Goal: Task Accomplishment & Management: Complete application form

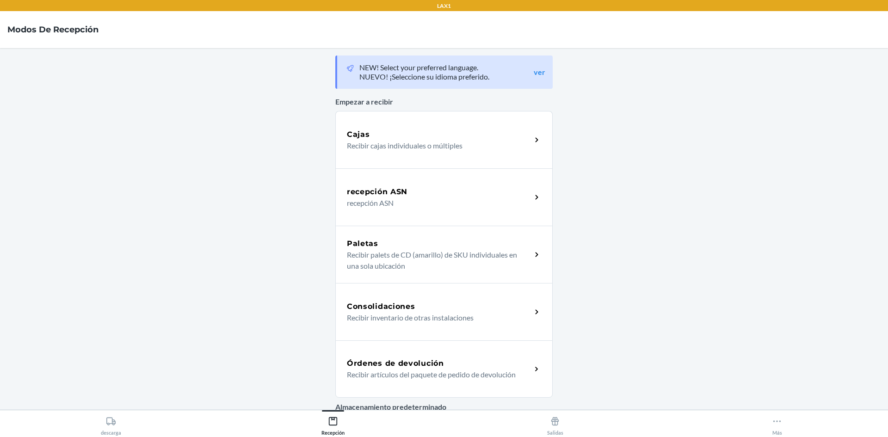
click at [411, 358] on h5 "Órdenes de devolución" at bounding box center [395, 363] width 97 height 11
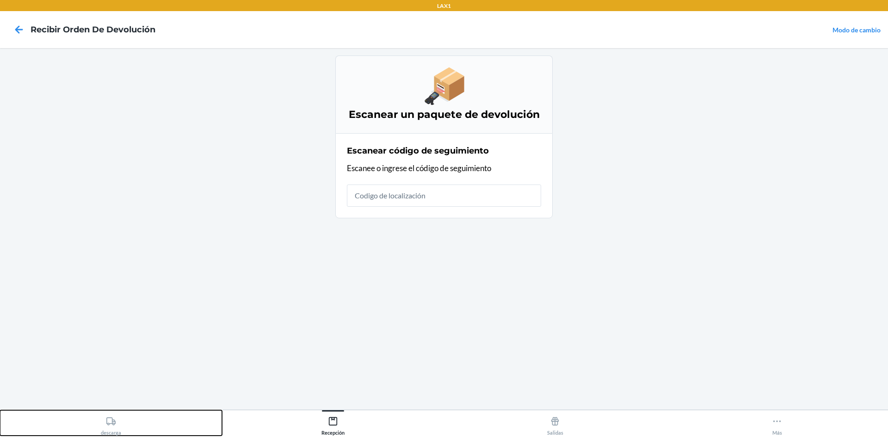
drag, startPoint x: 110, startPoint y: 432, endPoint x: 172, endPoint y: 406, distance: 67.3
click at [114, 431] on div "descarga" at bounding box center [111, 423] width 20 height 23
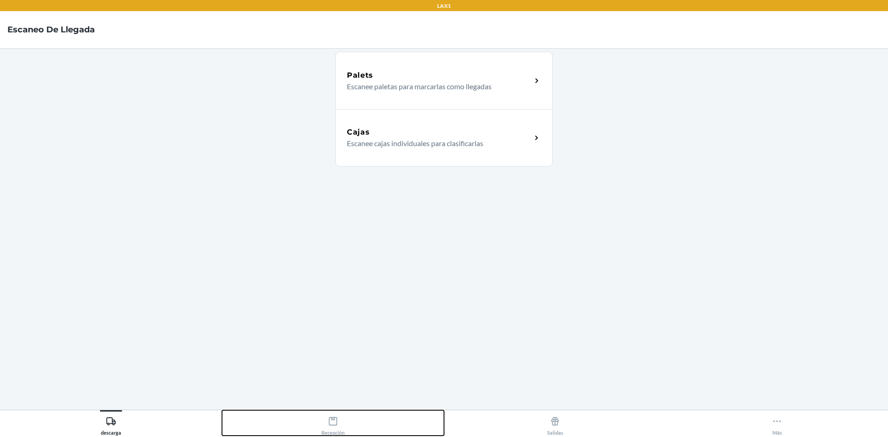
click at [324, 423] on div "Recepción" at bounding box center [332, 423] width 23 height 23
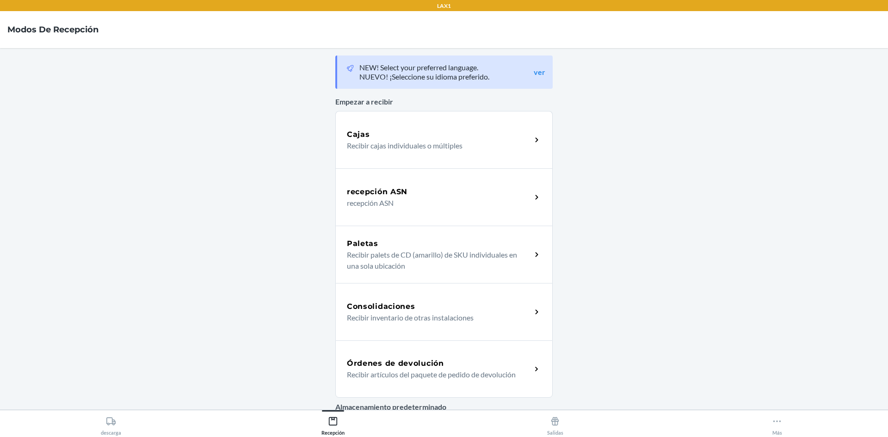
click at [386, 363] on h5 "Órdenes de devolución" at bounding box center [395, 363] width 97 height 11
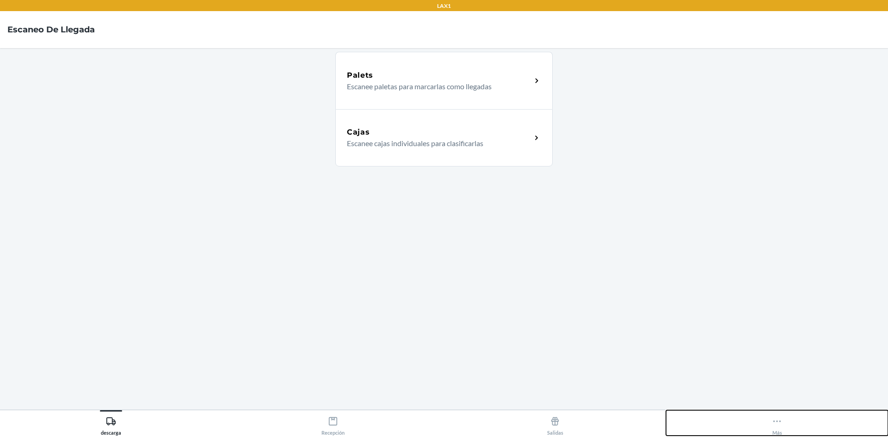
click at [777, 418] on icon at bounding box center [777, 421] width 10 height 10
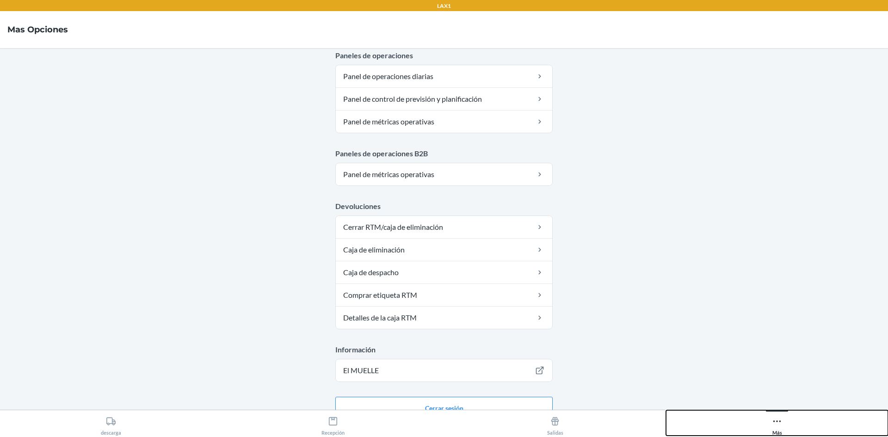
scroll to position [452, 0]
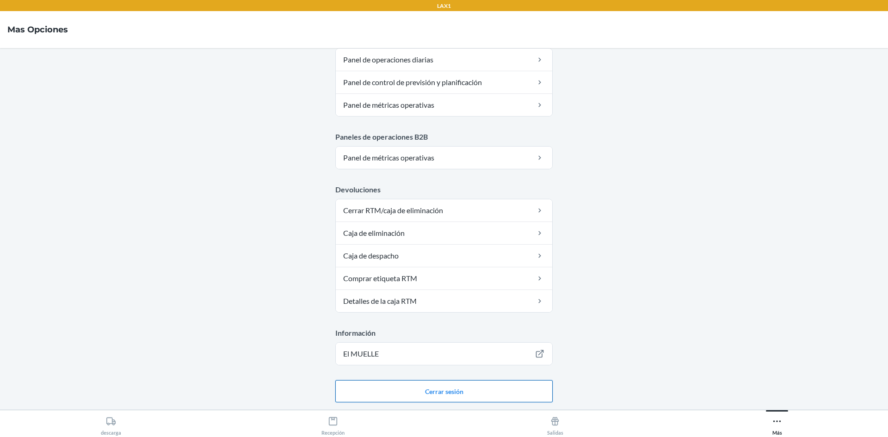
click at [391, 383] on button "Cerrar sesión" at bounding box center [443, 391] width 217 height 22
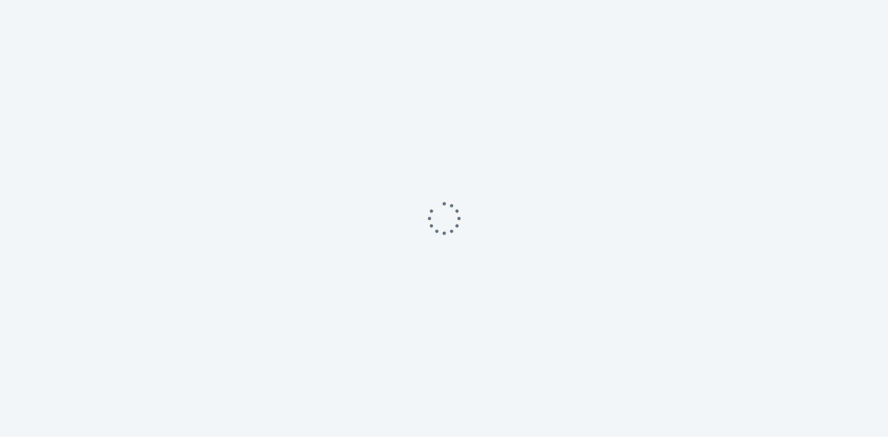
click at [456, 308] on div at bounding box center [444, 218] width 888 height 437
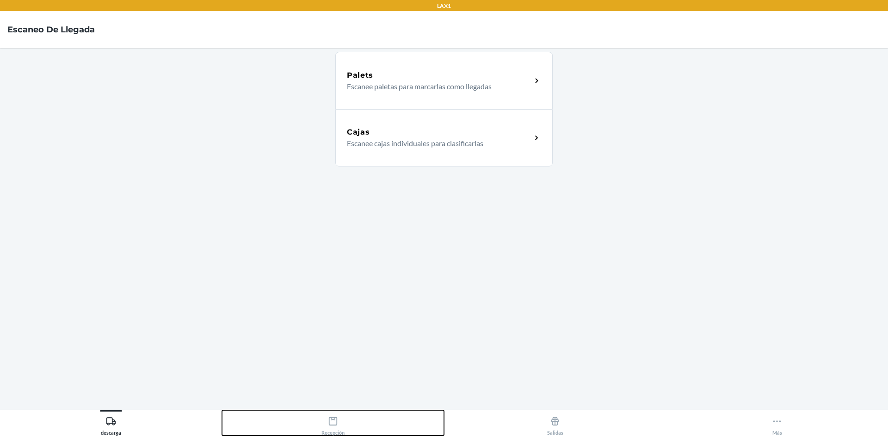
drag, startPoint x: 338, startPoint y: 426, endPoint x: 339, endPoint y: 418, distance: 8.4
click at [338, 423] on div "Recepción" at bounding box center [332, 423] width 23 height 23
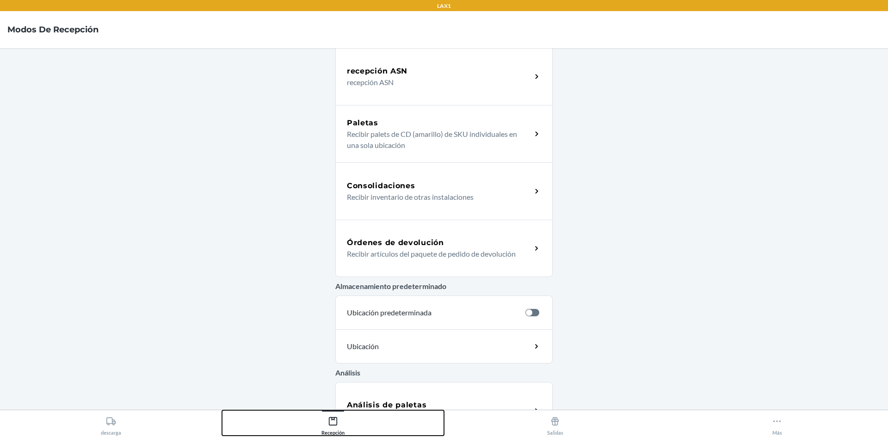
scroll to position [104, 0]
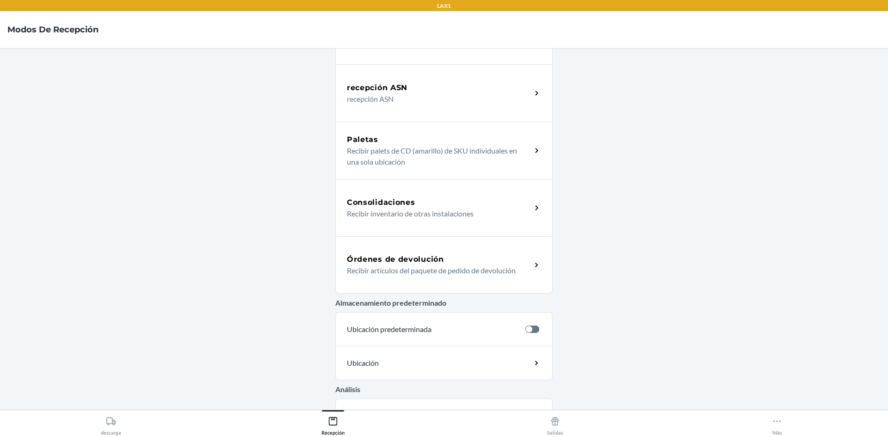
click at [421, 258] on h5 "Órdenes de devolución" at bounding box center [395, 259] width 97 height 11
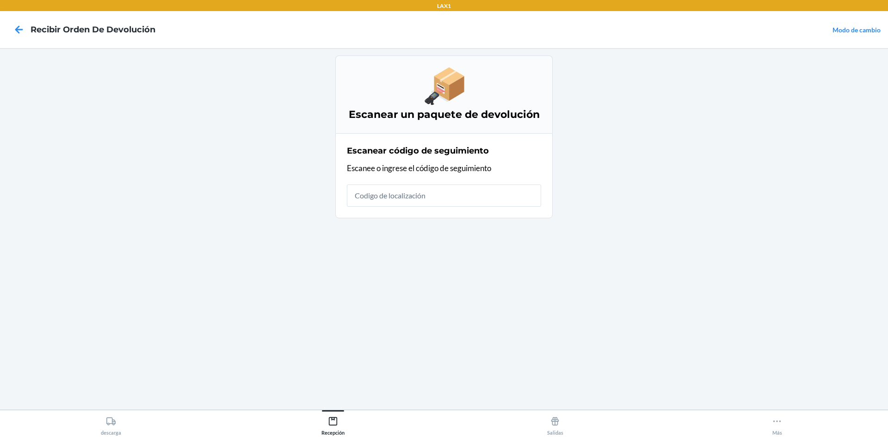
click at [417, 193] on input "text" at bounding box center [444, 196] width 194 height 22
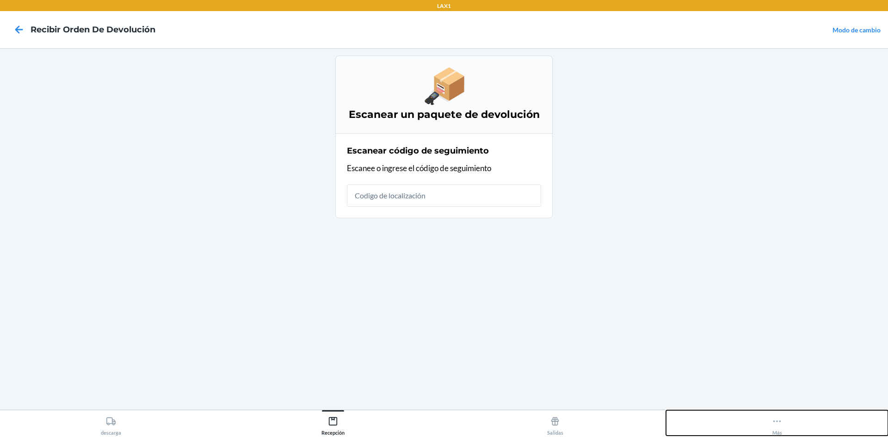
click at [778, 422] on icon at bounding box center [777, 421] width 10 height 10
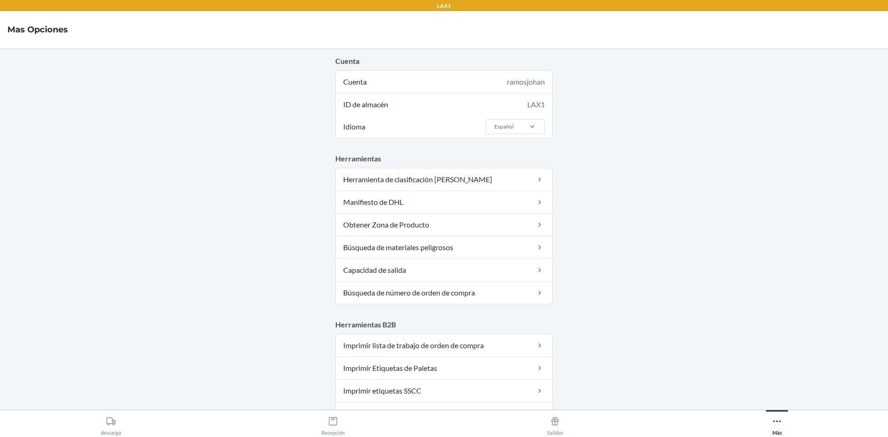
drag, startPoint x: 837, startPoint y: 2, endPoint x: 672, endPoint y: 227, distance: 279.2
click at [672, 227] on main "Cuenta Cuenta ramosjohan ID de almacén LAX1 Idioma Español Herramientas Herrami…" at bounding box center [444, 229] width 888 height 362
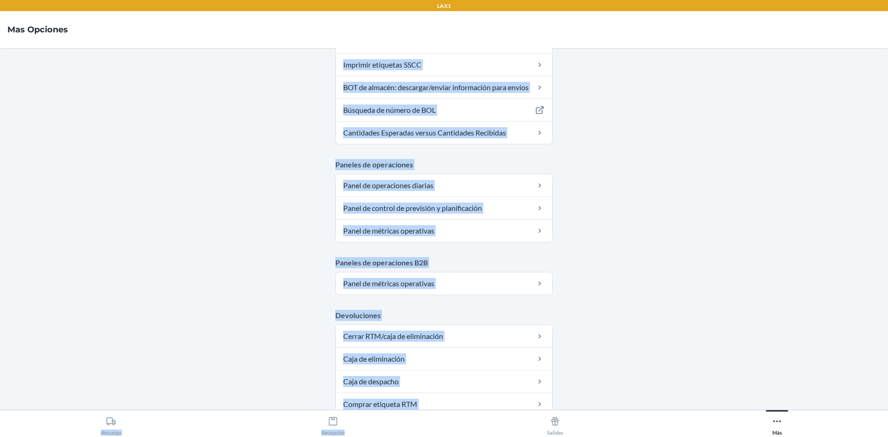
scroll to position [452, 0]
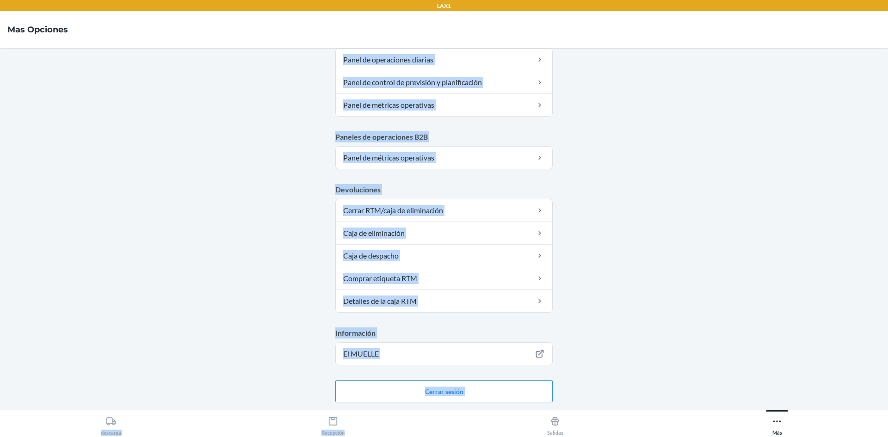
drag, startPoint x: 323, startPoint y: 75, endPoint x: 544, endPoint y: 406, distance: 397.8
click at [539, 412] on div "LAX1 Mas opciones Cuenta Cuenta ramosjohan ID de almacén LAX1 Idioma Español He…" at bounding box center [444, 218] width 888 height 437
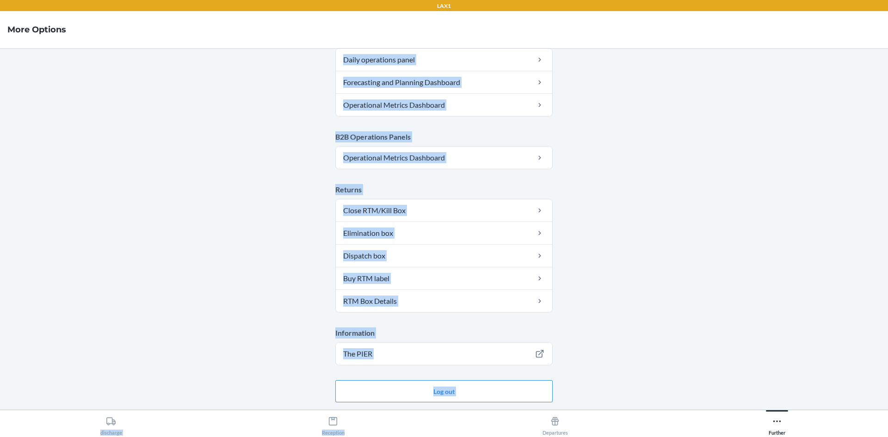
click at [664, 118] on main "Account Account ramosjohan Warehouse ID LAX1 Language Spanish Tools Box sorting…" at bounding box center [444, 229] width 888 height 362
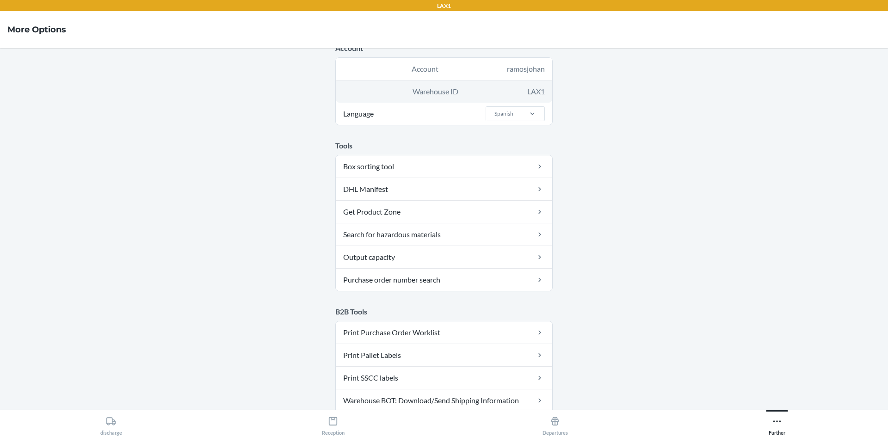
scroll to position [0, 0]
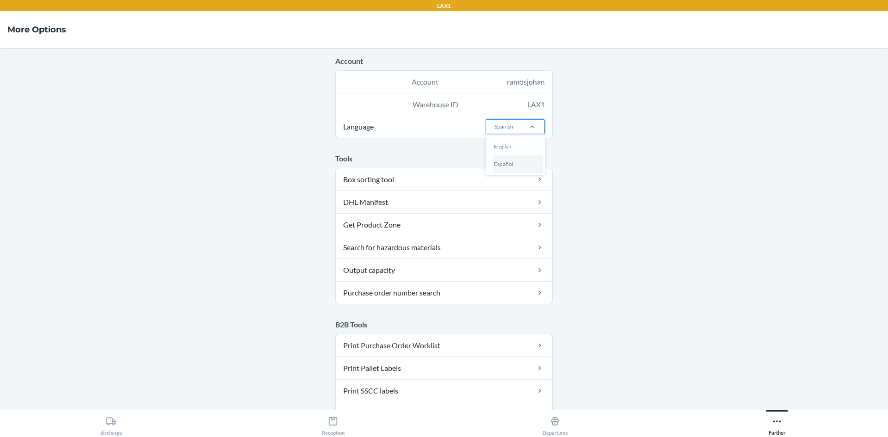
click at [531, 122] on div at bounding box center [532, 127] width 24 height 14
click at [494, 123] on input "Language option English focused, 1 of 2. 2 results available. Use Up and Down t…" at bounding box center [493, 127] width 1 height 8
click at [523, 150] on div "English" at bounding box center [518, 147] width 50 height 18
click at [494, 131] on input "Language option English focused, 1 of 2. 2 results available. Use Up and Down t…" at bounding box center [493, 127] width 1 height 8
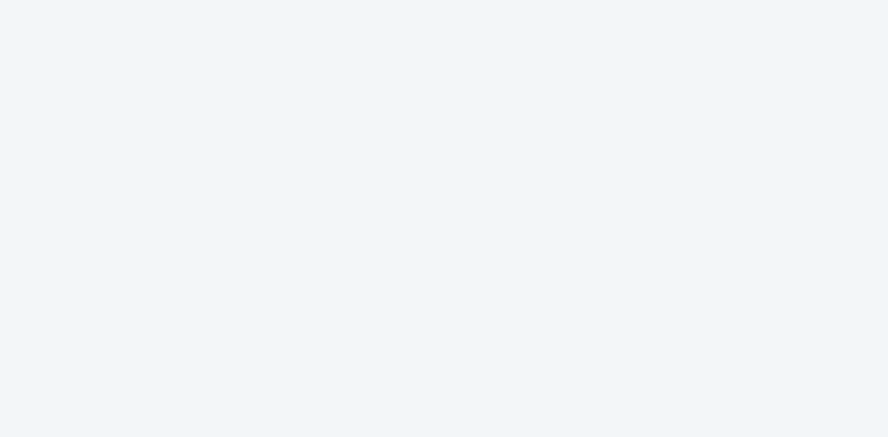
click at [591, 102] on div at bounding box center [444, 218] width 888 height 437
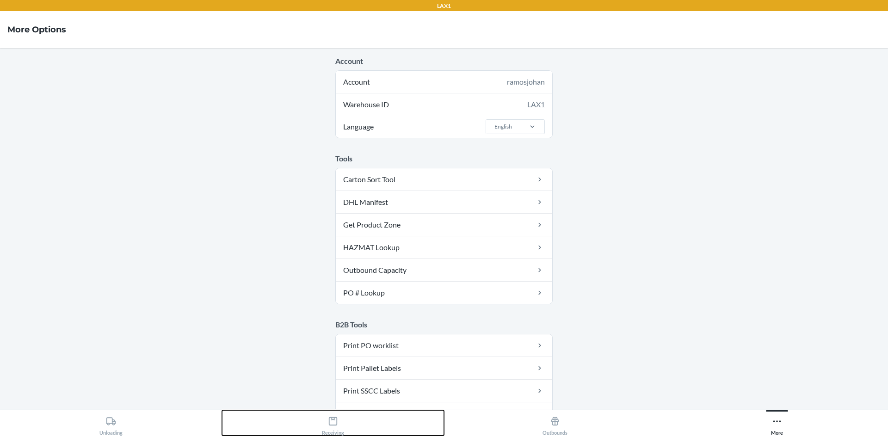
click at [337, 430] on div "Receiving" at bounding box center [333, 423] width 22 height 23
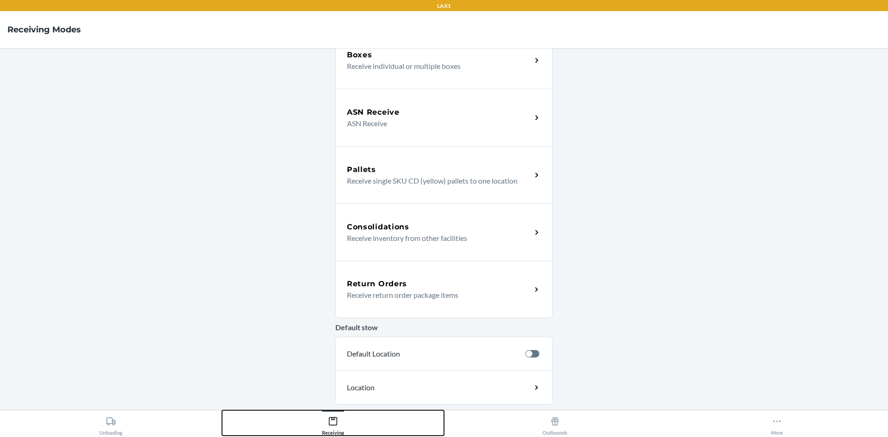
scroll to position [139, 0]
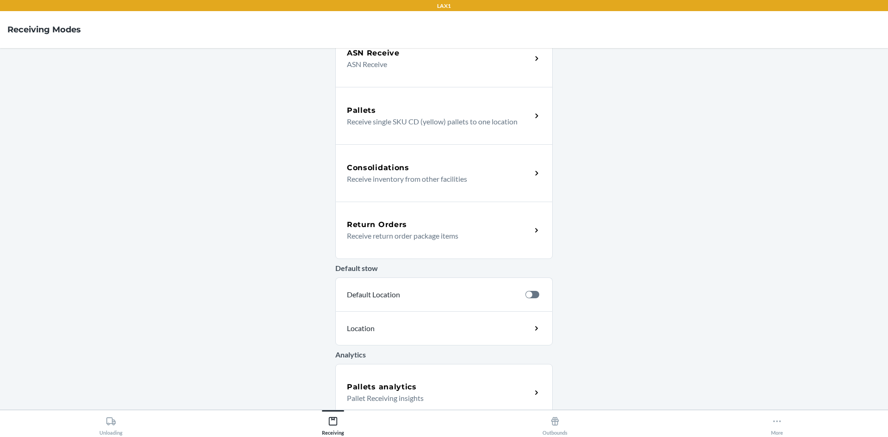
click at [408, 237] on p "Receive return order package items" at bounding box center [435, 235] width 177 height 11
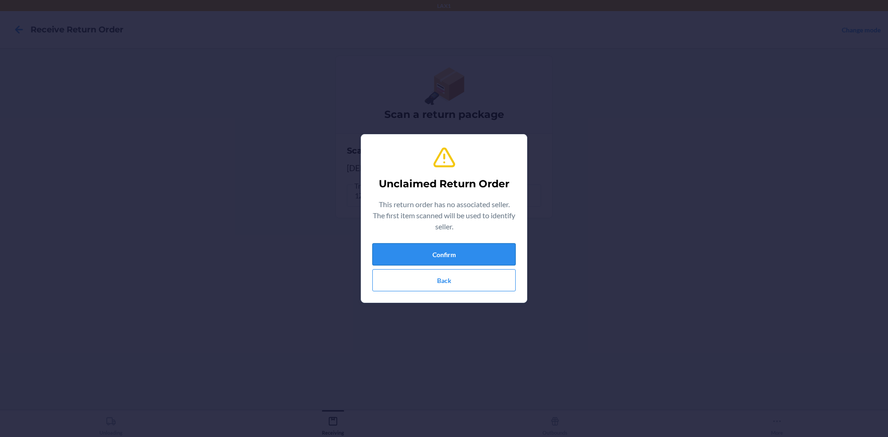
click at [461, 254] on button "Confirm" at bounding box center [443, 254] width 143 height 22
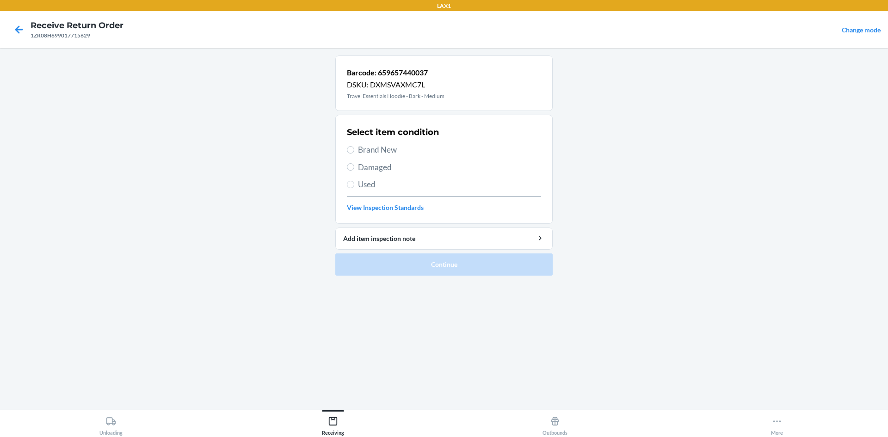
click at [393, 149] on span "Brand New" at bounding box center [449, 150] width 183 height 12
click at [354, 149] on input "Brand New" at bounding box center [350, 149] width 7 height 7
radio input "true"
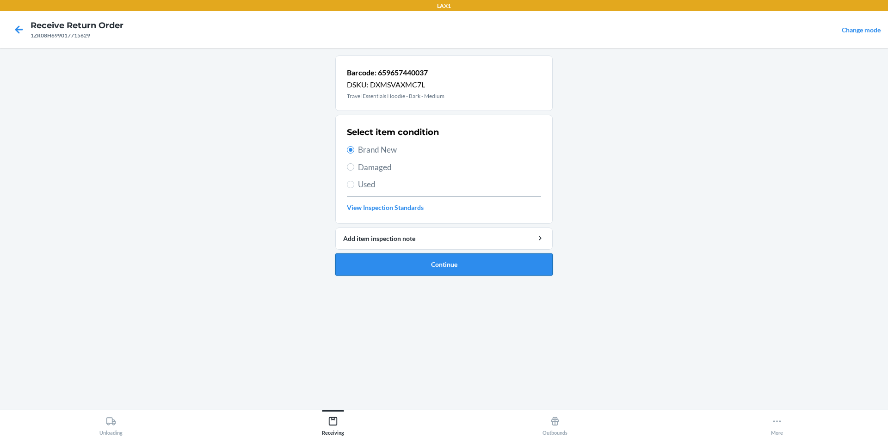
click at [418, 258] on button "Continue" at bounding box center [443, 264] width 217 height 22
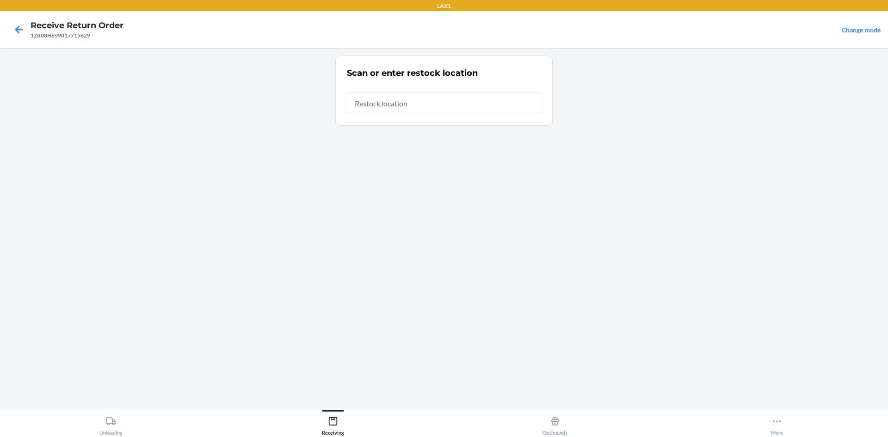
click at [453, 103] on input "text" at bounding box center [444, 103] width 194 height 22
type input "RTCART008"
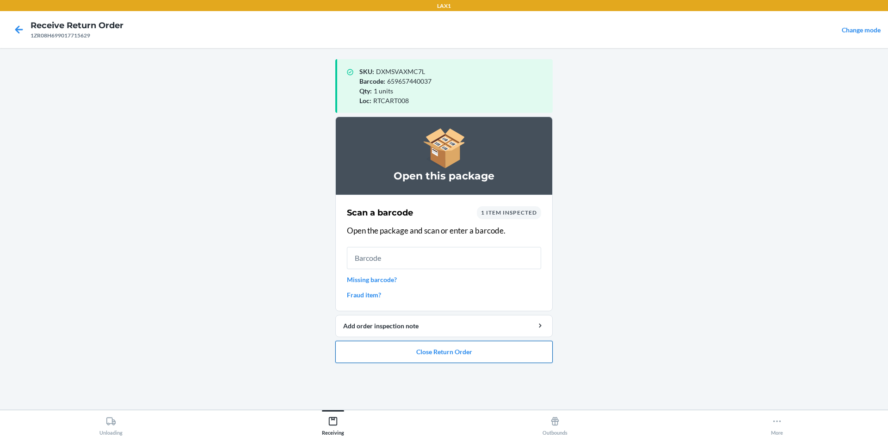
click at [423, 361] on button "Close Return Order" at bounding box center [443, 352] width 217 height 22
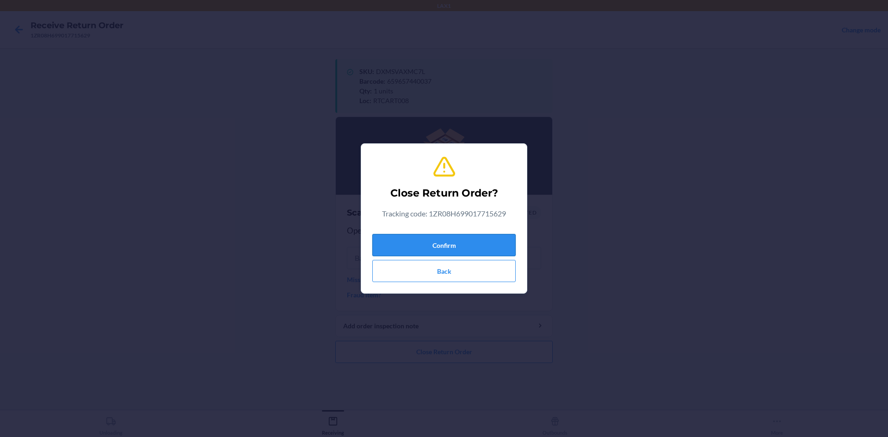
click at [459, 255] on button "Confirm" at bounding box center [443, 245] width 143 height 22
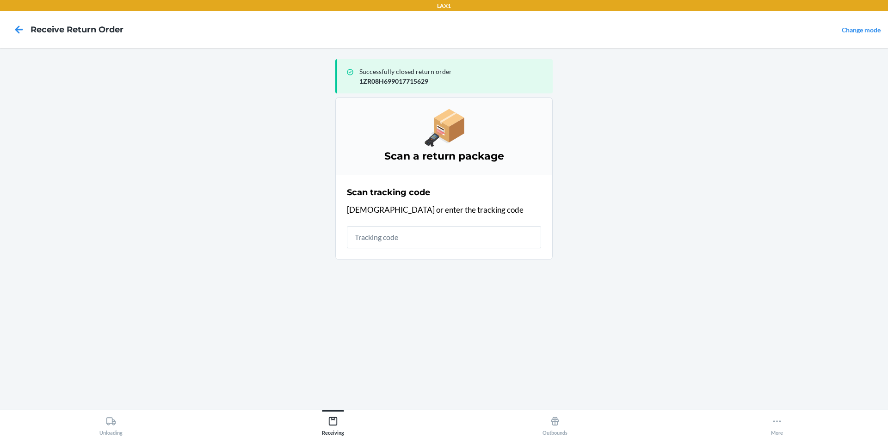
click at [467, 239] on input "text" at bounding box center [444, 237] width 194 height 22
type input "420924080205"
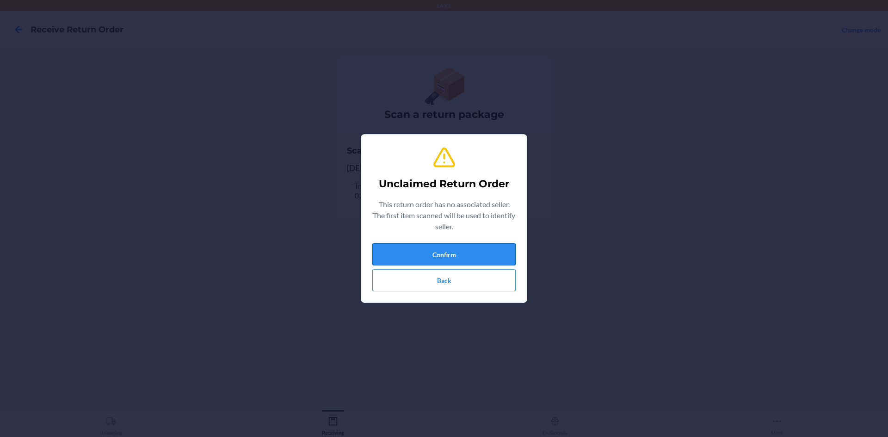
click at [464, 254] on button "Confirm" at bounding box center [443, 254] width 143 height 22
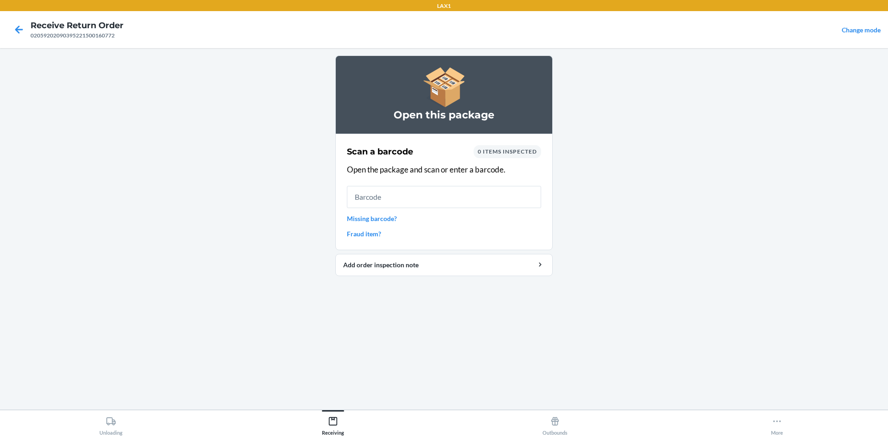
click at [363, 197] on input "text" at bounding box center [444, 197] width 194 height 22
click at [14, 28] on icon at bounding box center [19, 30] width 16 height 16
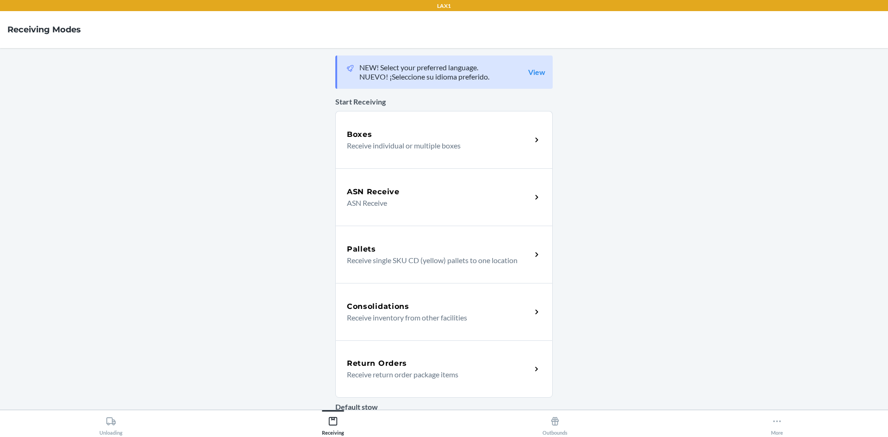
click at [374, 370] on p "Receive return order package items" at bounding box center [435, 374] width 177 height 11
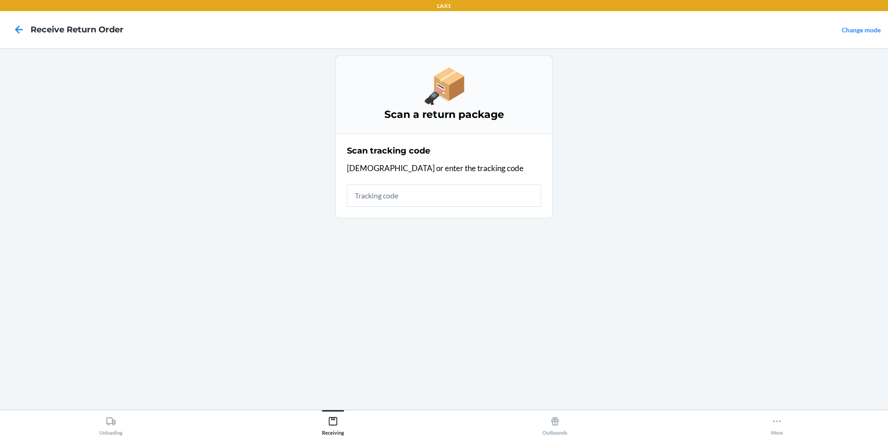
click at [391, 200] on input "text" at bounding box center [444, 196] width 194 height 22
click at [433, 197] on input "text" at bounding box center [444, 196] width 194 height 22
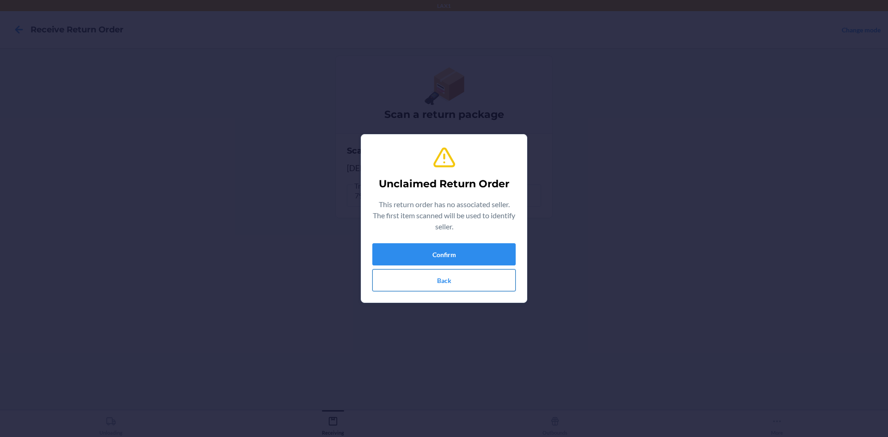
click at [427, 283] on button "Back" at bounding box center [443, 280] width 143 height 22
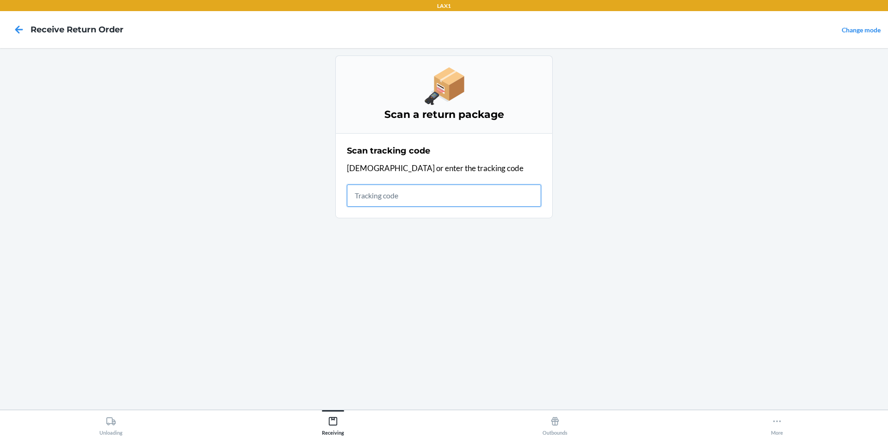
click at [459, 190] on input "text" at bounding box center [444, 196] width 194 height 22
type input "42092346940013610602329"
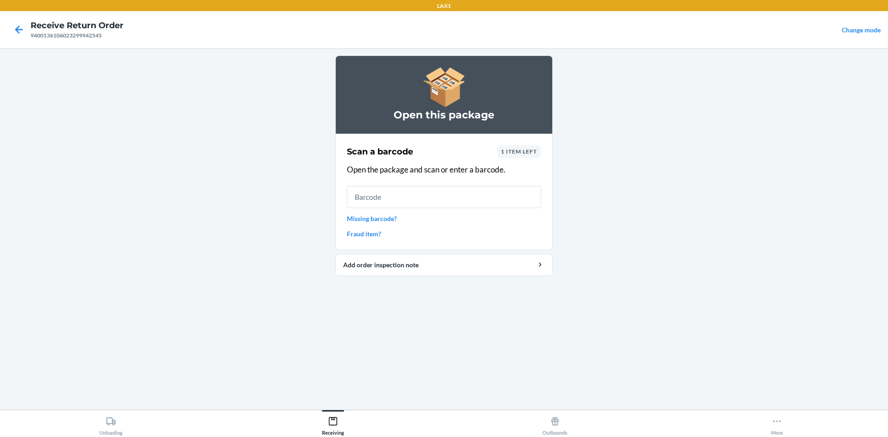
click at [471, 202] on input "text" at bounding box center [444, 197] width 194 height 22
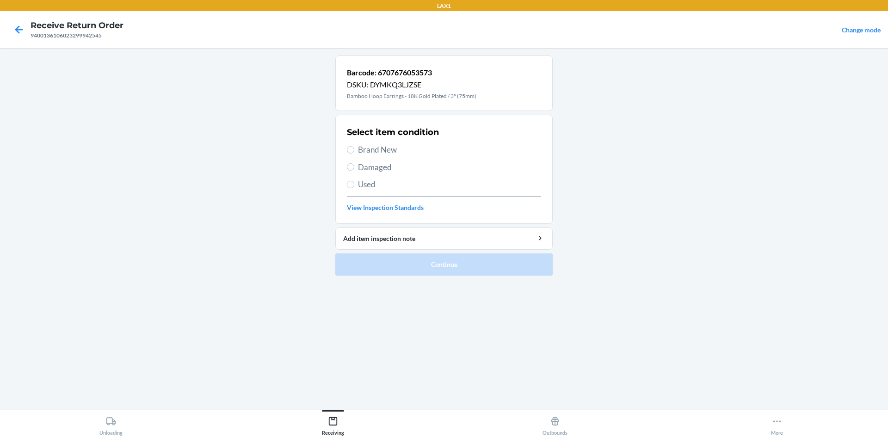
click at [381, 151] on span "Brand New" at bounding box center [449, 150] width 183 height 12
click at [354, 151] on input "Brand New" at bounding box center [350, 149] width 7 height 7
radio input "true"
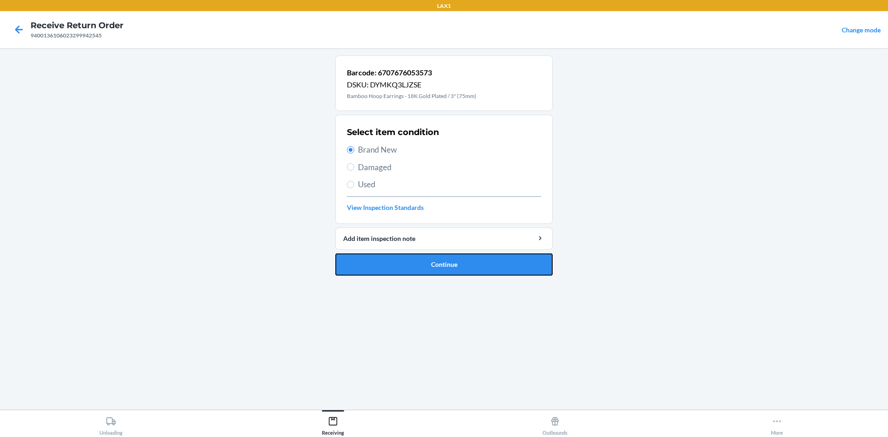
drag, startPoint x: 412, startPoint y: 269, endPoint x: 412, endPoint y: 254, distance: 14.3
click at [412, 268] on button "Continue" at bounding box center [443, 264] width 217 height 22
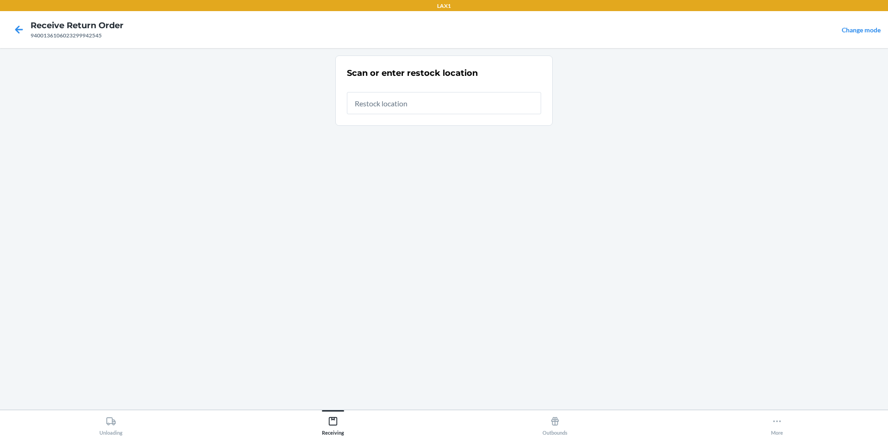
click at [418, 112] on input "text" at bounding box center [444, 103] width 194 height 22
type input "RTCART008"
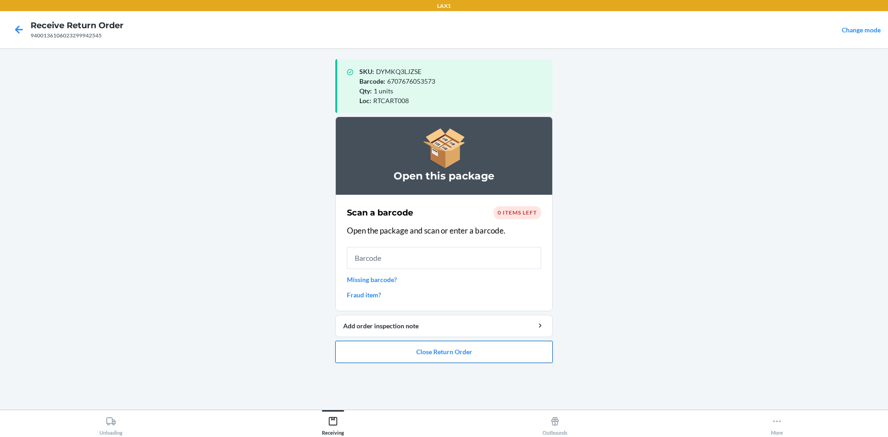
click at [506, 348] on button "Close Return Order" at bounding box center [443, 352] width 217 height 22
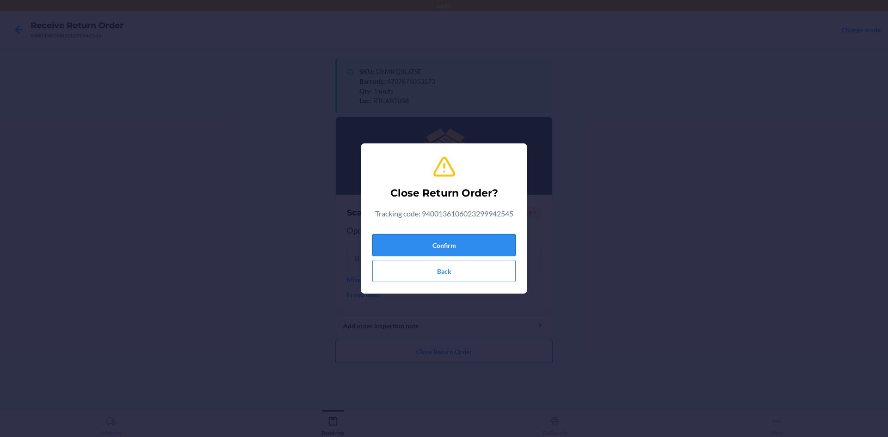
click at [478, 239] on button "Confirm" at bounding box center [443, 245] width 143 height 22
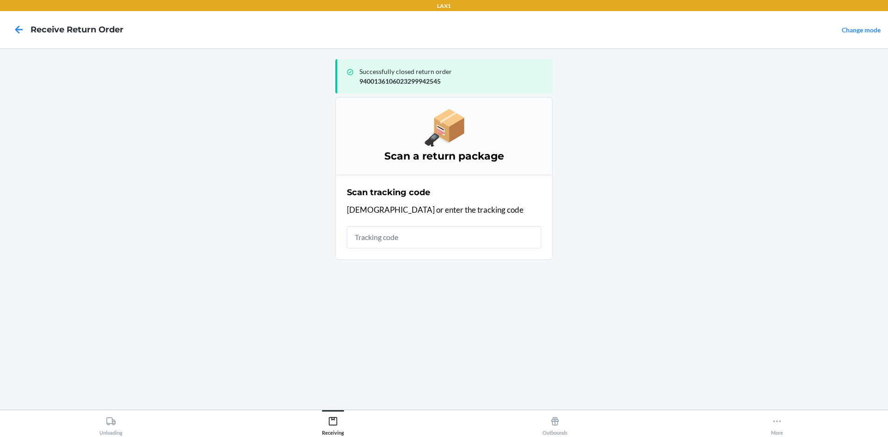
click at [448, 240] on input "text" at bounding box center [444, 237] width 194 height 22
type input "1ZR08H699036386486"
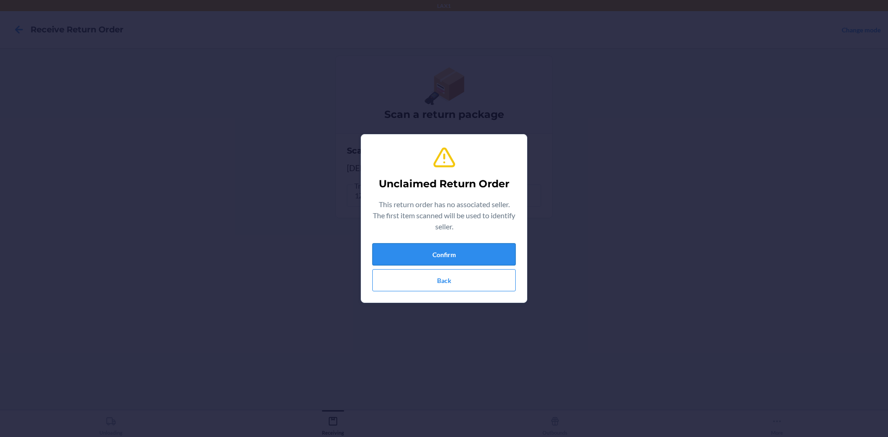
click at [449, 251] on button "Confirm" at bounding box center [443, 254] width 143 height 22
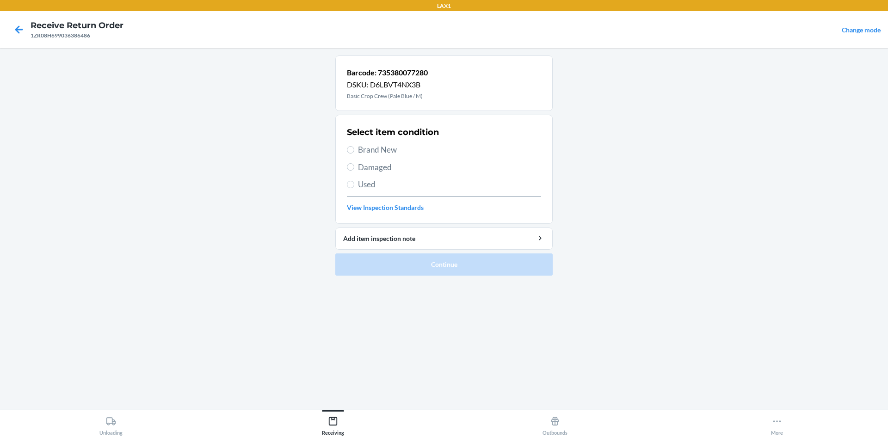
click at [391, 150] on span "Brand New" at bounding box center [449, 150] width 183 height 12
click at [354, 150] on input "Brand New" at bounding box center [350, 149] width 7 height 7
radio input "true"
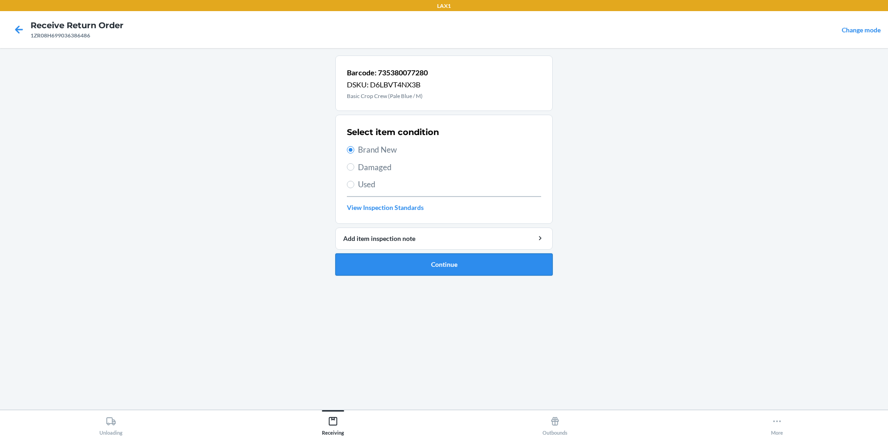
click at [437, 266] on button "Continue" at bounding box center [443, 264] width 217 height 22
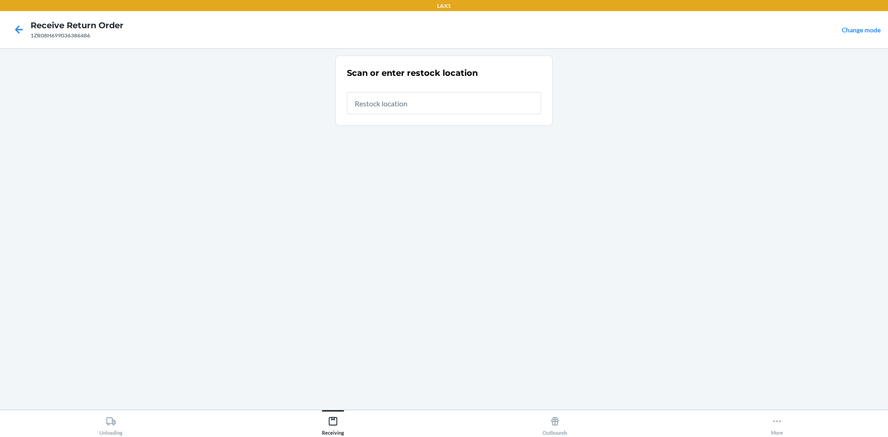
click at [457, 109] on input "text" at bounding box center [444, 103] width 194 height 22
type input "RTCART008"
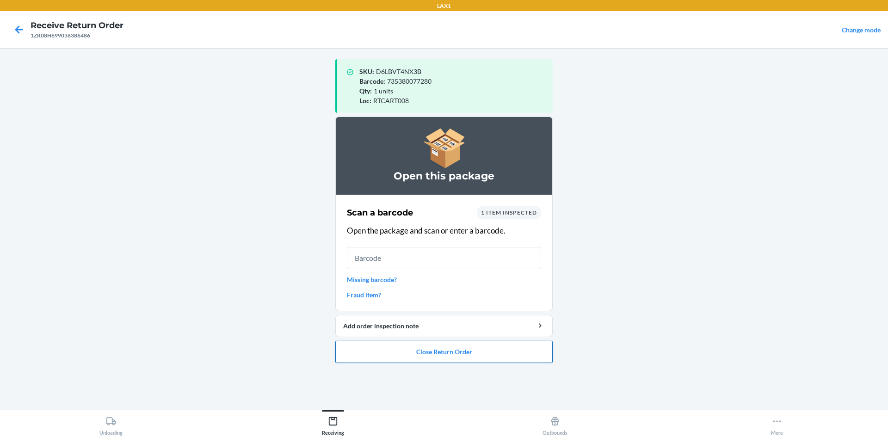
click at [461, 345] on button "Close Return Order" at bounding box center [443, 352] width 217 height 22
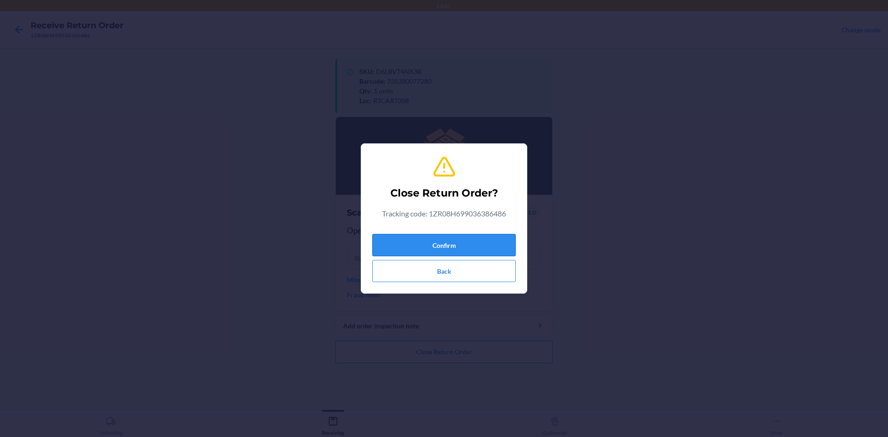
click at [473, 243] on button "Confirm" at bounding box center [443, 245] width 143 height 22
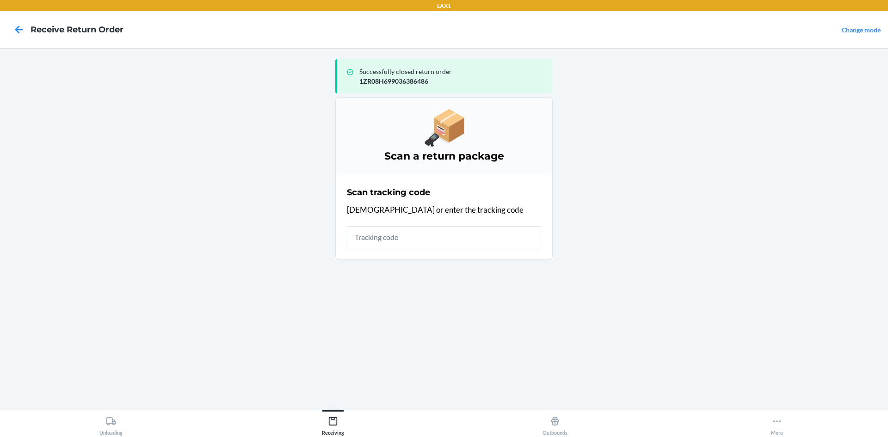
click at [430, 234] on input "text" at bounding box center [444, 237] width 194 height 22
type input "4209234694001361060232997"
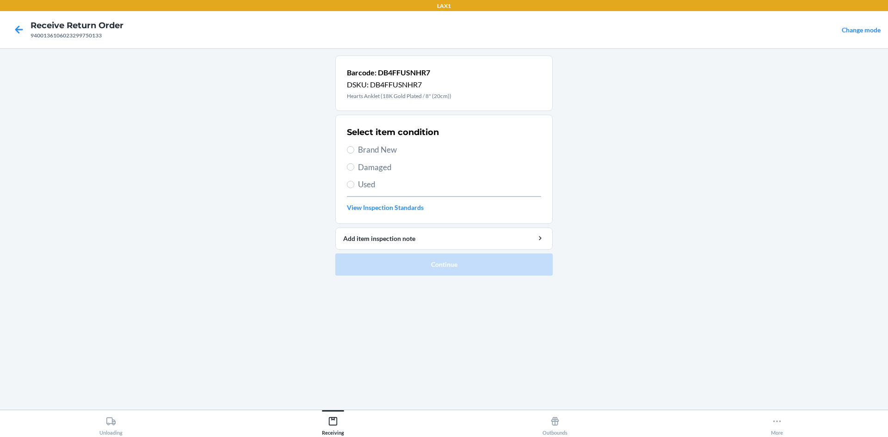
click at [418, 153] on span "Brand New" at bounding box center [449, 150] width 183 height 12
click at [354, 153] on input "Brand New" at bounding box center [350, 149] width 7 height 7
radio input "true"
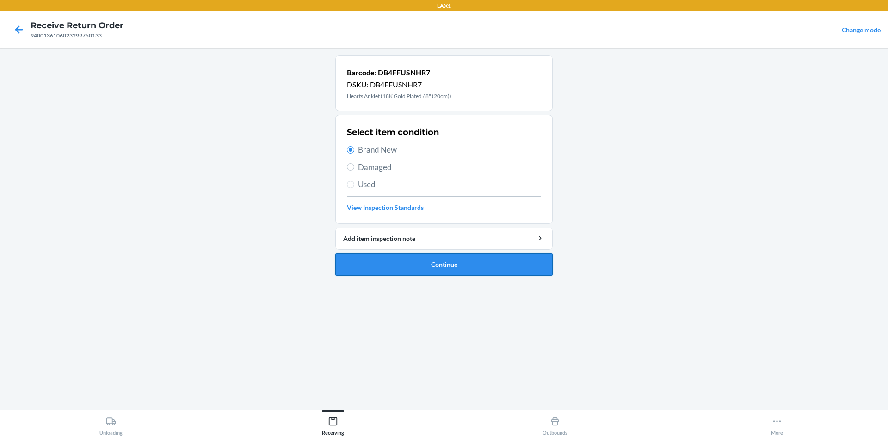
click at [436, 265] on button "Continue" at bounding box center [443, 264] width 217 height 22
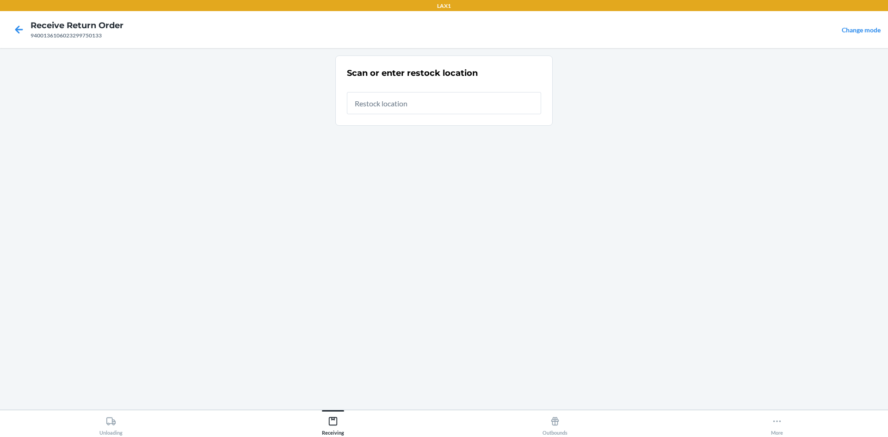
click at [389, 107] on input "text" at bounding box center [444, 103] width 194 height 22
type input "RTCART008"
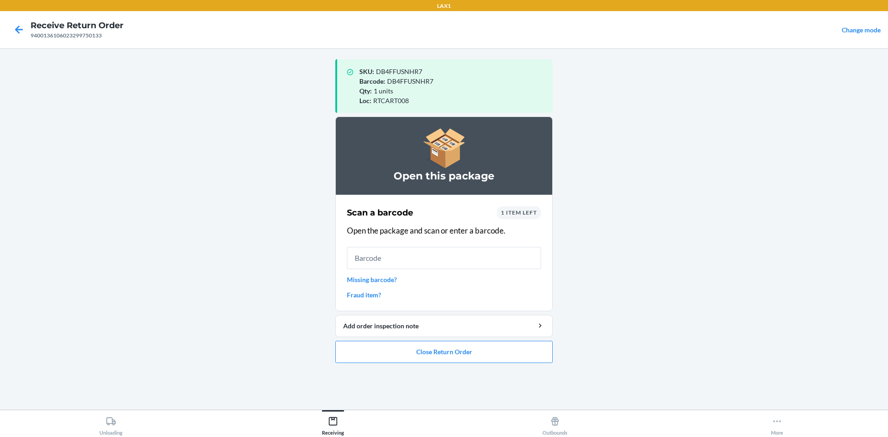
click at [387, 256] on input "text" at bounding box center [444, 258] width 194 height 22
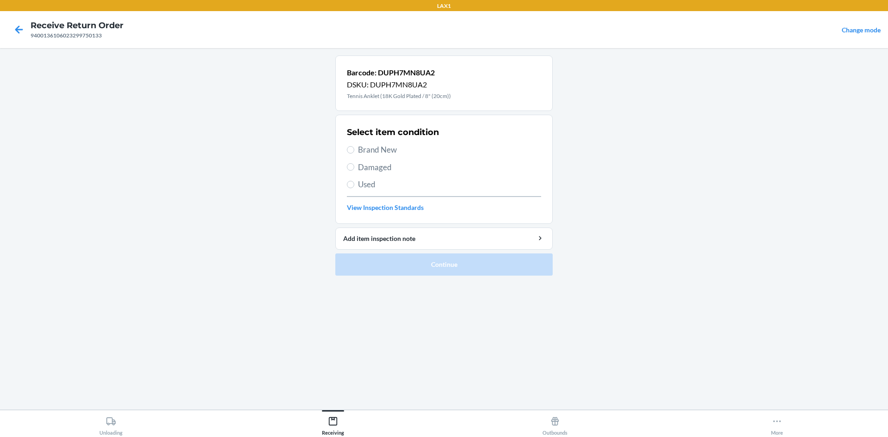
click at [382, 146] on span "Brand New" at bounding box center [449, 150] width 183 height 12
click at [354, 146] on input "Brand New" at bounding box center [350, 149] width 7 height 7
radio input "true"
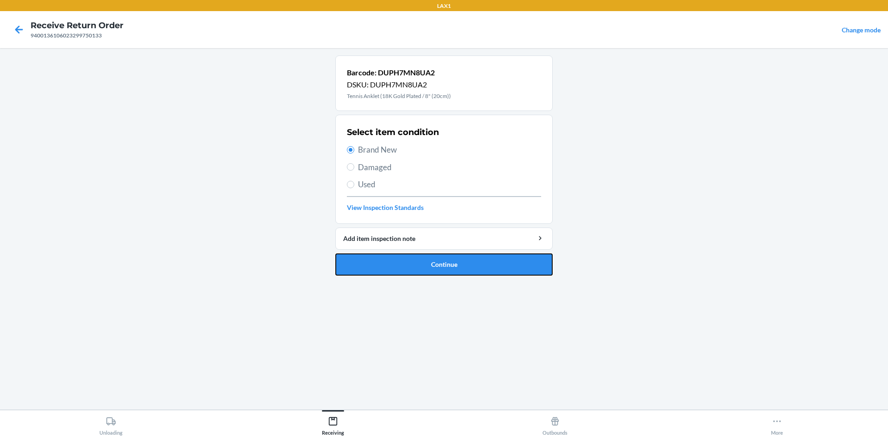
click at [432, 258] on button "Continue" at bounding box center [443, 264] width 217 height 22
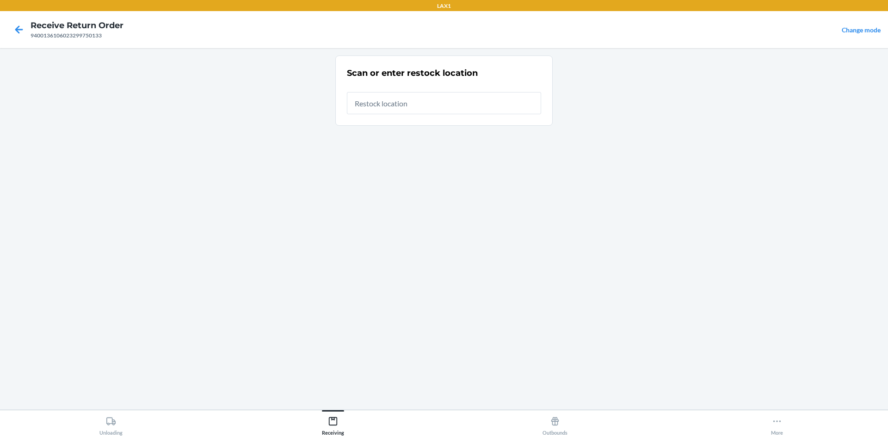
click at [409, 101] on input "text" at bounding box center [444, 103] width 194 height 22
type input "RTCART008"
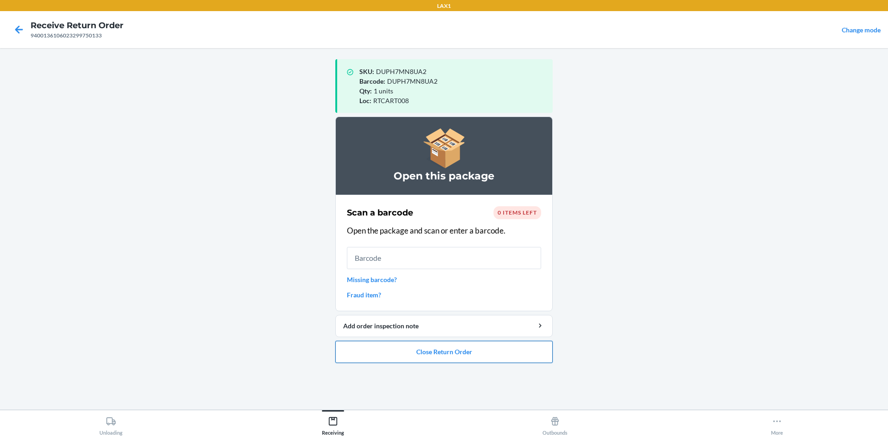
click at [505, 349] on button "Close Return Order" at bounding box center [443, 352] width 217 height 22
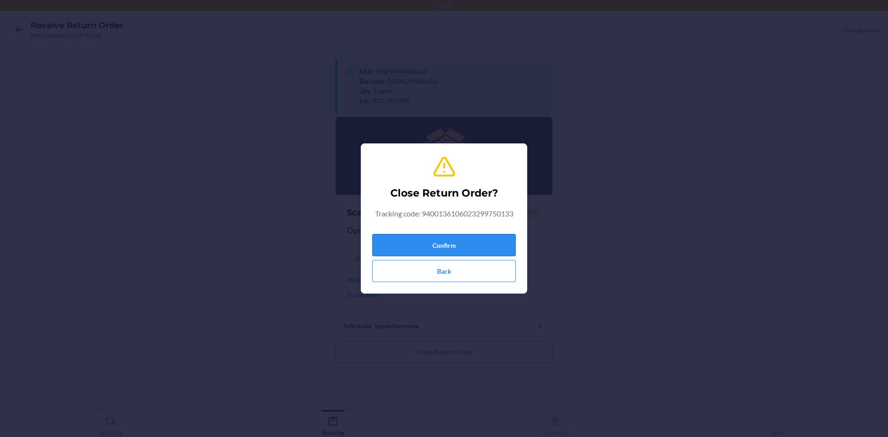
click at [485, 251] on button "Confirm" at bounding box center [443, 245] width 143 height 22
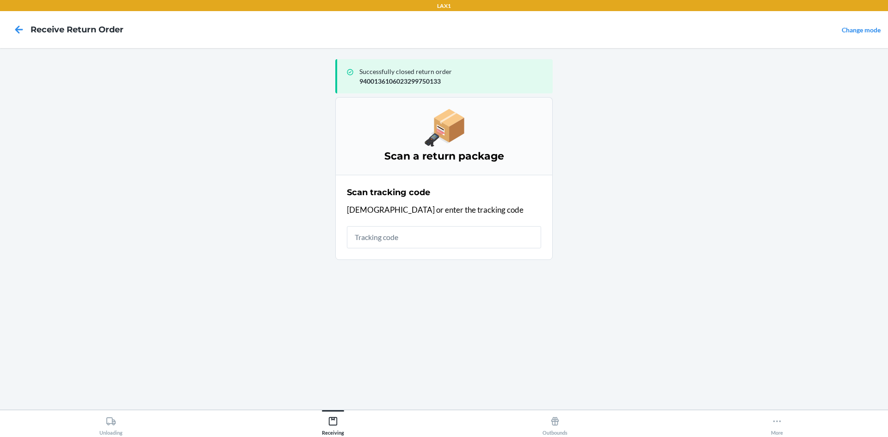
click at [475, 241] on input "text" at bounding box center [444, 237] width 194 height 22
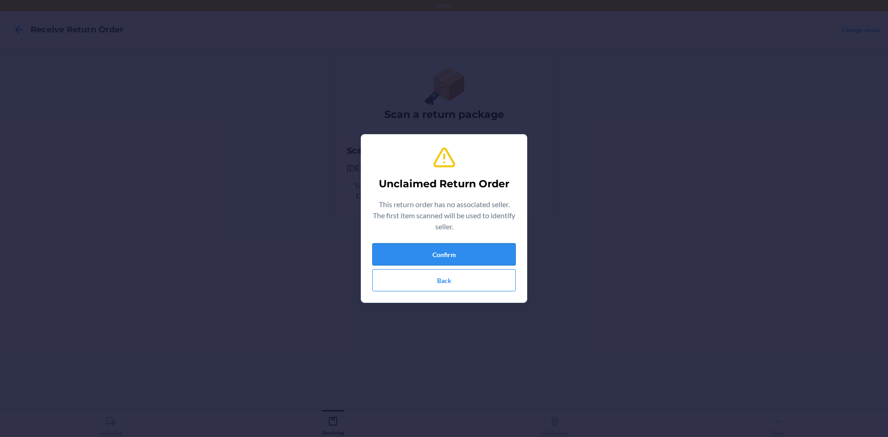
click at [434, 252] on button "Confirm" at bounding box center [443, 254] width 143 height 22
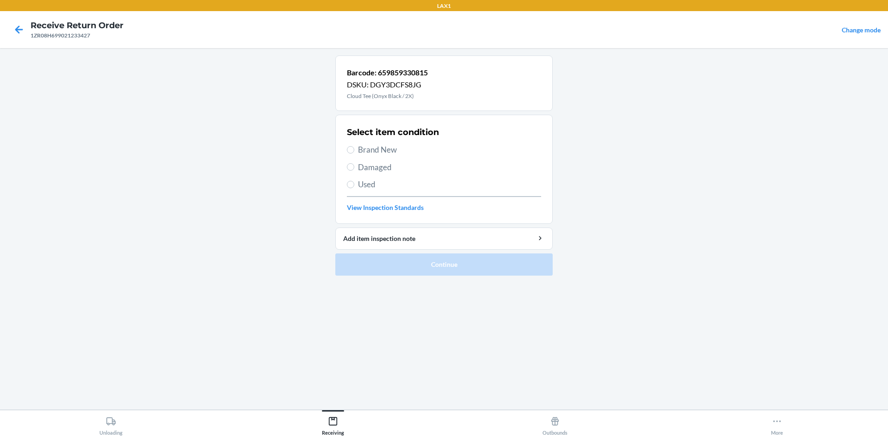
click at [388, 155] on span "Brand New" at bounding box center [449, 150] width 183 height 12
click at [354, 154] on input "Brand New" at bounding box center [350, 149] width 7 height 7
radio input "true"
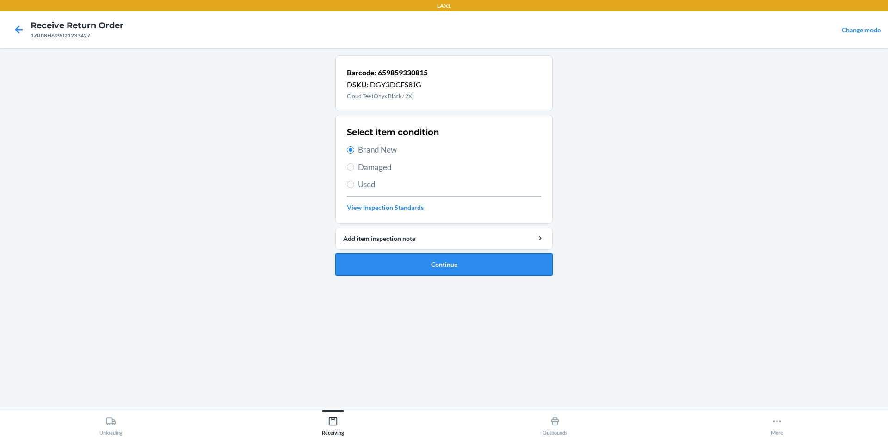
click at [400, 258] on button "Continue" at bounding box center [443, 264] width 217 height 22
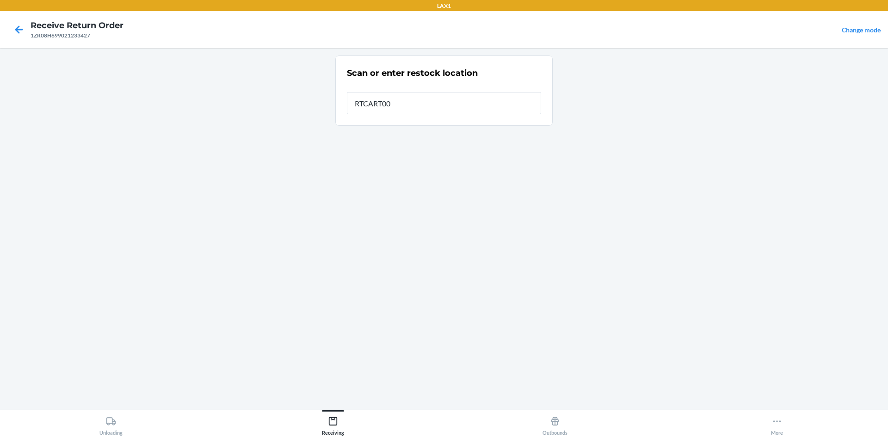
type input "RTCART008"
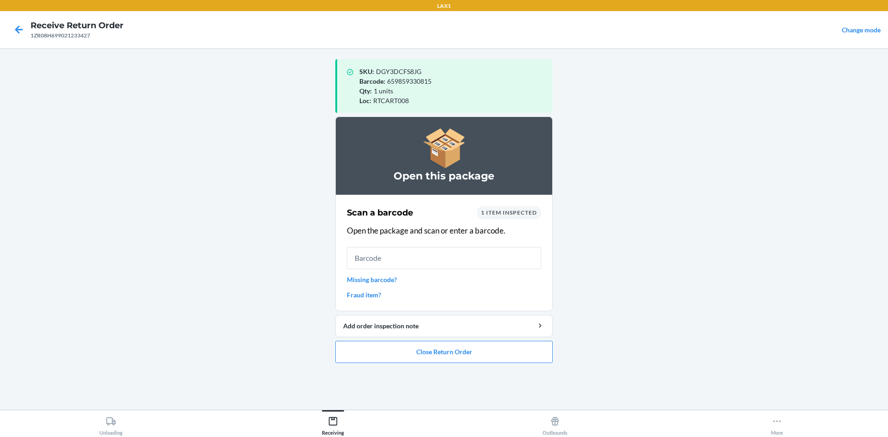
click at [438, 256] on input "text" at bounding box center [444, 258] width 194 height 22
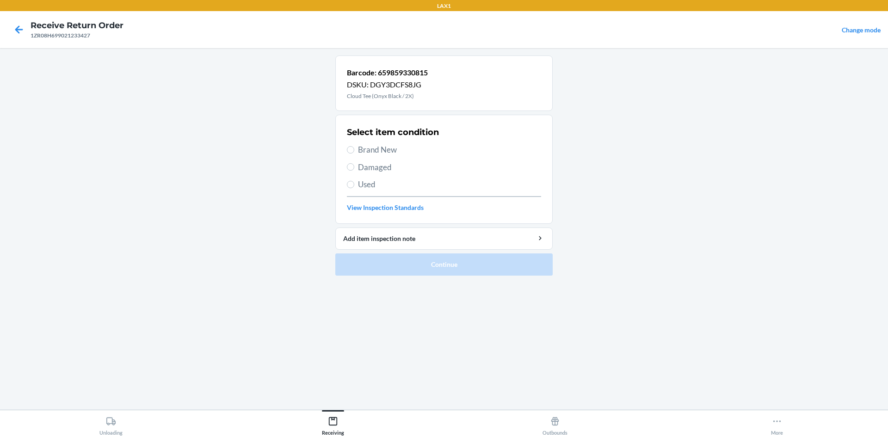
click at [372, 182] on span "Used" at bounding box center [449, 184] width 183 height 12
click at [354, 182] on input "Used" at bounding box center [350, 184] width 7 height 7
radio input "true"
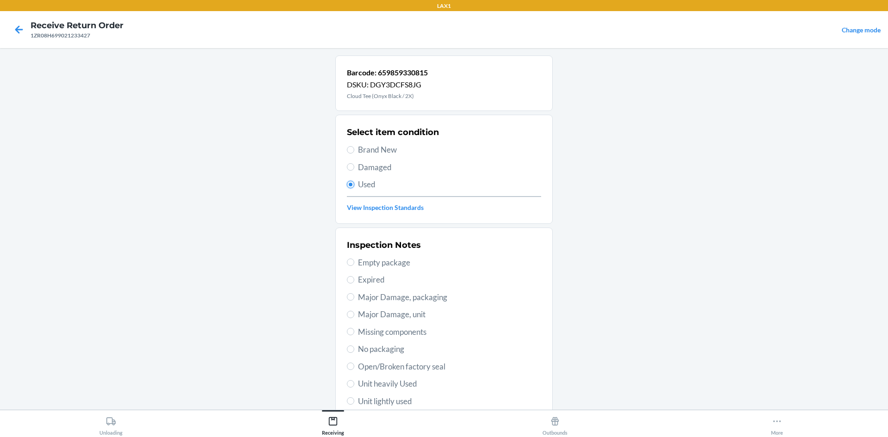
scroll to position [120, 0]
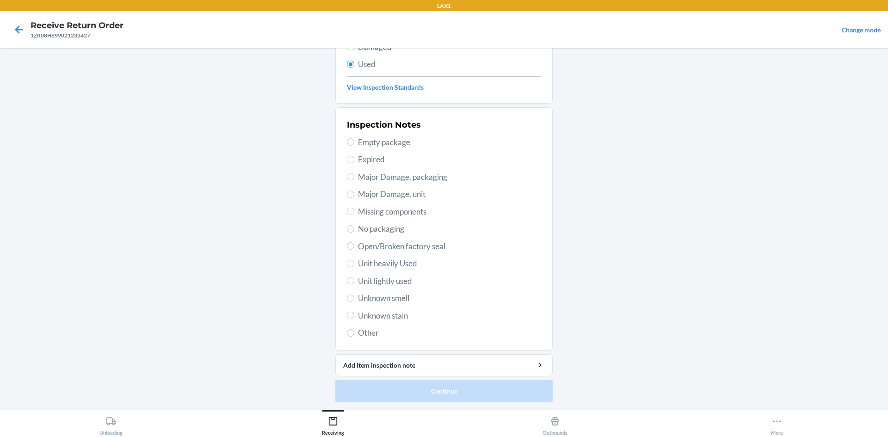
click at [379, 299] on span "Unknown smell" at bounding box center [449, 298] width 183 height 12
click at [354, 299] on input "Unknown smell" at bounding box center [350, 298] width 7 height 7
radio input "true"
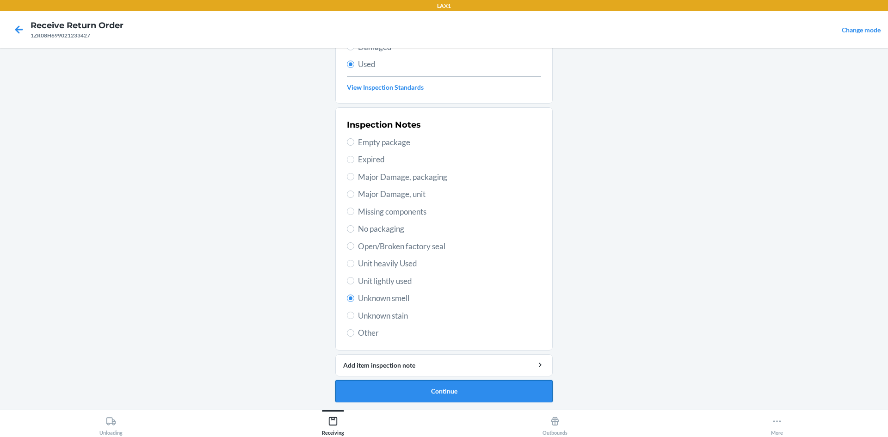
click at [404, 397] on button "Continue" at bounding box center [443, 391] width 217 height 22
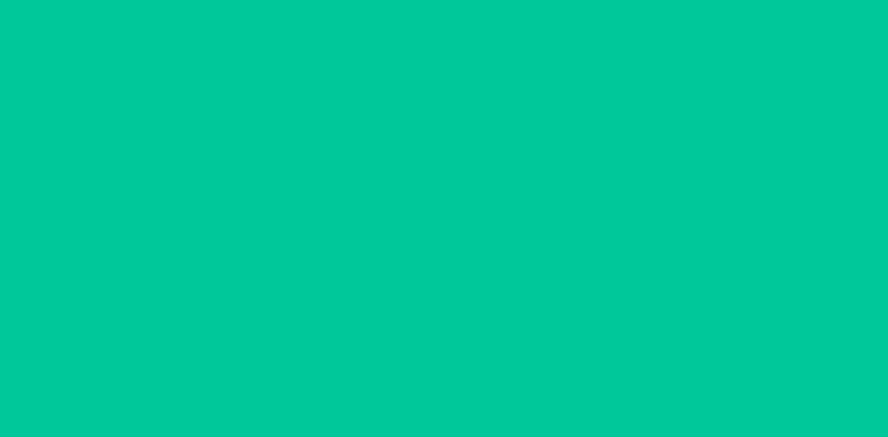
scroll to position [0, 0]
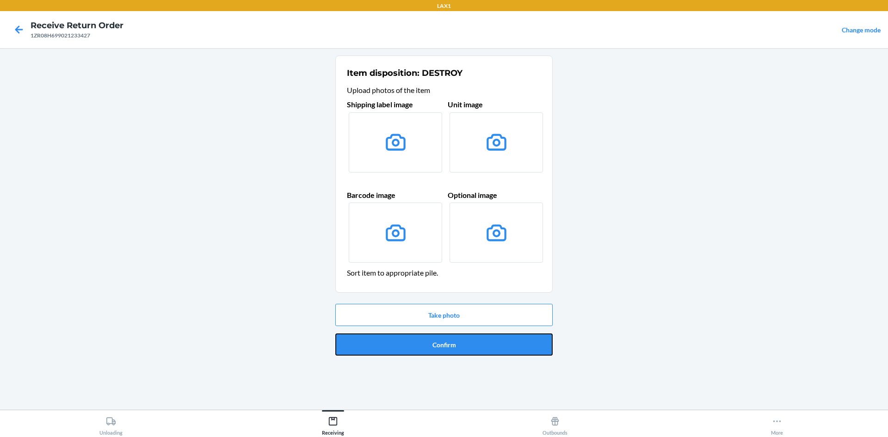
drag, startPoint x: 439, startPoint y: 344, endPoint x: 597, endPoint y: 323, distance: 159.6
click at [597, 323] on main "Item disposition: DESTROY Upload photos of the item Shipping label image Unit i…" at bounding box center [444, 229] width 888 height 362
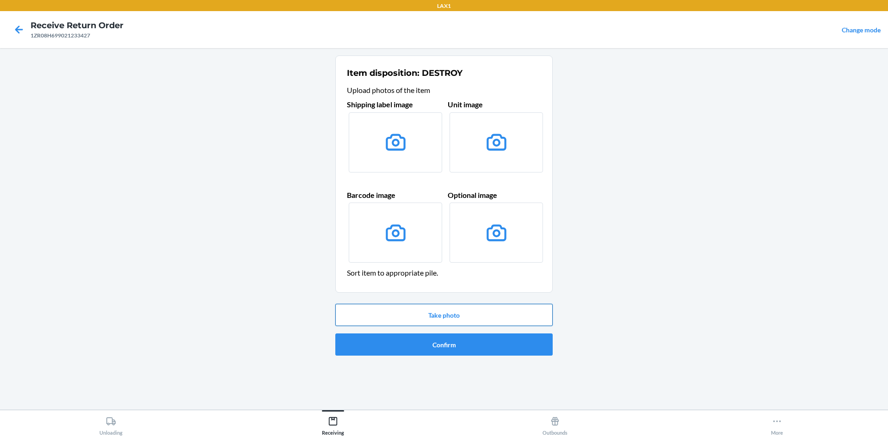
click at [531, 315] on button "Take photo" at bounding box center [443, 315] width 217 height 22
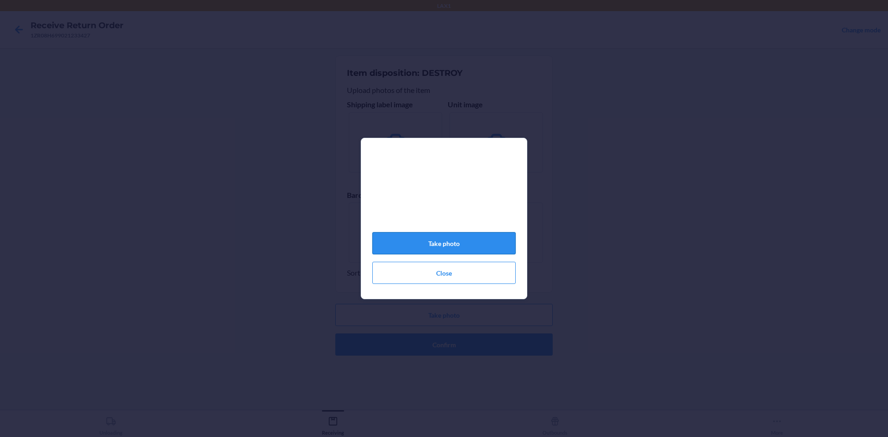
click at [476, 252] on button "Take photo" at bounding box center [443, 243] width 143 height 22
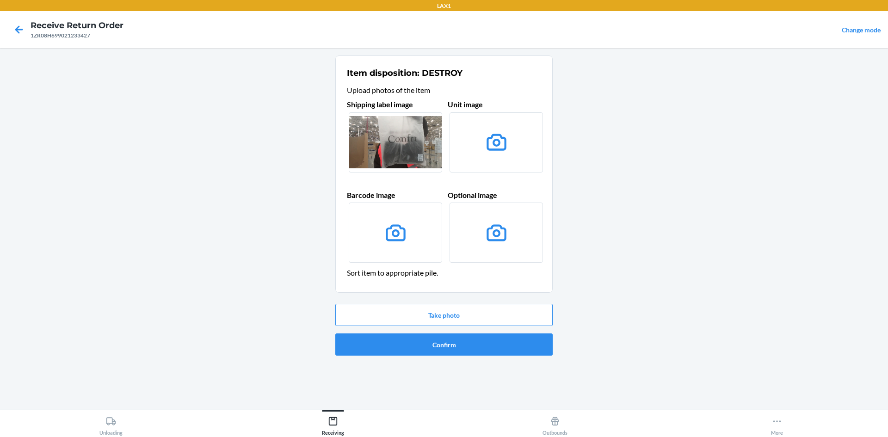
click at [501, 156] on label at bounding box center [495, 142] width 93 height 60
click at [0, 0] on input "file" at bounding box center [0, 0] width 0 height 0
click at [469, 311] on button "Take photo" at bounding box center [443, 315] width 217 height 22
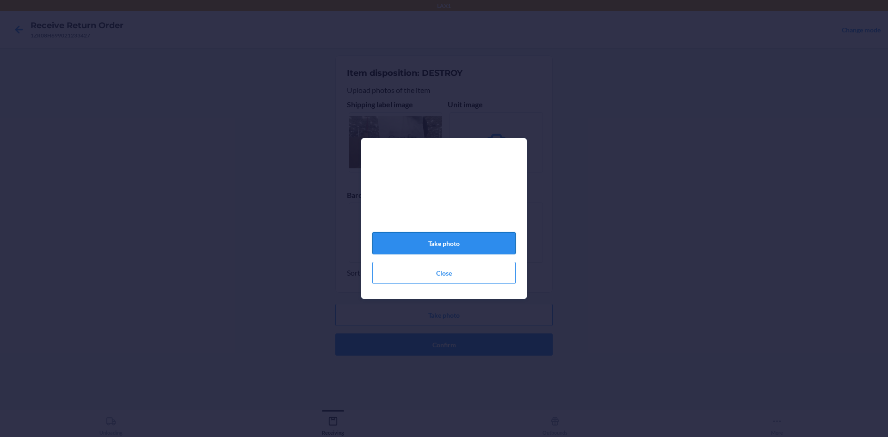
click at [477, 248] on button "Take photo" at bounding box center [443, 243] width 143 height 22
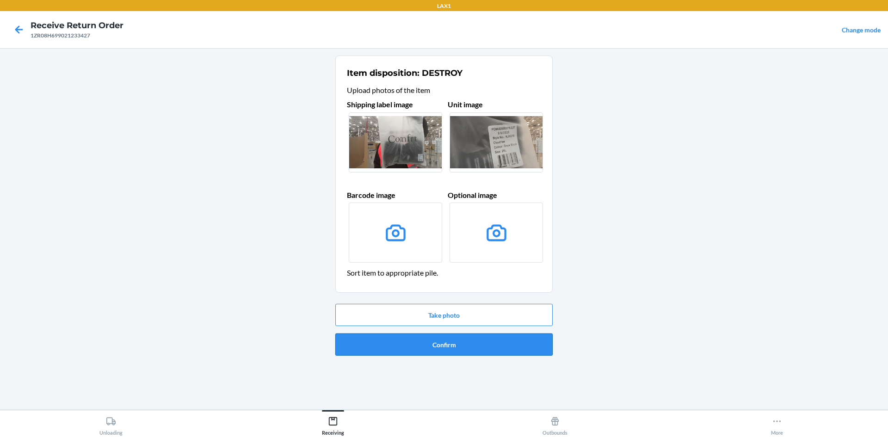
click at [502, 336] on button "Confirm" at bounding box center [443, 344] width 217 height 22
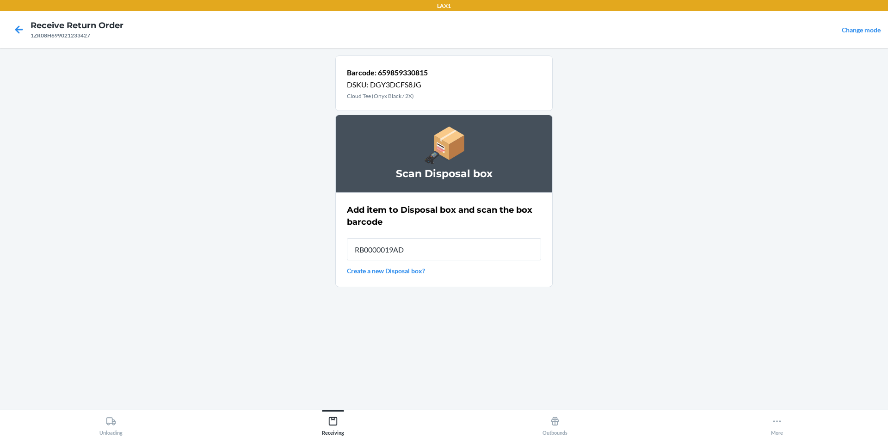
type input "RB0000019AD"
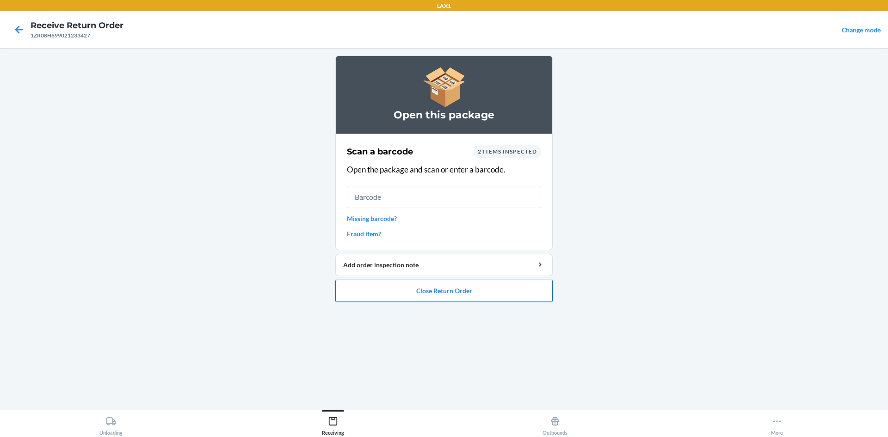
click at [393, 300] on button "Close Return Order" at bounding box center [443, 291] width 217 height 22
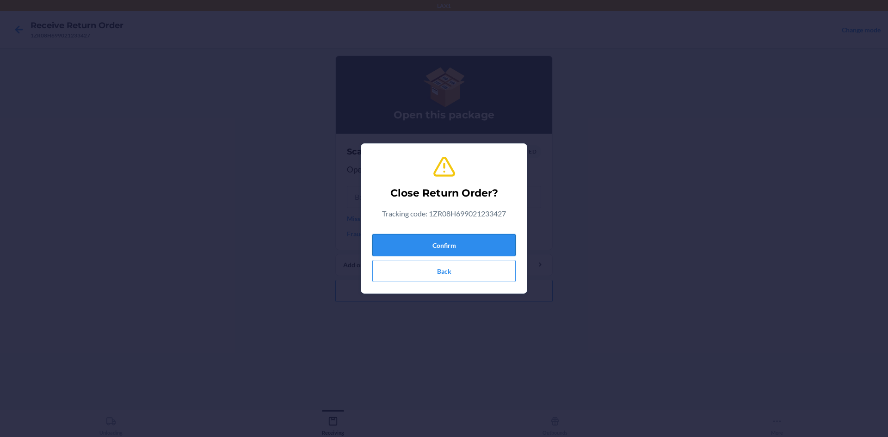
click at [436, 237] on button "Confirm" at bounding box center [443, 245] width 143 height 22
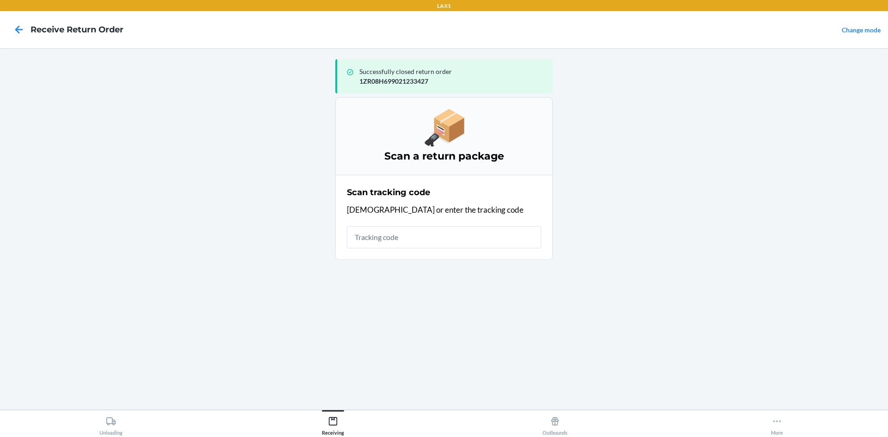
click at [421, 240] on input "text" at bounding box center [444, 237] width 194 height 22
type input "9632013100204955848100791"
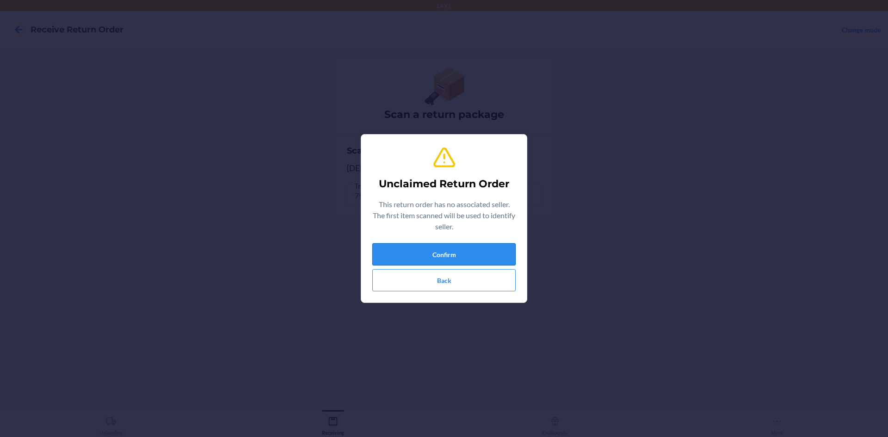
click at [431, 255] on button "Confirm" at bounding box center [443, 254] width 143 height 22
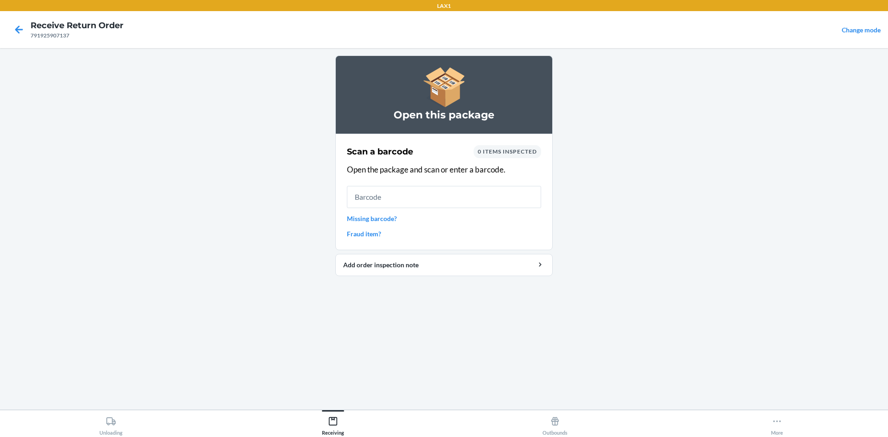
click at [414, 200] on input "text" at bounding box center [444, 197] width 194 height 22
click at [412, 205] on input "text" at bounding box center [444, 197] width 194 height 22
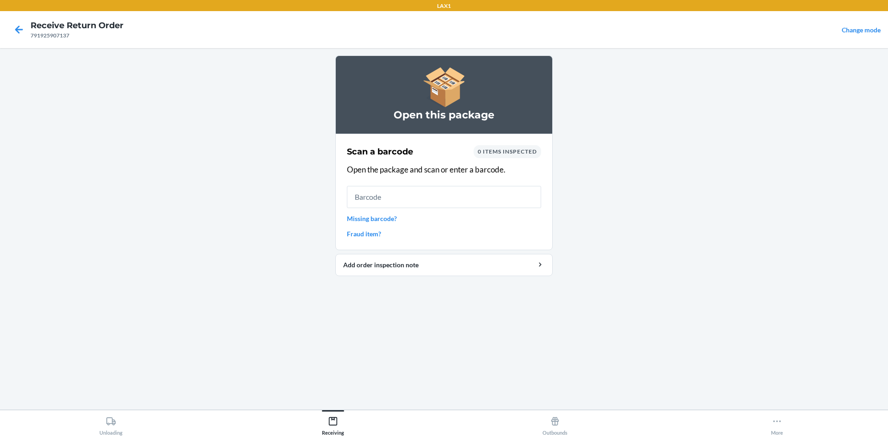
click at [412, 205] on input "text" at bounding box center [444, 197] width 194 height 22
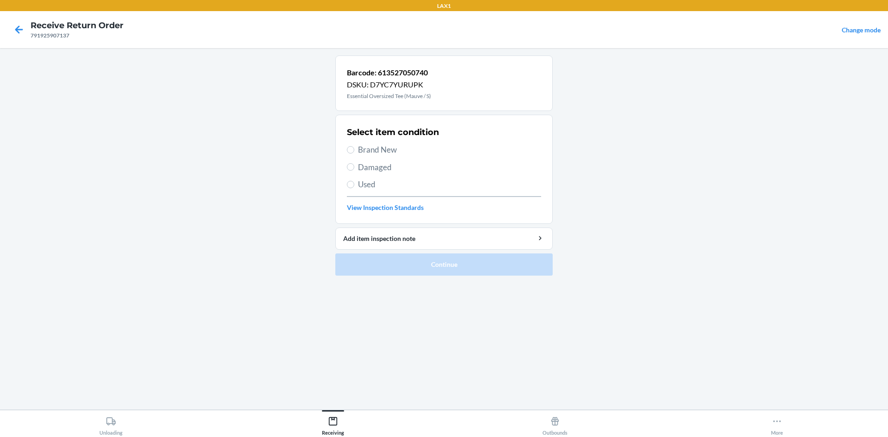
click at [415, 148] on span "Brand New" at bounding box center [449, 150] width 183 height 12
click at [354, 148] on input "Brand New" at bounding box center [350, 149] width 7 height 7
radio input "true"
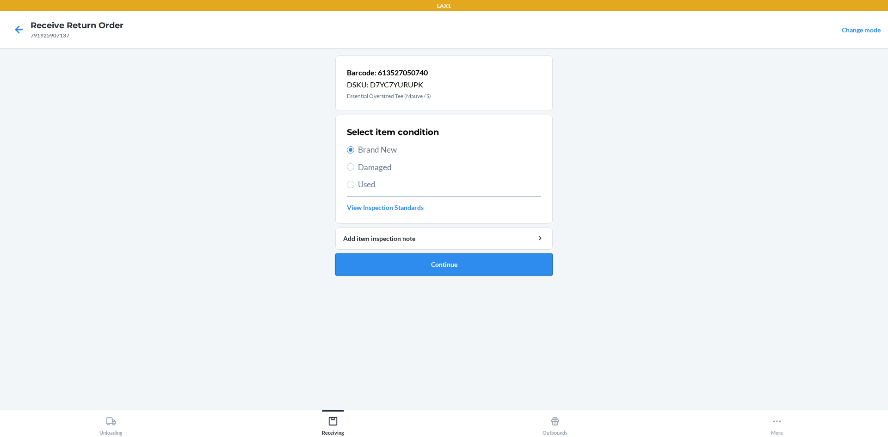
click at [453, 275] on button "Continue" at bounding box center [443, 264] width 217 height 22
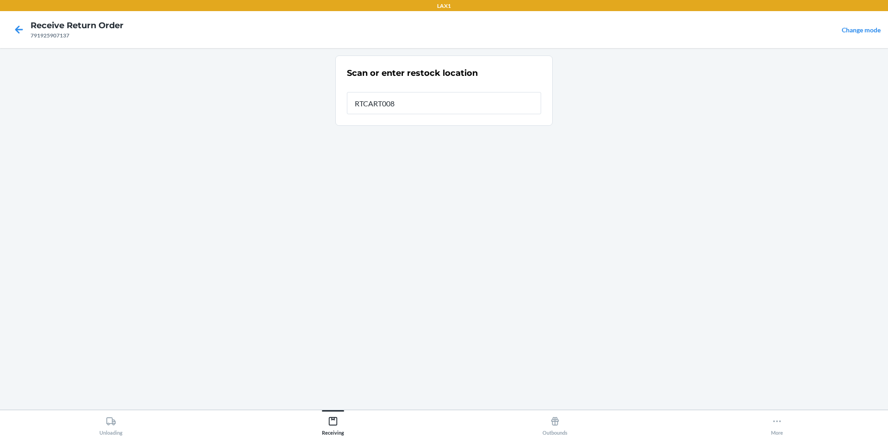
type input "RTCART008"
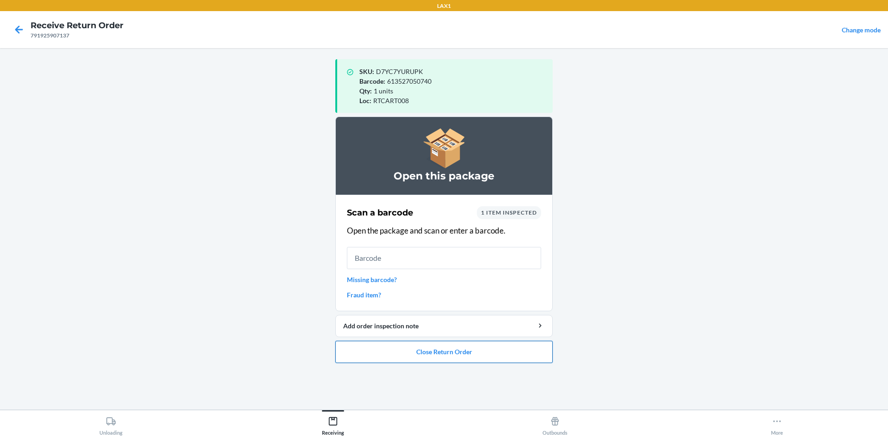
click at [446, 355] on button "Close Return Order" at bounding box center [443, 352] width 217 height 22
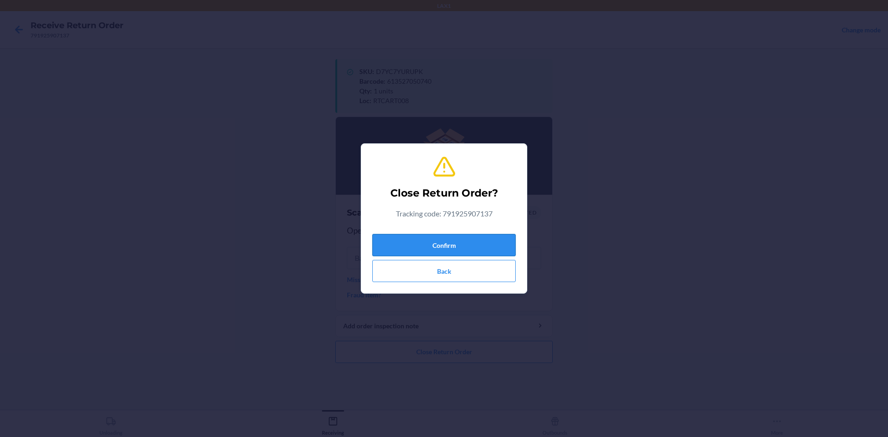
click at [437, 235] on button "Confirm" at bounding box center [443, 245] width 143 height 22
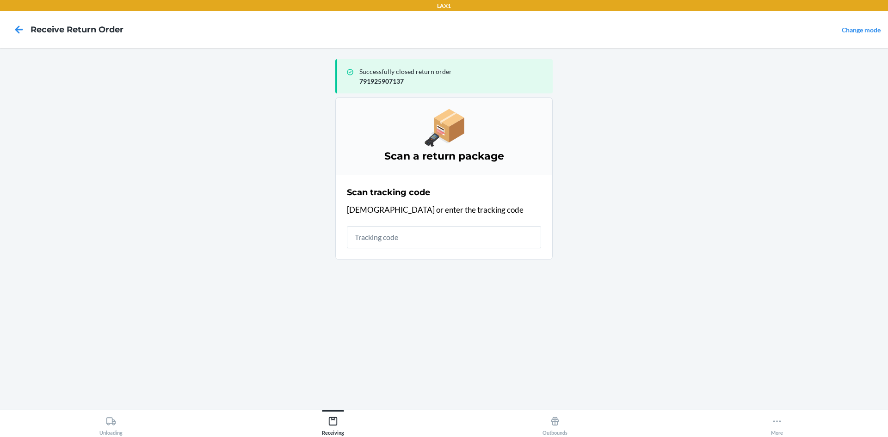
click at [435, 234] on input "text" at bounding box center [444, 237] width 194 height 22
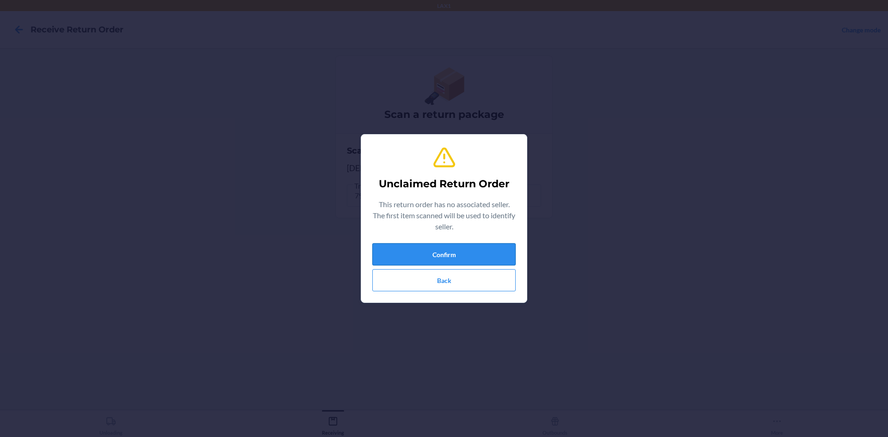
click at [461, 260] on button "Confirm" at bounding box center [443, 254] width 143 height 22
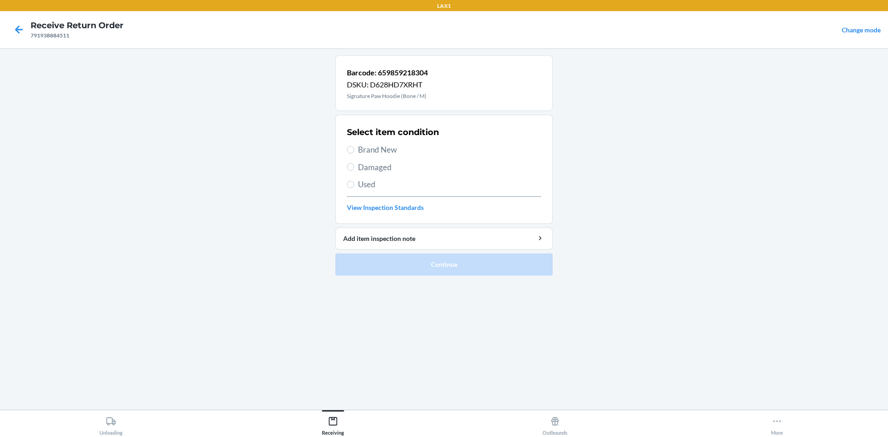
click at [363, 172] on span "Damaged" at bounding box center [449, 167] width 183 height 12
click at [354, 171] on input "Damaged" at bounding box center [350, 166] width 7 height 7
radio input "true"
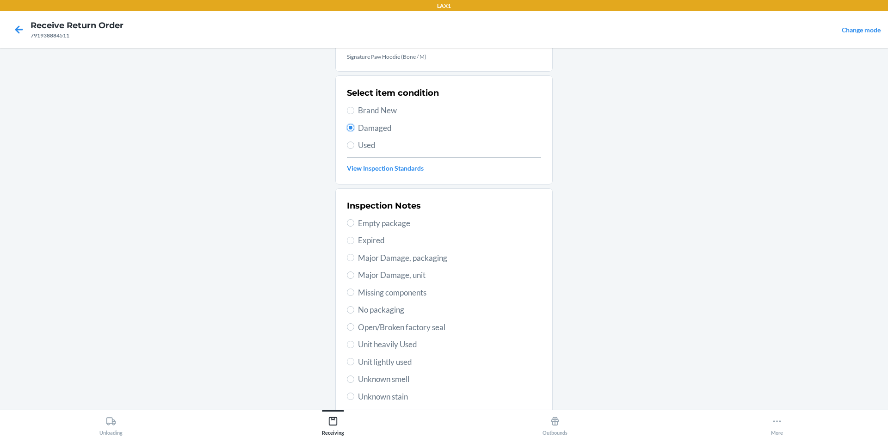
scroll to position [92, 0]
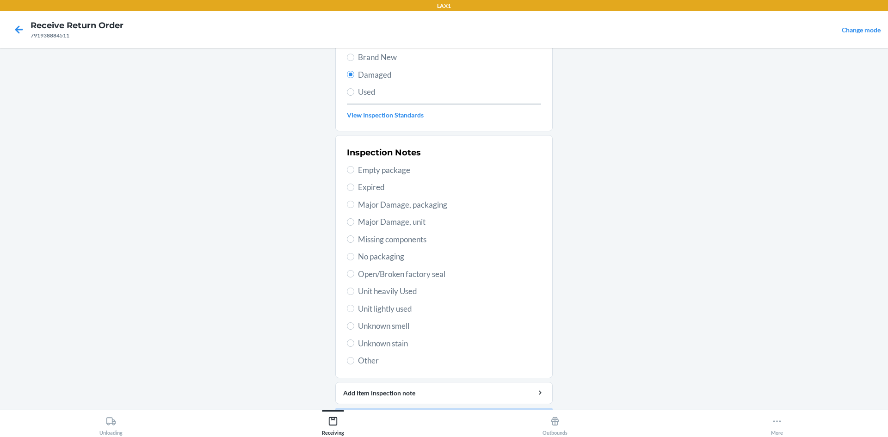
click at [382, 208] on span "Major Damage, packaging" at bounding box center [449, 205] width 183 height 12
click at [354, 208] on input "Major Damage, packaging" at bounding box center [350, 204] width 7 height 7
radio input "true"
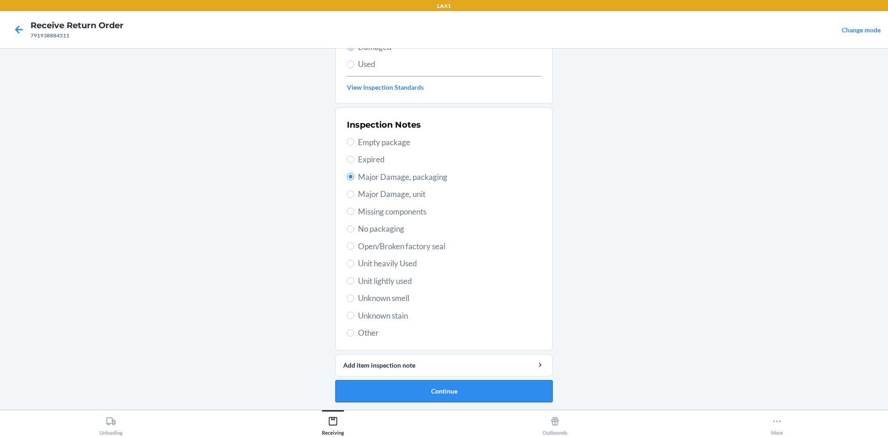
click at [441, 386] on button "Continue" at bounding box center [443, 391] width 217 height 22
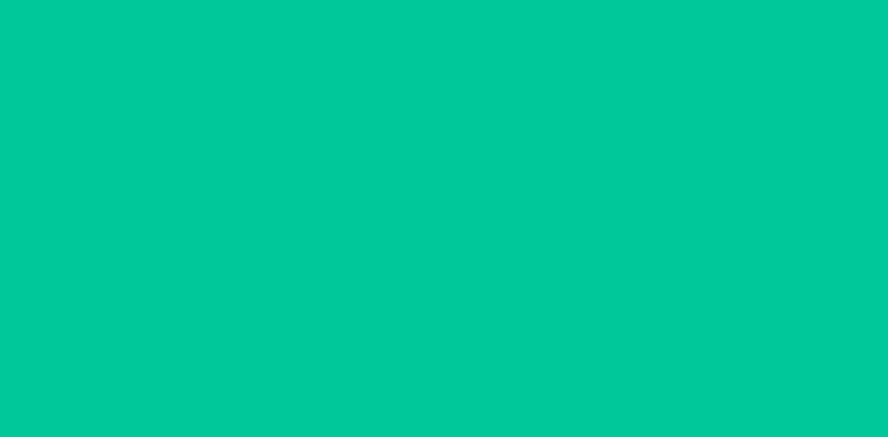
scroll to position [44, 0]
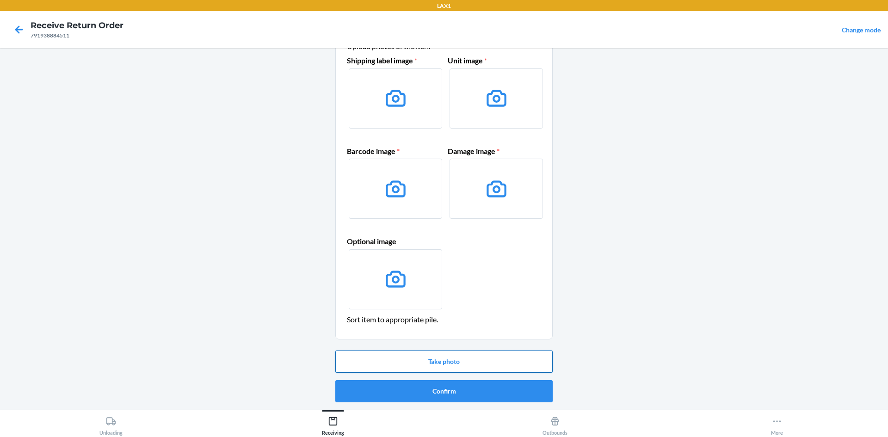
click at [435, 361] on button "Take photo" at bounding box center [443, 362] width 217 height 22
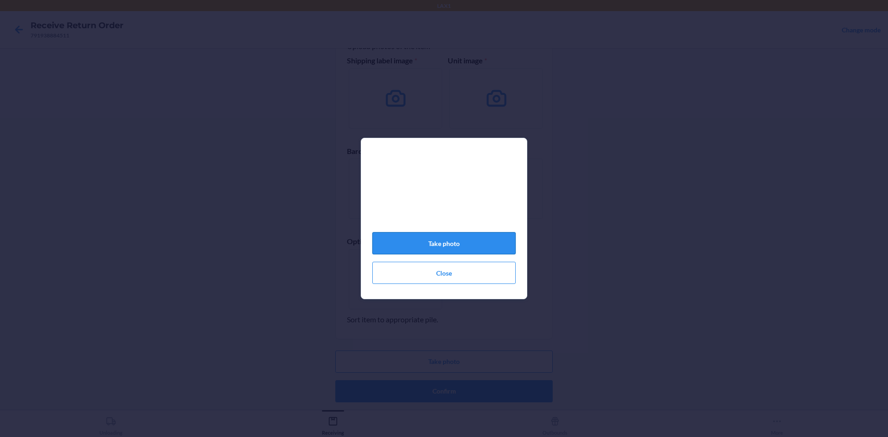
click at [435, 248] on button "Take photo" at bounding box center [443, 243] width 143 height 22
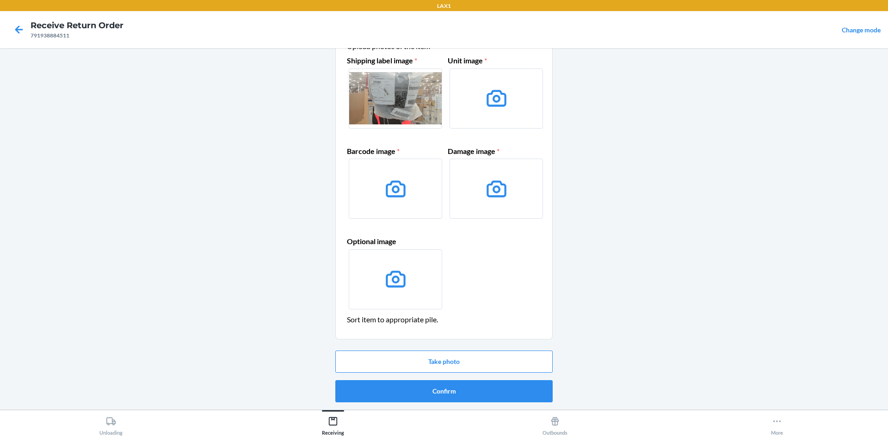
click at [498, 105] on icon at bounding box center [496, 98] width 20 height 17
click at [0, 0] on input "file" at bounding box center [0, 0] width 0 height 0
click at [444, 367] on button "Take photo" at bounding box center [443, 362] width 217 height 22
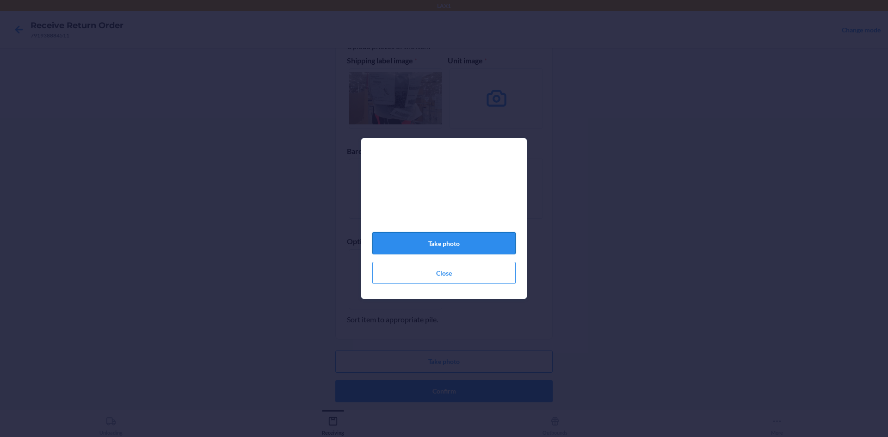
click at [464, 250] on button "Take photo" at bounding box center [443, 243] width 143 height 22
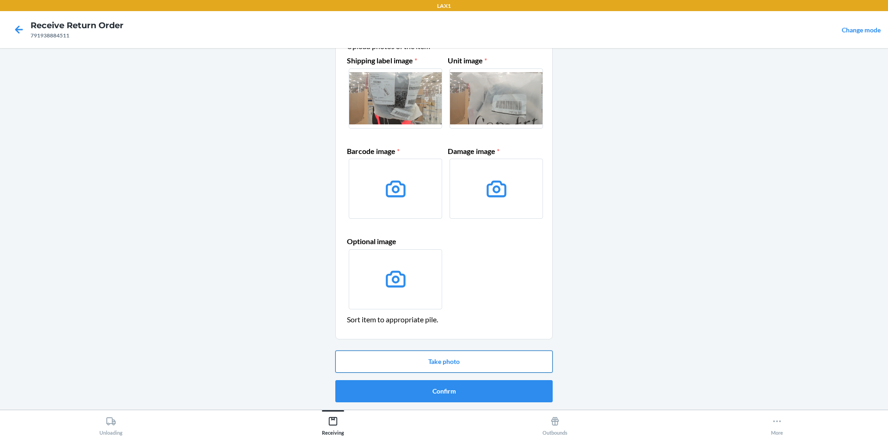
click at [425, 372] on button "Take photo" at bounding box center [443, 362] width 217 height 22
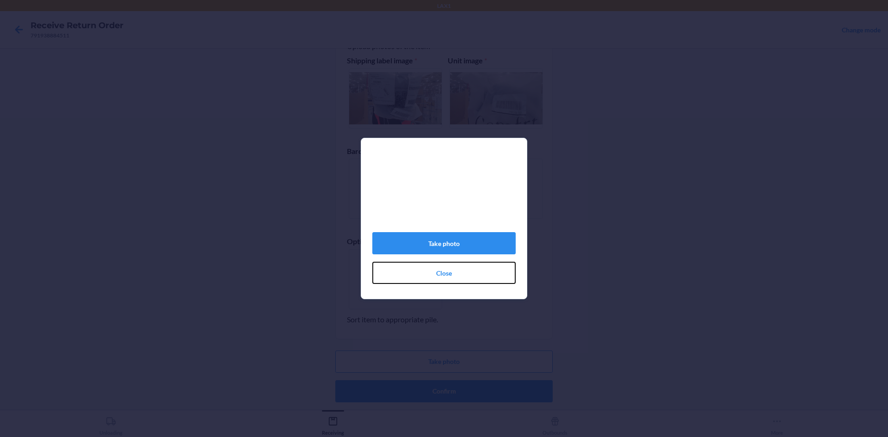
click at [450, 280] on button "Close" at bounding box center [443, 273] width 143 height 22
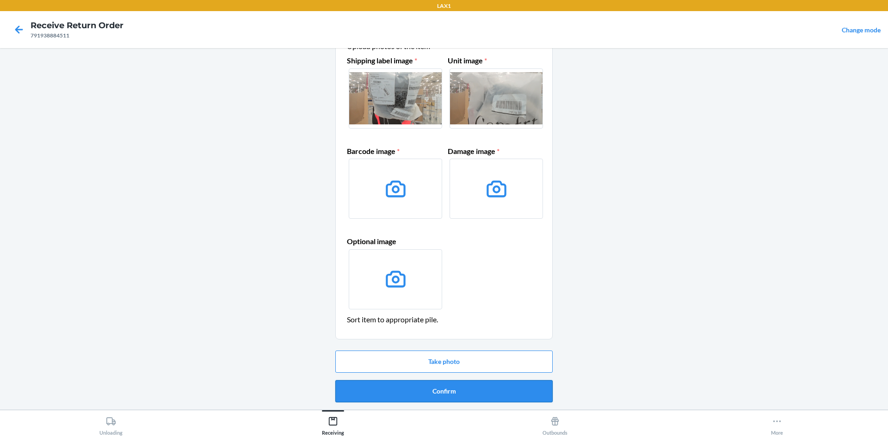
click at [461, 388] on button "Confirm" at bounding box center [443, 391] width 217 height 22
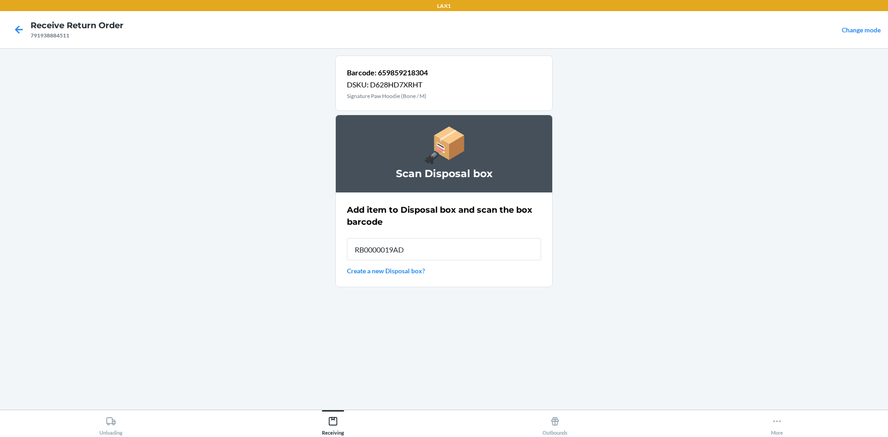
type input "RB0000019AD"
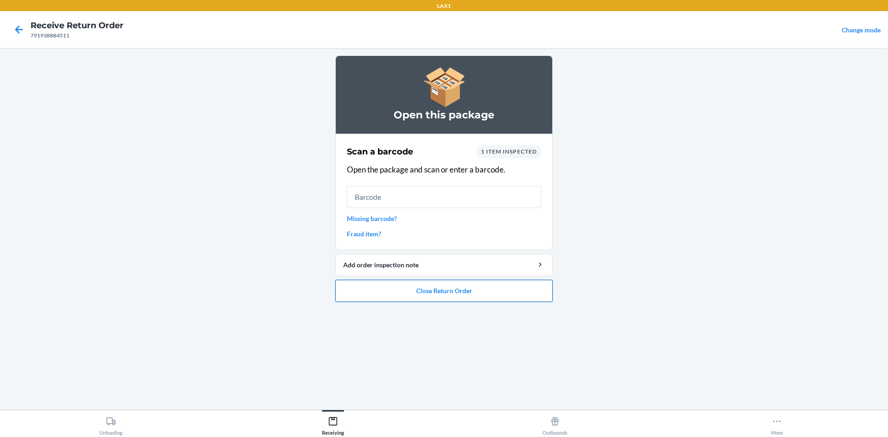
click at [401, 291] on button "Close Return Order" at bounding box center [443, 291] width 217 height 22
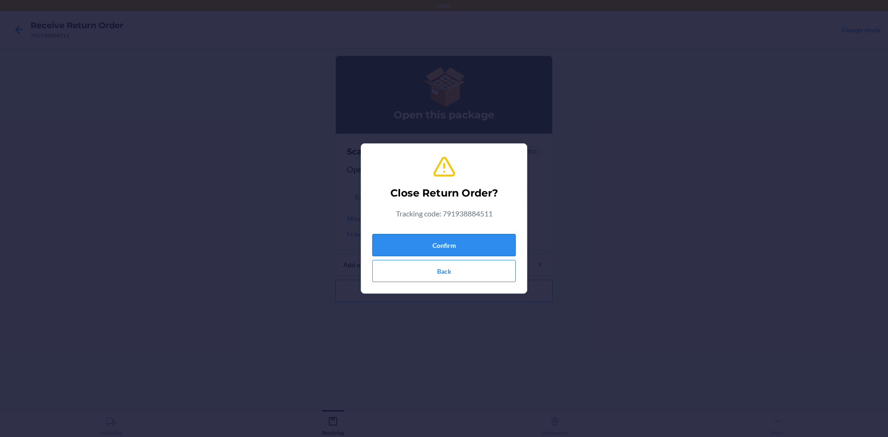
click at [431, 247] on button "Confirm" at bounding box center [443, 245] width 143 height 22
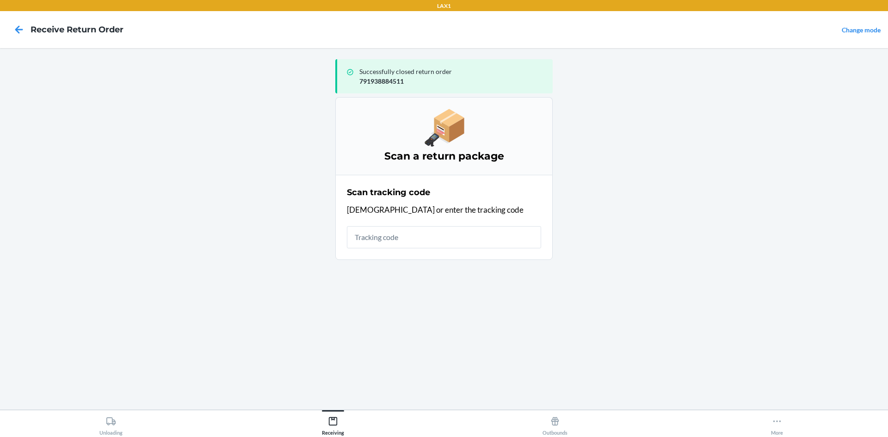
click at [437, 234] on input "text" at bounding box center [444, 237] width 194 height 22
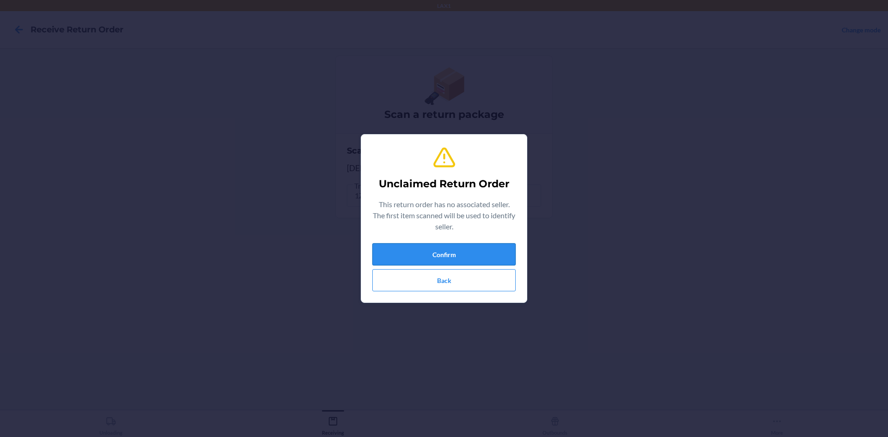
click at [431, 258] on button "Confirm" at bounding box center [443, 254] width 143 height 22
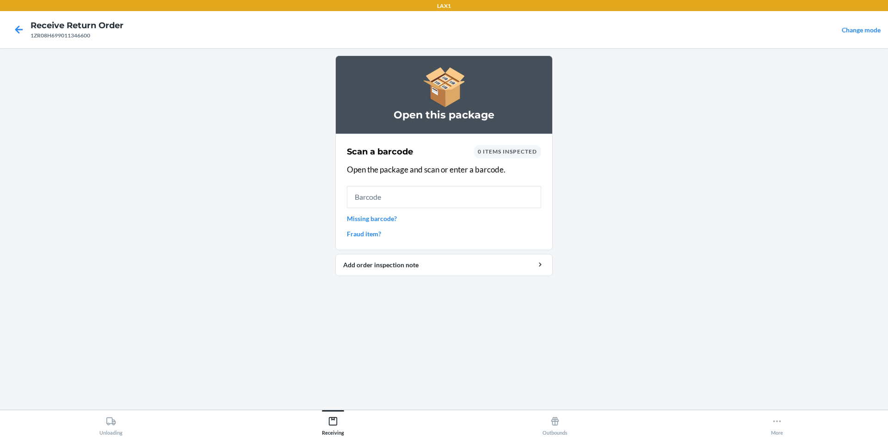
click at [433, 191] on input "text" at bounding box center [444, 197] width 194 height 22
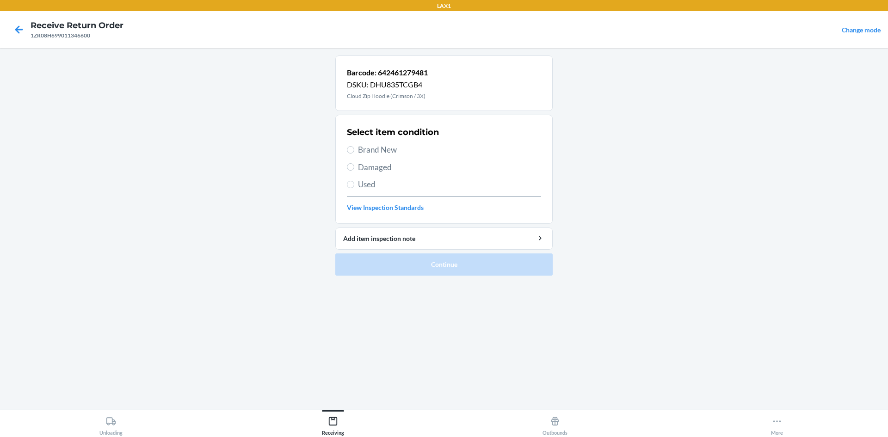
click at [374, 148] on span "Brand New" at bounding box center [449, 150] width 183 height 12
click at [354, 148] on input "Brand New" at bounding box center [350, 149] width 7 height 7
radio input "true"
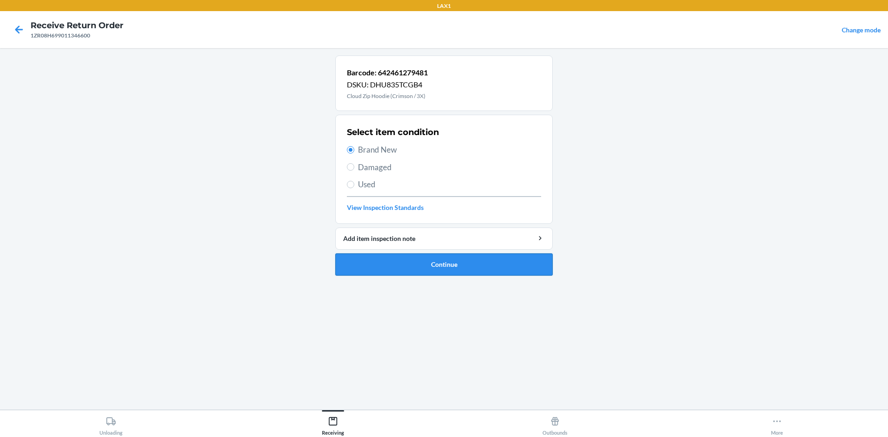
click at [498, 268] on button "Continue" at bounding box center [443, 264] width 217 height 22
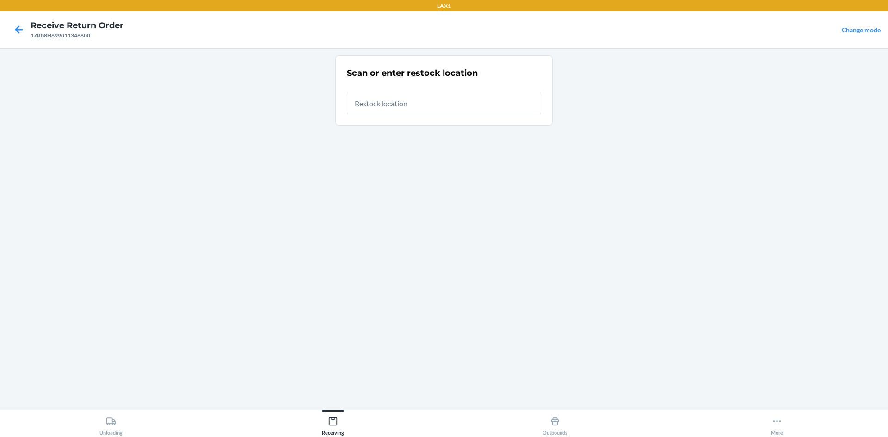
click at [418, 98] on input "text" at bounding box center [444, 103] width 194 height 22
type input "RTCART008"
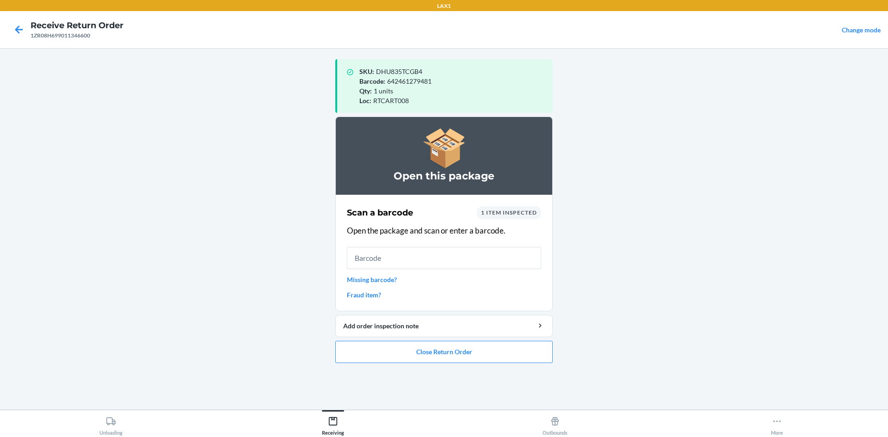
click at [358, 256] on input "text" at bounding box center [444, 258] width 194 height 22
click at [411, 347] on button "Close Return Order" at bounding box center [443, 352] width 217 height 22
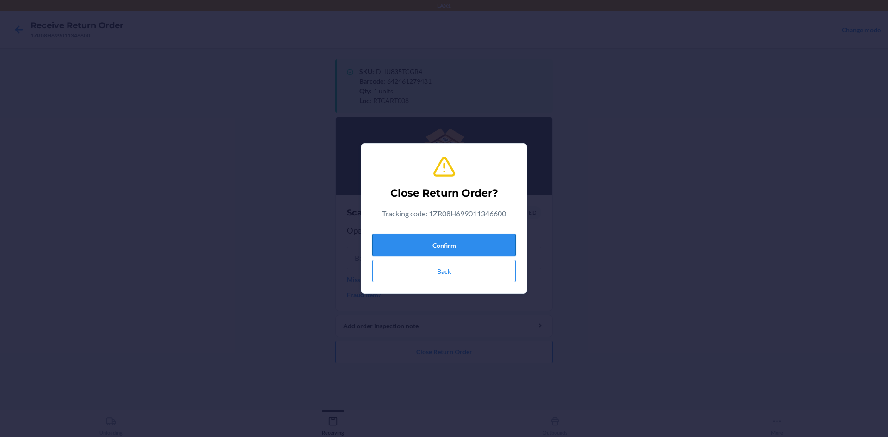
click at [424, 246] on button "Confirm" at bounding box center [443, 245] width 143 height 22
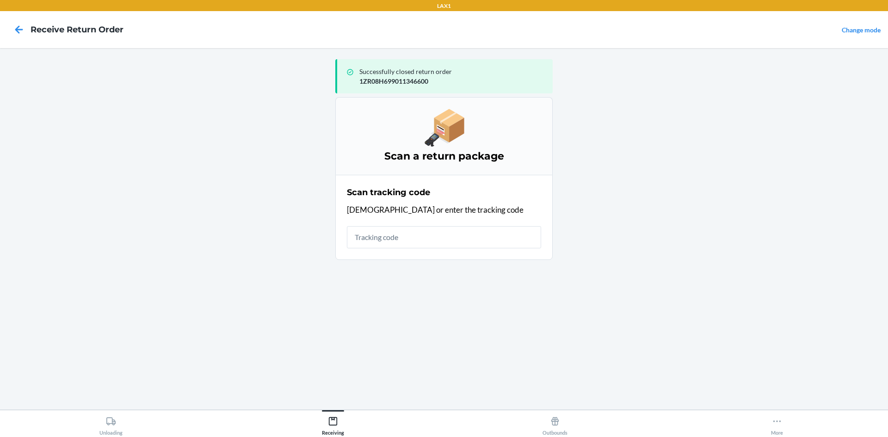
click at [418, 240] on input "text" at bounding box center [444, 237] width 194 height 22
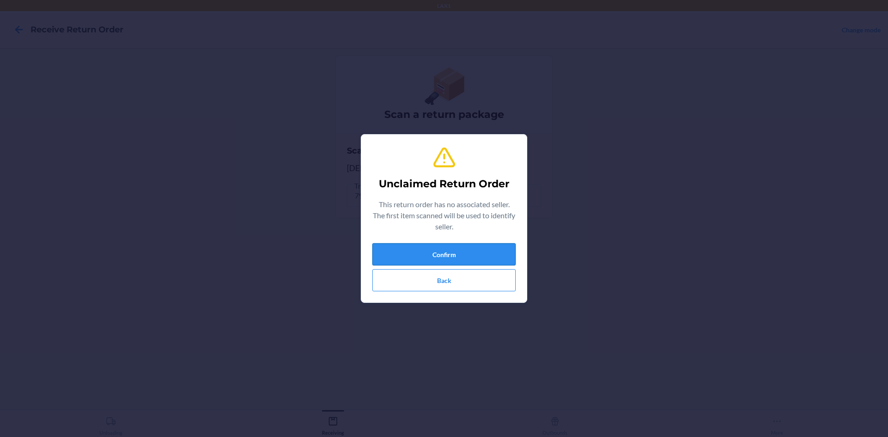
click at [438, 250] on button "Confirm" at bounding box center [443, 254] width 143 height 22
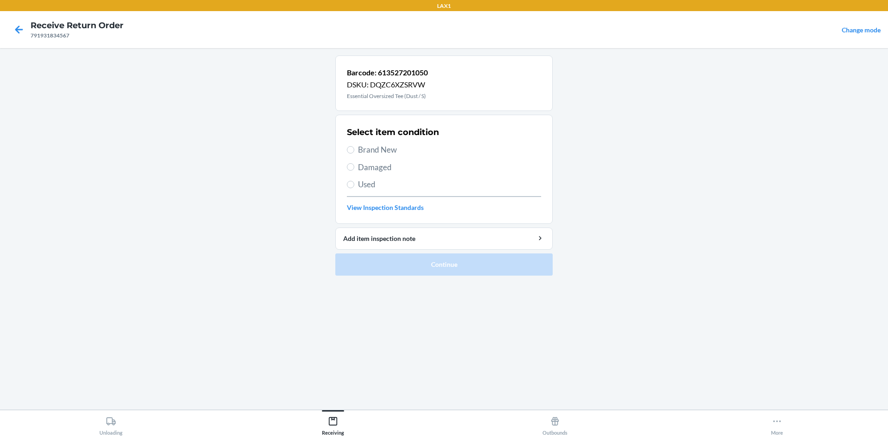
click at [370, 154] on span "Brand New" at bounding box center [449, 150] width 183 height 12
click at [354, 154] on input "Brand New" at bounding box center [350, 149] width 7 height 7
radio input "true"
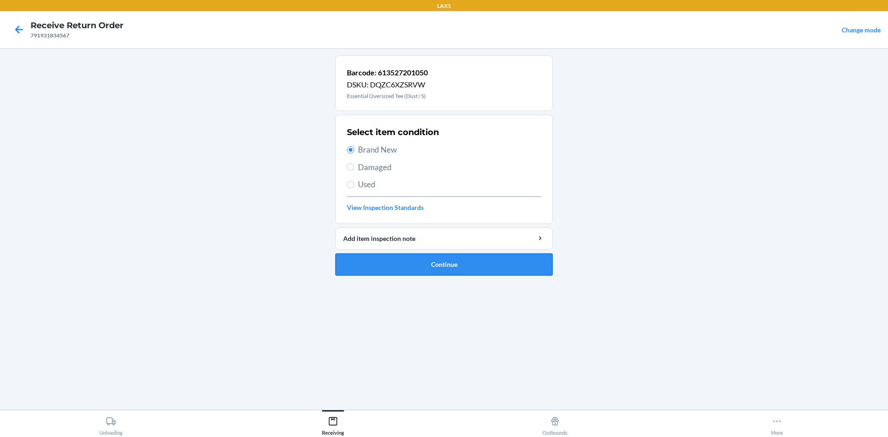
click at [407, 266] on button "Continue" at bounding box center [443, 264] width 217 height 22
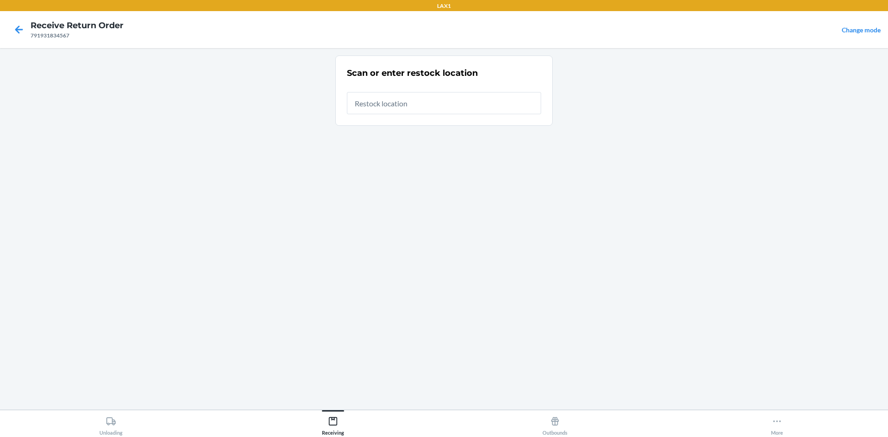
click at [404, 104] on input "text" at bounding box center [444, 103] width 194 height 22
type input "RTCART008"
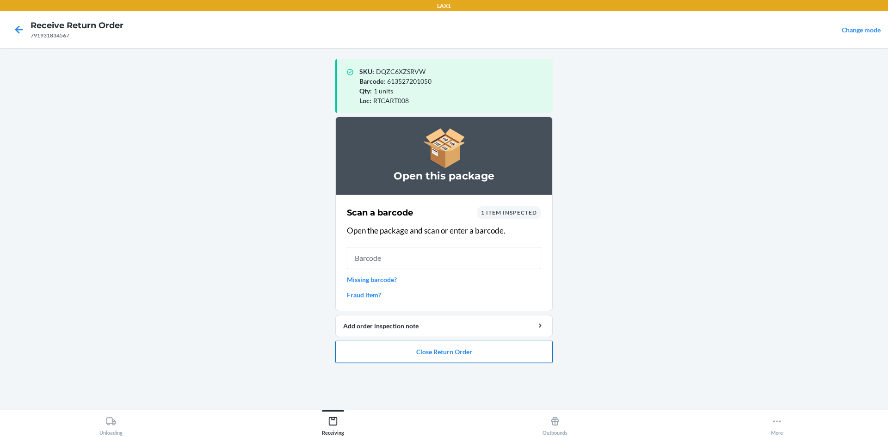
click at [448, 347] on button "Close Return Order" at bounding box center [443, 352] width 217 height 22
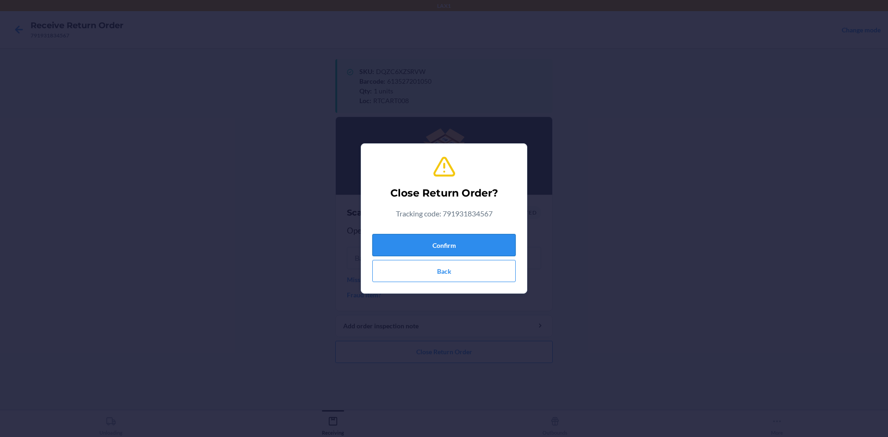
click at [449, 246] on button "Confirm" at bounding box center [443, 245] width 143 height 22
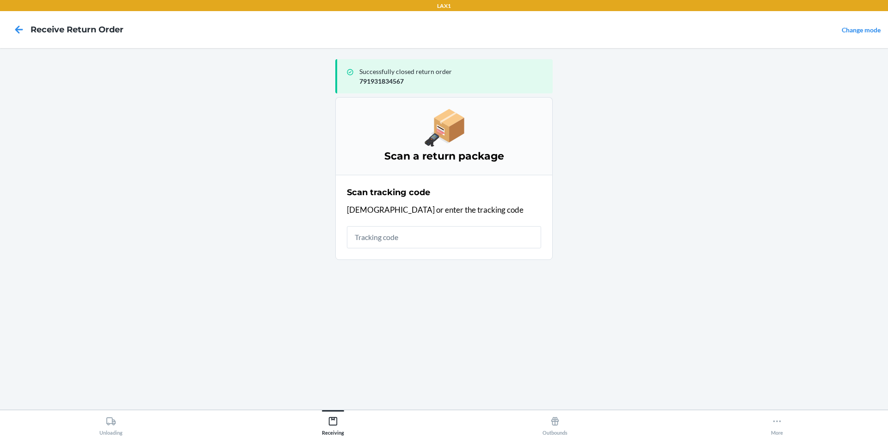
click at [431, 229] on input "text" at bounding box center [444, 237] width 194 height 22
type input "96320131002049558481007919"
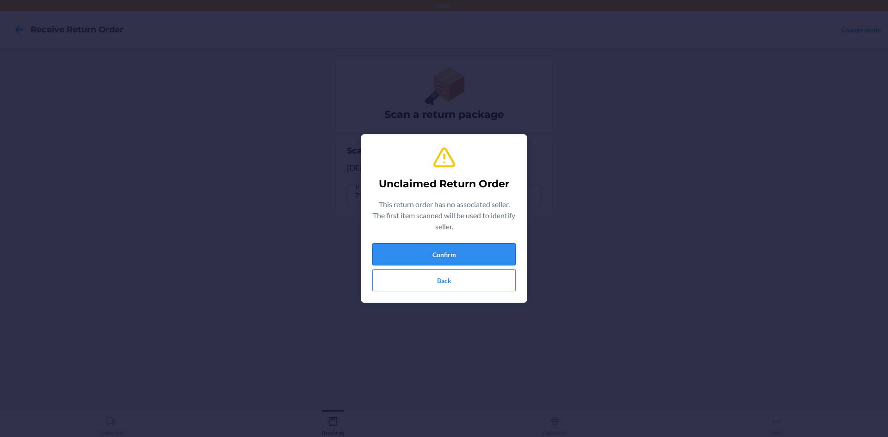
click at [449, 246] on button "Confirm" at bounding box center [443, 254] width 143 height 22
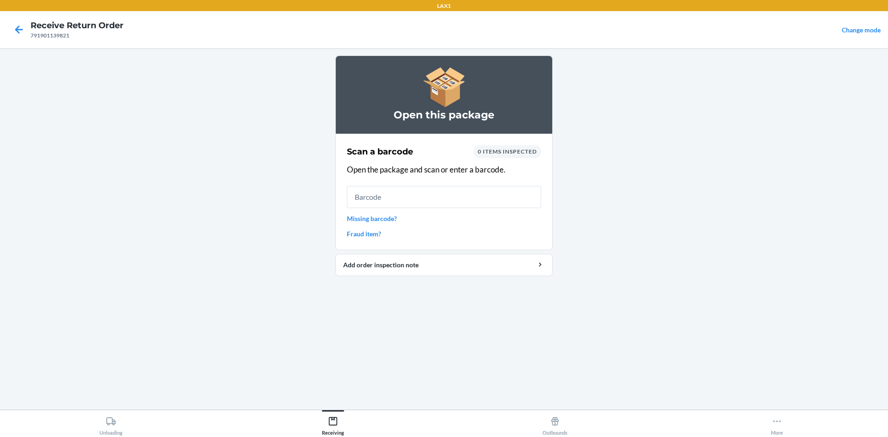
click at [418, 202] on input "text" at bounding box center [444, 197] width 194 height 22
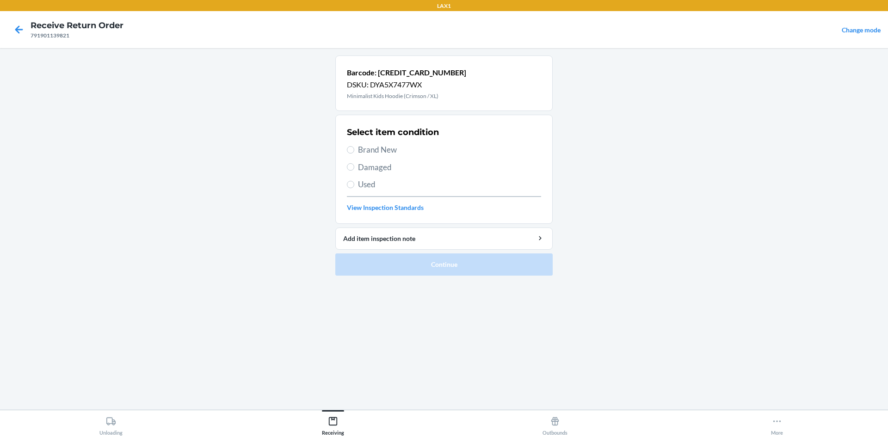
click at [372, 180] on span "Used" at bounding box center [449, 184] width 183 height 12
click at [354, 181] on input "Used" at bounding box center [350, 184] width 7 height 7
radio input "true"
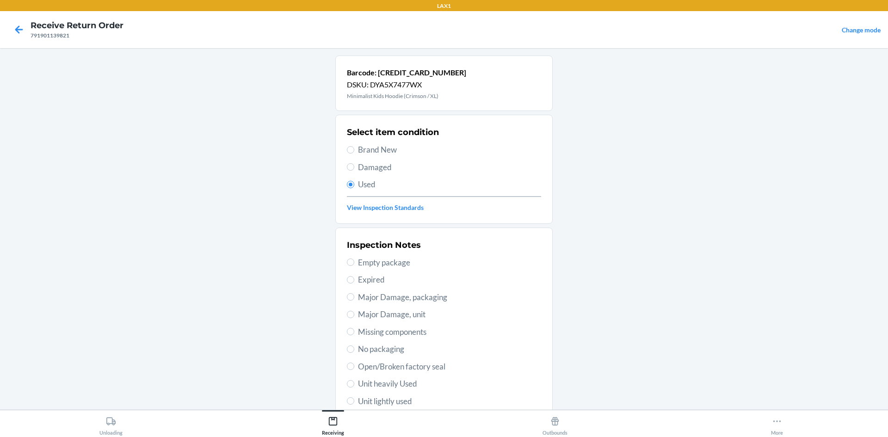
click at [377, 166] on span "Damaged" at bounding box center [449, 167] width 183 height 12
click at [354, 166] on input "Damaged" at bounding box center [350, 166] width 7 height 7
radio input "true"
click at [374, 187] on span "Used" at bounding box center [449, 184] width 183 height 12
click at [354, 187] on input "Used" at bounding box center [350, 184] width 7 height 7
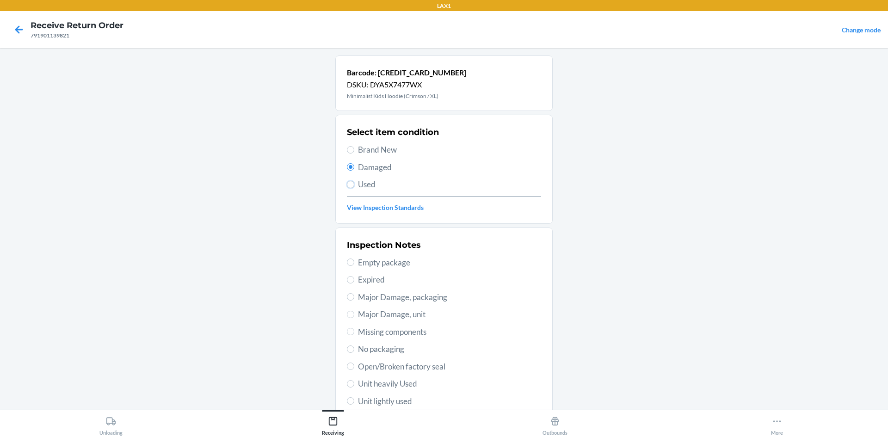
radio input "true"
radio input "false"
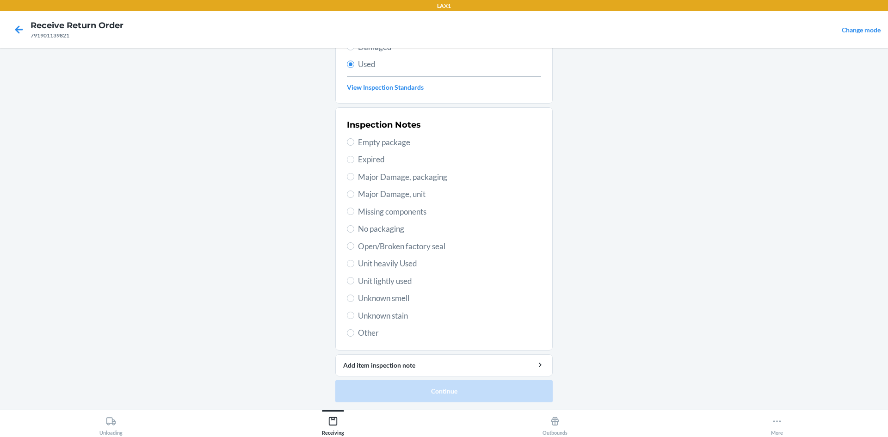
click at [358, 283] on span "Unit lightly used" at bounding box center [449, 281] width 183 height 12
click at [354, 283] on input "Unit lightly used" at bounding box center [350, 280] width 7 height 7
radio input "true"
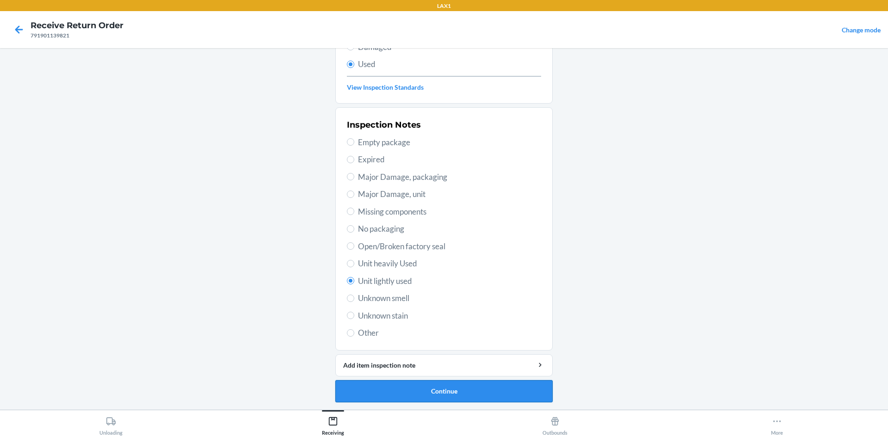
click at [412, 390] on button "Continue" at bounding box center [443, 391] width 217 height 22
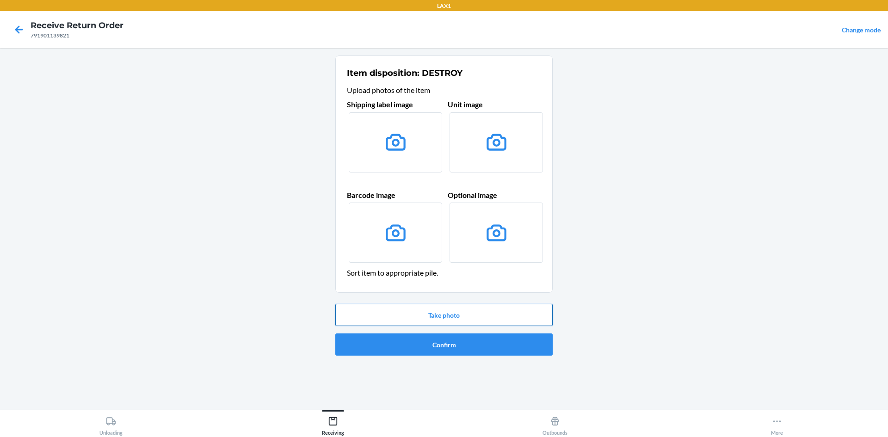
click at [423, 317] on button "Take photo" at bounding box center [443, 315] width 217 height 22
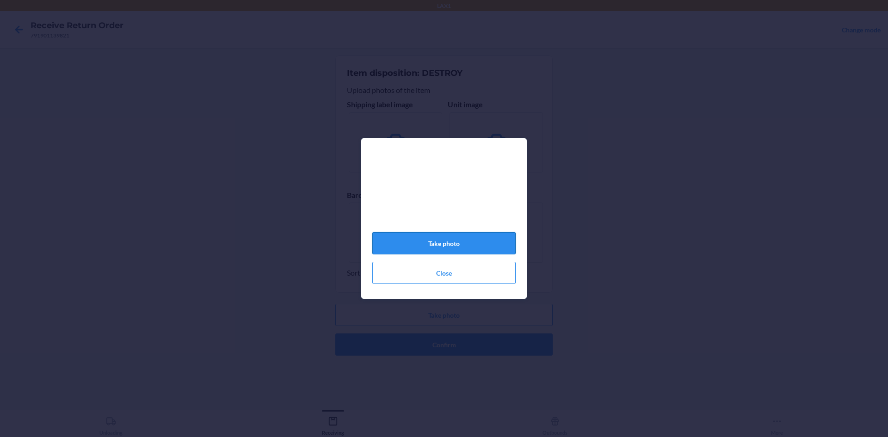
click at [454, 249] on button "Take photo" at bounding box center [443, 243] width 143 height 22
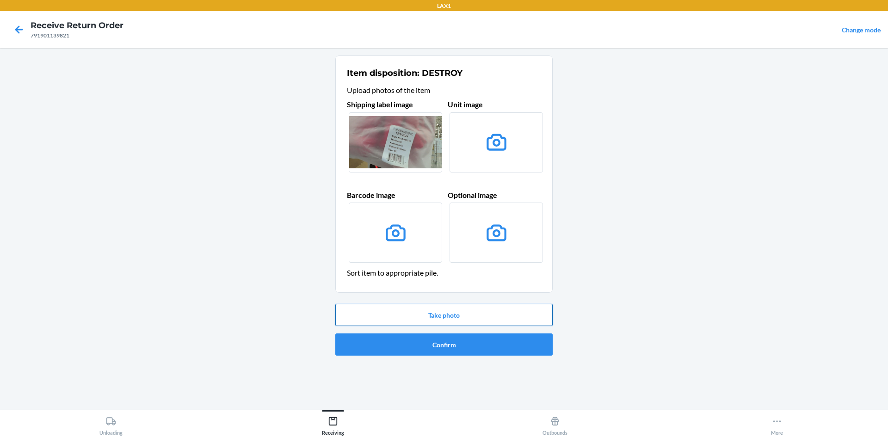
click at [492, 312] on button "Take photo" at bounding box center [443, 315] width 217 height 22
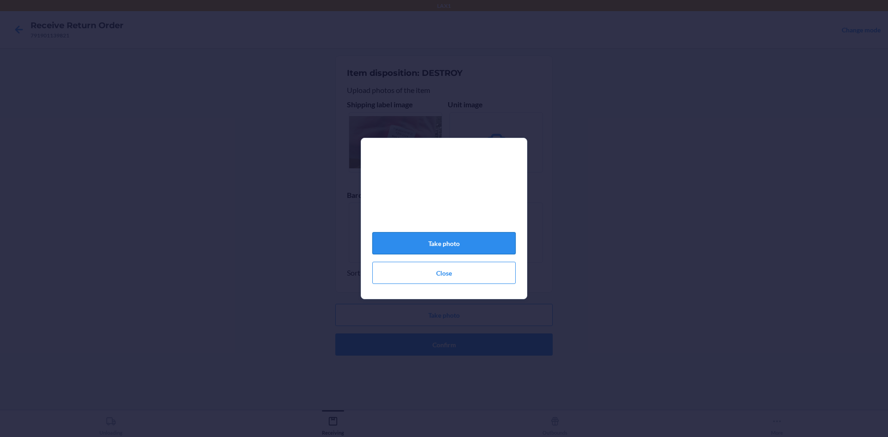
click at [474, 248] on button "Take photo" at bounding box center [443, 243] width 143 height 22
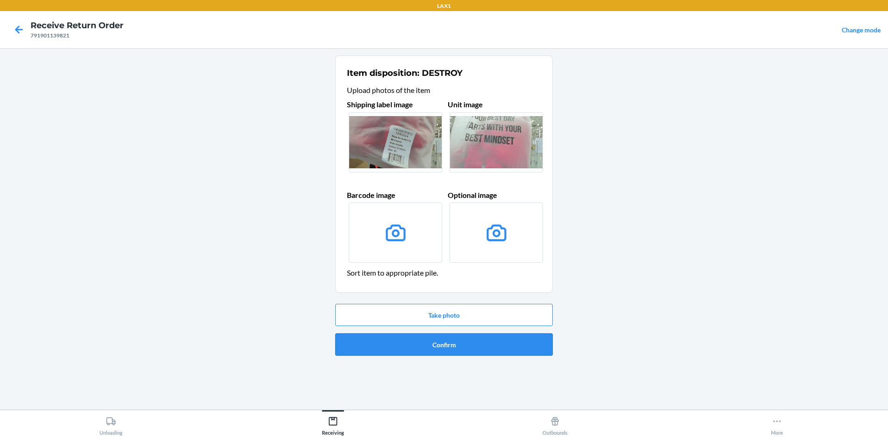
click at [483, 341] on button "Confirm" at bounding box center [443, 344] width 217 height 22
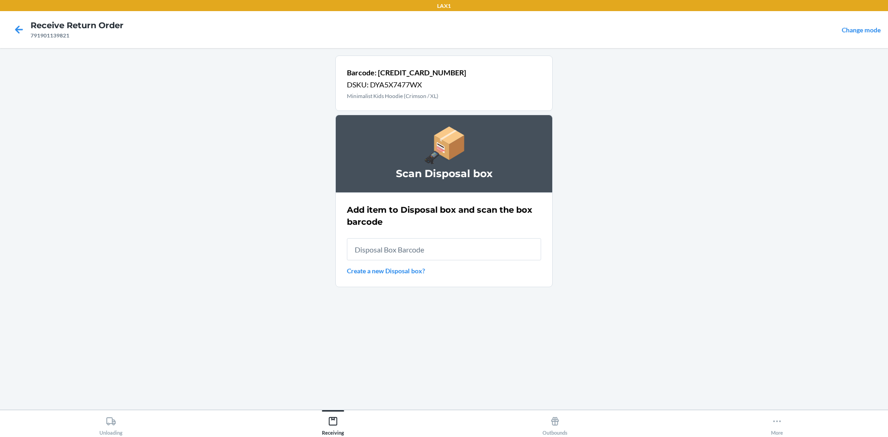
click at [460, 256] on input "text" at bounding box center [444, 249] width 194 height 22
type input "RB0000019AD"
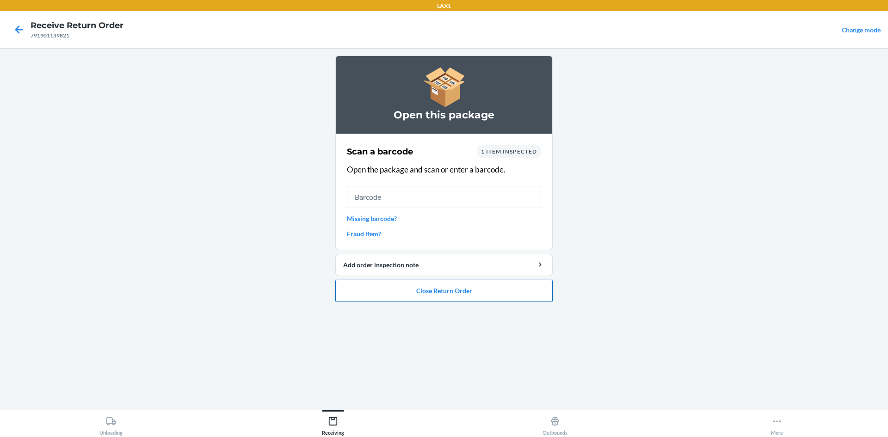
click at [471, 288] on button "Close Return Order" at bounding box center [443, 291] width 217 height 22
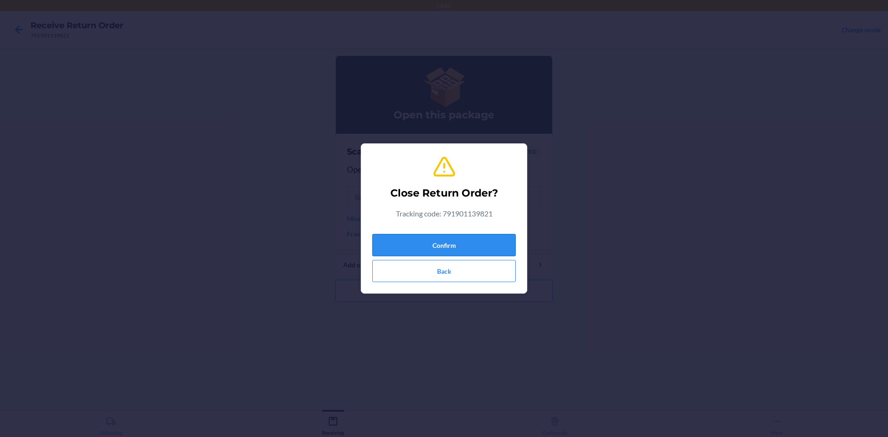
click at [430, 249] on button "Confirm" at bounding box center [443, 245] width 143 height 22
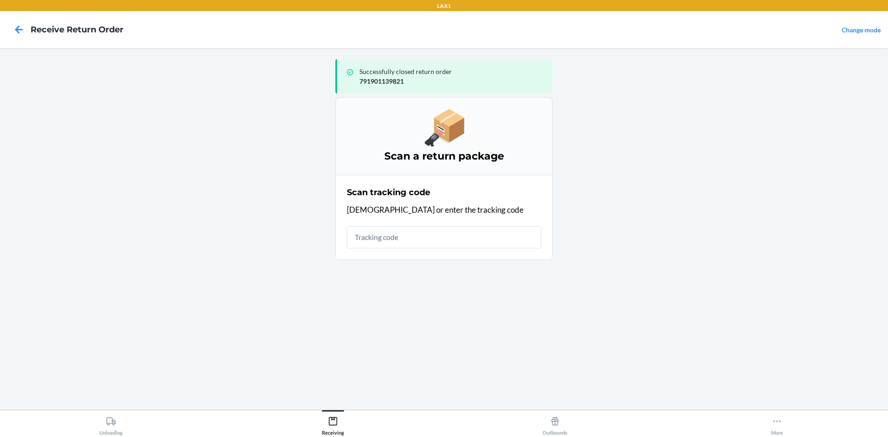
click at [390, 239] on input "text" at bounding box center [444, 237] width 194 height 22
type input "963201376020498420130079191628"
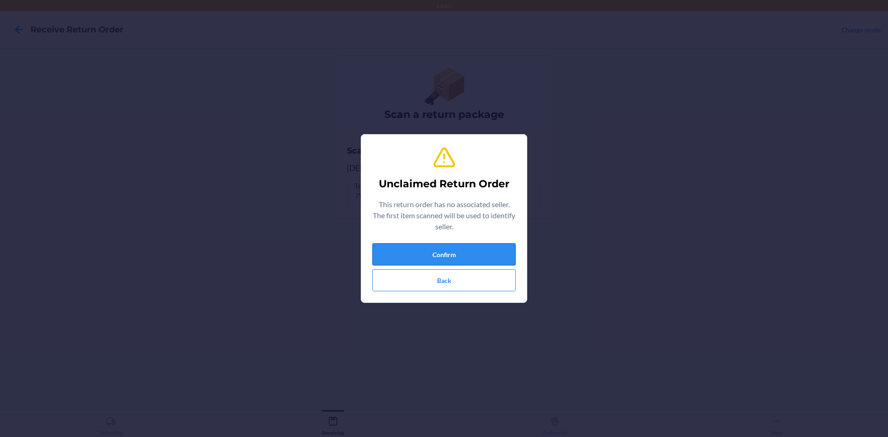
click at [428, 245] on button "Confirm" at bounding box center [443, 254] width 143 height 22
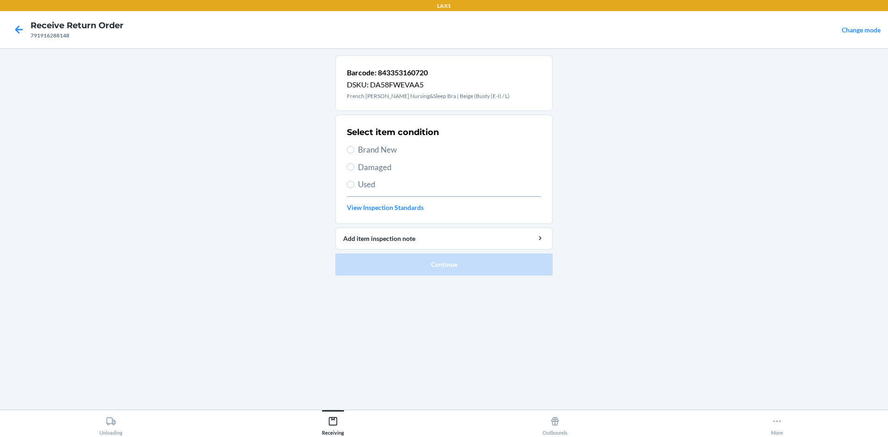
click at [394, 148] on span "Brand New" at bounding box center [449, 150] width 183 height 12
click at [354, 148] on input "Brand New" at bounding box center [350, 149] width 7 height 7
radio input "true"
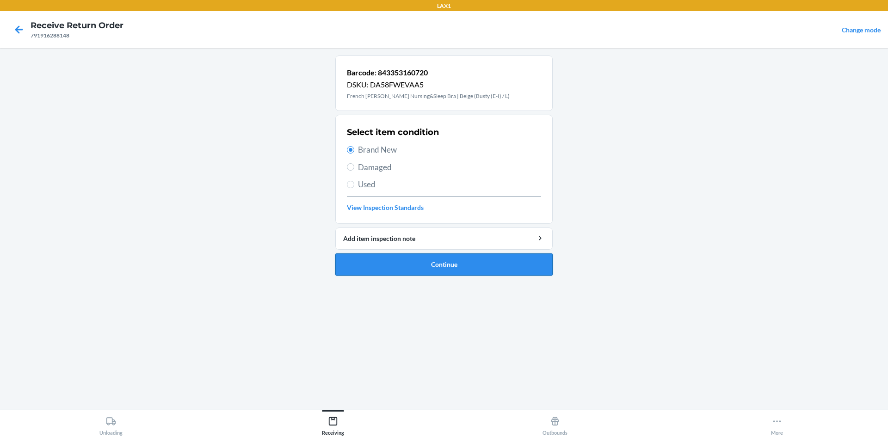
click at [406, 260] on button "Continue" at bounding box center [443, 264] width 217 height 22
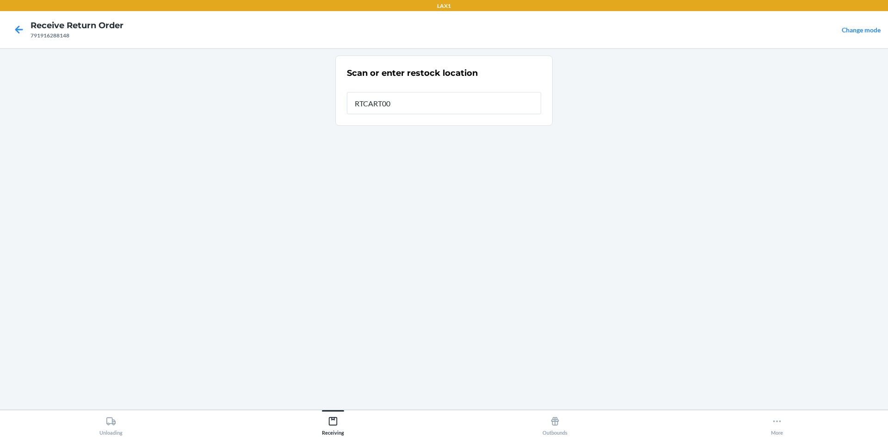
type input "RTCART008"
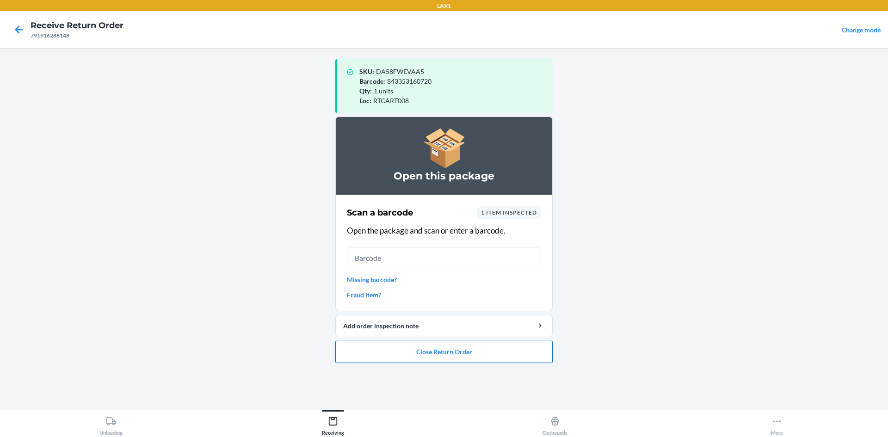
click at [494, 341] on button "Close Return Order" at bounding box center [443, 352] width 217 height 22
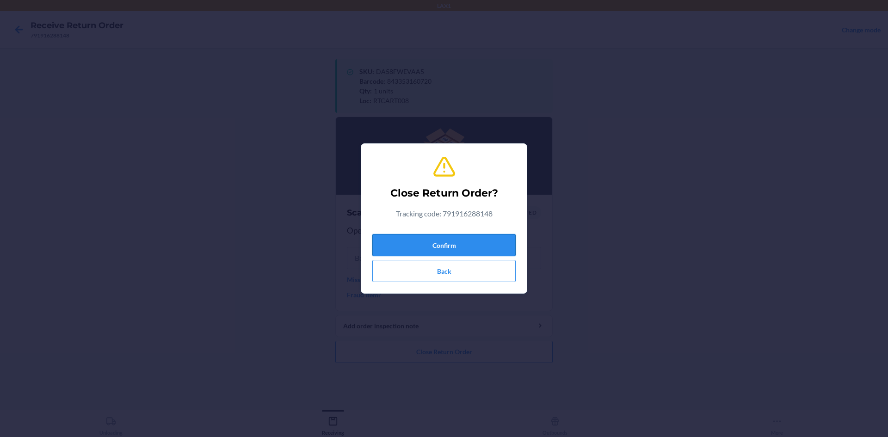
click at [465, 239] on button "Confirm" at bounding box center [443, 245] width 143 height 22
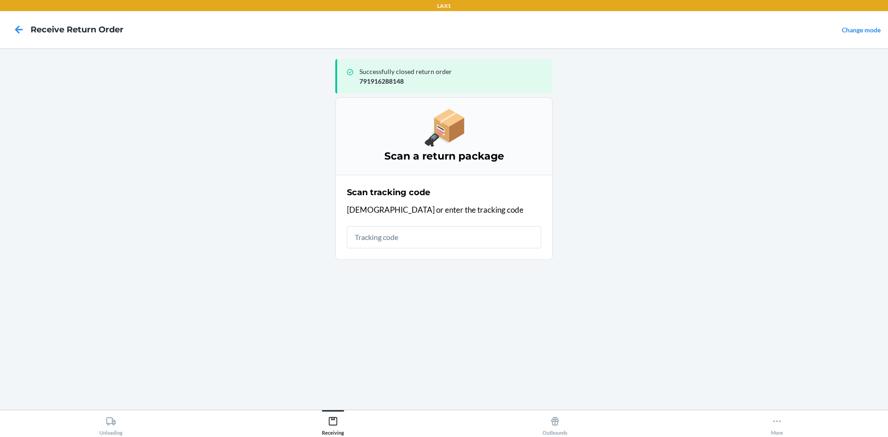
click at [439, 226] on input "text" at bounding box center [444, 237] width 194 height 22
type input "420924080205920209037069250119070"
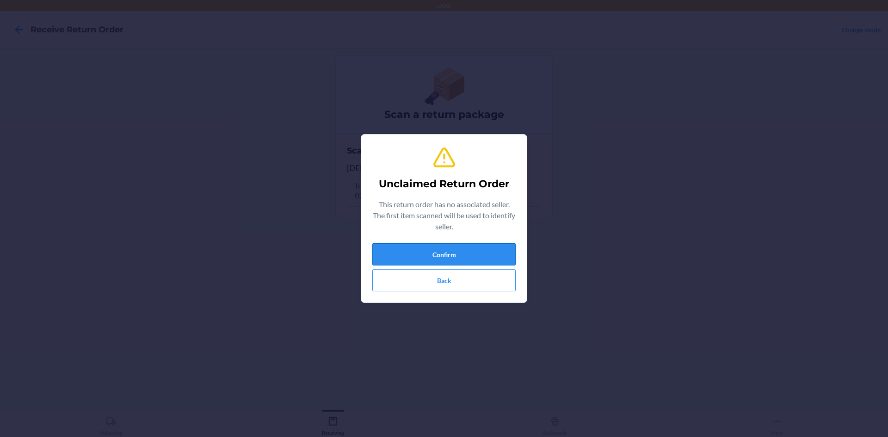
click at [442, 258] on button "Confirm" at bounding box center [443, 254] width 143 height 22
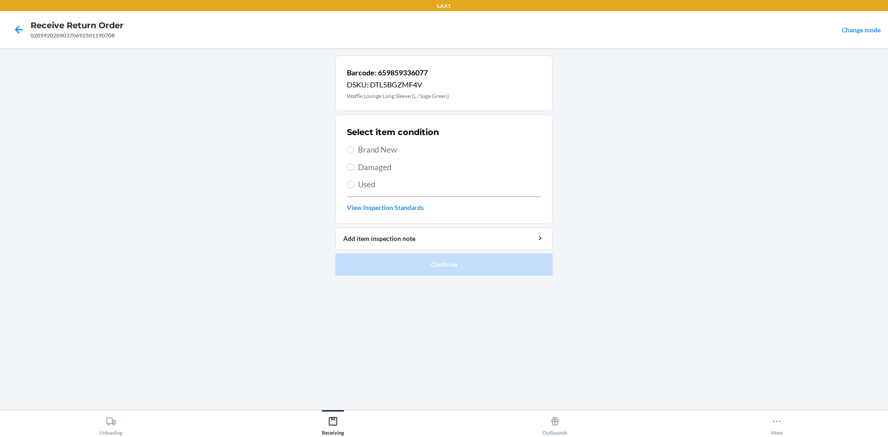
click at [385, 153] on span "Brand New" at bounding box center [449, 150] width 183 height 12
click at [354, 153] on input "Brand New" at bounding box center [350, 149] width 7 height 7
radio input "true"
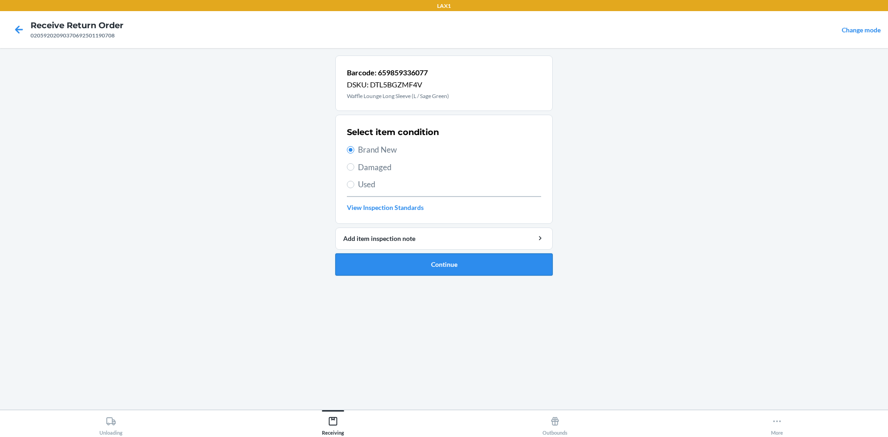
click at [437, 260] on button "Continue" at bounding box center [443, 264] width 217 height 22
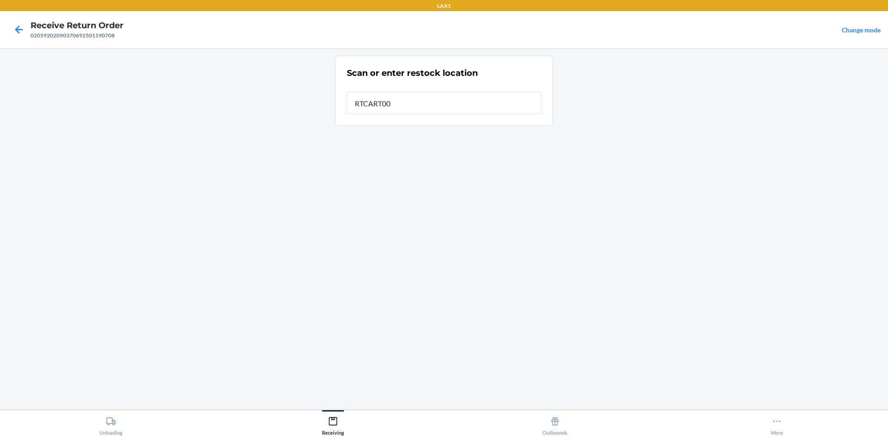
type input "RTCART008"
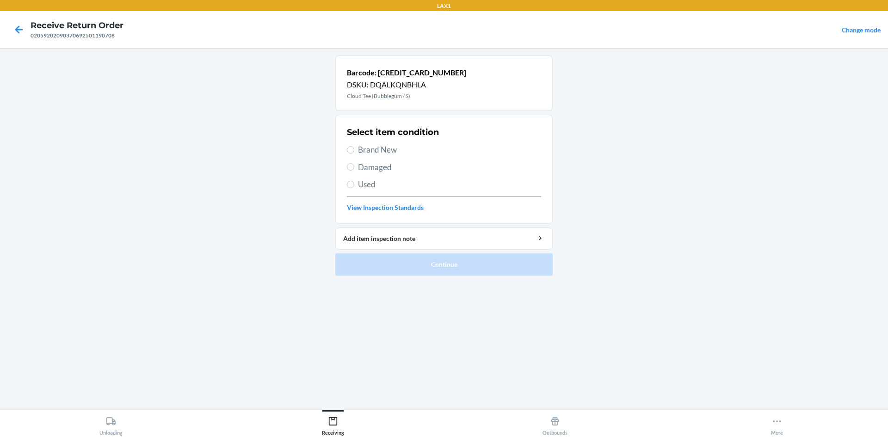
click at [366, 152] on span "Brand New" at bounding box center [449, 150] width 183 height 12
click at [354, 152] on input "Brand New" at bounding box center [350, 149] width 7 height 7
radio input "true"
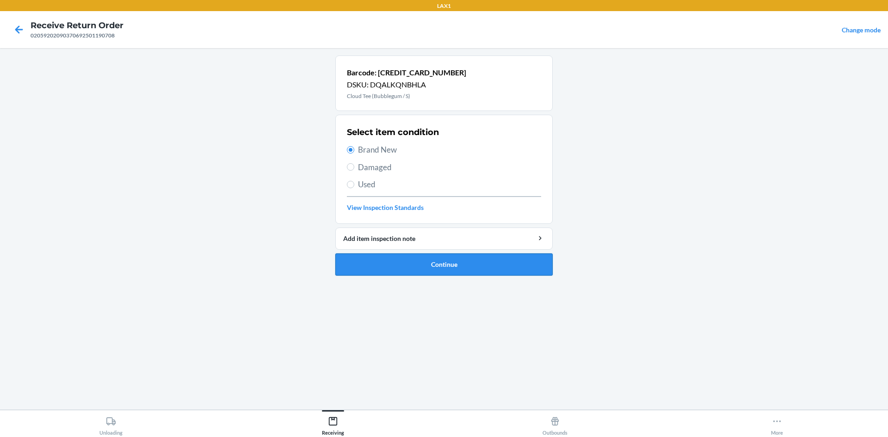
drag, startPoint x: 406, startPoint y: 264, endPoint x: 406, endPoint y: 258, distance: 6.0
click at [406, 258] on button "Continue" at bounding box center [443, 264] width 217 height 22
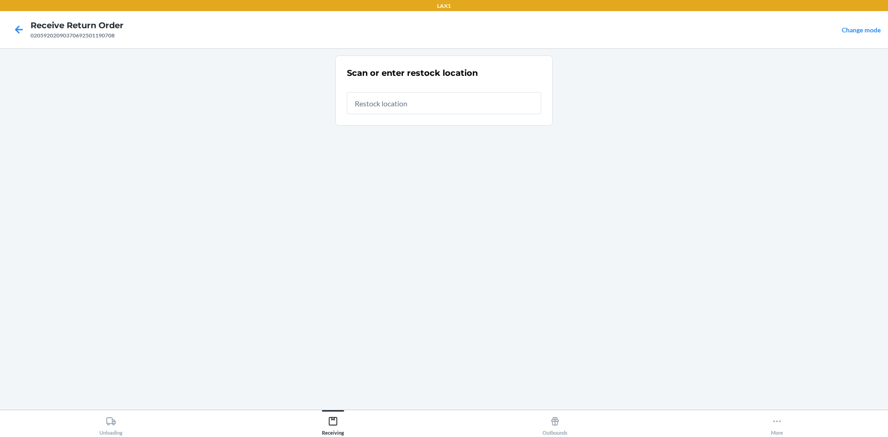
click at [408, 102] on input "text" at bounding box center [444, 103] width 194 height 22
type input "RTCART008"
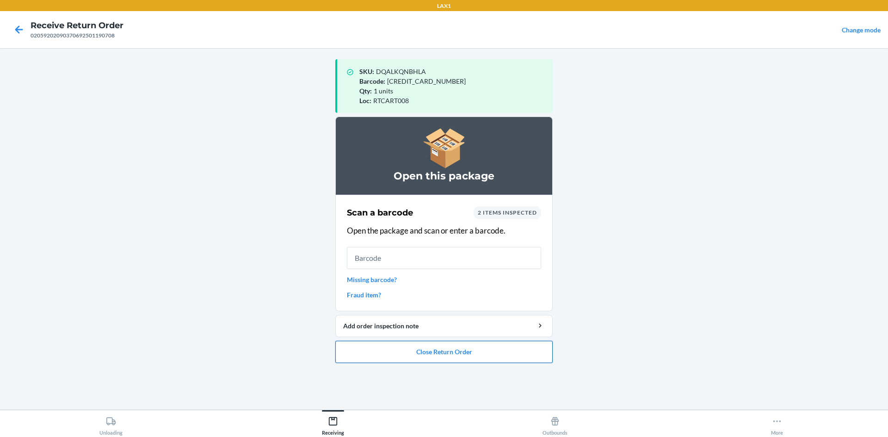
click at [427, 352] on button "Close Return Order" at bounding box center [443, 352] width 217 height 22
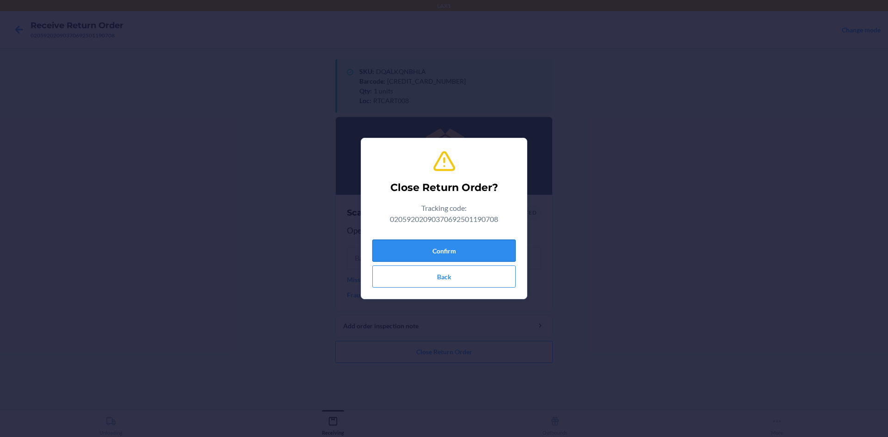
click at [449, 249] on button "Confirm" at bounding box center [443, 251] width 143 height 22
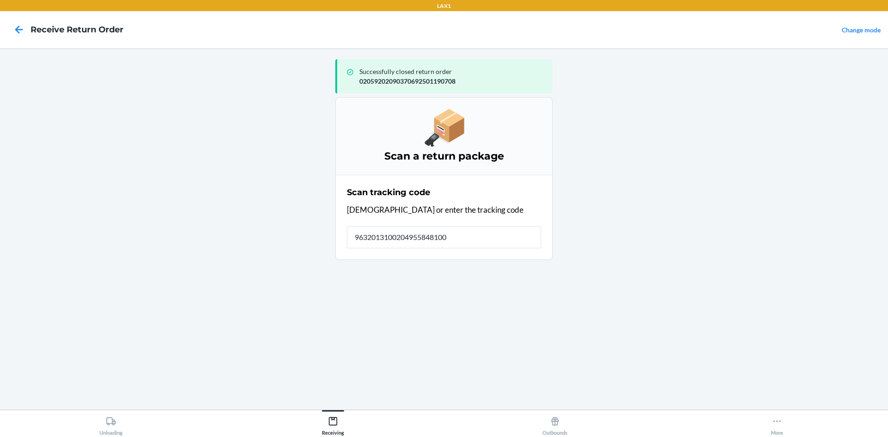
type input "96320131002049558481007"
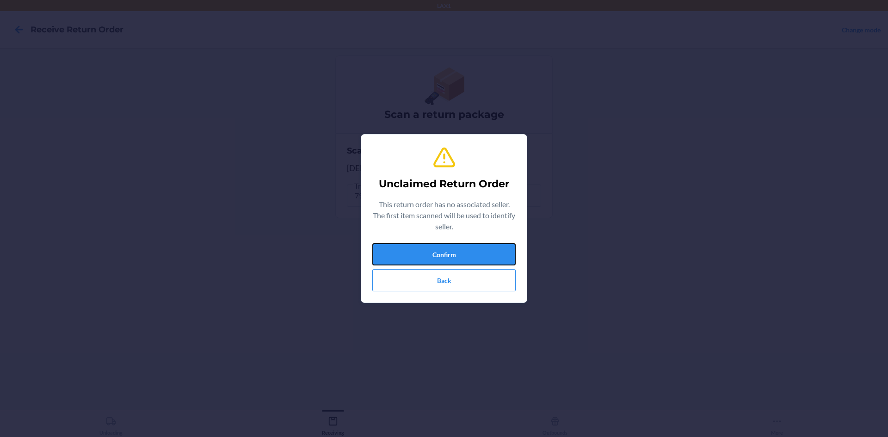
click at [452, 248] on button "Confirm" at bounding box center [443, 254] width 143 height 22
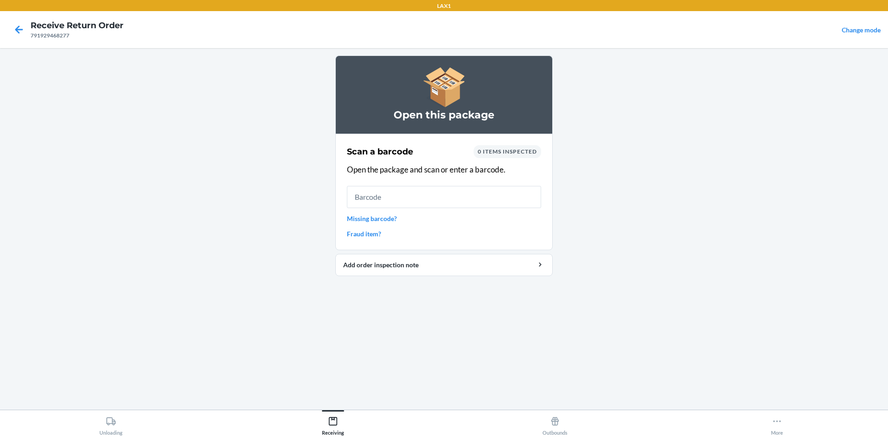
click at [418, 200] on input "text" at bounding box center [444, 197] width 194 height 22
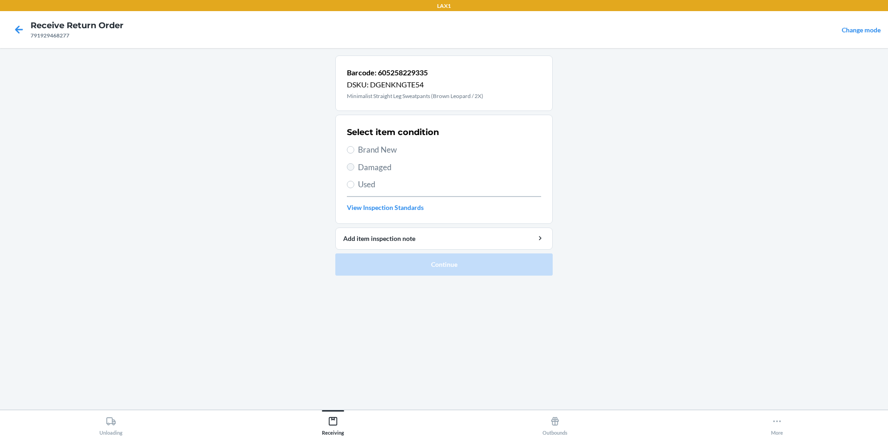
drag, startPoint x: 346, startPoint y: 161, endPoint x: 350, endPoint y: 166, distance: 6.3
click at [350, 166] on section "Select item condition Brand New Damaged Used View Inspection Standards" at bounding box center [443, 169] width 217 height 109
click at [350, 166] on input "Damaged" at bounding box center [350, 166] width 7 height 7
radio input "true"
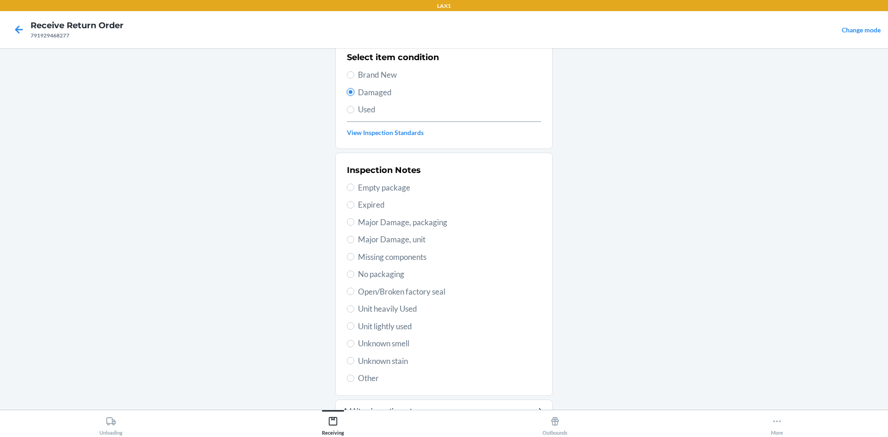
scroll to position [120, 0]
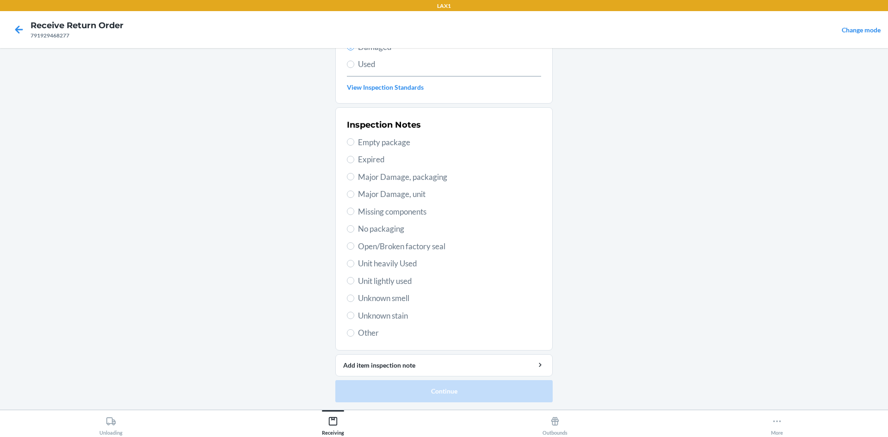
click at [397, 173] on span "Major Damage, packaging" at bounding box center [449, 177] width 183 height 12
click at [354, 173] on input "Major Damage, packaging" at bounding box center [350, 176] width 7 height 7
radio input "true"
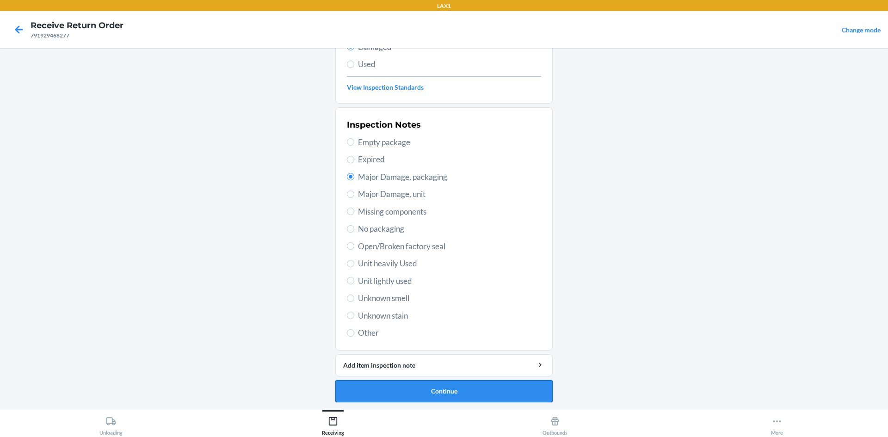
click at [403, 394] on button "Continue" at bounding box center [443, 391] width 217 height 22
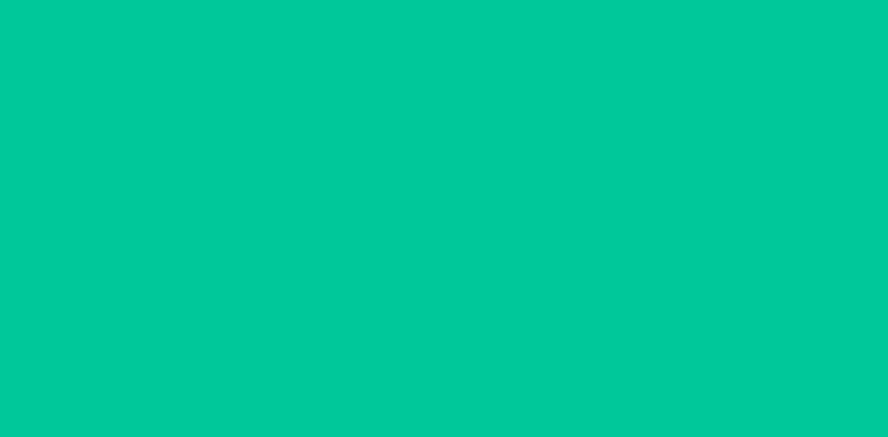
scroll to position [44, 0]
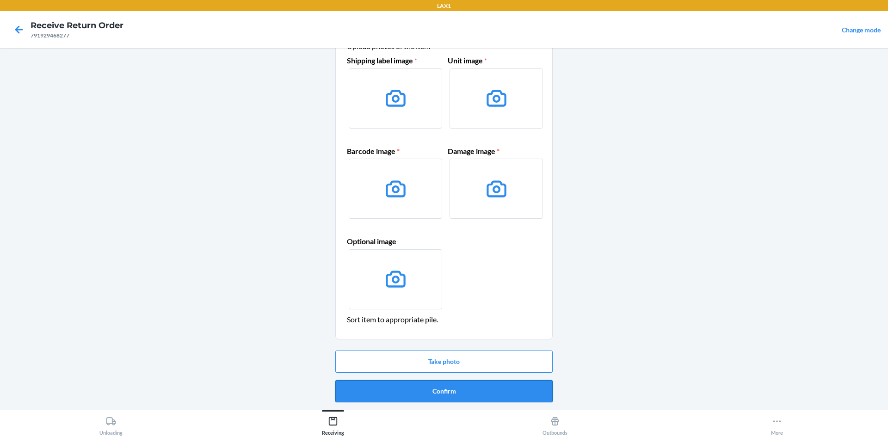
click at [427, 388] on button "Confirm" at bounding box center [443, 391] width 217 height 22
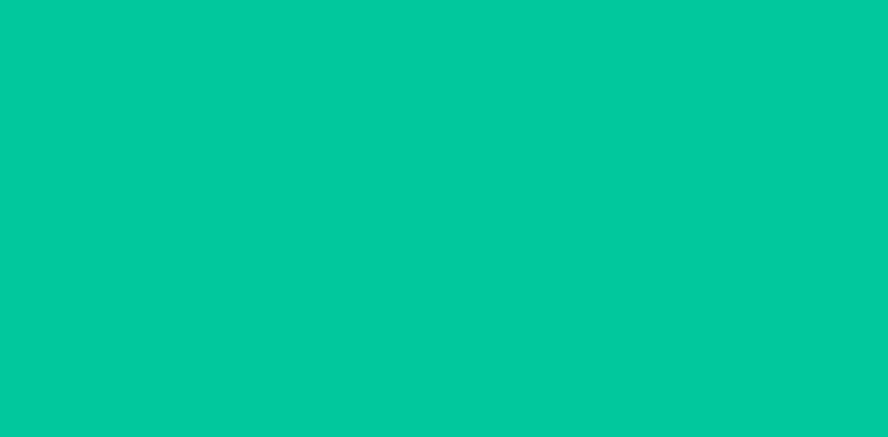
scroll to position [0, 0]
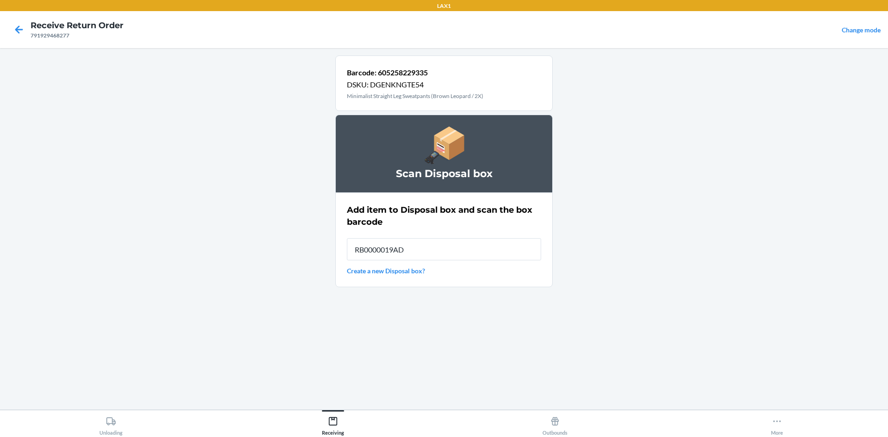
type input "RB0000019AD"
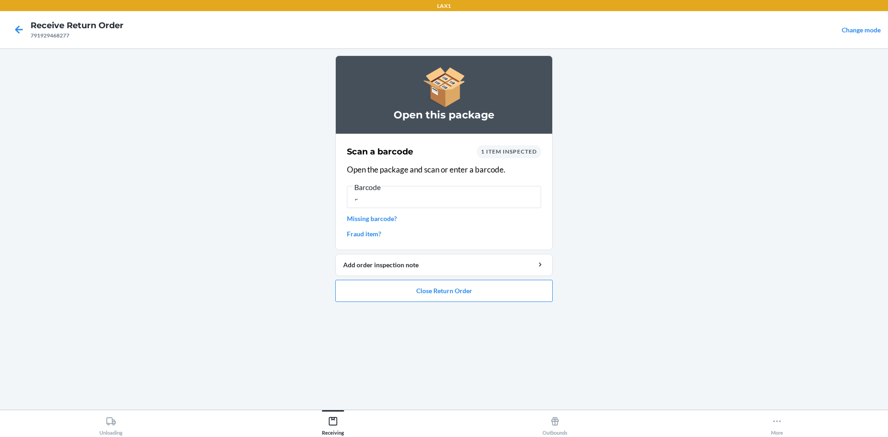
type input ","
click at [430, 289] on button "Close Return Order" at bounding box center [443, 291] width 217 height 22
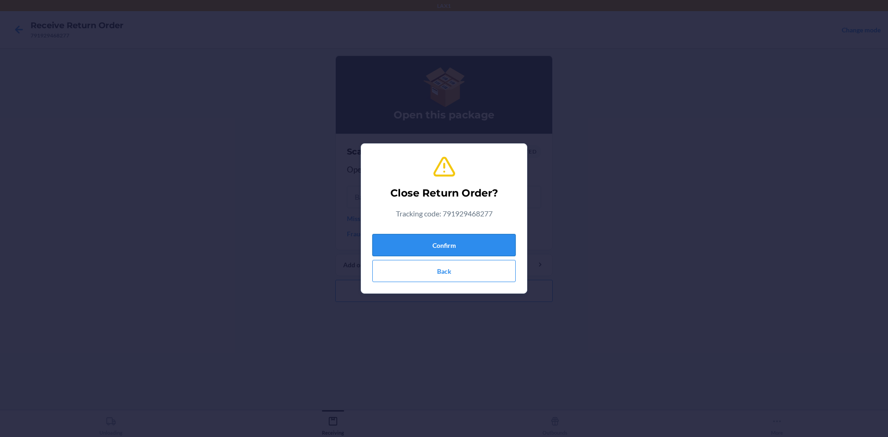
click at [431, 235] on button "Confirm" at bounding box center [443, 245] width 143 height 22
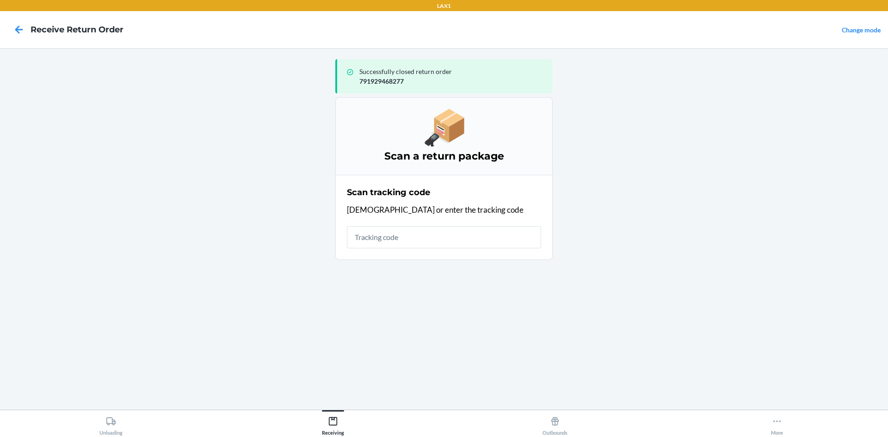
click at [408, 232] on input "text" at bounding box center [444, 237] width 194 height 22
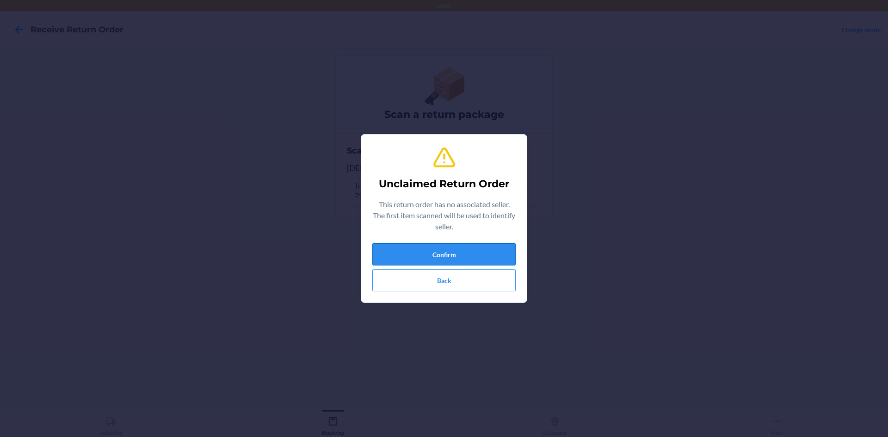
click at [446, 262] on button "Confirm" at bounding box center [443, 254] width 143 height 22
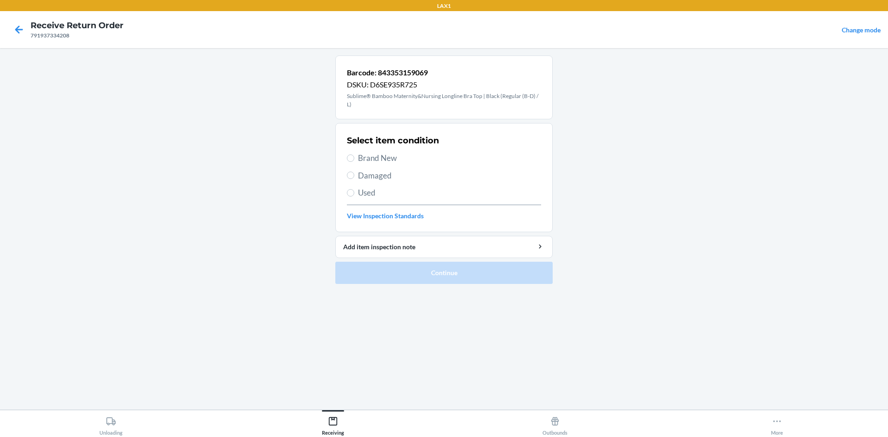
click at [381, 156] on span "Brand New" at bounding box center [449, 158] width 183 height 12
click at [354, 156] on input "Brand New" at bounding box center [350, 157] width 7 height 7
radio input "true"
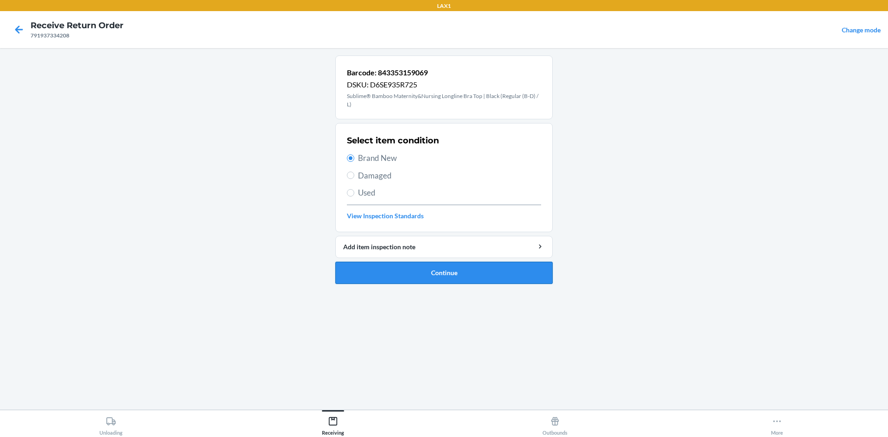
click at [455, 263] on button "Continue" at bounding box center [443, 273] width 217 height 22
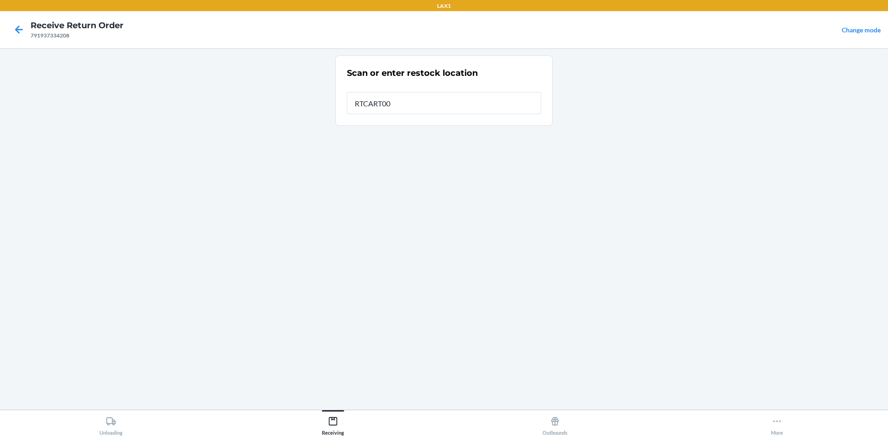
type input "RTCART008"
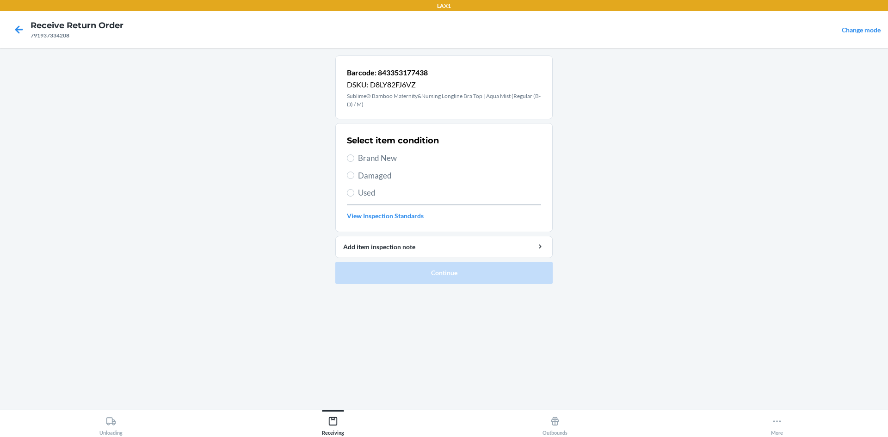
click at [387, 158] on span "Brand New" at bounding box center [449, 158] width 183 height 12
click at [354, 158] on input "Brand New" at bounding box center [350, 157] width 7 height 7
radio input "true"
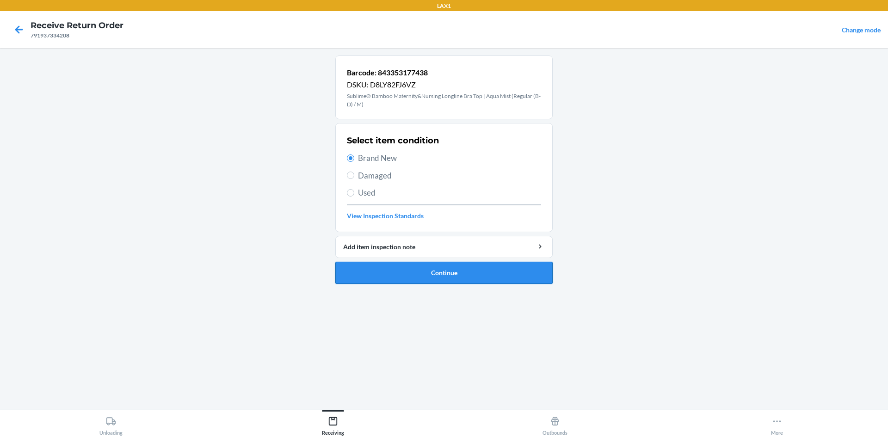
click at [468, 278] on button "Continue" at bounding box center [443, 273] width 217 height 22
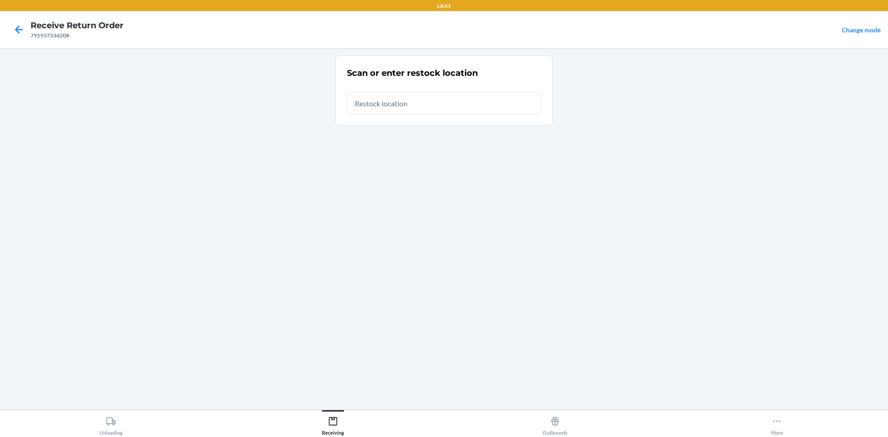
click at [432, 96] on input "text" at bounding box center [444, 103] width 194 height 22
type input "RTCART008"
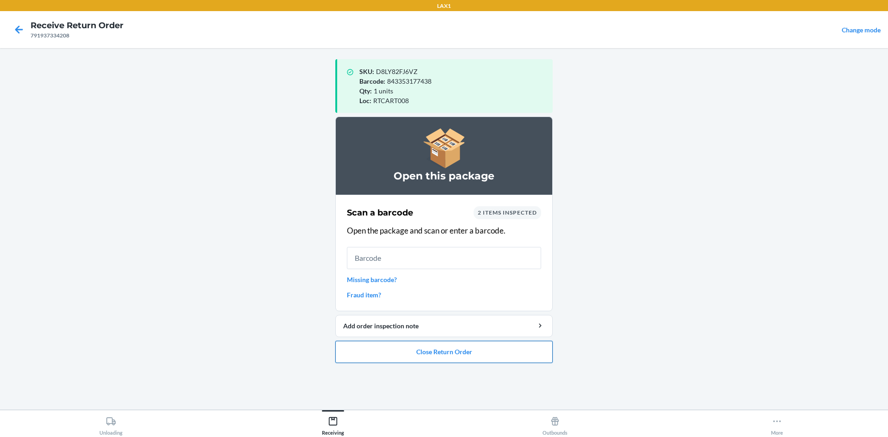
click at [454, 346] on button "Close Return Order" at bounding box center [443, 352] width 217 height 22
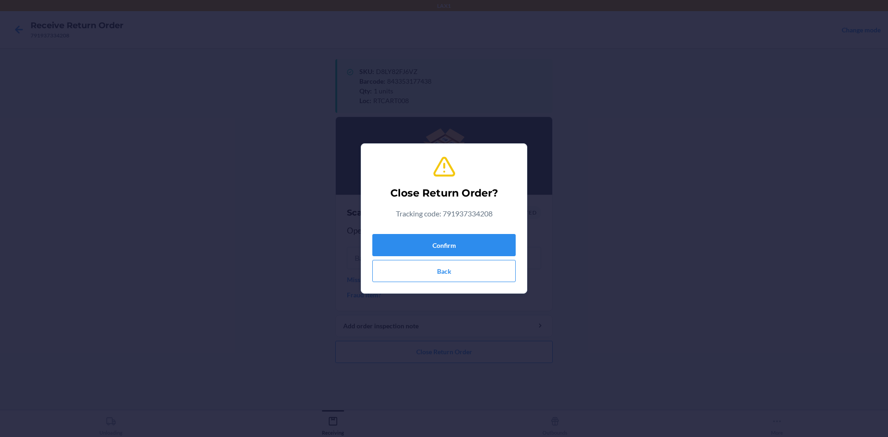
click at [470, 228] on div "Close Return Order? Tracking code: 791937334208 Confirm Back" at bounding box center [443, 218] width 143 height 135
click at [464, 233] on div "Confirm Back" at bounding box center [443, 256] width 143 height 52
click at [464, 248] on button "Confirm" at bounding box center [443, 245] width 143 height 22
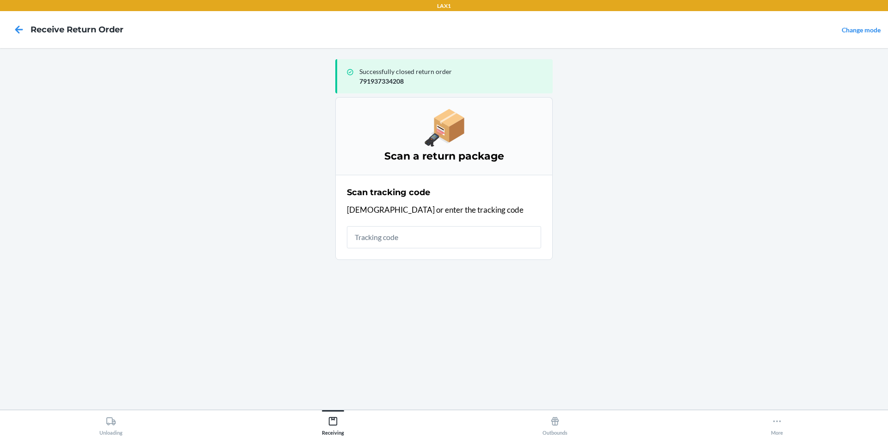
drag, startPoint x: 442, startPoint y: 233, endPoint x: 450, endPoint y: 227, distance: 10.5
click at [450, 227] on input "text" at bounding box center [444, 237] width 194 height 22
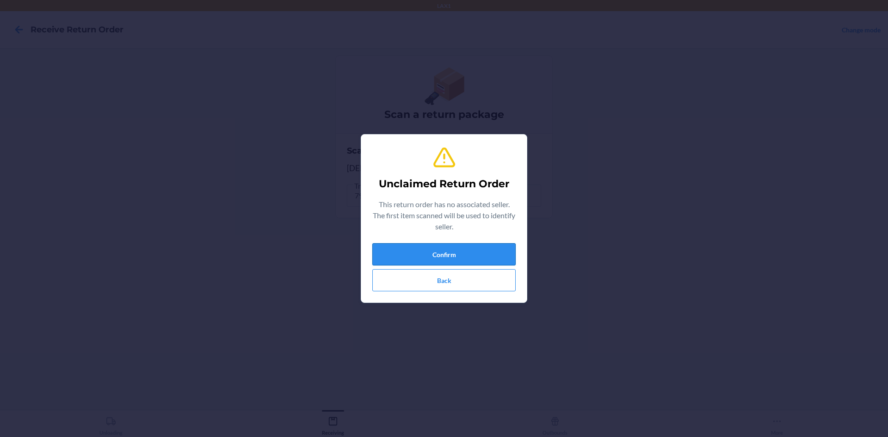
click at [498, 249] on button "Confirm" at bounding box center [443, 254] width 143 height 22
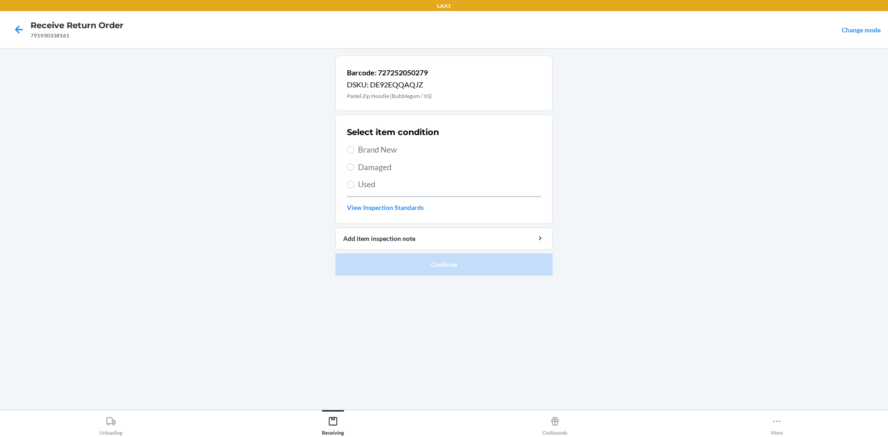
click at [392, 172] on span "Damaged" at bounding box center [449, 167] width 183 height 12
click at [354, 171] on input "Damaged" at bounding box center [350, 166] width 7 height 7
radio input "true"
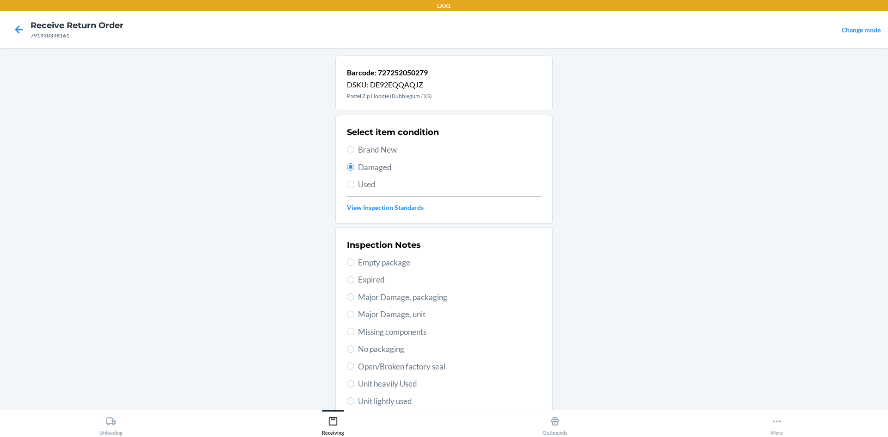
click at [418, 295] on span "Major Damage, packaging" at bounding box center [449, 297] width 183 height 12
click at [354, 295] on input "Major Damage, packaging" at bounding box center [350, 296] width 7 height 7
radio input "true"
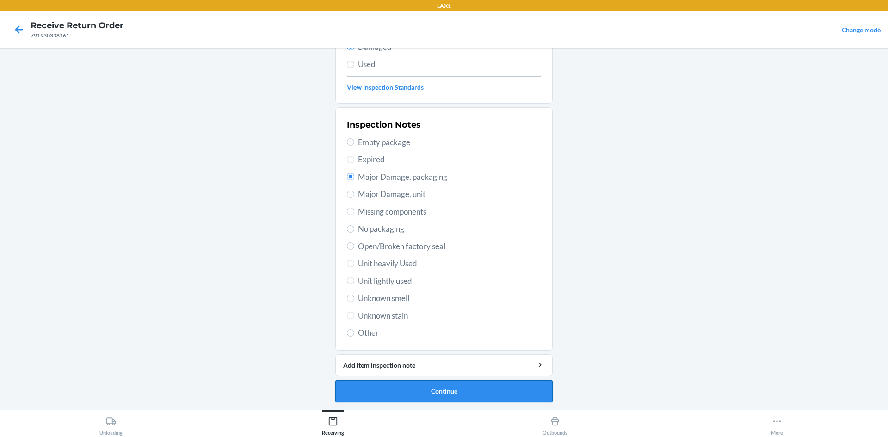
click at [438, 386] on button "Continue" at bounding box center [443, 391] width 217 height 22
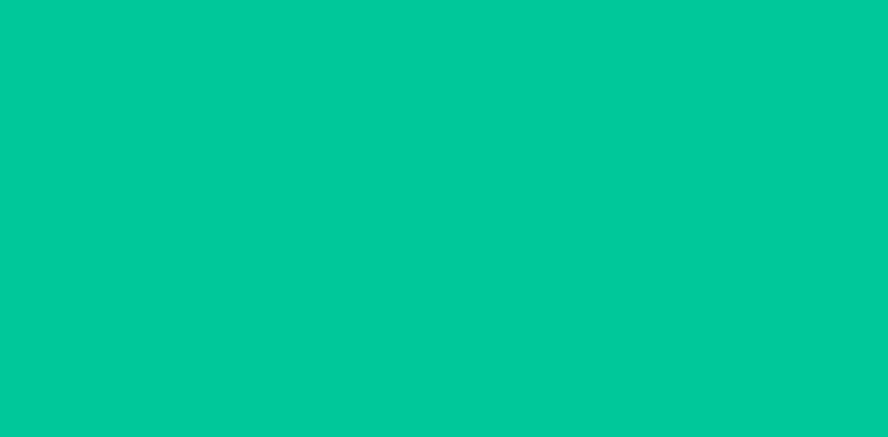
scroll to position [44, 0]
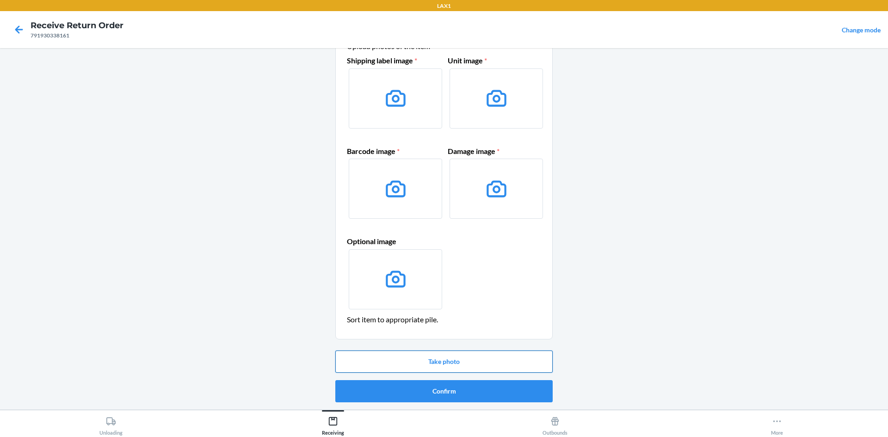
click at [451, 362] on button "Take photo" at bounding box center [443, 362] width 217 height 22
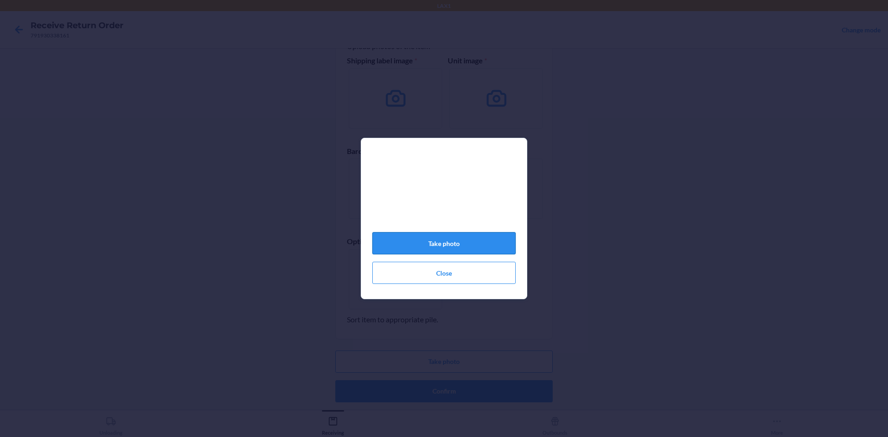
click at [447, 246] on button "Take photo" at bounding box center [443, 243] width 143 height 22
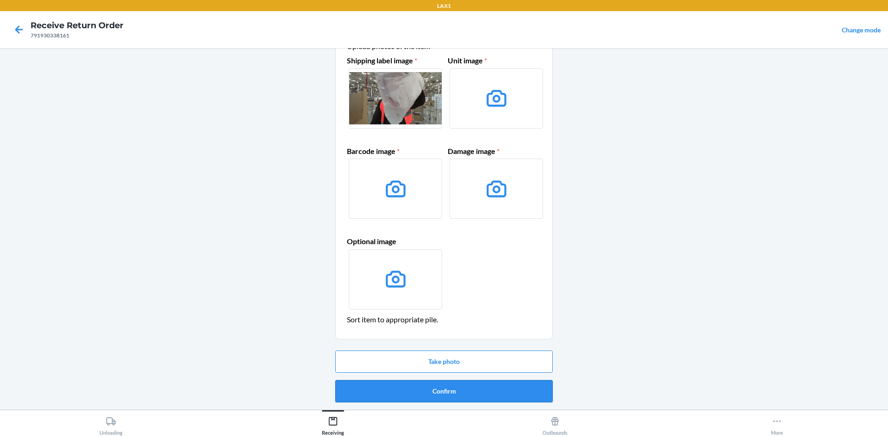
click at [474, 392] on button "Confirm" at bounding box center [443, 391] width 217 height 22
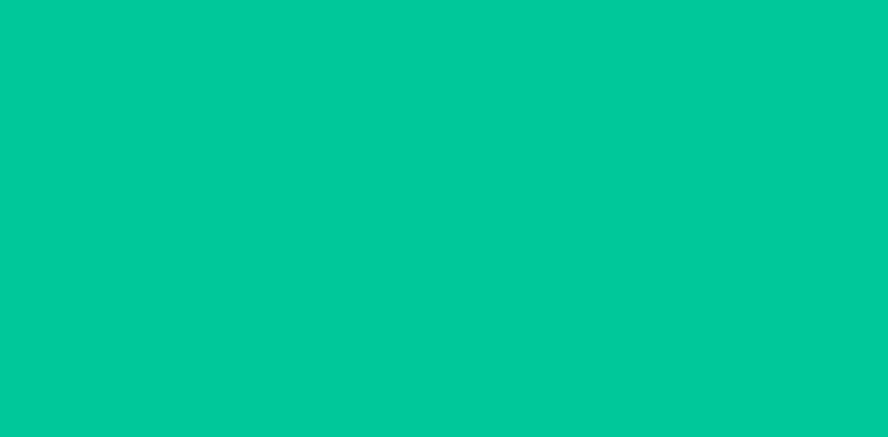
scroll to position [0, 0]
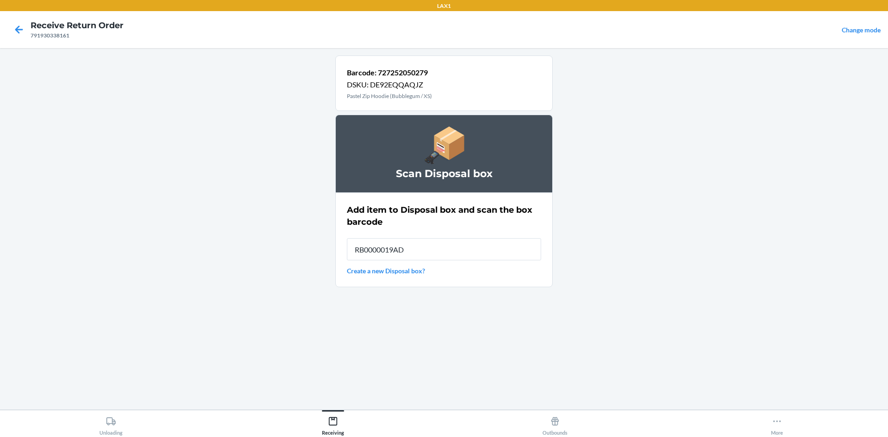
type input "RB0000019AD"
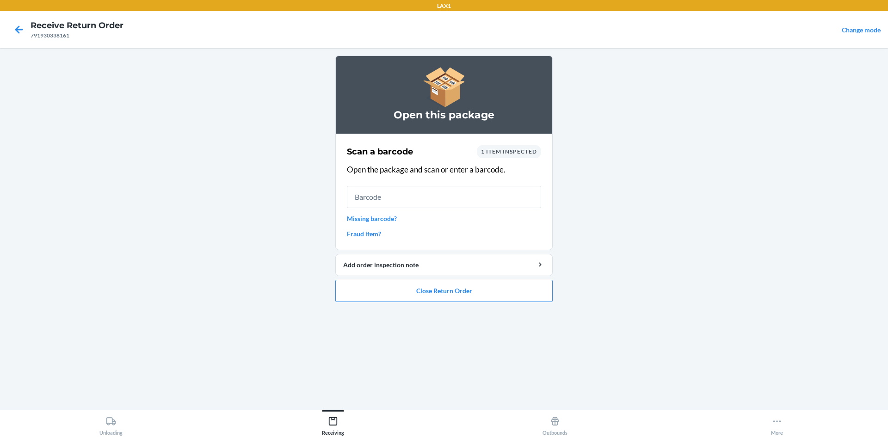
click at [456, 305] on ol "Open this package Scan a barcode 1 item inspected Open the package and scan or …" at bounding box center [443, 182] width 217 height 254
click at [447, 281] on button "Close Return Order" at bounding box center [443, 291] width 217 height 22
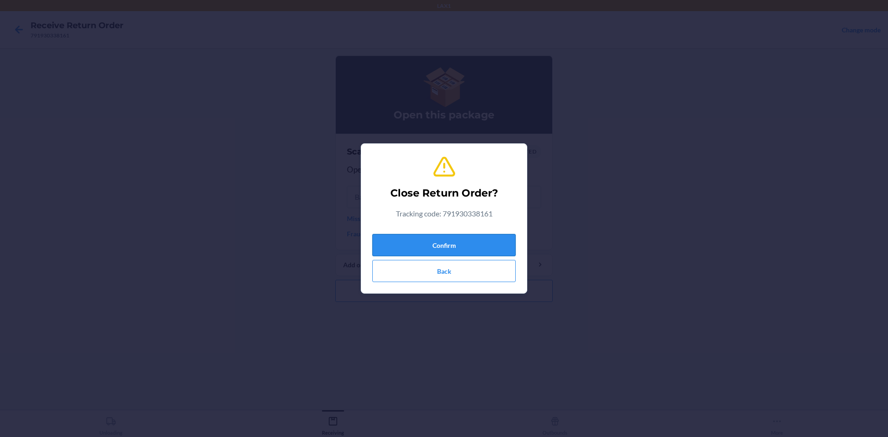
drag, startPoint x: 451, startPoint y: 246, endPoint x: 454, endPoint y: 240, distance: 7.5
click at [451, 246] on button "Confirm" at bounding box center [443, 245] width 143 height 22
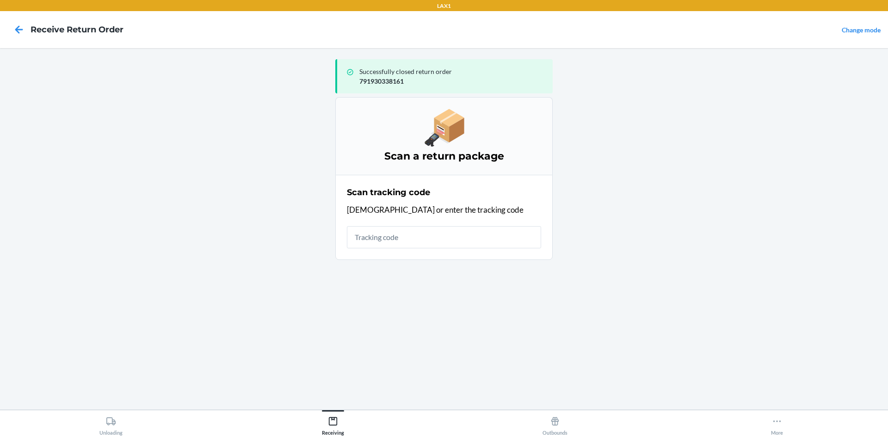
click at [433, 242] on input "text" at bounding box center [444, 237] width 194 height 22
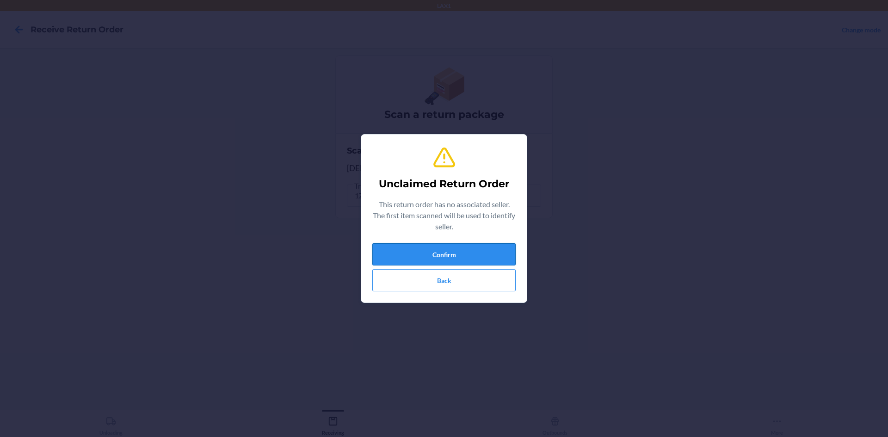
click at [433, 249] on button "Confirm" at bounding box center [443, 254] width 143 height 22
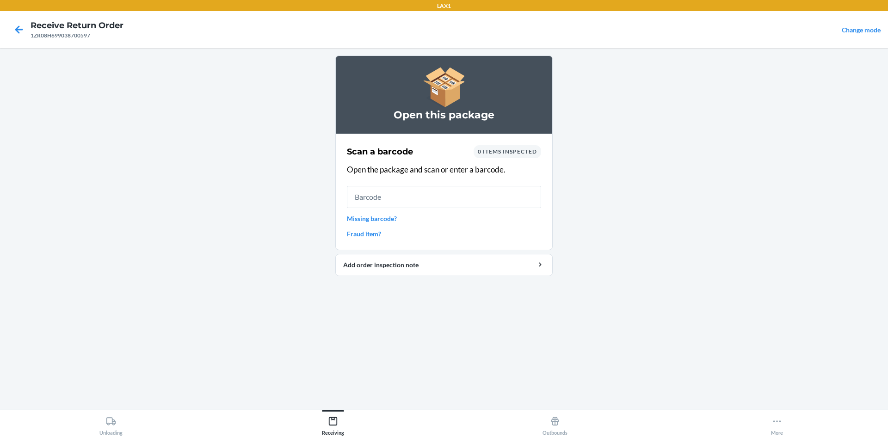
click at [449, 191] on input "text" at bounding box center [444, 197] width 194 height 22
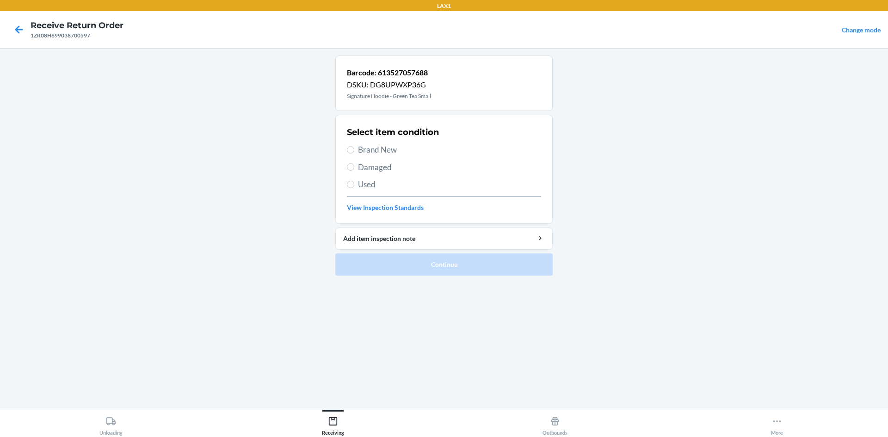
click at [372, 149] on span "Brand New" at bounding box center [449, 150] width 183 height 12
click at [354, 149] on input "Brand New" at bounding box center [350, 149] width 7 height 7
radio input "true"
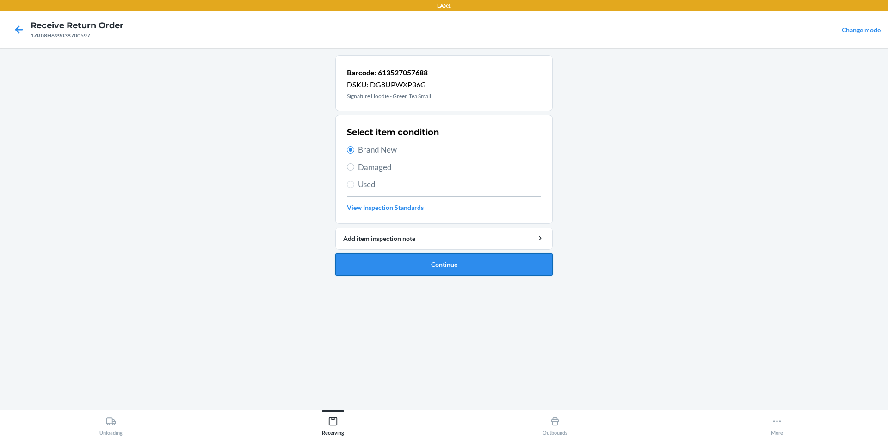
click at [406, 266] on button "Continue" at bounding box center [443, 264] width 217 height 22
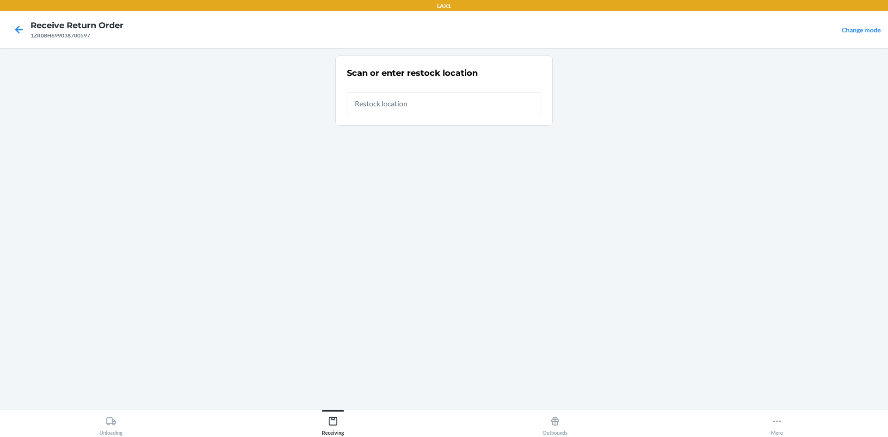
click at [396, 107] on input "text" at bounding box center [444, 103] width 194 height 22
type input "RTCART008"
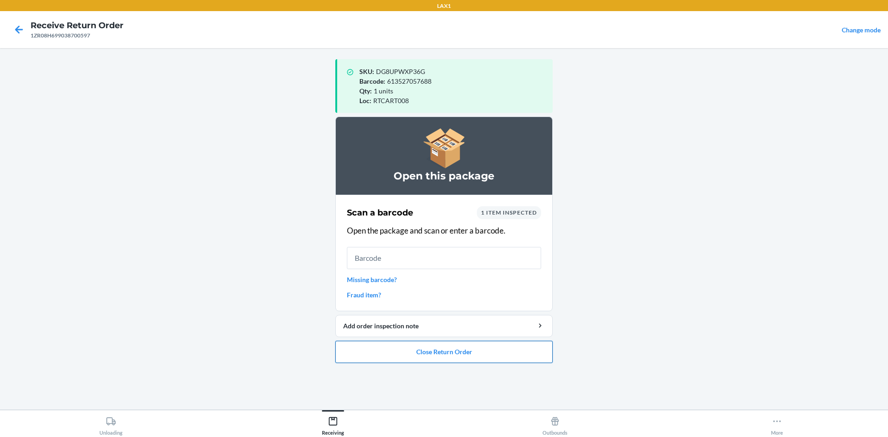
click at [430, 358] on button "Close Return Order" at bounding box center [443, 352] width 217 height 22
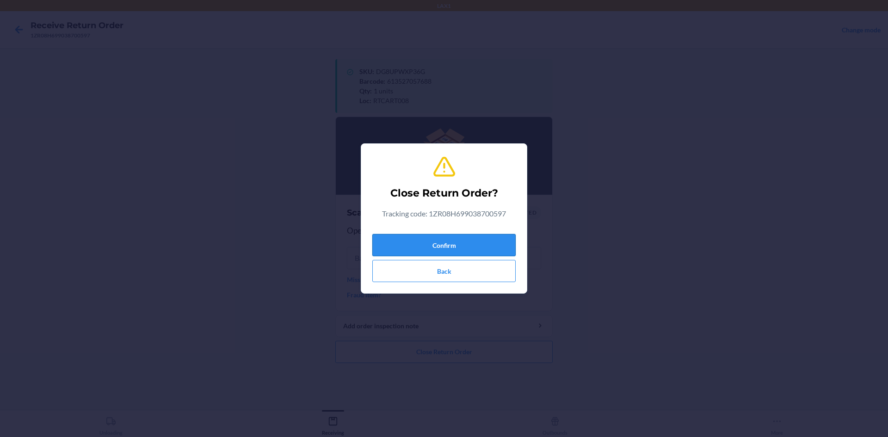
click at [459, 247] on button "Confirm" at bounding box center [443, 245] width 143 height 22
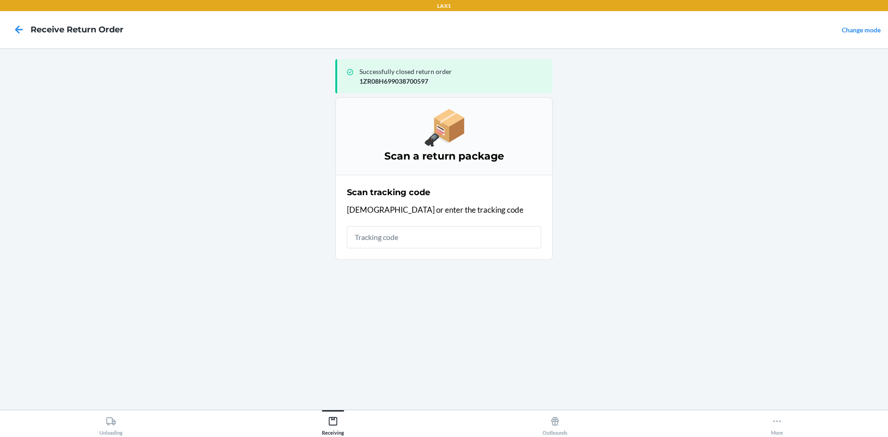
click at [429, 234] on input "text" at bounding box center [444, 237] width 194 height 22
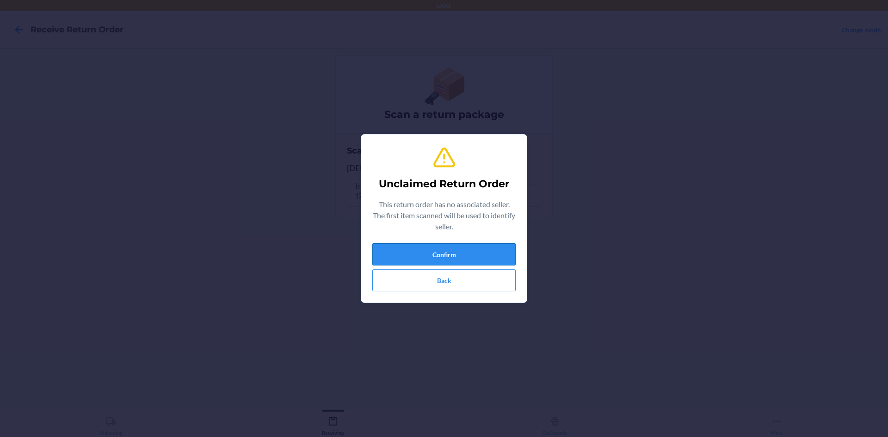
click at [438, 245] on button "Confirm" at bounding box center [443, 254] width 143 height 22
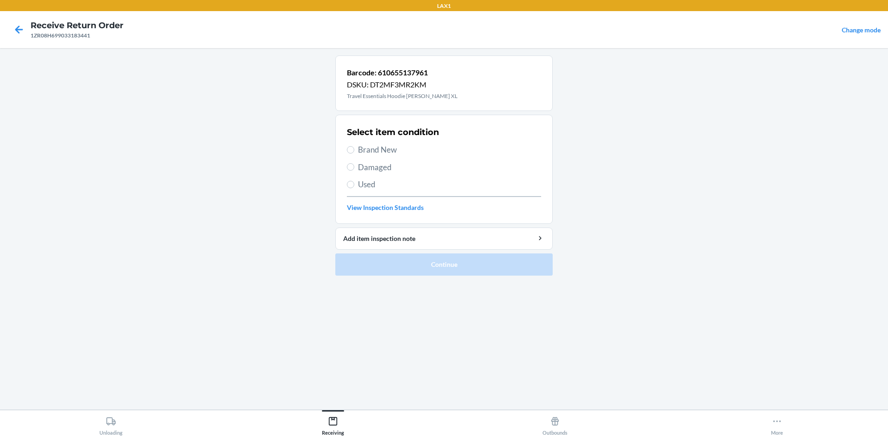
click at [384, 152] on span "Brand New" at bounding box center [449, 150] width 183 height 12
click at [354, 152] on input "Brand New" at bounding box center [350, 149] width 7 height 7
radio input "true"
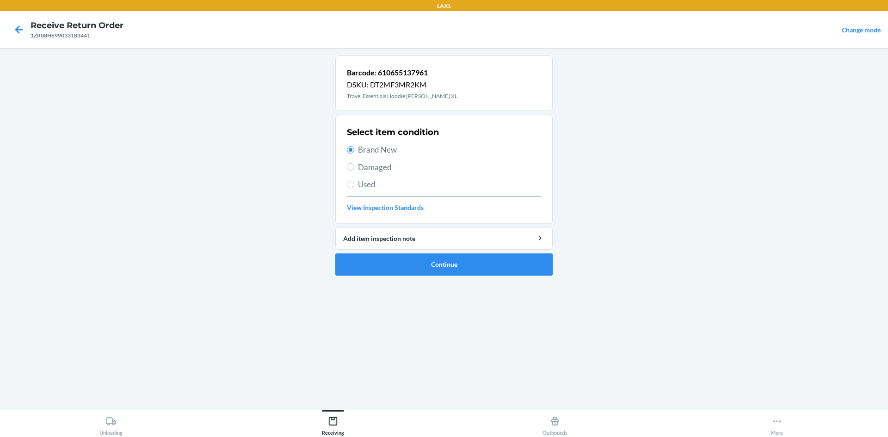
click at [370, 185] on span "Used" at bounding box center [449, 184] width 183 height 12
click at [354, 185] on input "Used" at bounding box center [350, 184] width 7 height 7
radio input "true"
radio input "false"
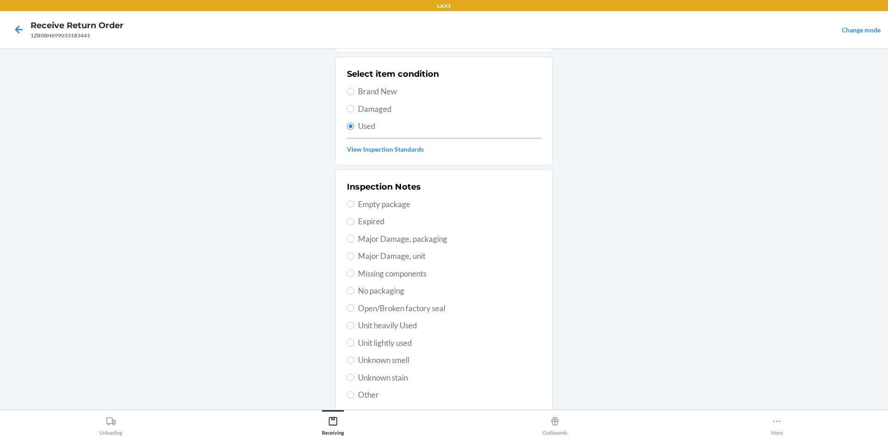
scroll to position [120, 0]
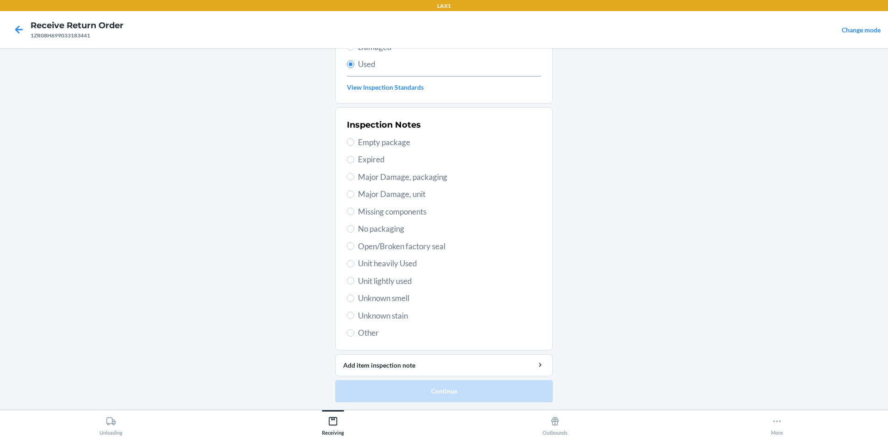
click at [381, 281] on span "Unit lightly used" at bounding box center [449, 281] width 183 height 12
click at [354, 281] on input "Unit lightly used" at bounding box center [350, 280] width 7 height 7
radio input "true"
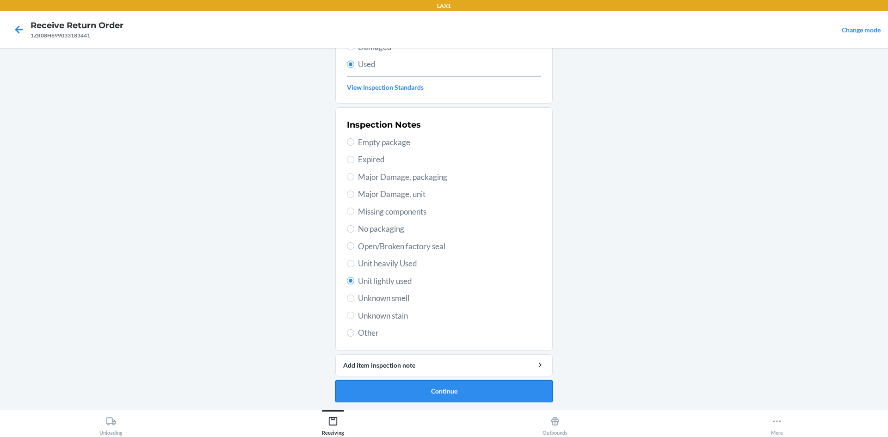
click at [432, 388] on button "Continue" at bounding box center [443, 391] width 217 height 22
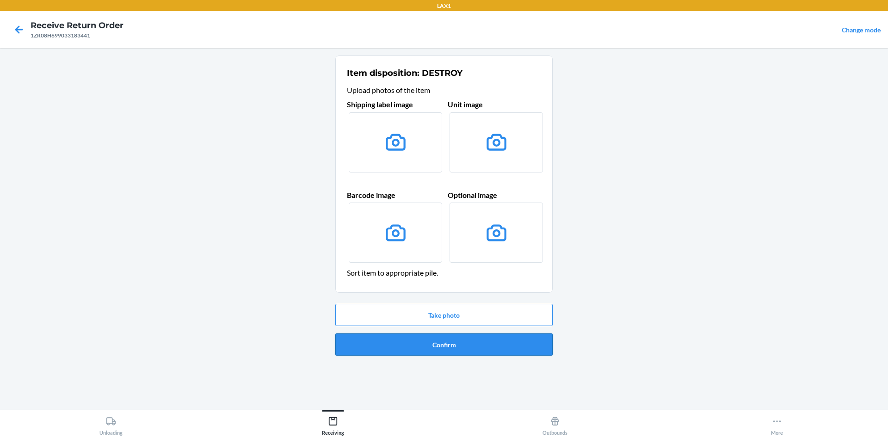
click at [434, 349] on button "Confirm" at bounding box center [443, 344] width 217 height 22
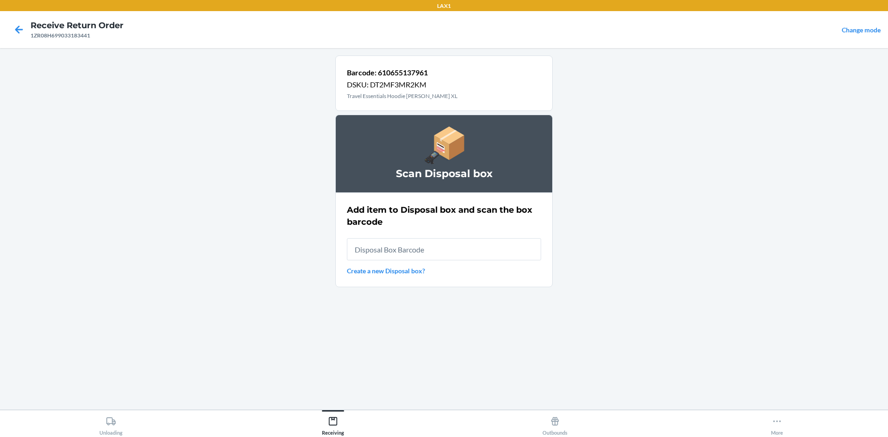
click at [407, 245] on input "text" at bounding box center [444, 249] width 194 height 22
type input "RB0000019AD"
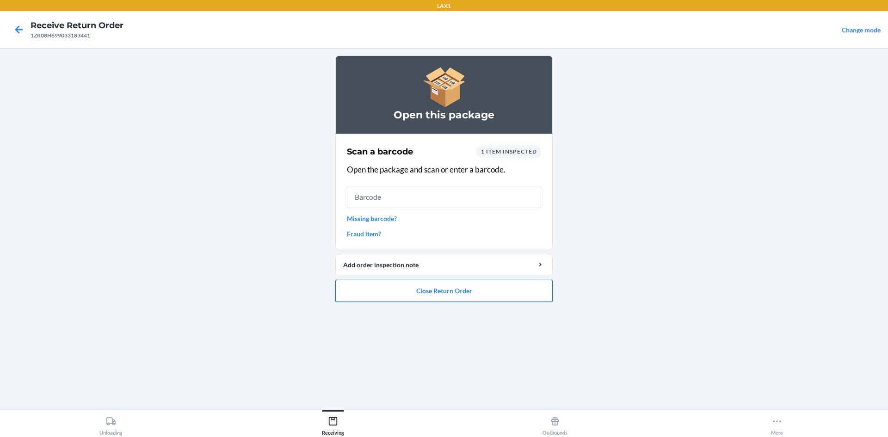
click at [476, 287] on button "Close Return Order" at bounding box center [443, 291] width 217 height 22
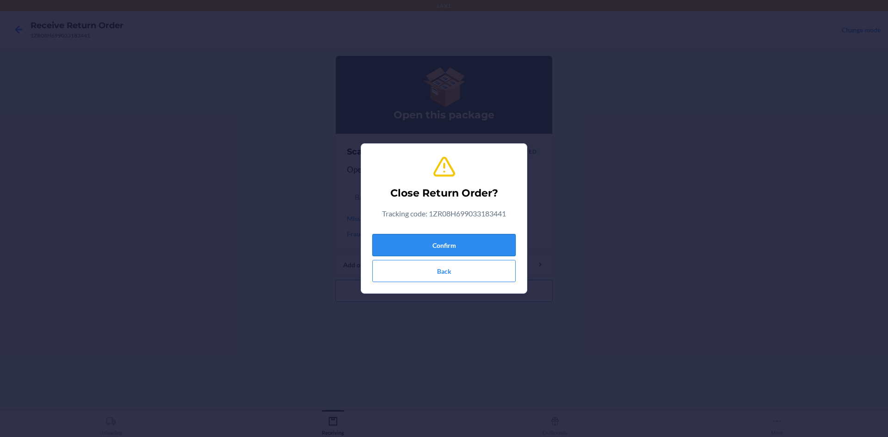
click at [457, 244] on button "Confirm" at bounding box center [443, 245] width 143 height 22
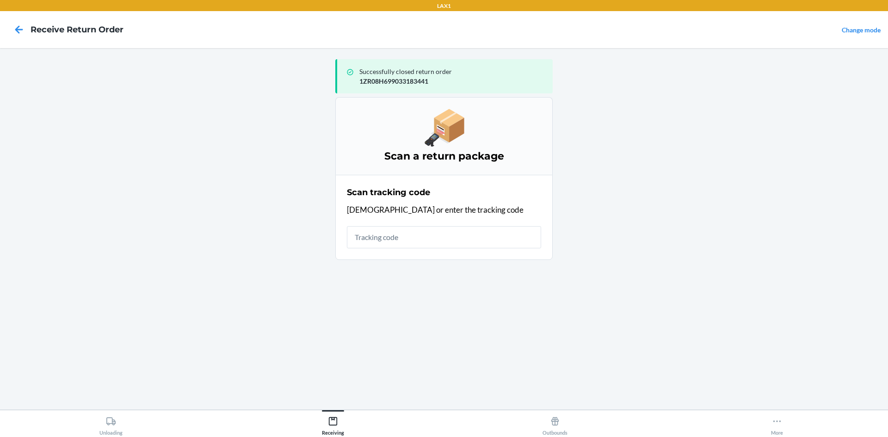
click at [437, 234] on input "text" at bounding box center [444, 237] width 194 height 22
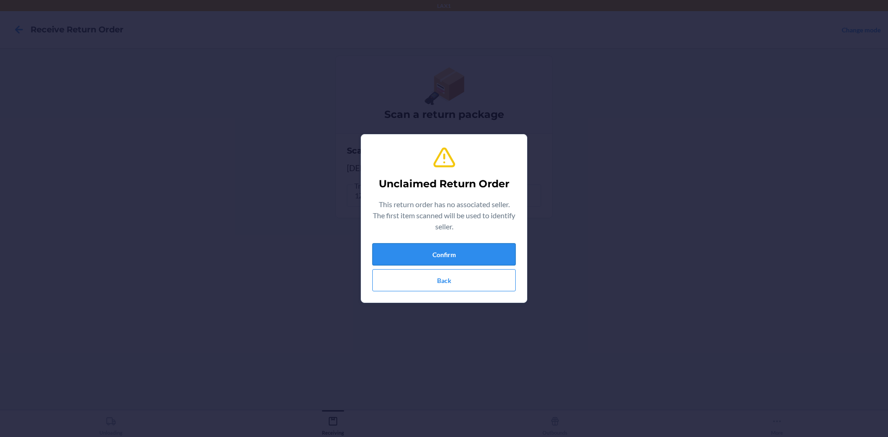
click at [442, 261] on button "Confirm" at bounding box center [443, 254] width 143 height 22
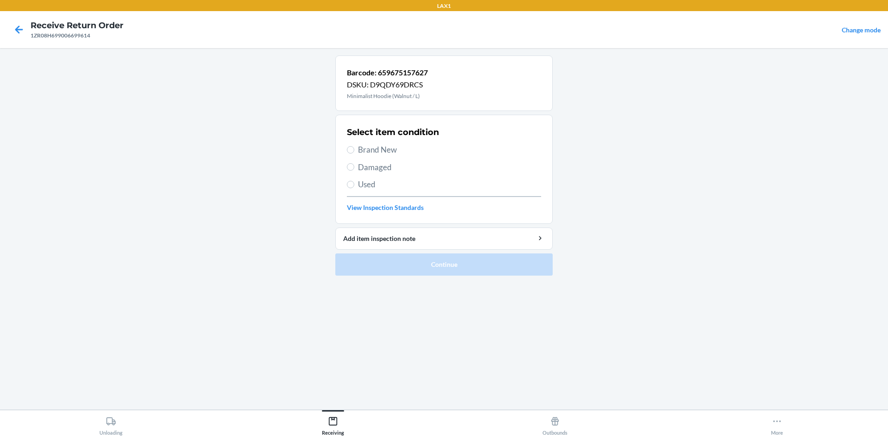
click at [382, 157] on div "Select item condition Brand New Damaged Used View Inspection Standards" at bounding box center [444, 169] width 194 height 92
click at [386, 153] on span "Brand New" at bounding box center [449, 150] width 183 height 12
click at [354, 153] on input "Brand New" at bounding box center [350, 149] width 7 height 7
radio input "true"
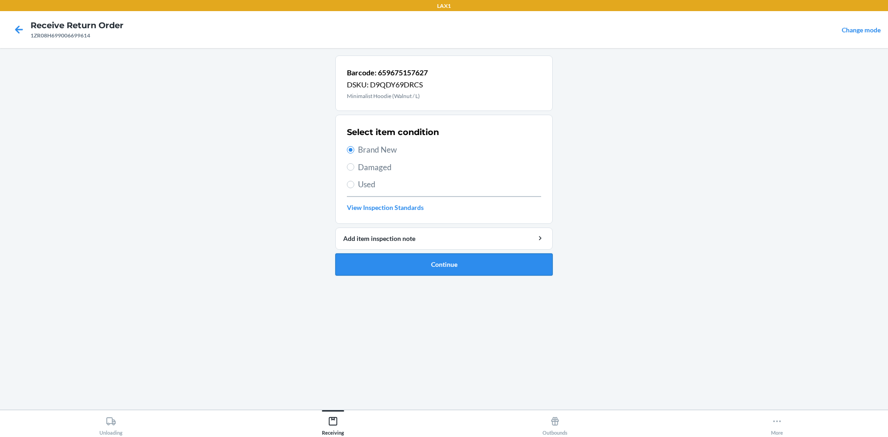
click at [436, 272] on button "Continue" at bounding box center [443, 264] width 217 height 22
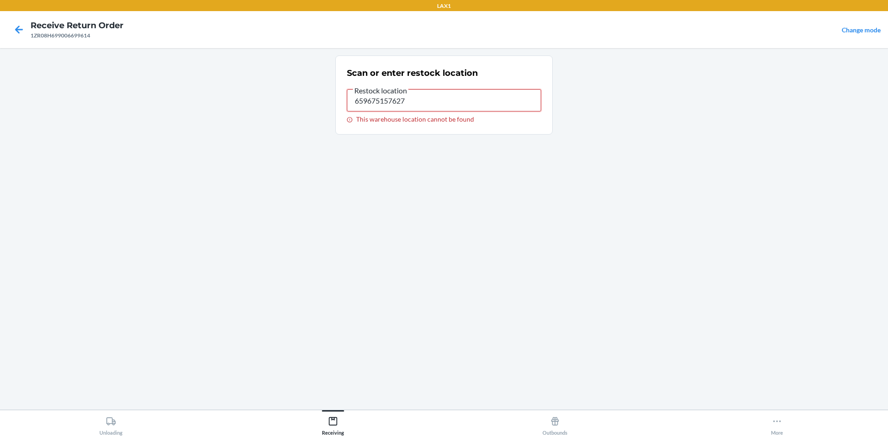
click at [415, 103] on input "659675157627" at bounding box center [444, 100] width 194 height 22
type input "RTCART008"
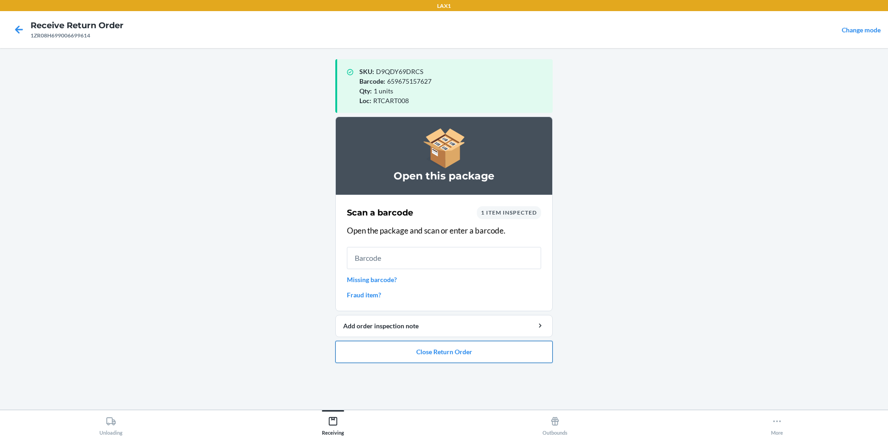
click at [449, 347] on button "Close Return Order" at bounding box center [443, 352] width 217 height 22
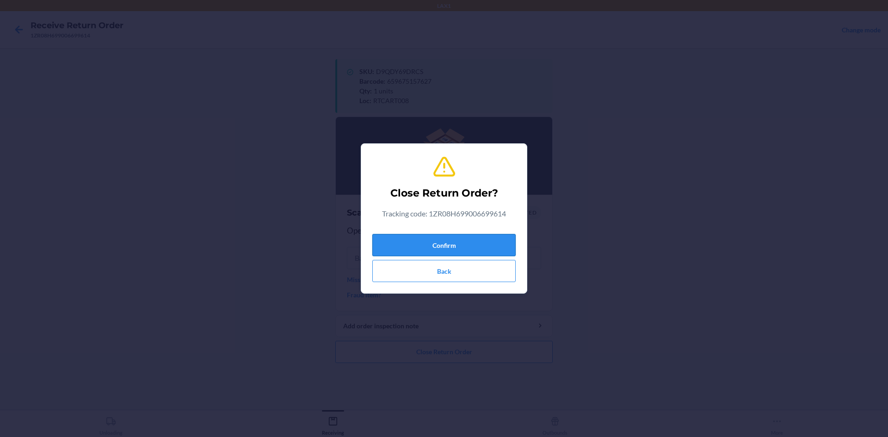
click at [424, 234] on button "Confirm" at bounding box center [443, 245] width 143 height 22
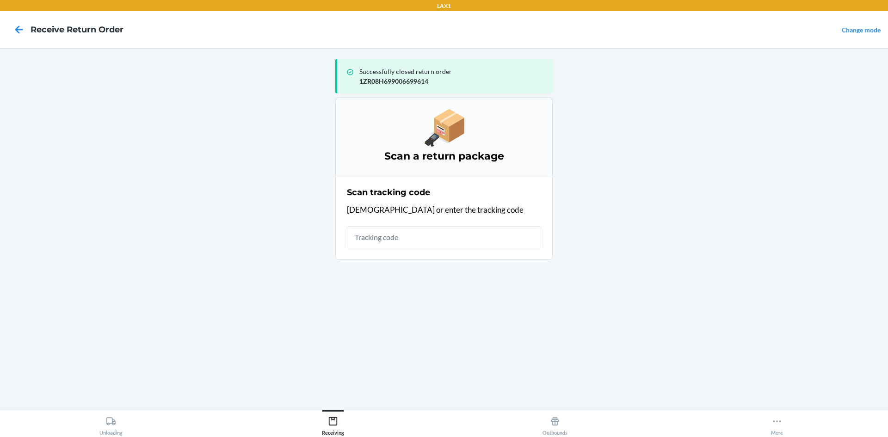
click at [406, 233] on input "text" at bounding box center [444, 237] width 194 height 22
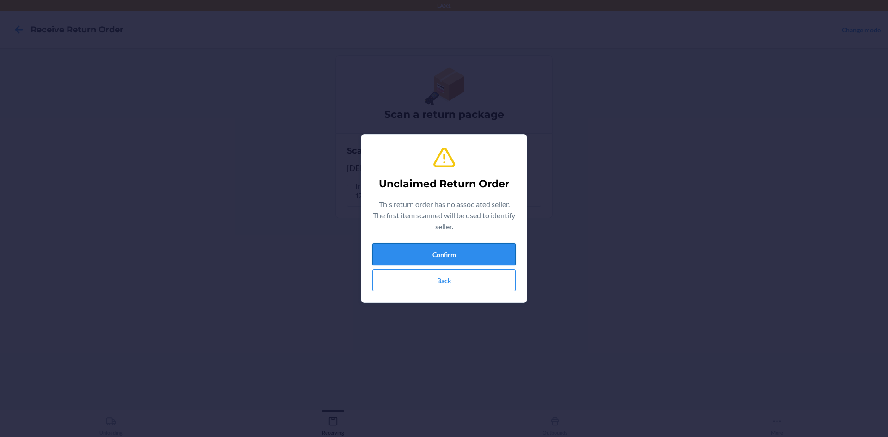
click at [455, 245] on button "Confirm" at bounding box center [443, 254] width 143 height 22
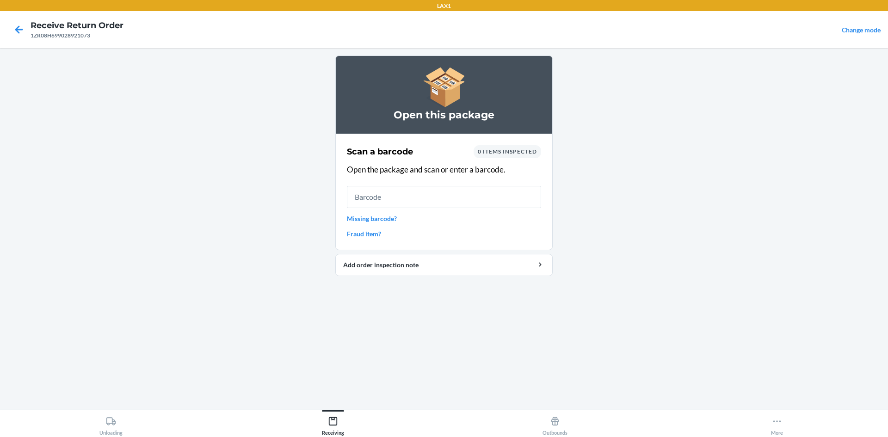
click at [450, 205] on input "text" at bounding box center [444, 197] width 194 height 22
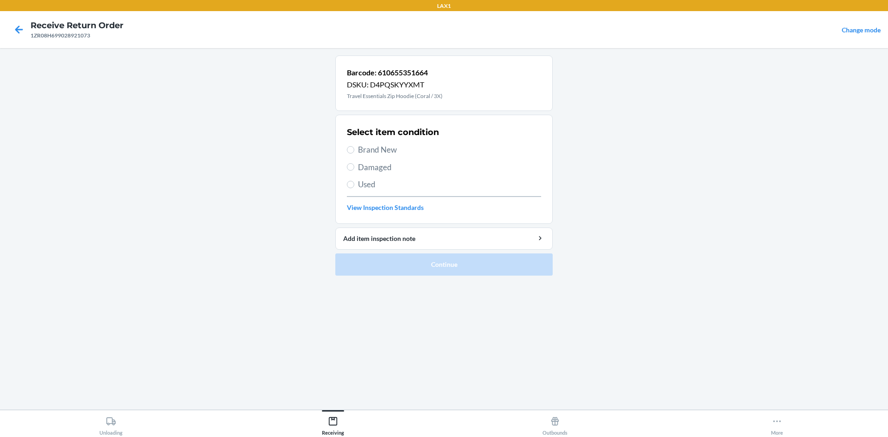
click at [392, 145] on span "Brand New" at bounding box center [449, 150] width 183 height 12
click at [354, 146] on input "Brand New" at bounding box center [350, 149] width 7 height 7
radio input "true"
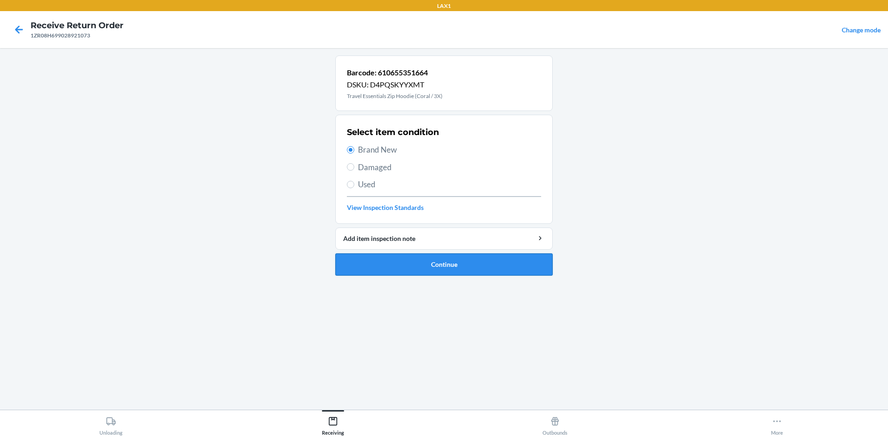
click at [450, 256] on button "Continue" at bounding box center [443, 264] width 217 height 22
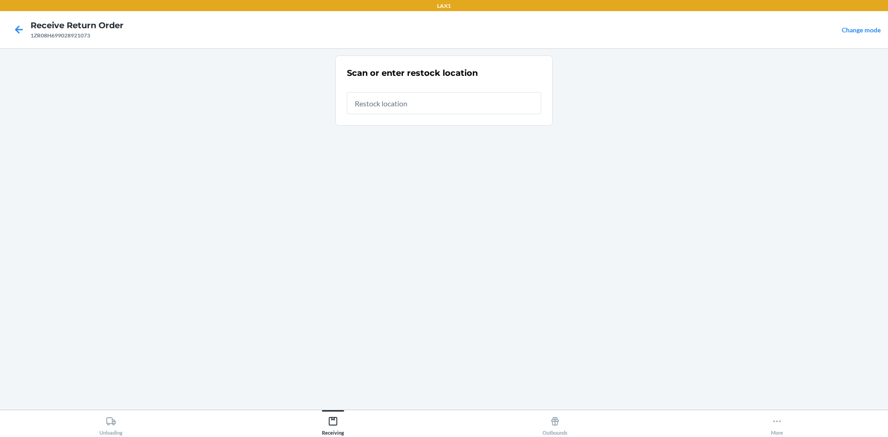
click at [420, 108] on input "text" at bounding box center [444, 103] width 194 height 22
type input "RTCART008"
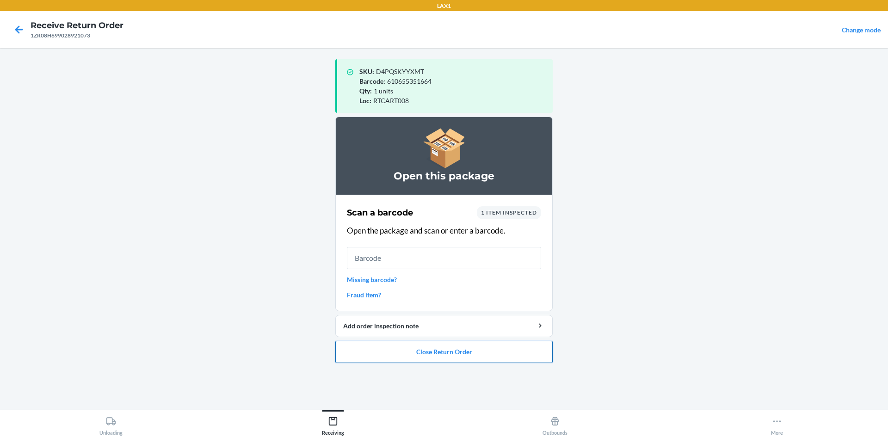
click at [471, 357] on button "Close Return Order" at bounding box center [443, 352] width 217 height 22
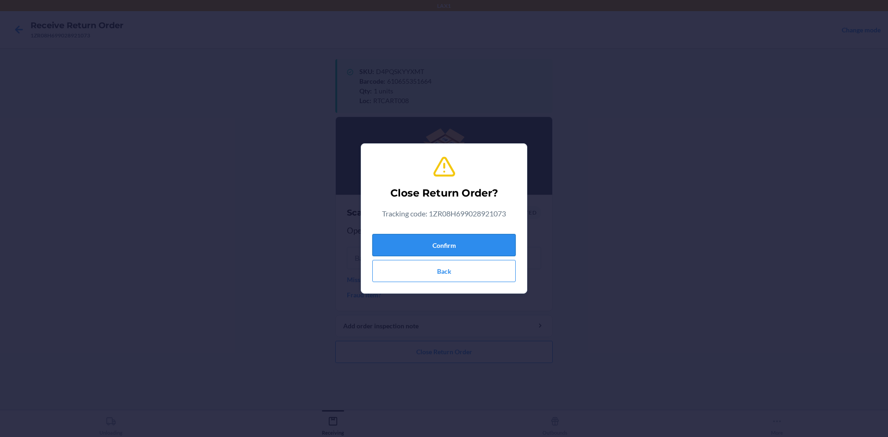
click at [473, 235] on button "Confirm" at bounding box center [443, 245] width 143 height 22
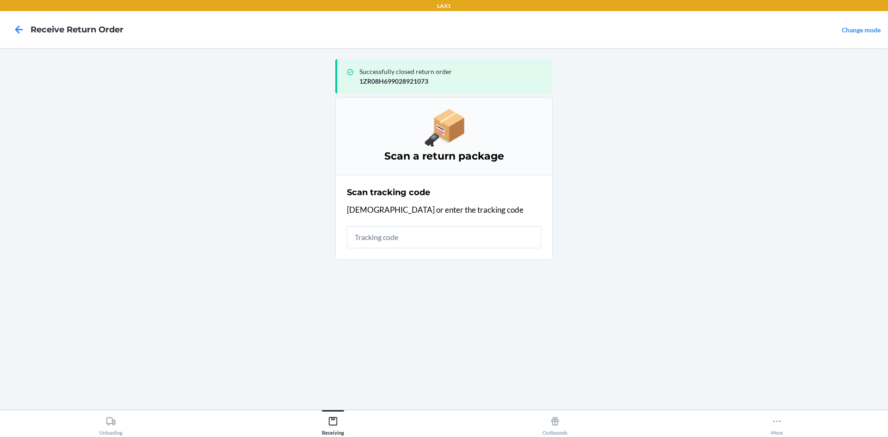
click at [461, 239] on input "text" at bounding box center [444, 237] width 194 height 22
type input "963201310"
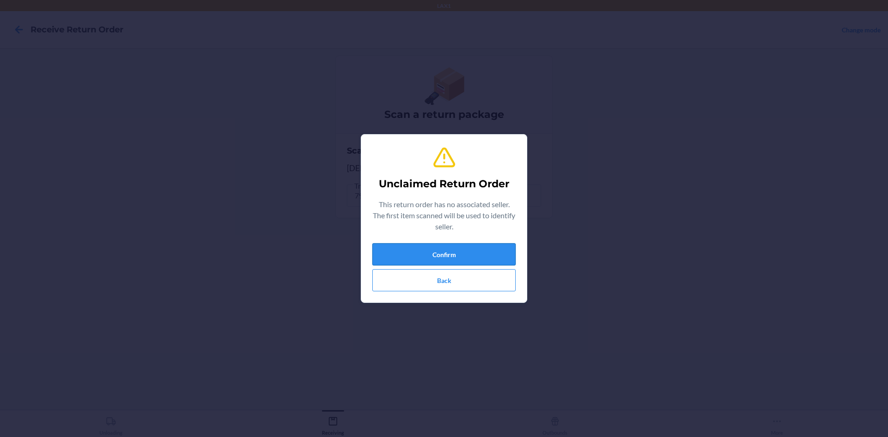
click at [460, 256] on button "Confirm" at bounding box center [443, 254] width 143 height 22
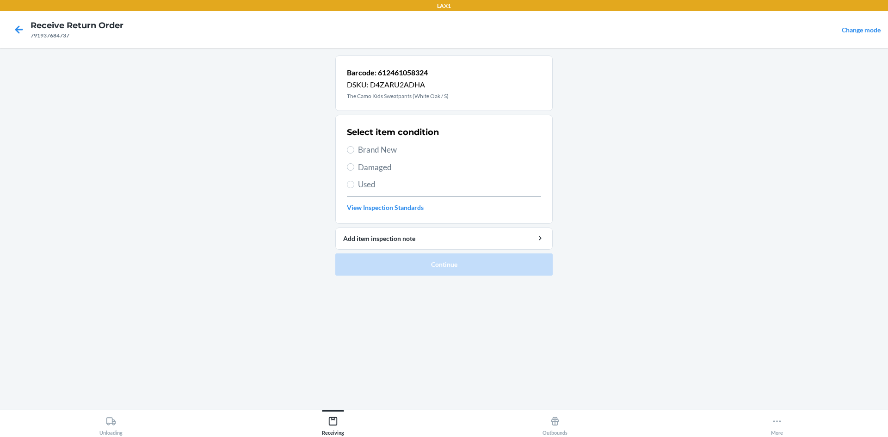
click at [358, 148] on span "Brand New" at bounding box center [449, 150] width 183 height 12
click at [354, 148] on input "Brand New" at bounding box center [350, 149] width 7 height 7
radio input "true"
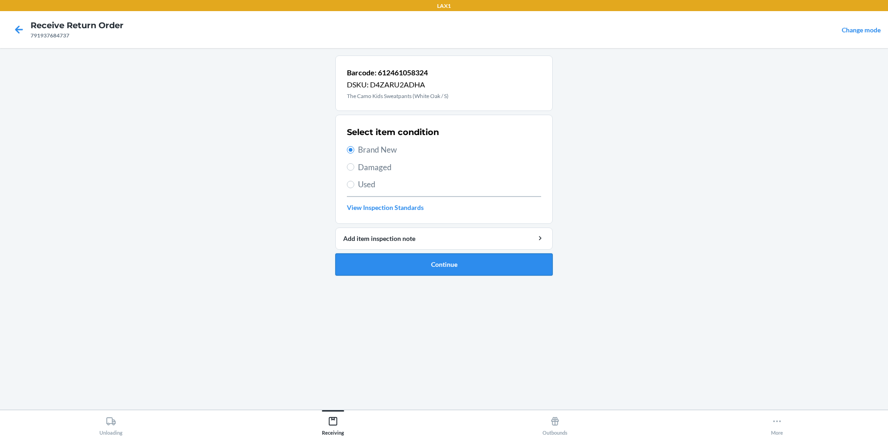
click at [443, 257] on button "Continue" at bounding box center [443, 264] width 217 height 22
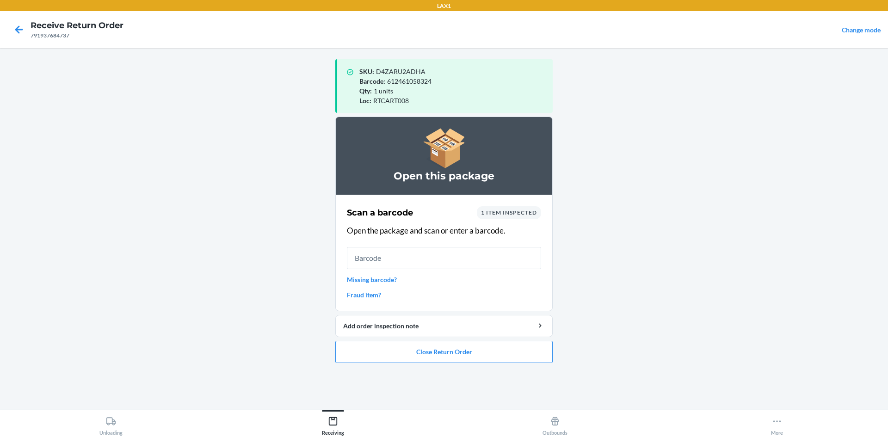
click at [462, 264] on input "text" at bounding box center [444, 258] width 194 height 22
click at [453, 363] on button "Close Return Order" at bounding box center [443, 352] width 217 height 22
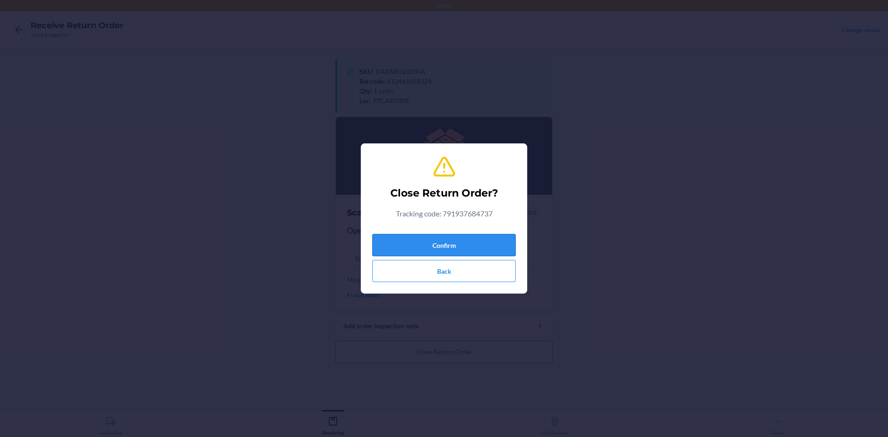
click at [471, 242] on button "Confirm" at bounding box center [443, 245] width 143 height 22
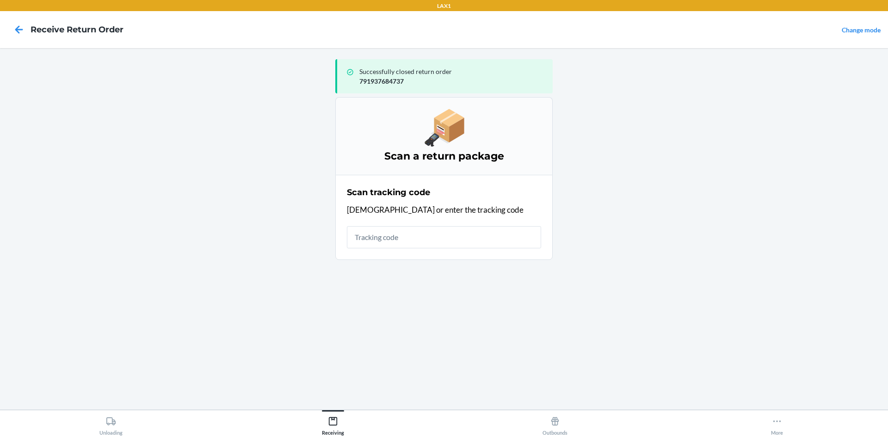
click at [464, 242] on input "text" at bounding box center [444, 237] width 194 height 22
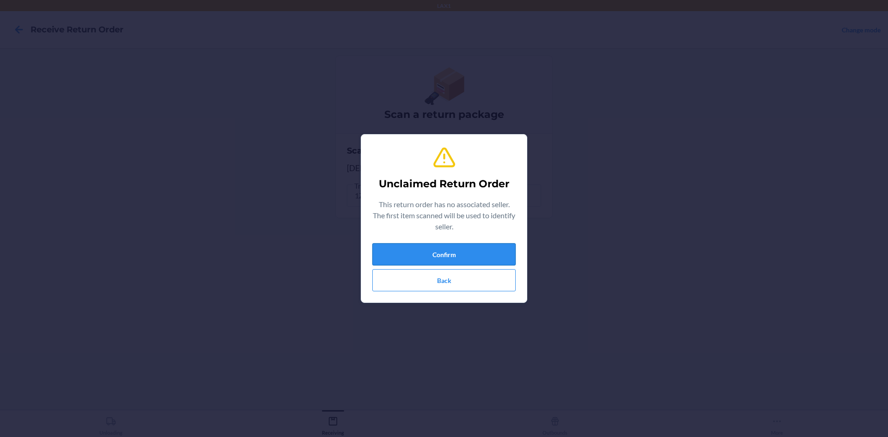
click at [449, 256] on button "Confirm" at bounding box center [443, 254] width 143 height 22
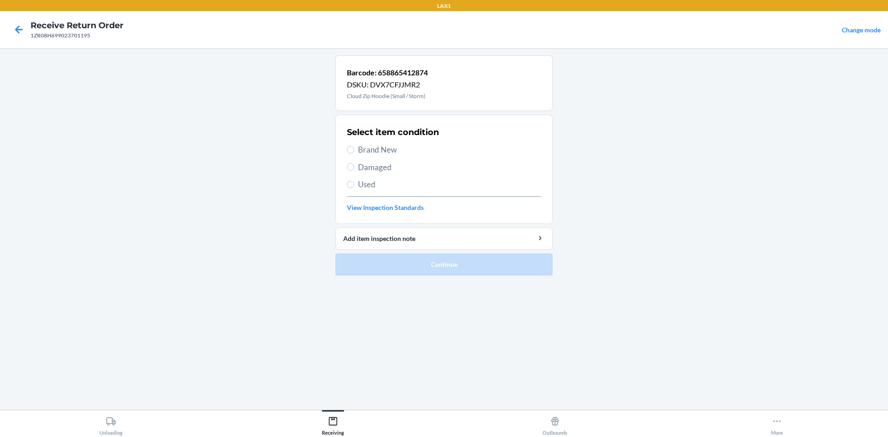
click at [375, 164] on span "Damaged" at bounding box center [449, 167] width 183 height 12
click at [354, 164] on input "Damaged" at bounding box center [350, 166] width 7 height 7
radio input "true"
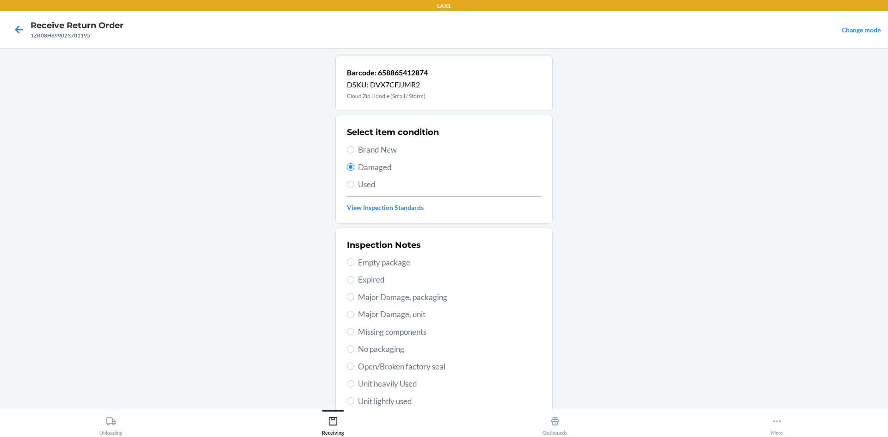
scroll to position [46, 0]
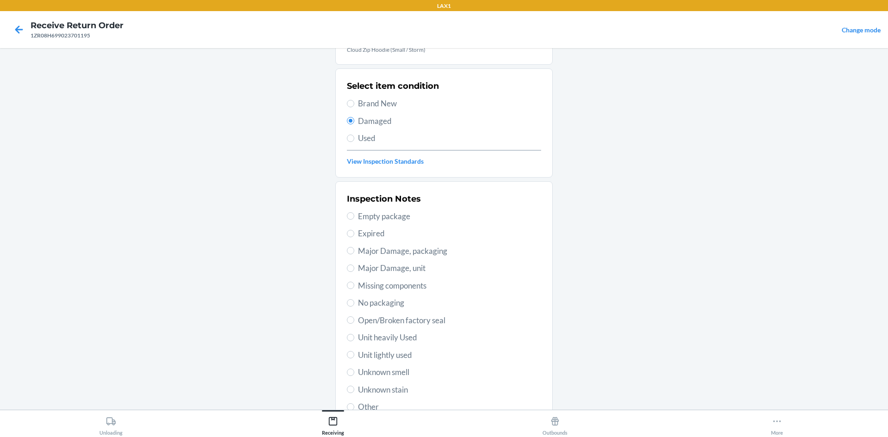
click at [400, 358] on span "Unit lightly used" at bounding box center [449, 355] width 183 height 12
click at [354, 358] on input "Unit lightly used" at bounding box center [350, 354] width 7 height 7
radio input "true"
click at [399, 374] on span "Unknown smell" at bounding box center [449, 372] width 183 height 12
click at [354, 374] on input "Unknown smell" at bounding box center [350, 372] width 7 height 7
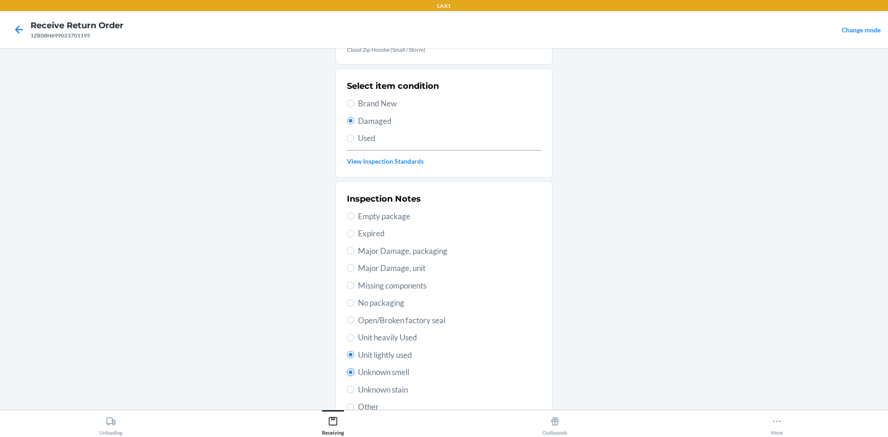
radio input "true"
radio input "false"
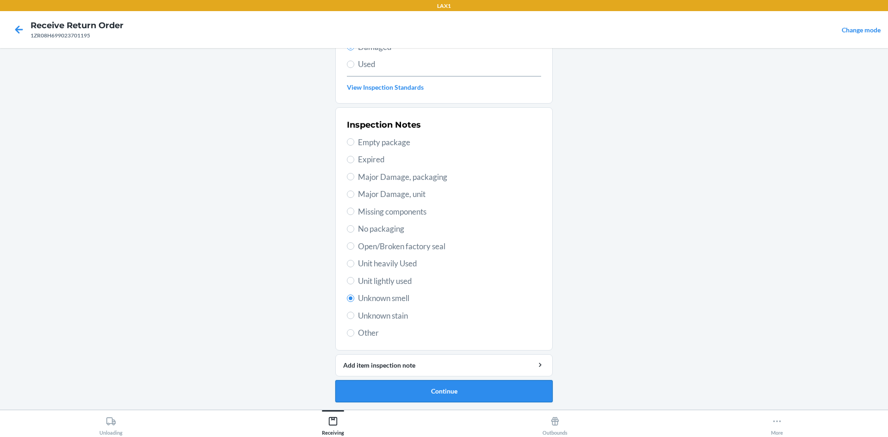
click at [447, 381] on button "Continue" at bounding box center [443, 391] width 217 height 22
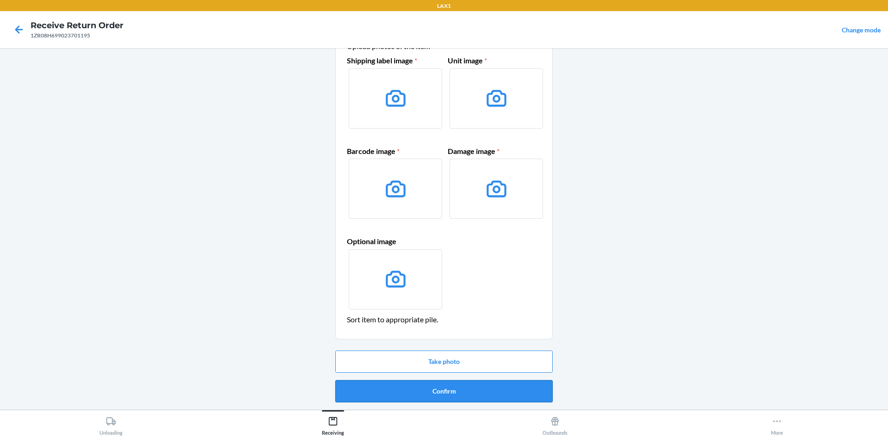
click at [440, 392] on button "Confirm" at bounding box center [443, 391] width 217 height 22
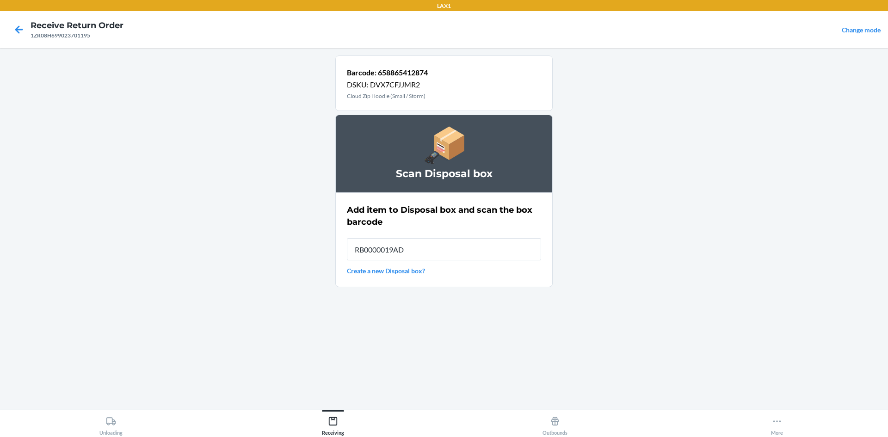
type input "RB0000019AD"
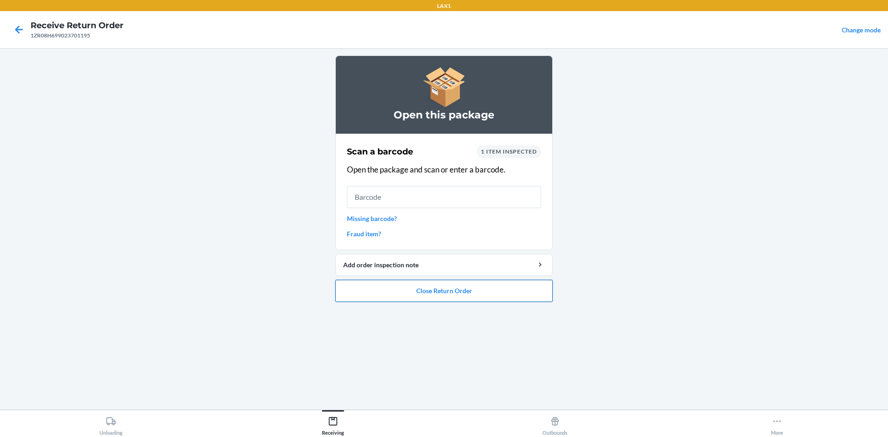
click at [480, 287] on button "Close Return Order" at bounding box center [443, 291] width 217 height 22
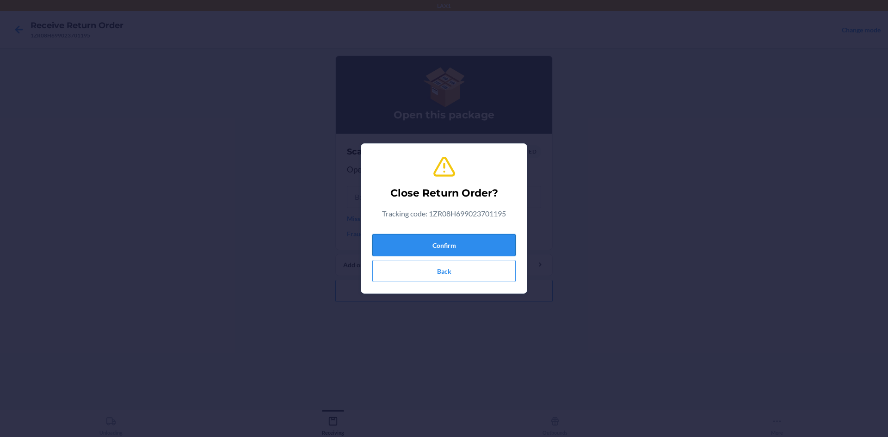
click at [441, 248] on button "Confirm" at bounding box center [443, 245] width 143 height 22
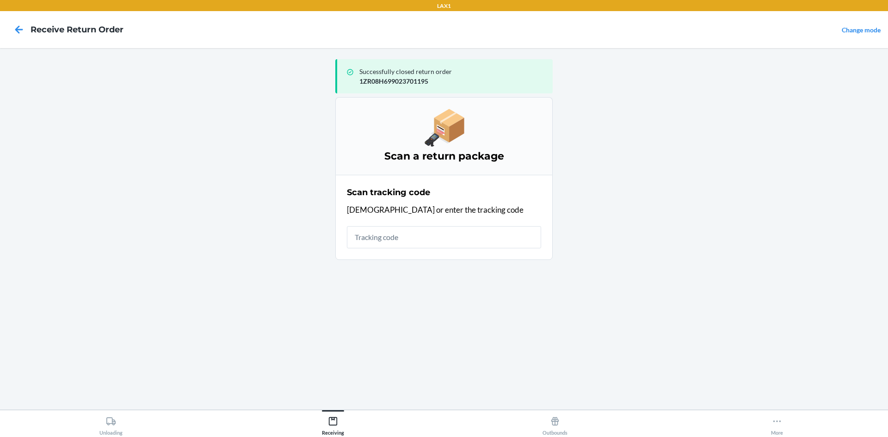
click at [437, 230] on input "text" at bounding box center [444, 237] width 194 height 22
type input "9632013100204955848100791945682"
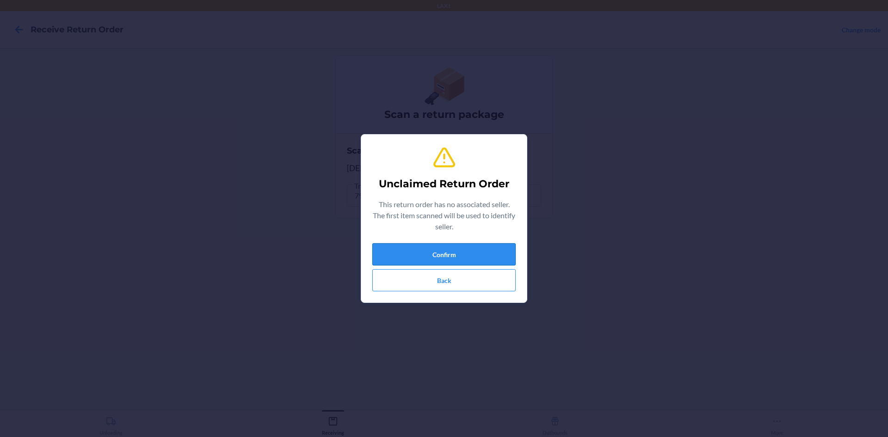
click at [437, 260] on button "Confirm" at bounding box center [443, 254] width 143 height 22
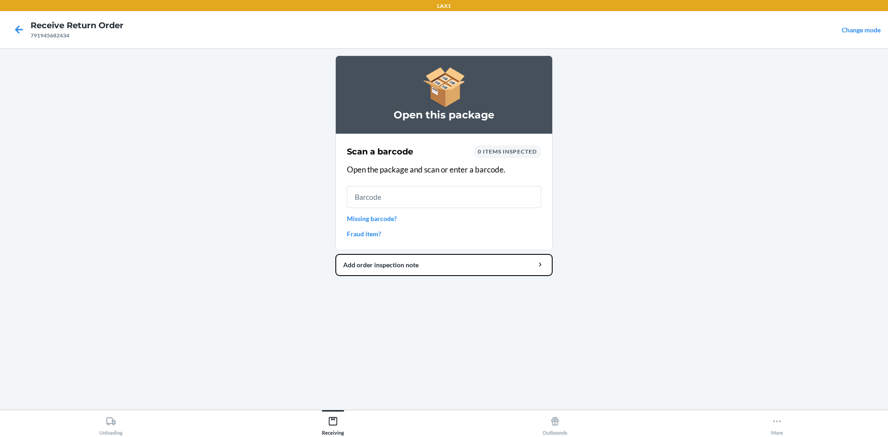
click at [335, 254] on button "Add order inspection note" at bounding box center [443, 265] width 217 height 22
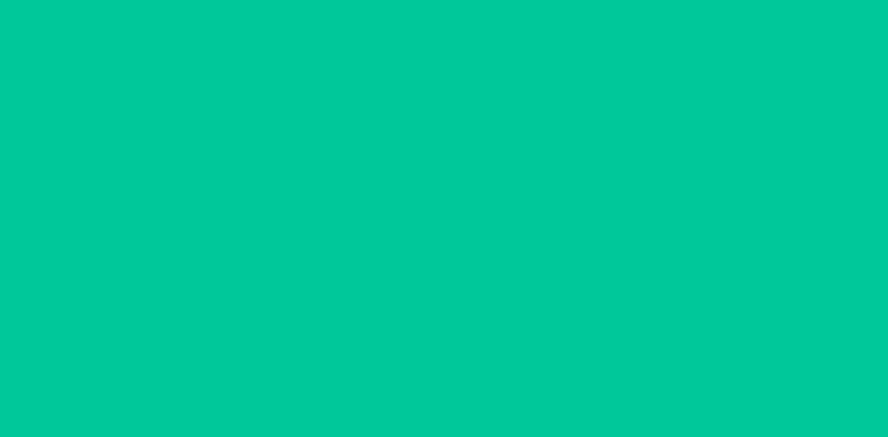
click at [396, 274] on button "Close" at bounding box center [443, 285] width 143 height 22
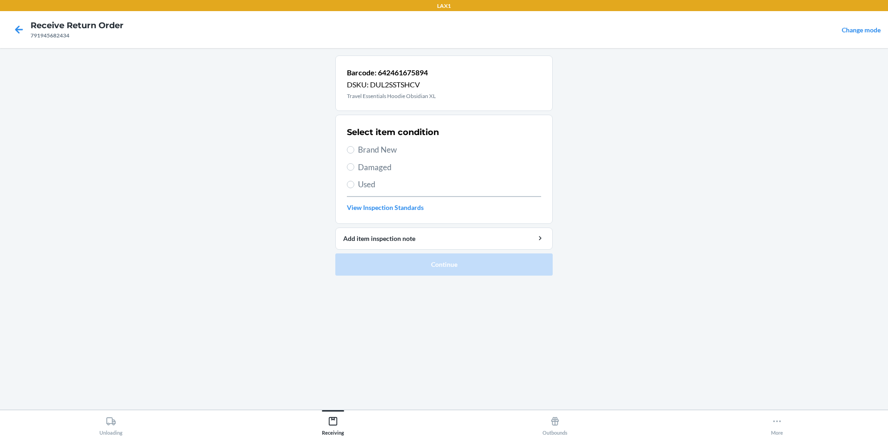
click at [388, 149] on span "Brand New" at bounding box center [449, 150] width 183 height 12
click at [354, 149] on input "Brand New" at bounding box center [350, 149] width 7 height 7
radio input "true"
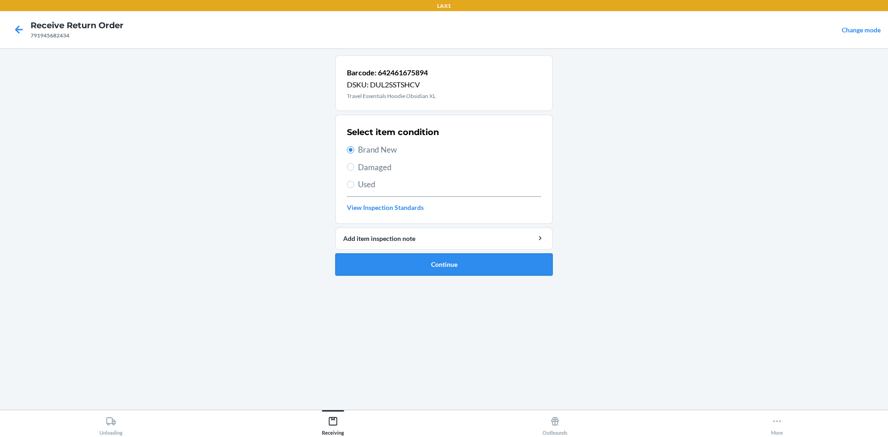
click at [419, 270] on button "Continue" at bounding box center [443, 264] width 217 height 22
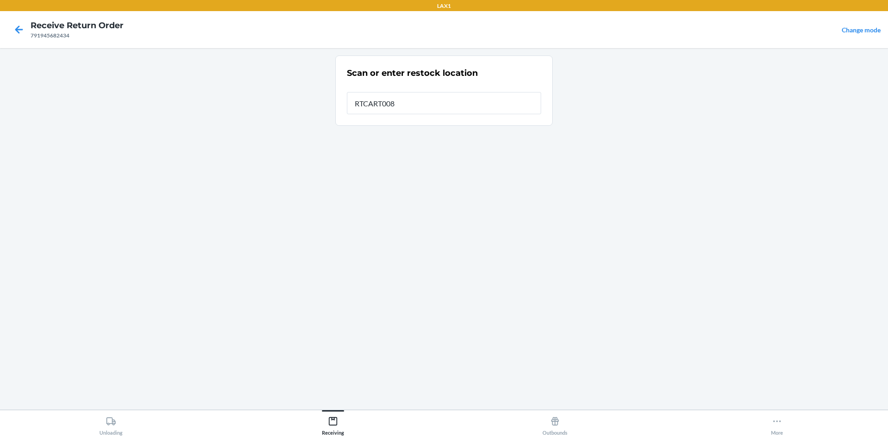
type input "RTCART008"
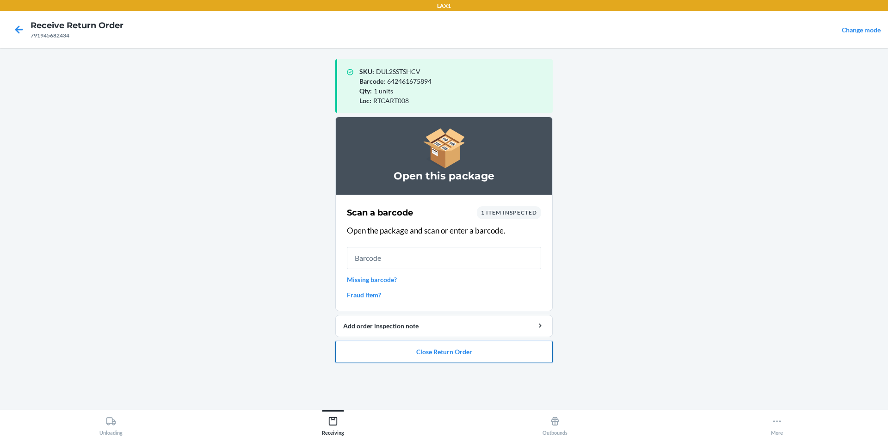
click at [439, 356] on button "Close Return Order" at bounding box center [443, 352] width 217 height 22
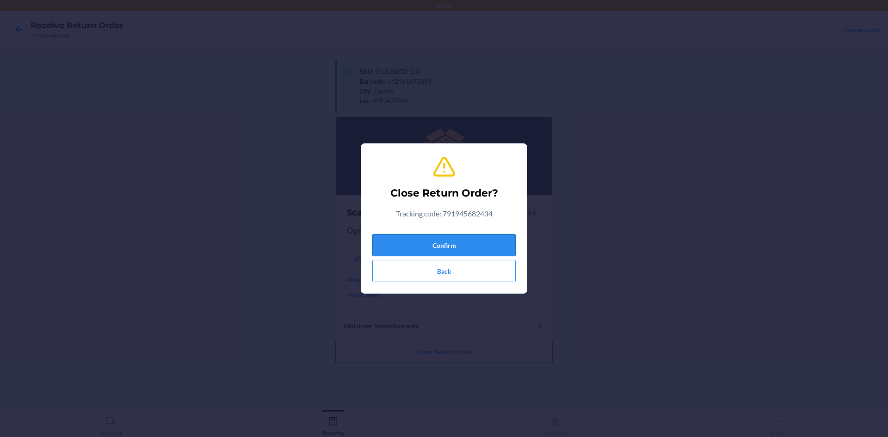
click at [482, 236] on button "Confirm" at bounding box center [443, 245] width 143 height 22
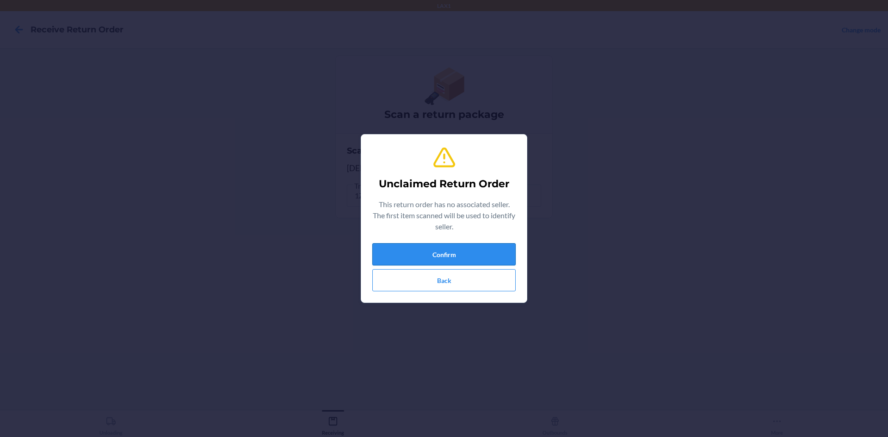
click at [478, 246] on button "Confirm" at bounding box center [443, 254] width 143 height 22
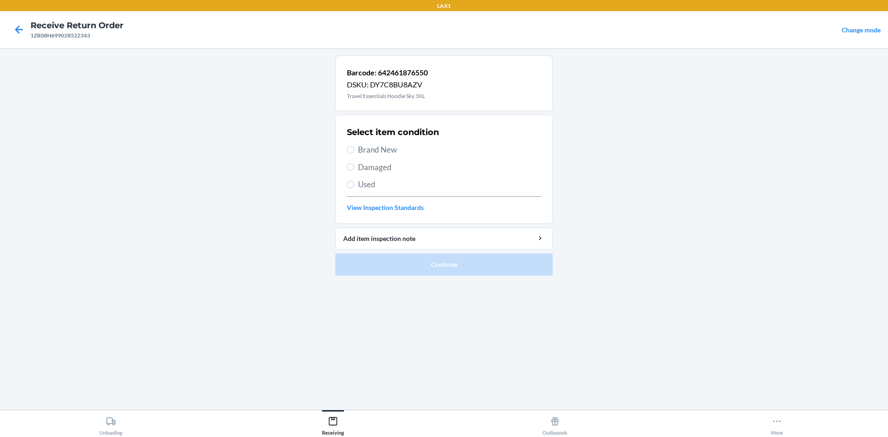
click at [400, 150] on span "Brand New" at bounding box center [449, 150] width 183 height 12
click at [354, 150] on input "Brand New" at bounding box center [350, 149] width 7 height 7
radio input "true"
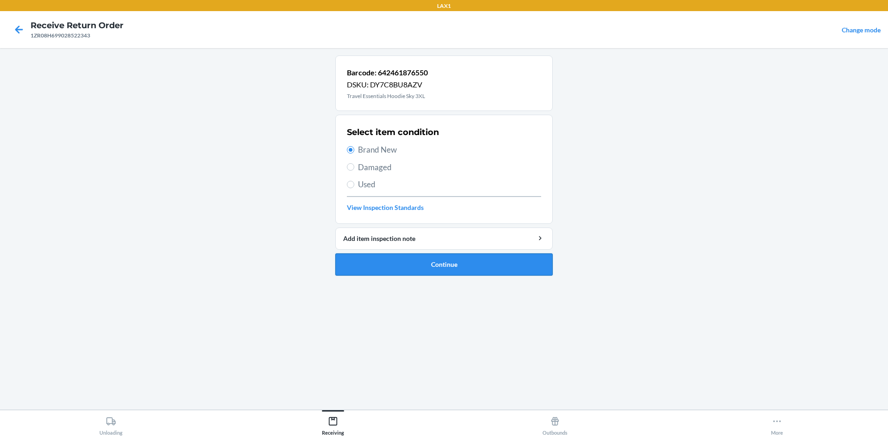
click at [437, 271] on button "Continue" at bounding box center [443, 264] width 217 height 22
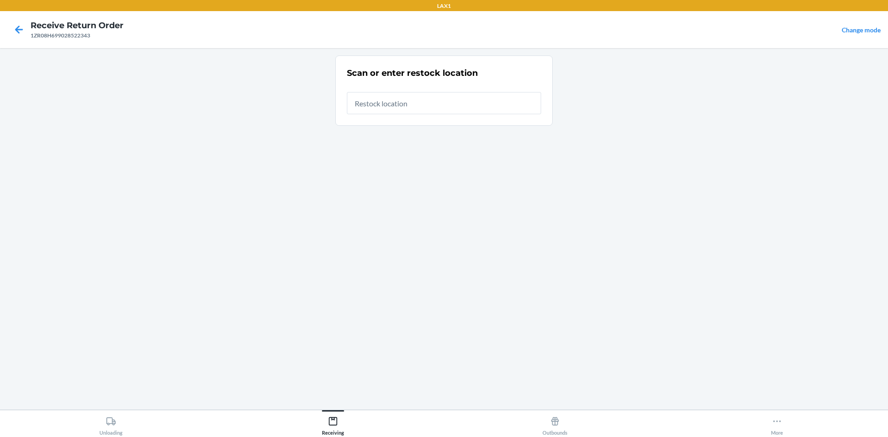
click at [384, 100] on input "text" at bounding box center [444, 103] width 194 height 22
type input "RTCART008"
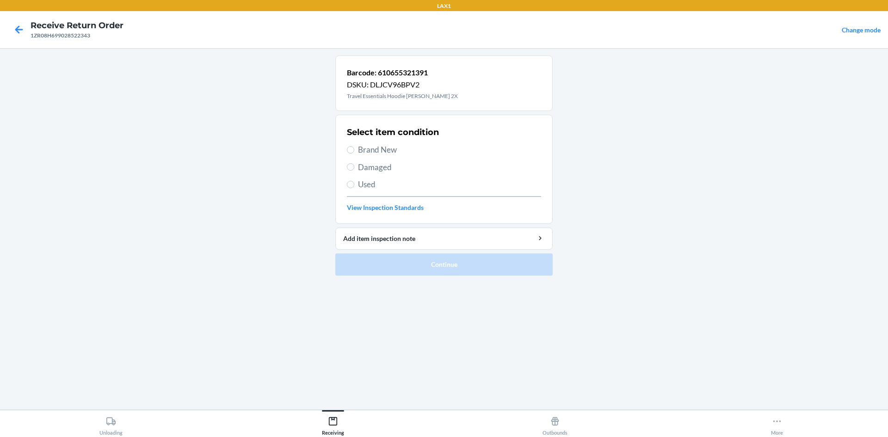
click at [357, 149] on label "Brand New" at bounding box center [444, 150] width 194 height 12
click at [354, 149] on input "Brand New" at bounding box center [350, 149] width 7 height 7
radio input "true"
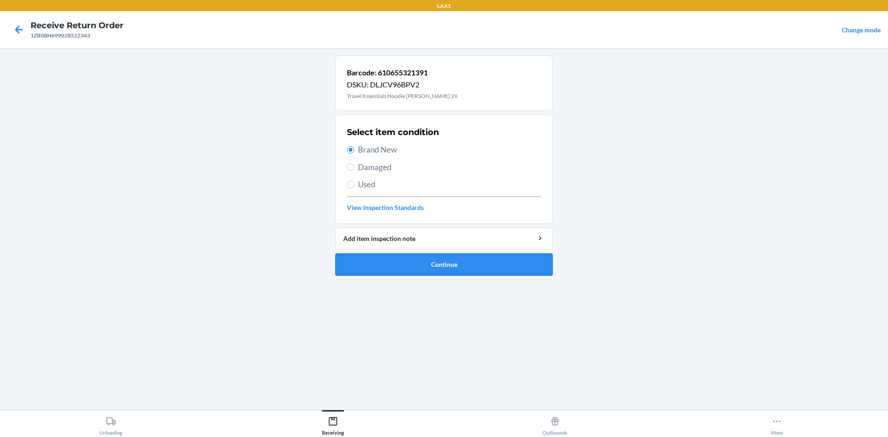
click at [412, 273] on button "Continue" at bounding box center [443, 264] width 217 height 22
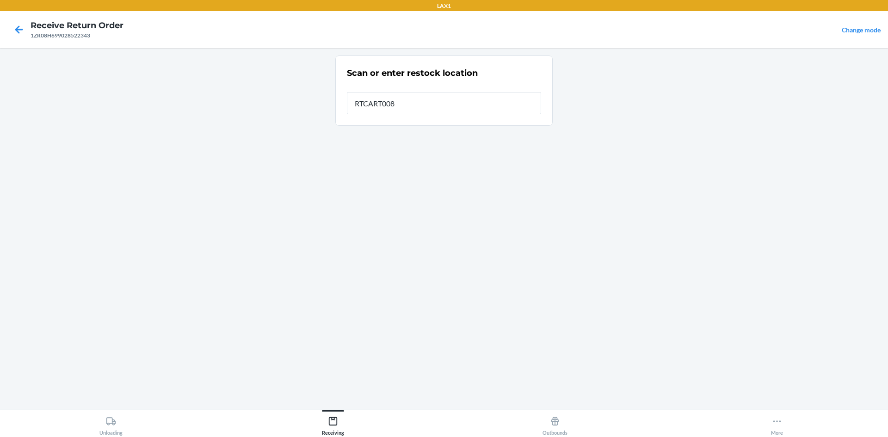
type input "RTCART008"
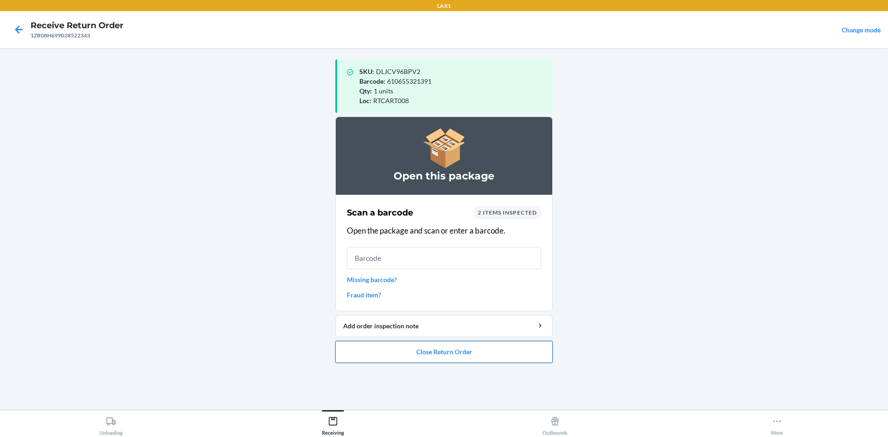
click at [503, 351] on button "Close Return Order" at bounding box center [443, 352] width 217 height 22
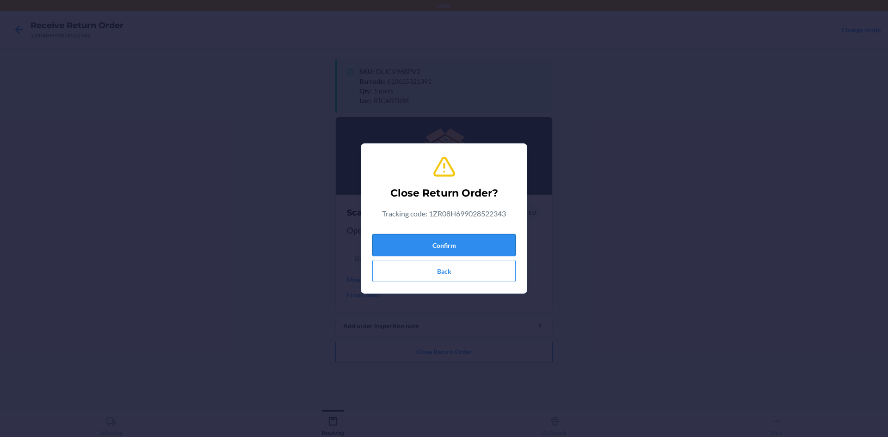
click at [431, 242] on button "Confirm" at bounding box center [443, 245] width 143 height 22
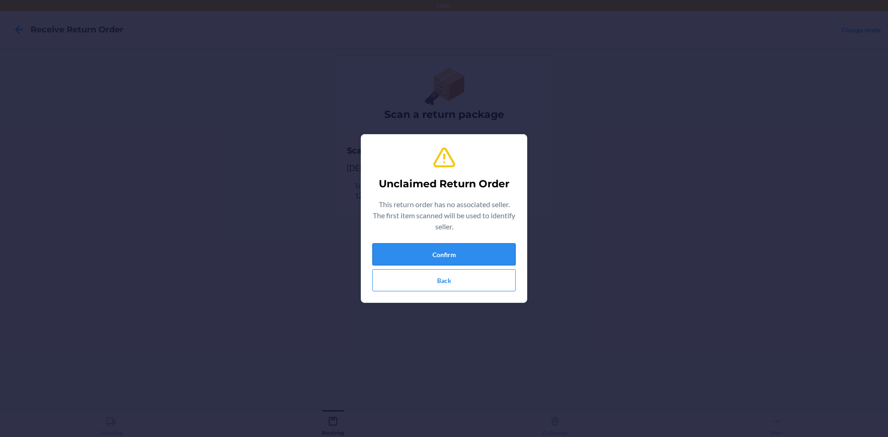
click at [405, 253] on button "Confirm" at bounding box center [443, 254] width 143 height 22
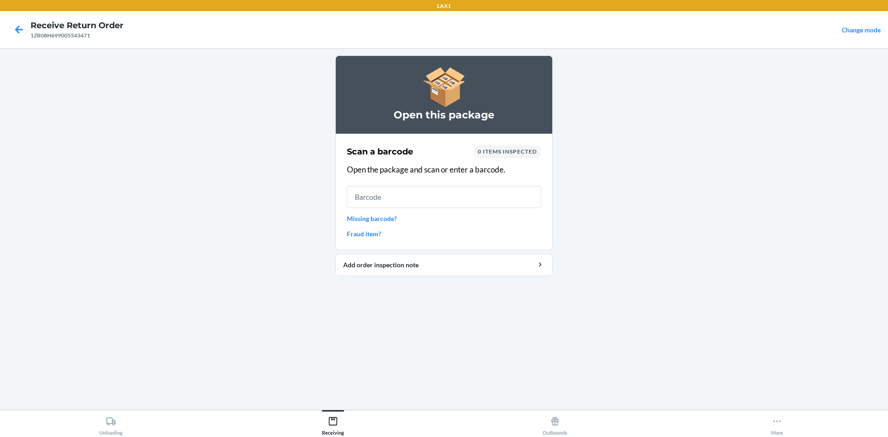
click at [409, 203] on input "text" at bounding box center [444, 197] width 194 height 22
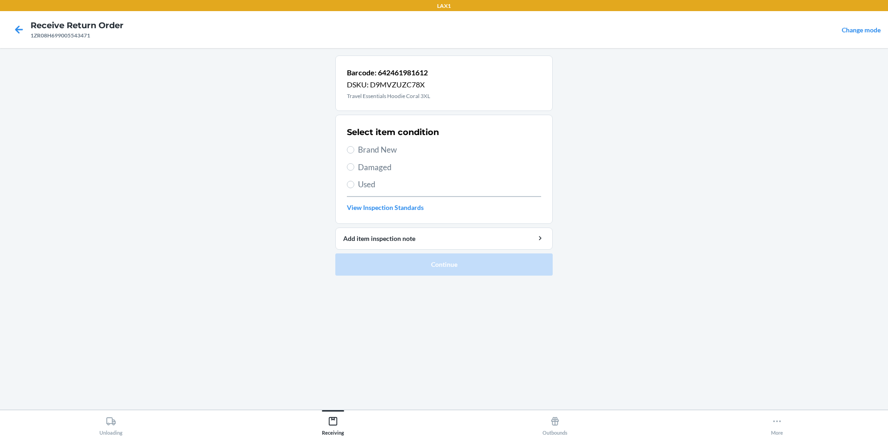
click at [383, 147] on span "Brand New" at bounding box center [449, 150] width 183 height 12
click at [354, 147] on input "Brand New" at bounding box center [350, 149] width 7 height 7
radio input "true"
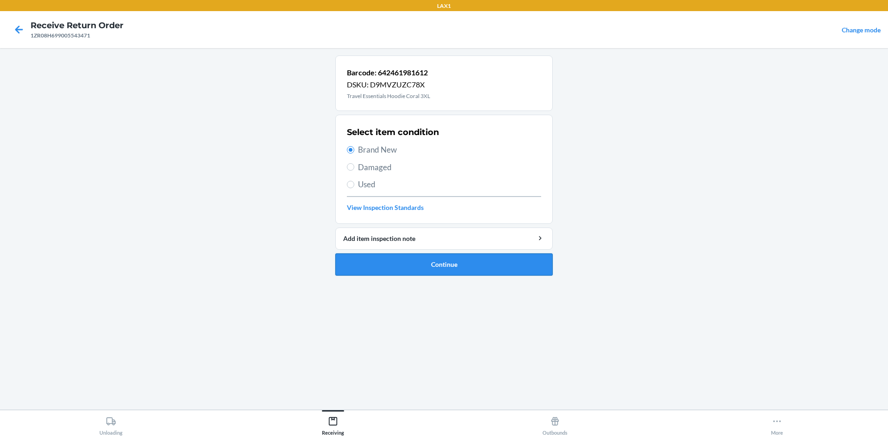
click at [429, 272] on button "Continue" at bounding box center [443, 264] width 217 height 22
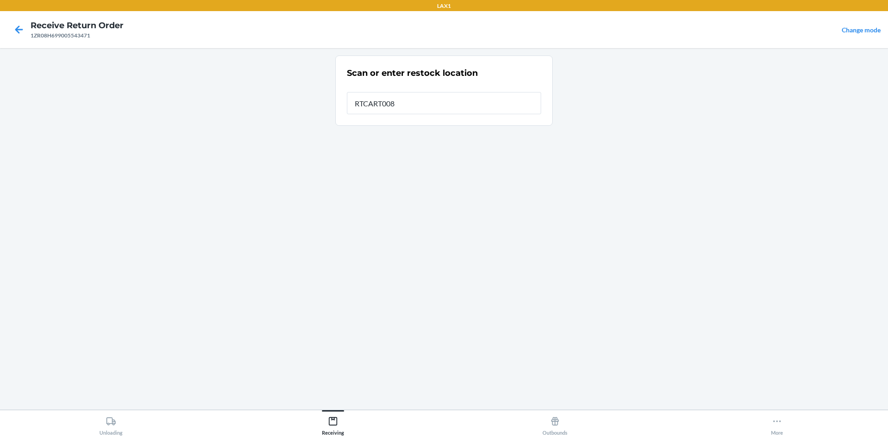
type input "RTCART008"
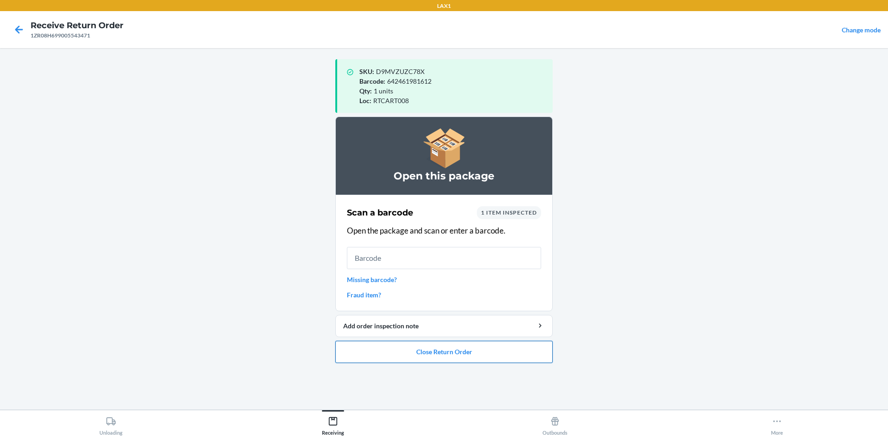
click at [405, 351] on button "Close Return Order" at bounding box center [443, 352] width 217 height 22
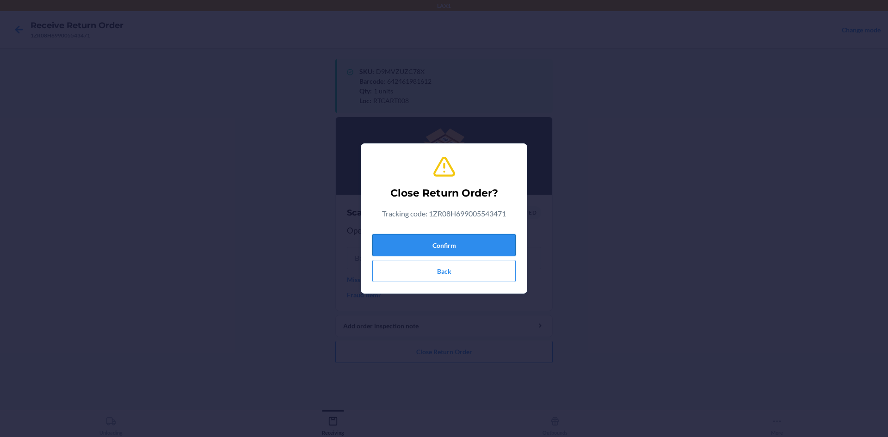
click at [422, 244] on button "Confirm" at bounding box center [443, 245] width 143 height 22
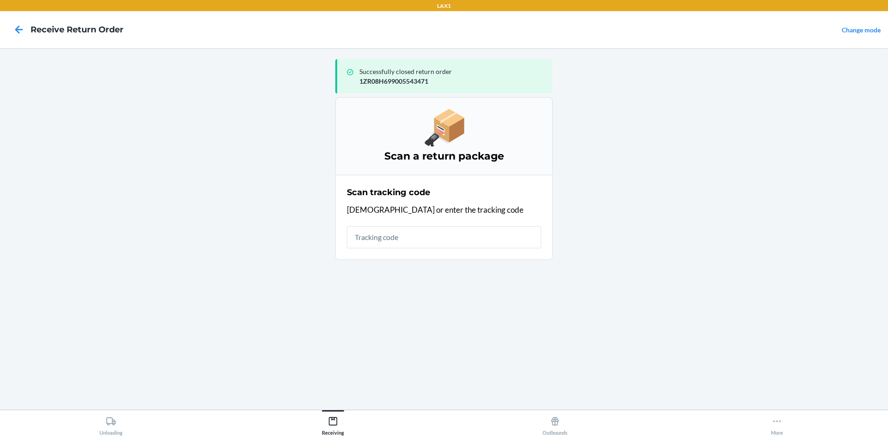
click at [422, 234] on input "text" at bounding box center [444, 237] width 194 height 22
type input "1ZR08H699013116864"
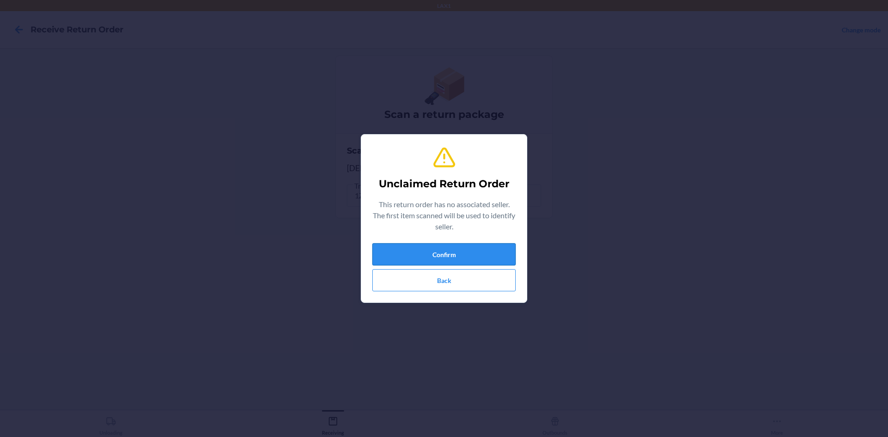
click at [452, 250] on button "Confirm" at bounding box center [443, 254] width 143 height 22
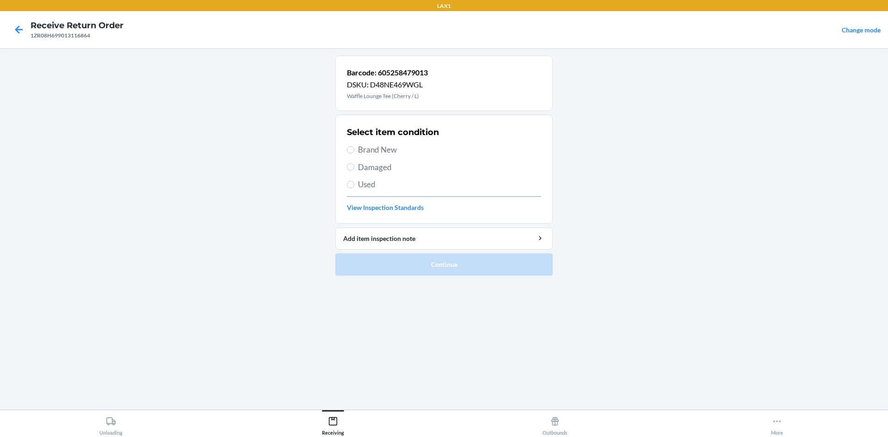
click at [396, 147] on span "Brand New" at bounding box center [449, 150] width 183 height 12
click at [354, 147] on input "Brand New" at bounding box center [350, 149] width 7 height 7
radio input "true"
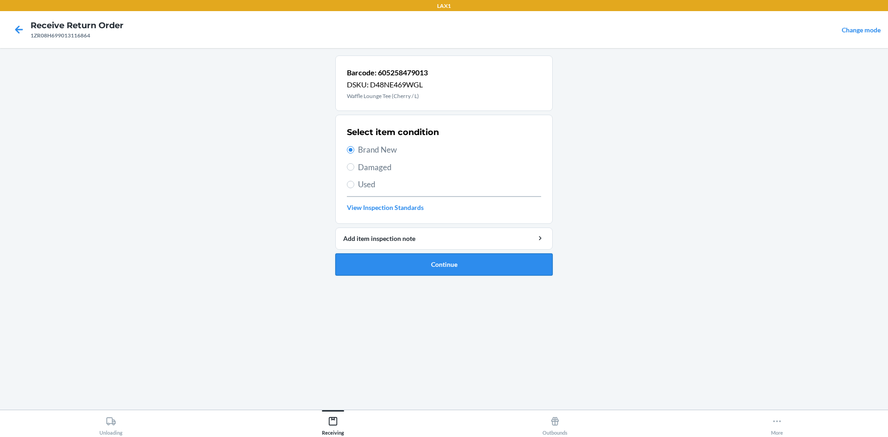
click at [425, 267] on button "Continue" at bounding box center [443, 264] width 217 height 22
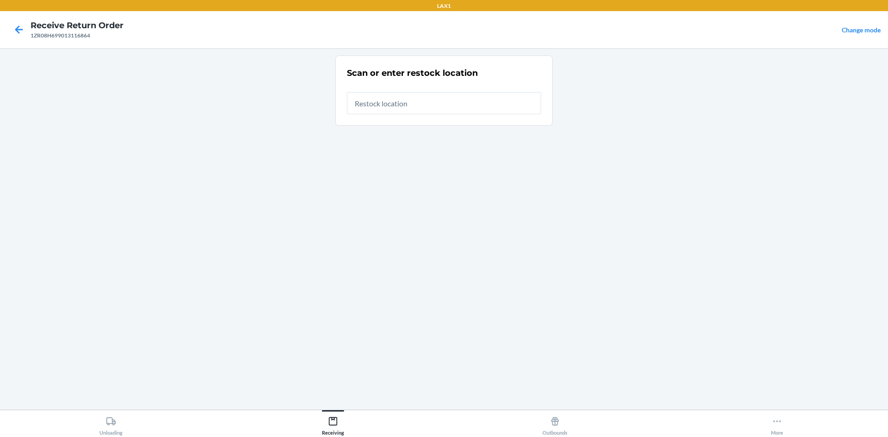
click at [391, 106] on input "text" at bounding box center [444, 103] width 194 height 22
type input "RTCART008"
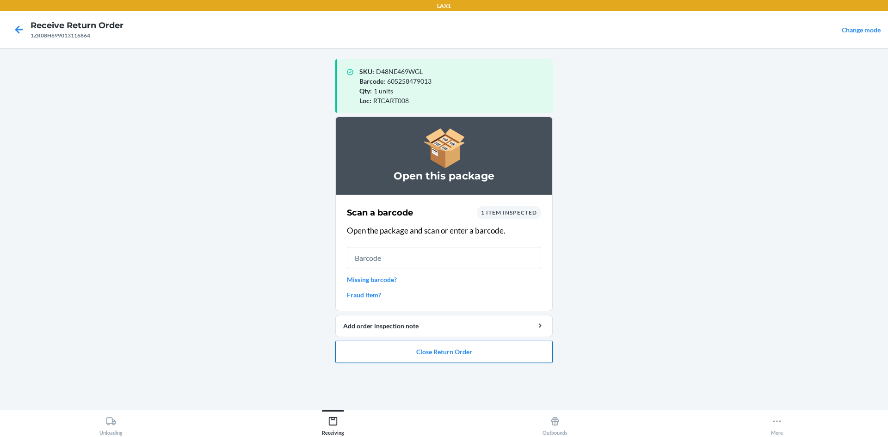
click at [434, 344] on button "Close Return Order" at bounding box center [443, 352] width 217 height 22
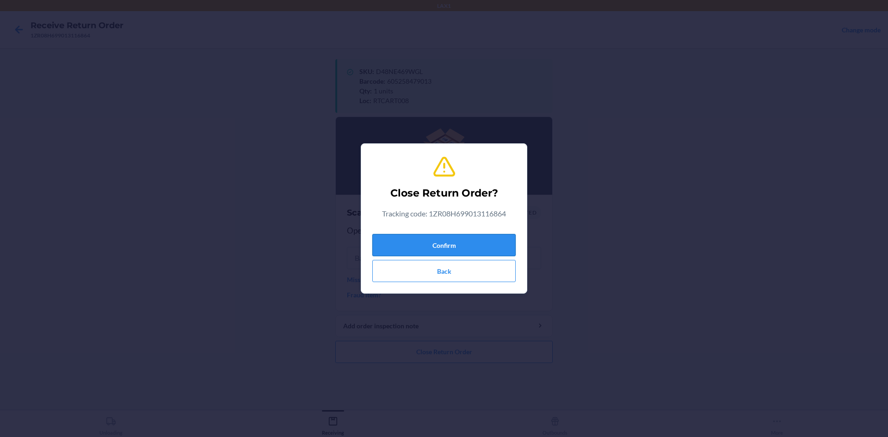
click at [441, 238] on button "Confirm" at bounding box center [443, 245] width 143 height 22
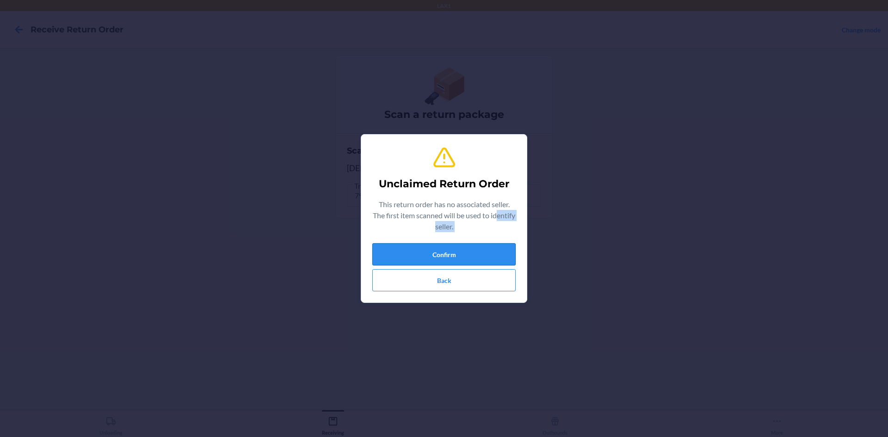
drag, startPoint x: 426, startPoint y: 239, endPoint x: 425, endPoint y: 247, distance: 8.4
click at [425, 247] on div "Unclaimed Return Order This return order has no associated seller. The first it…" at bounding box center [443, 218] width 143 height 153
click at [425, 247] on button "Confirm" at bounding box center [443, 254] width 143 height 22
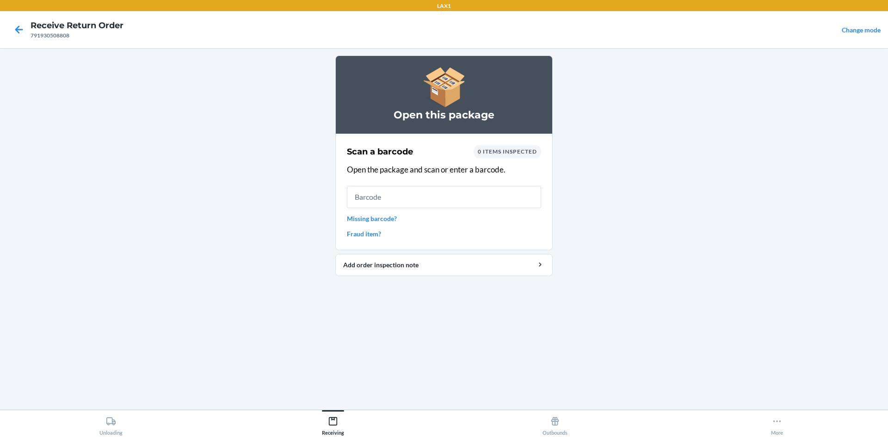
click at [428, 194] on input "text" at bounding box center [444, 197] width 194 height 22
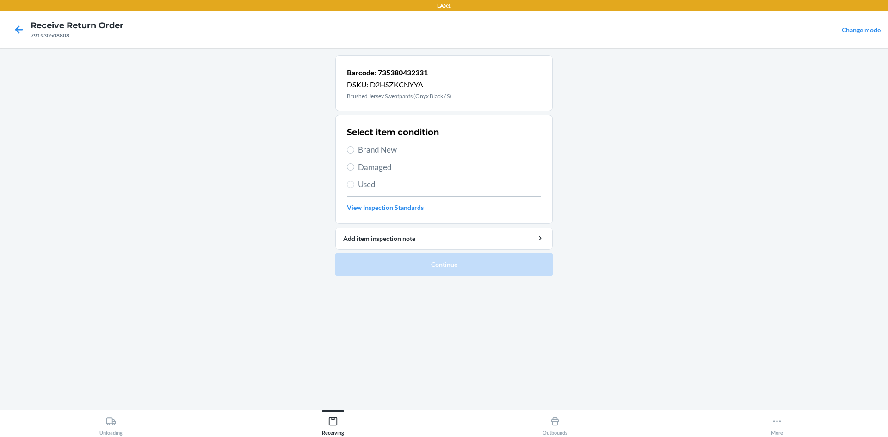
click at [372, 163] on span "Damaged" at bounding box center [449, 167] width 183 height 12
click at [354, 163] on input "Damaged" at bounding box center [350, 166] width 7 height 7
radio input "true"
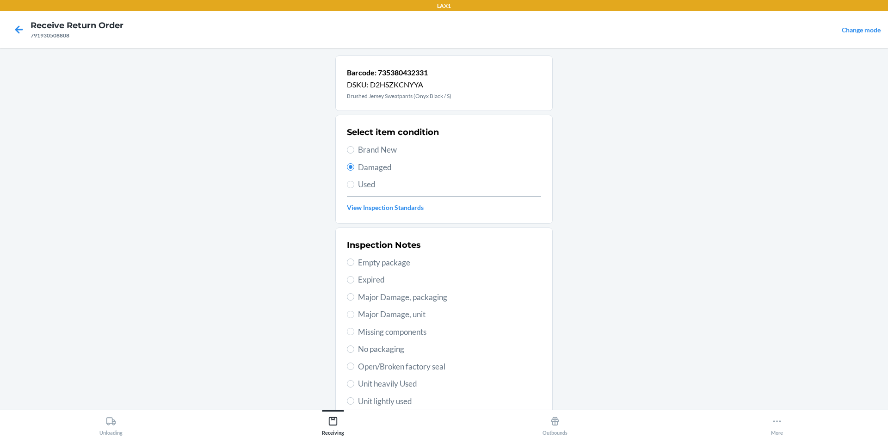
click at [424, 301] on span "Major Damage, packaging" at bounding box center [449, 297] width 183 height 12
click at [354, 301] on input "Major Damage, packaging" at bounding box center [350, 296] width 7 height 7
radio input "true"
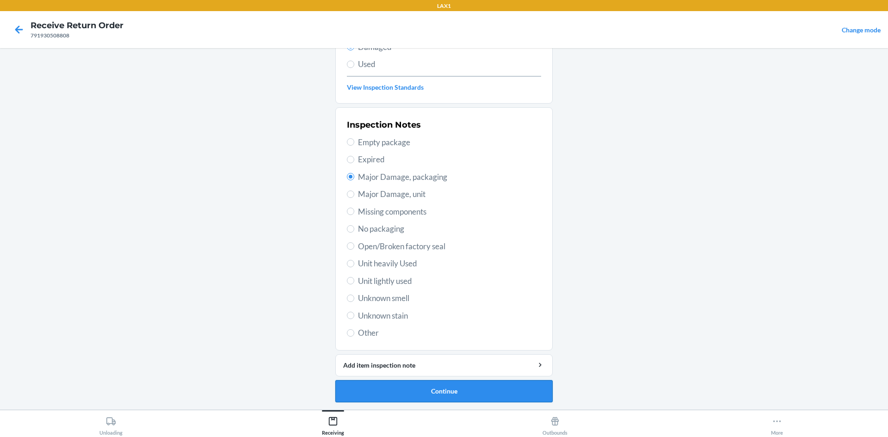
click at [437, 387] on button "Continue" at bounding box center [443, 391] width 217 height 22
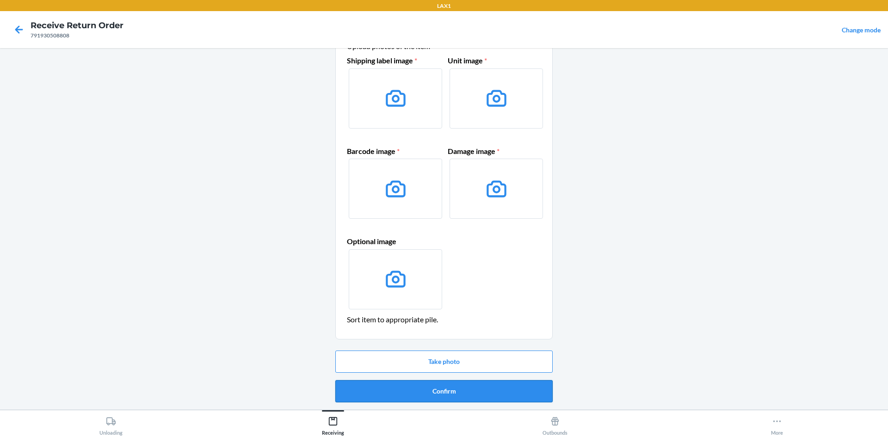
click at [450, 384] on button "Confirm" at bounding box center [443, 391] width 217 height 22
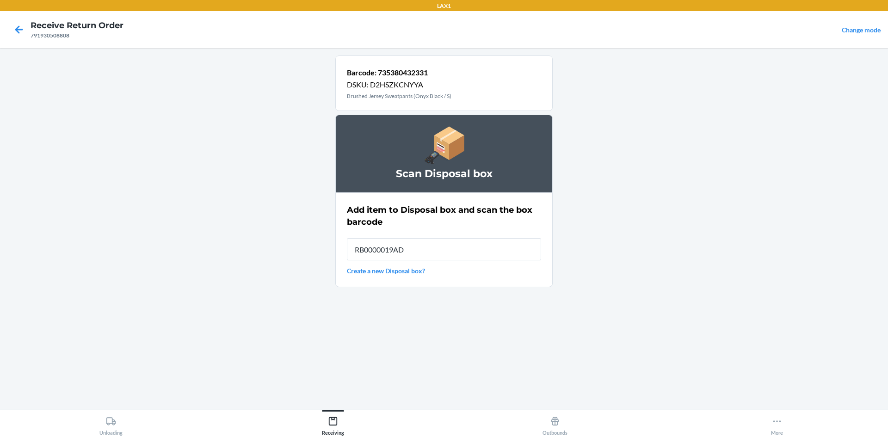
type input "RB0000019AD"
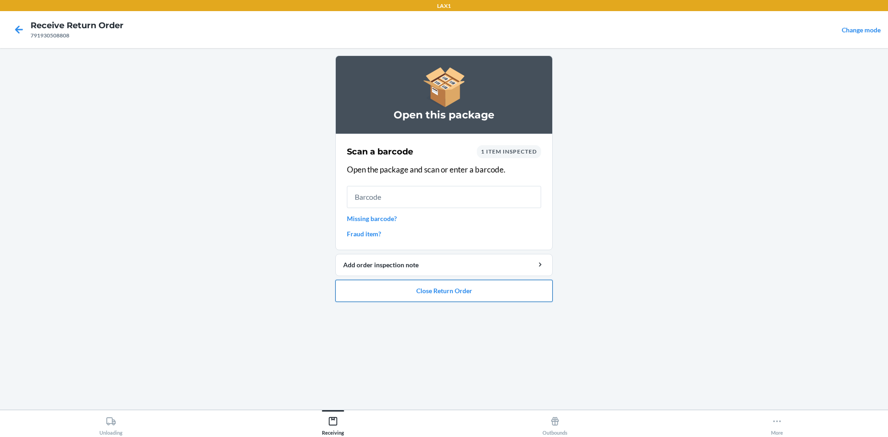
click at [441, 289] on button "Close Return Order" at bounding box center [443, 291] width 217 height 22
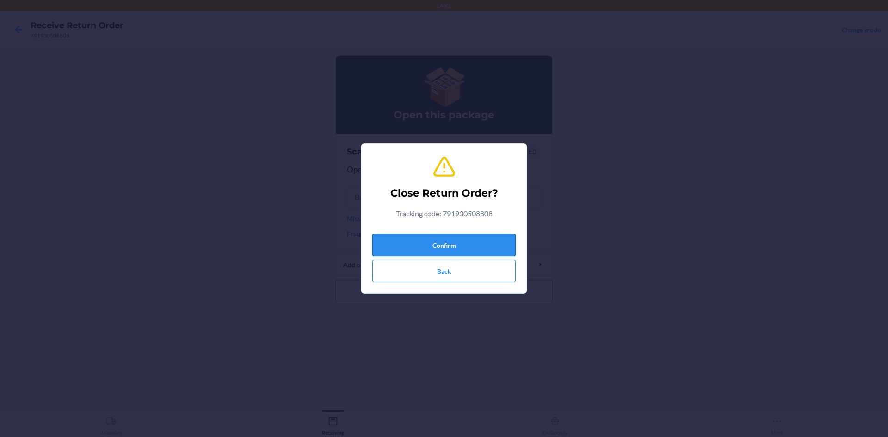
click at [441, 242] on button "Confirm" at bounding box center [443, 245] width 143 height 22
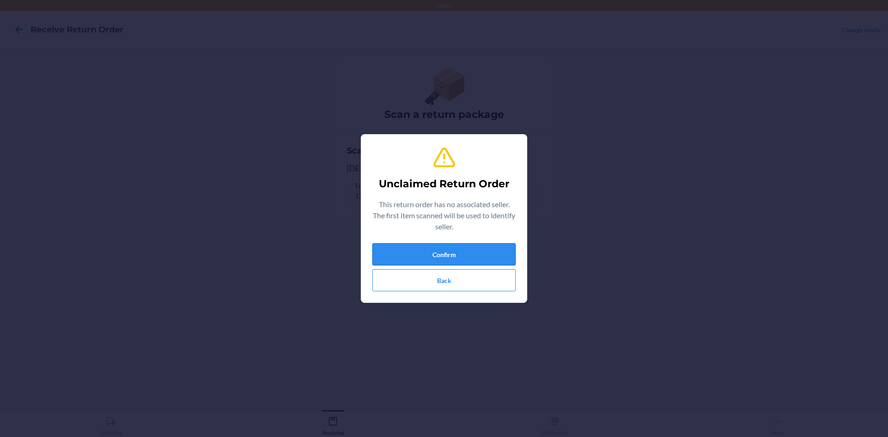
click at [467, 253] on button "Confirm" at bounding box center [443, 254] width 143 height 22
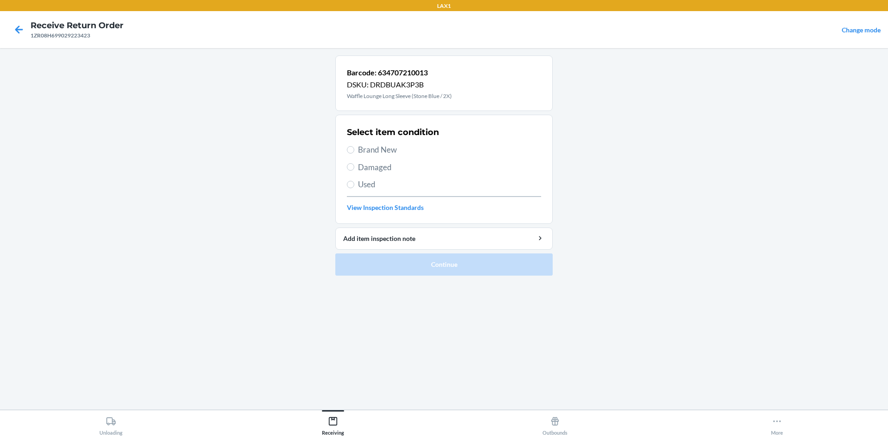
click at [395, 151] on span "Brand New" at bounding box center [449, 150] width 183 height 12
click at [354, 151] on input "Brand New" at bounding box center [350, 149] width 7 height 7
radio input "true"
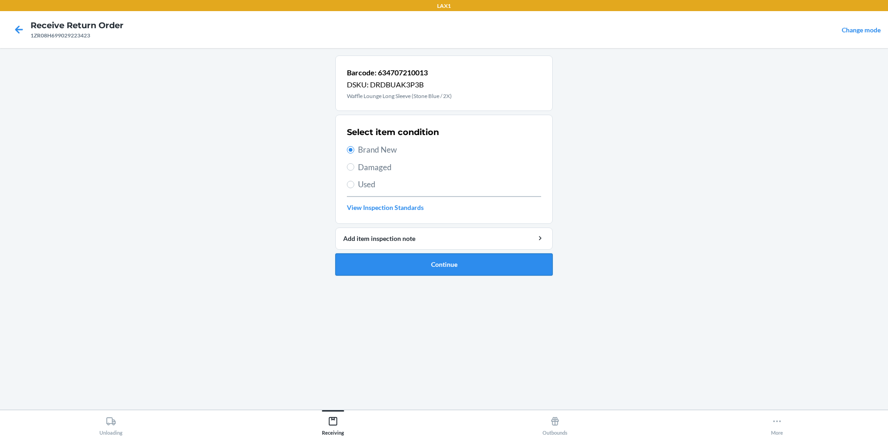
click at [430, 271] on button "Continue" at bounding box center [443, 264] width 217 height 22
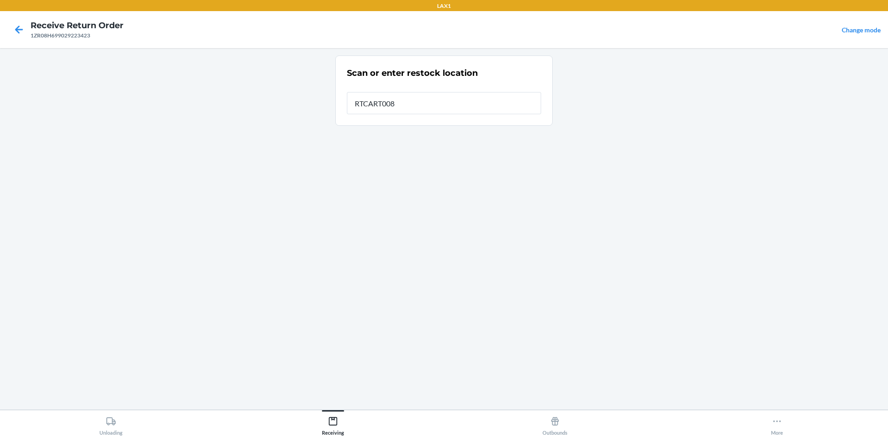
type input "RTCART008"
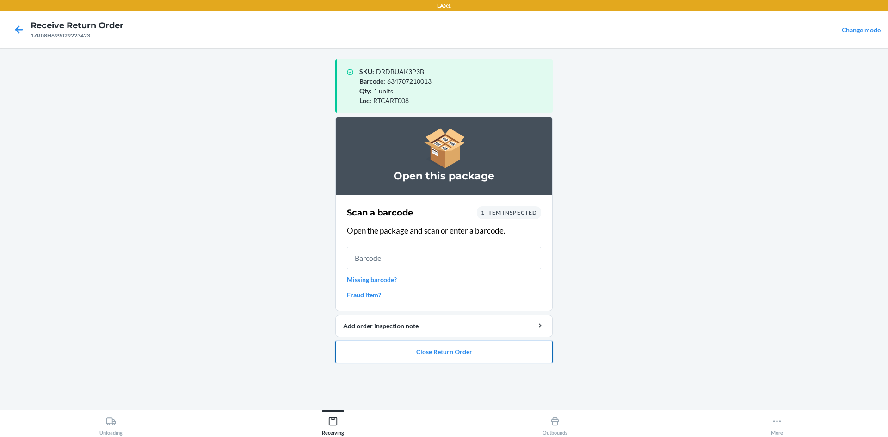
click at [479, 356] on button "Close Return Order" at bounding box center [443, 352] width 217 height 22
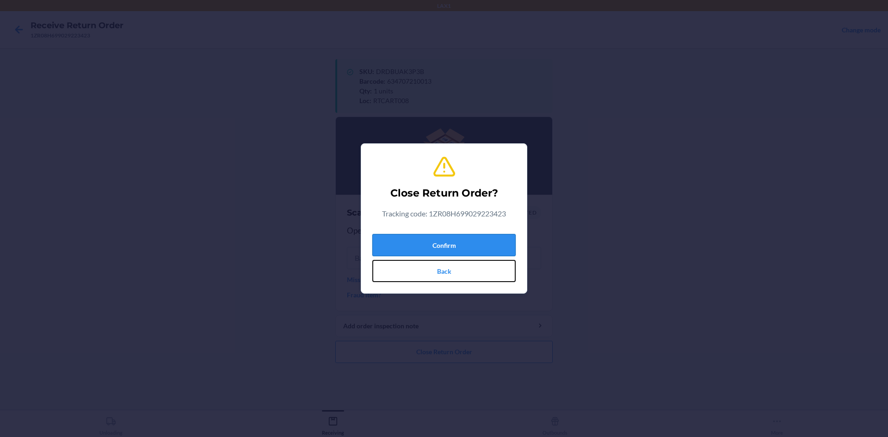
drag, startPoint x: 460, startPoint y: 260, endPoint x: 457, endPoint y: 252, distance: 8.5
click at [459, 259] on div "Confirm Back" at bounding box center [443, 256] width 143 height 52
click at [457, 252] on button "Confirm" at bounding box center [443, 245] width 143 height 22
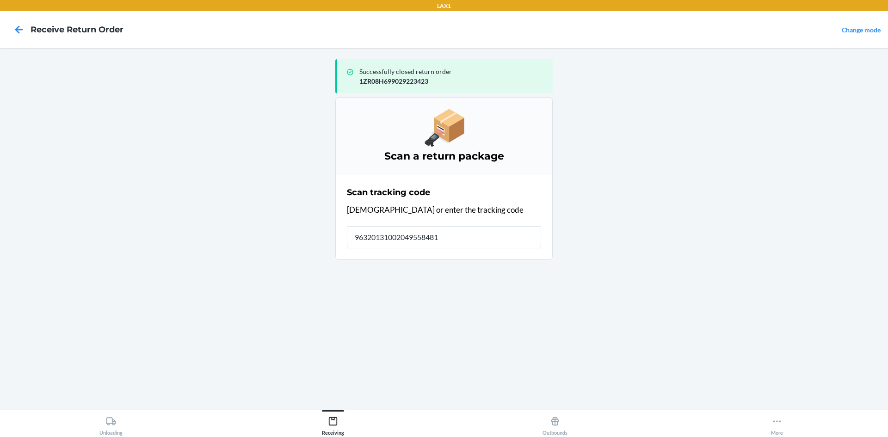
type input "963201310020495584810"
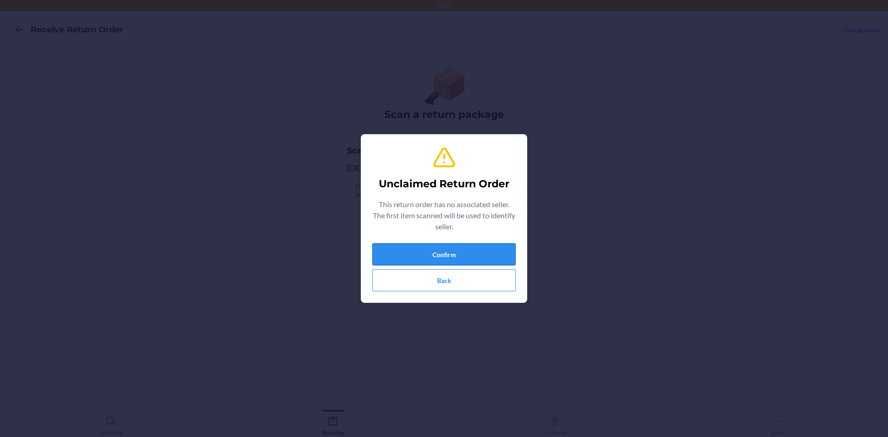
click at [420, 250] on button "Confirm" at bounding box center [443, 254] width 143 height 22
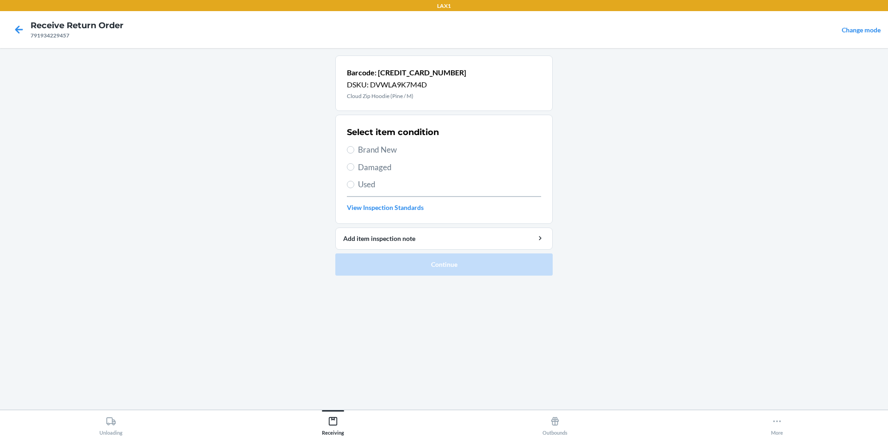
click at [367, 171] on span "Damaged" at bounding box center [449, 167] width 183 height 12
click at [354, 171] on input "Damaged" at bounding box center [350, 166] width 7 height 7
radio input "true"
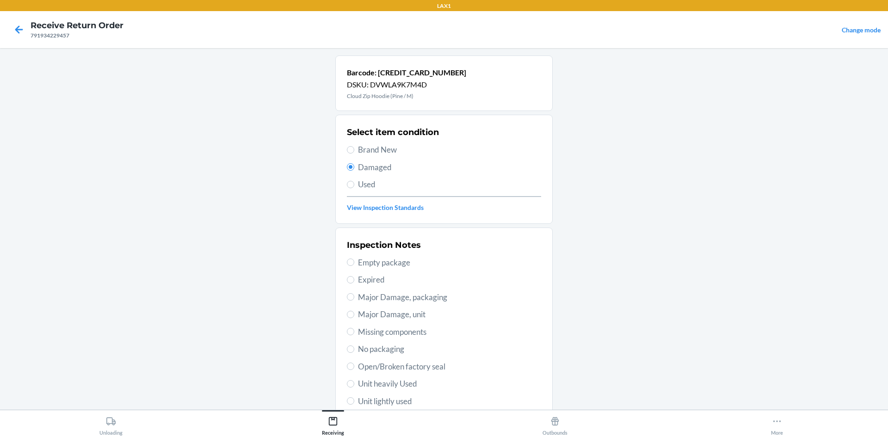
click at [427, 299] on span "Major Damage, packaging" at bounding box center [449, 297] width 183 height 12
click at [354, 299] on input "Major Damage, packaging" at bounding box center [350, 296] width 7 height 7
radio input "true"
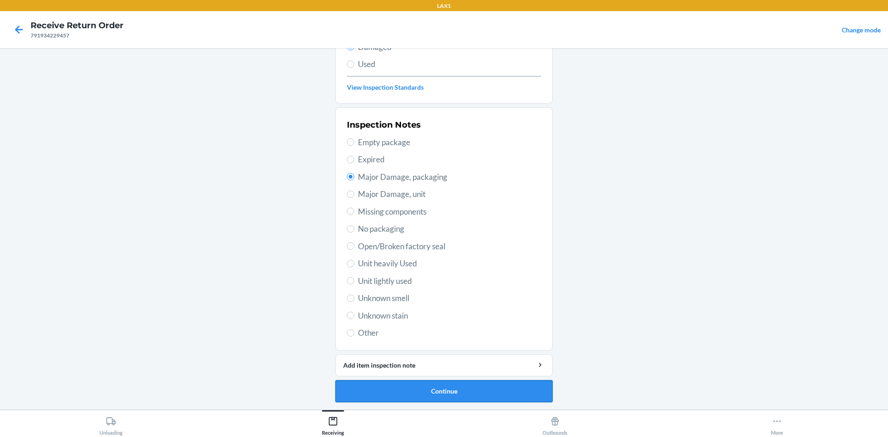
click at [437, 393] on button "Continue" at bounding box center [443, 391] width 217 height 22
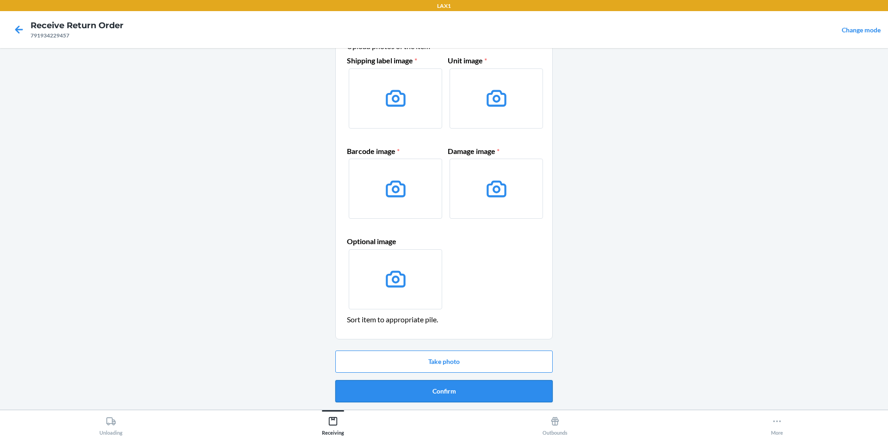
click at [446, 390] on button "Confirm" at bounding box center [443, 391] width 217 height 22
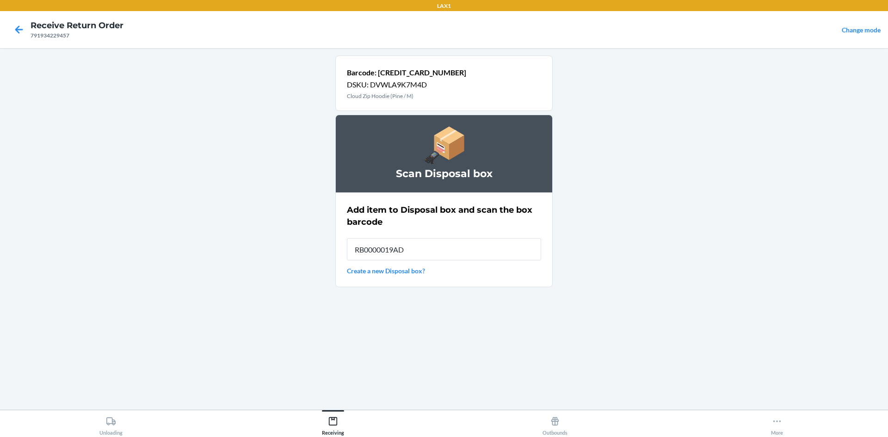
type input "RB0000019AD"
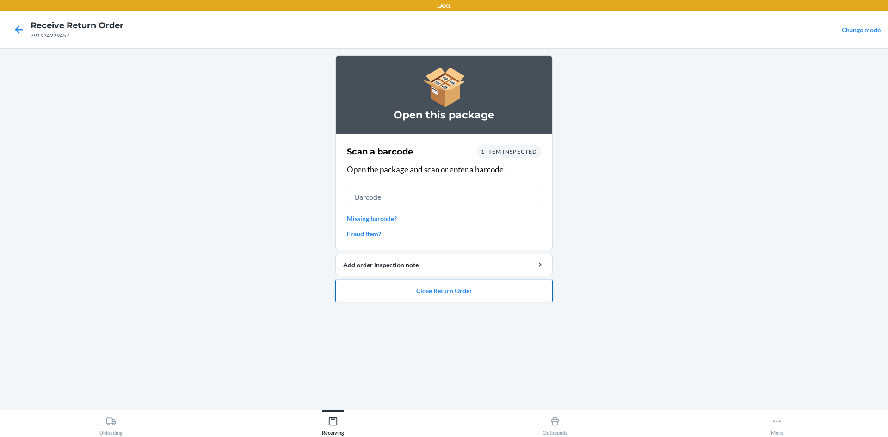
click at [453, 288] on button "Close Return Order" at bounding box center [443, 291] width 217 height 22
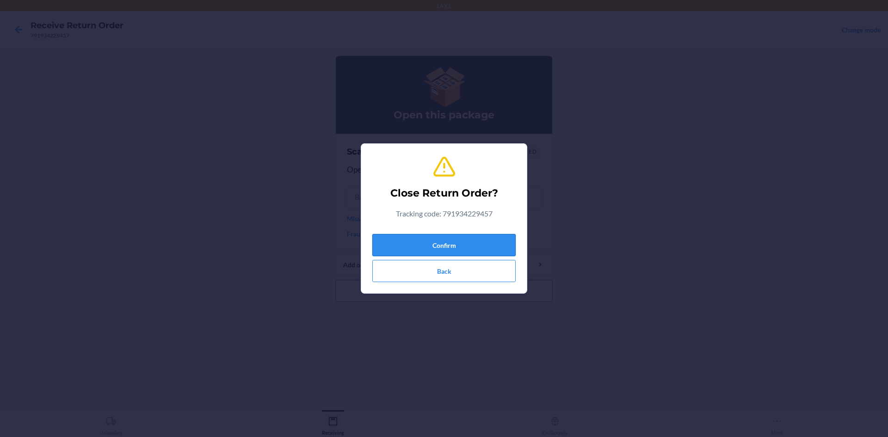
click at [441, 237] on button "Confirm" at bounding box center [443, 245] width 143 height 22
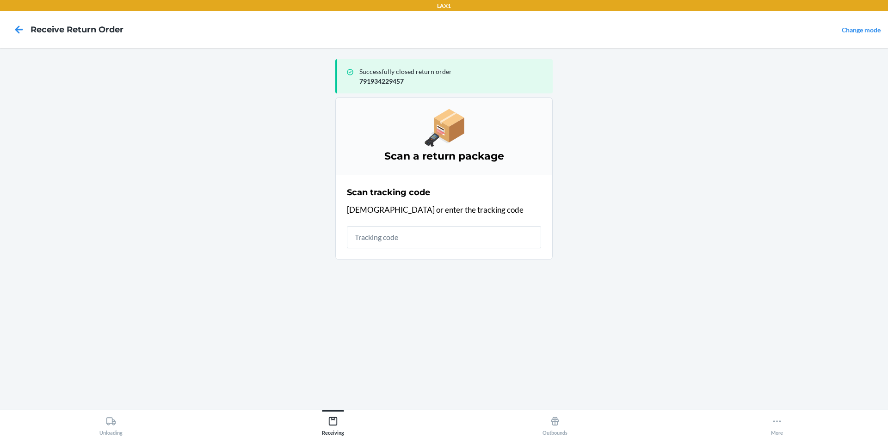
click at [422, 230] on input "text" at bounding box center [444, 237] width 194 height 22
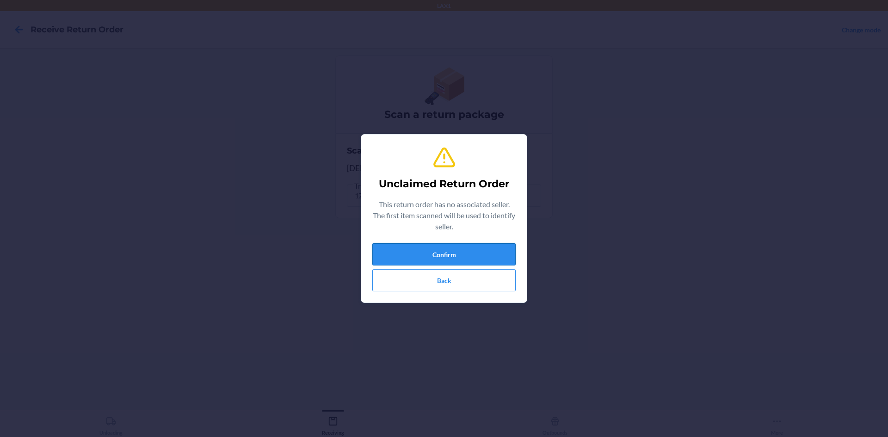
click at [455, 245] on button "Confirm" at bounding box center [443, 254] width 143 height 22
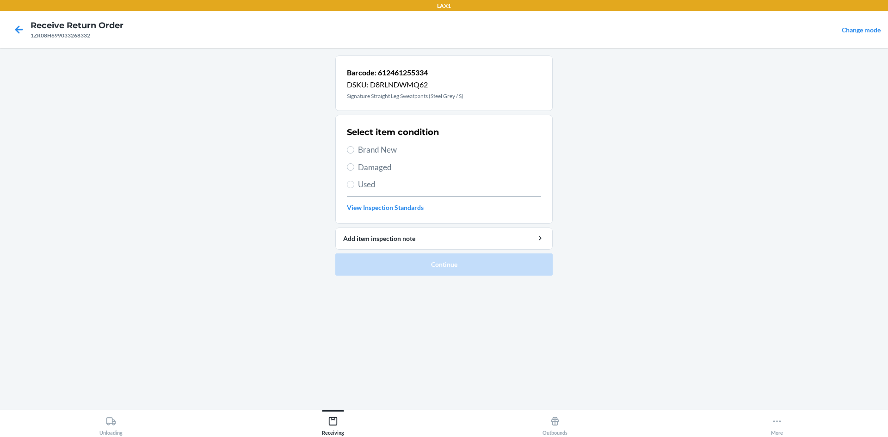
click at [383, 142] on div "Select item condition Brand New Damaged Used View Inspection Standards" at bounding box center [444, 169] width 194 height 92
click at [376, 155] on span "Brand New" at bounding box center [449, 150] width 183 height 12
click at [354, 154] on input "Brand New" at bounding box center [350, 149] width 7 height 7
radio input "true"
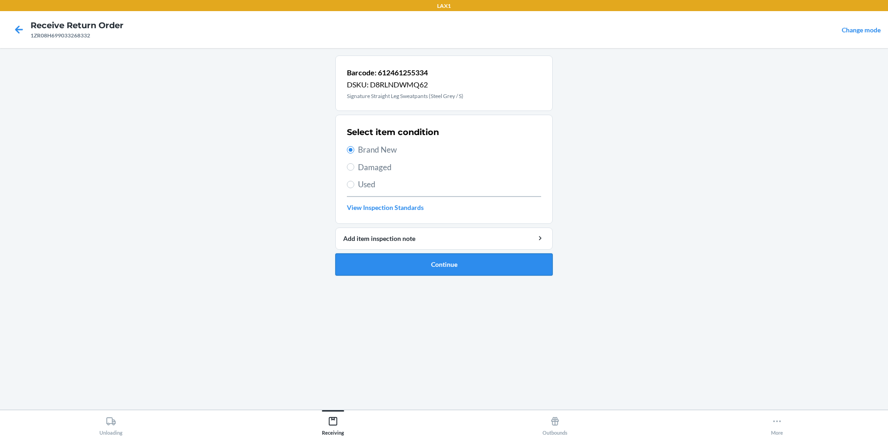
click at [421, 259] on button "Continue" at bounding box center [443, 264] width 217 height 22
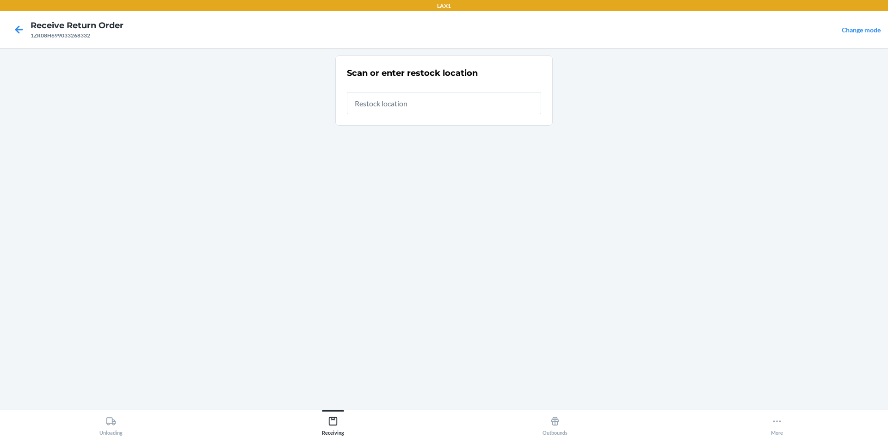
click at [425, 107] on input "text" at bounding box center [444, 103] width 194 height 22
type input "RTCART008"
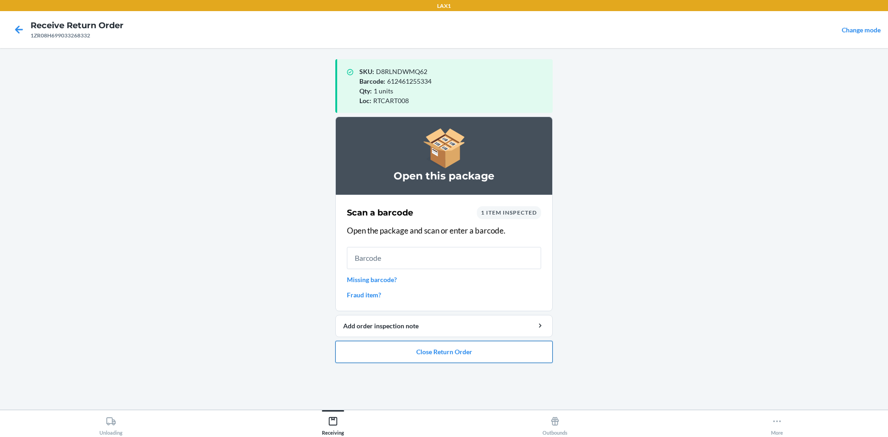
drag, startPoint x: 518, startPoint y: 357, endPoint x: 518, endPoint y: 345, distance: 12.0
click at [518, 354] on button "Close Return Order" at bounding box center [443, 352] width 217 height 22
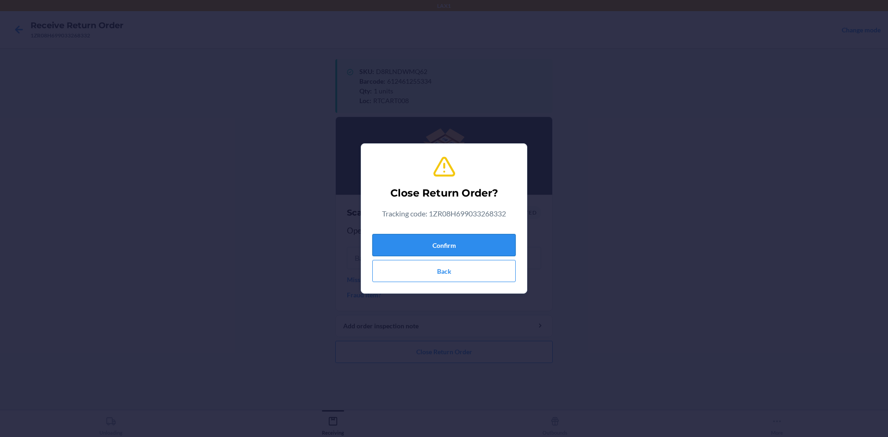
click at [438, 243] on button "Confirm" at bounding box center [443, 245] width 143 height 22
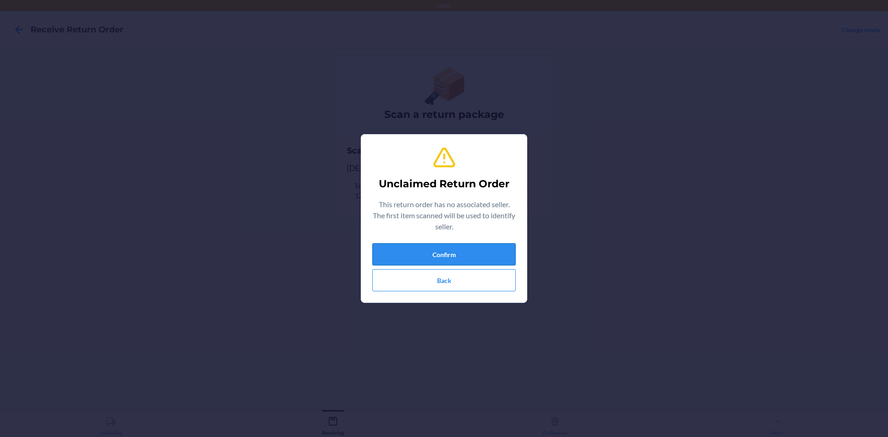
click at [453, 247] on button "Confirm" at bounding box center [443, 254] width 143 height 22
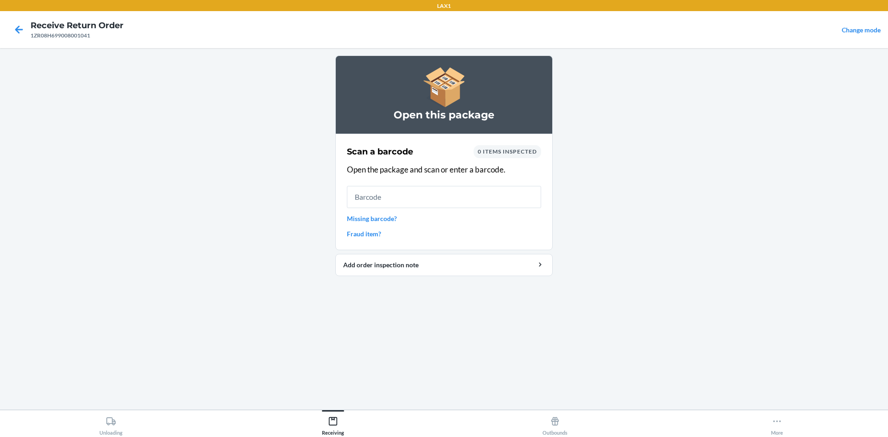
click at [434, 195] on input "text" at bounding box center [444, 197] width 194 height 22
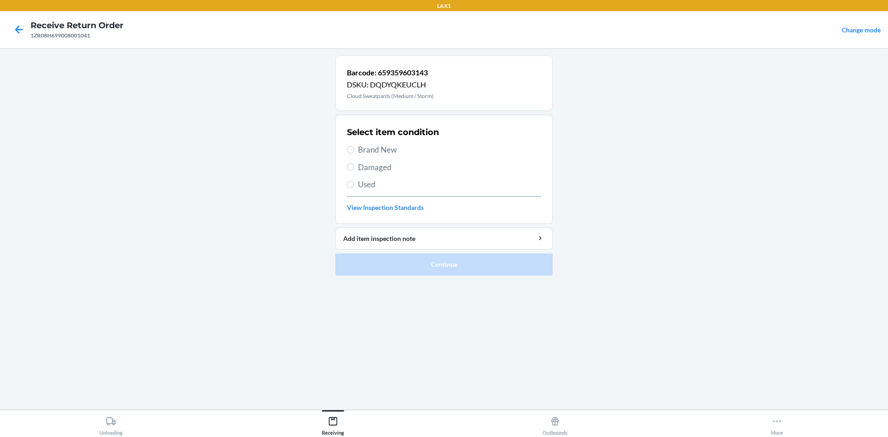
click at [388, 142] on div "Select item condition Brand New Damaged Used View Inspection Standards" at bounding box center [444, 169] width 194 height 92
click at [385, 145] on span "Brand New" at bounding box center [449, 150] width 183 height 12
click at [354, 146] on input "Brand New" at bounding box center [350, 149] width 7 height 7
radio input "true"
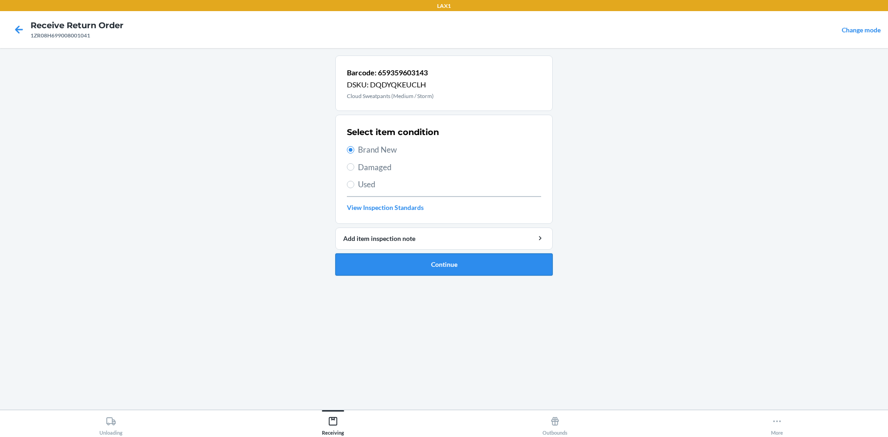
click at [418, 262] on button "Continue" at bounding box center [443, 264] width 217 height 22
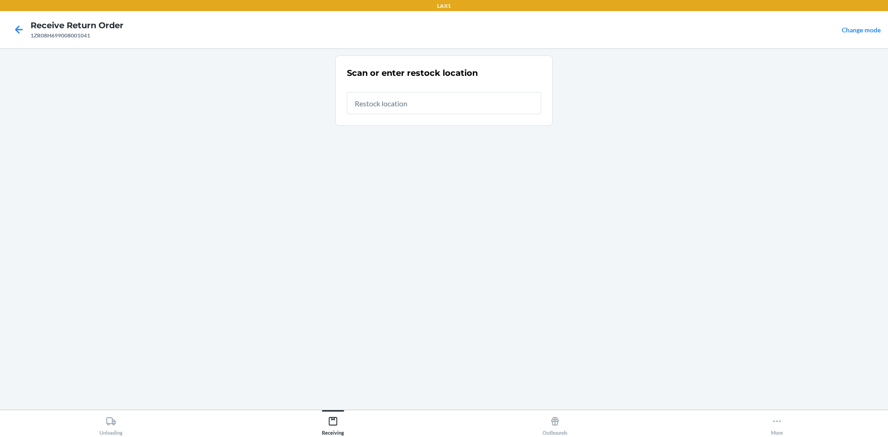
click at [409, 111] on input "text" at bounding box center [444, 103] width 194 height 22
type input "RTCART008"
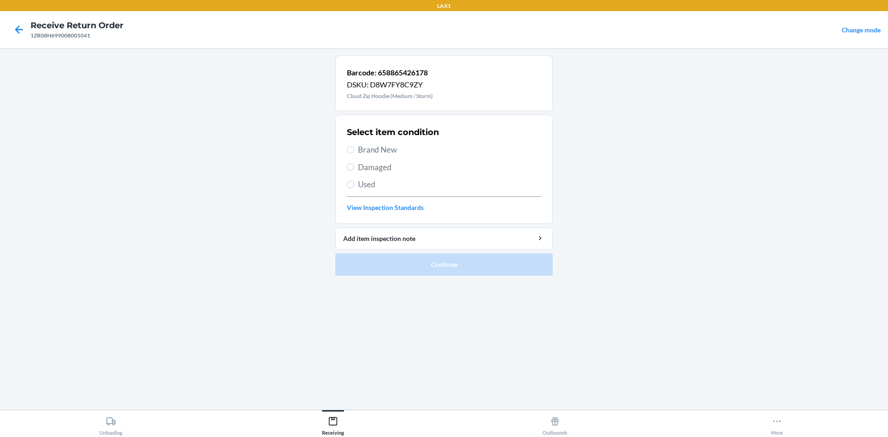
click at [368, 149] on span "Brand New" at bounding box center [449, 150] width 183 height 12
click at [354, 149] on input "Brand New" at bounding box center [350, 149] width 7 height 7
radio input "true"
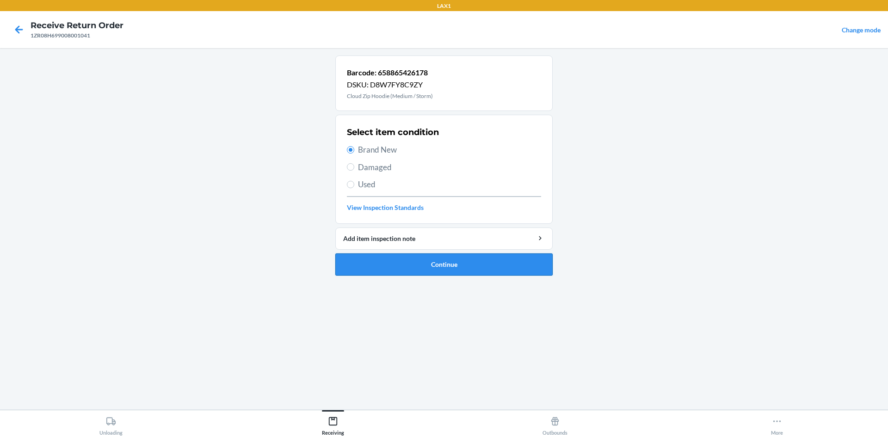
click at [432, 254] on button "Continue" at bounding box center [443, 264] width 217 height 22
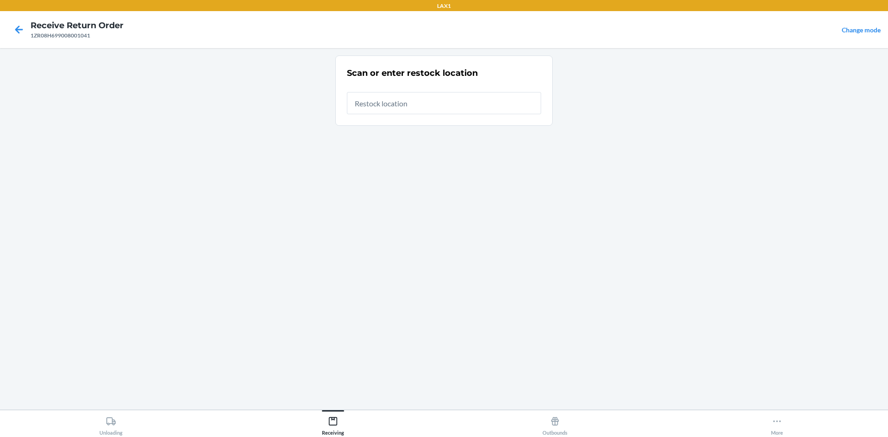
click at [438, 101] on input "text" at bounding box center [444, 103] width 194 height 22
type input "RTCART008"
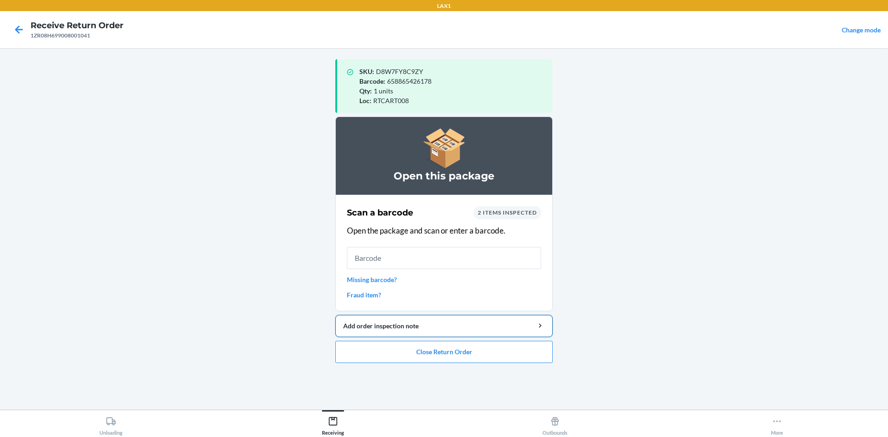
click at [454, 326] on div "Add order inspection note" at bounding box center [444, 326] width 202 height 10
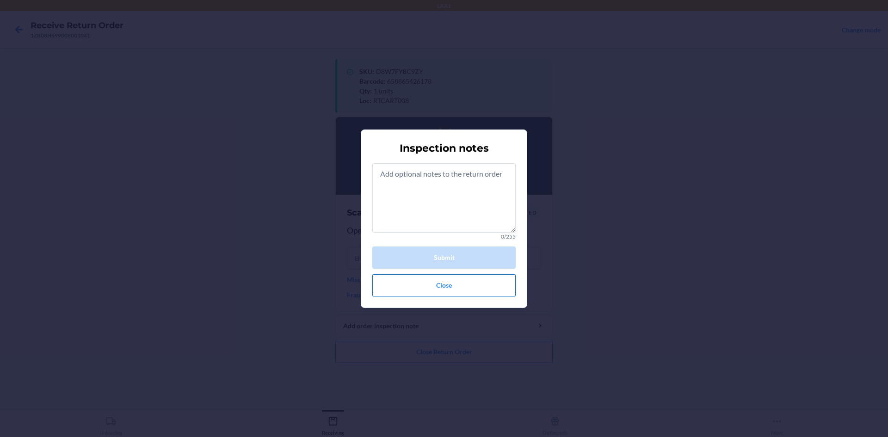
click at [450, 286] on button "Close" at bounding box center [443, 285] width 143 height 22
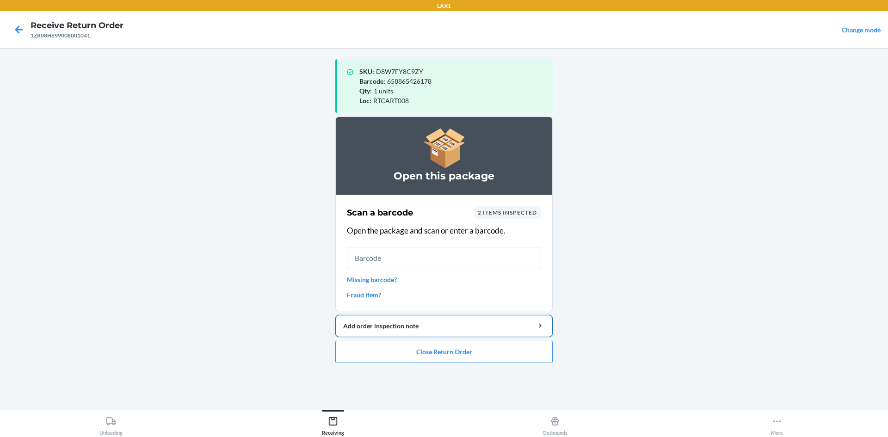
click at [449, 333] on button "Add order inspection note" at bounding box center [443, 326] width 217 height 22
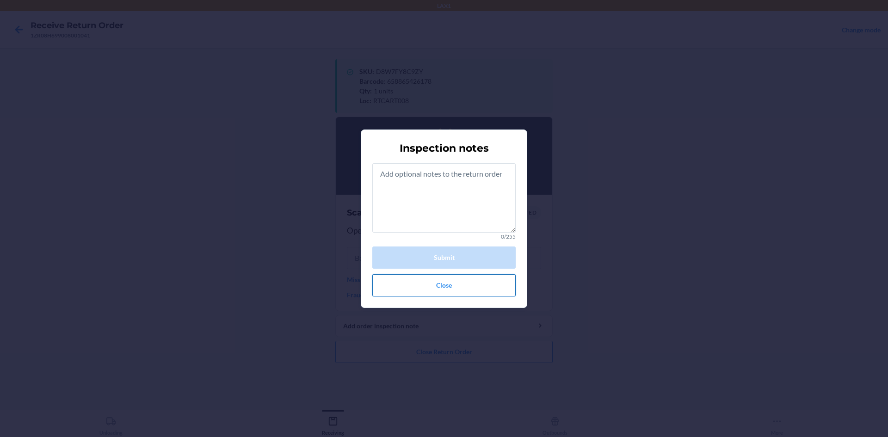
click at [454, 296] on button "Close" at bounding box center [443, 285] width 143 height 22
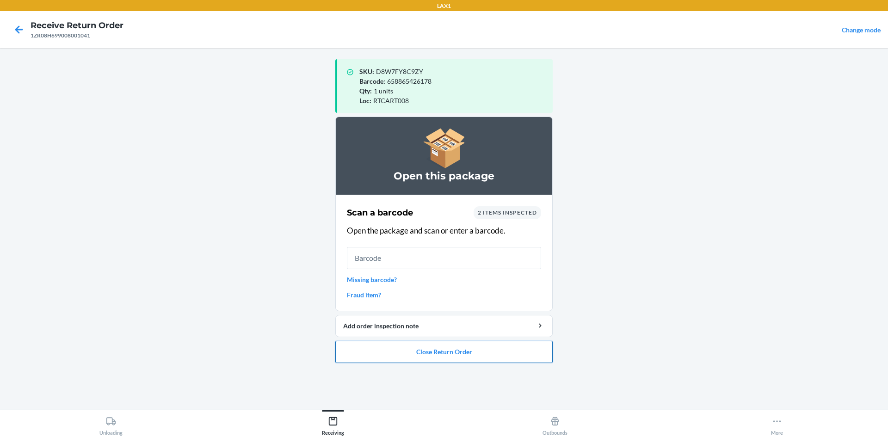
click at [441, 356] on button "Close Return Order" at bounding box center [443, 352] width 217 height 22
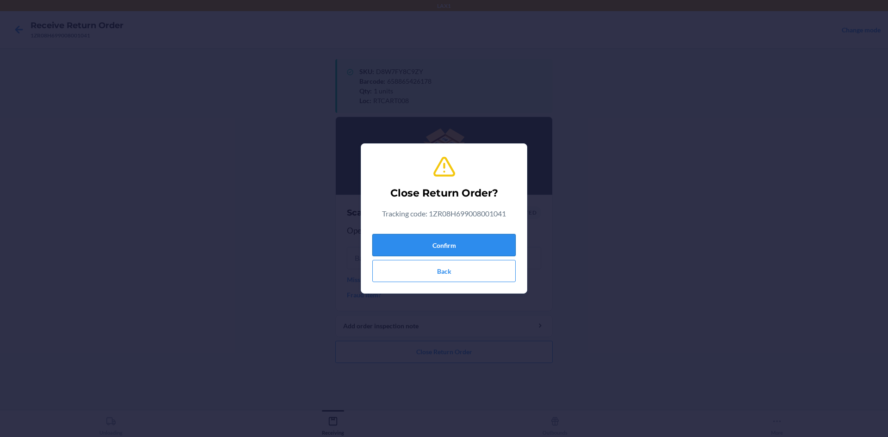
click at [462, 246] on button "Confirm" at bounding box center [443, 245] width 143 height 22
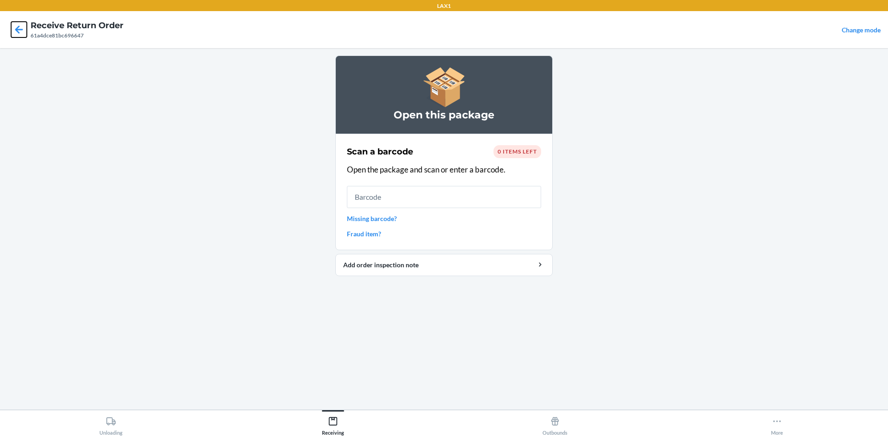
click at [20, 30] on icon at bounding box center [19, 29] width 8 height 8
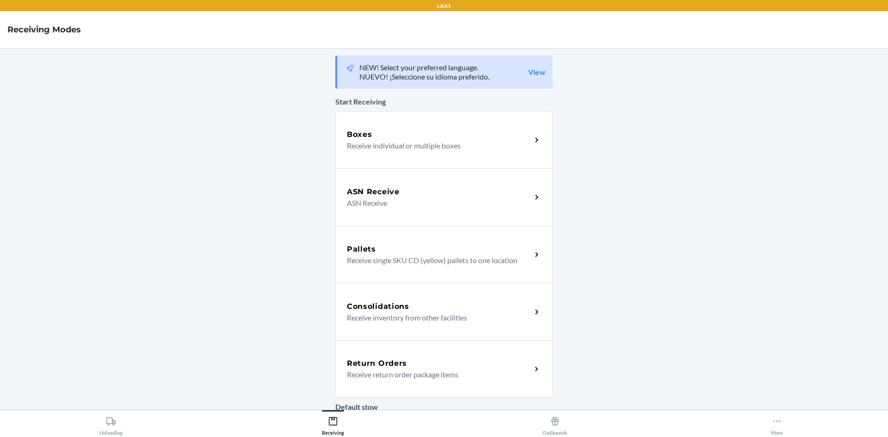
click at [347, 370] on p "Receive return order package items" at bounding box center [435, 374] width 177 height 11
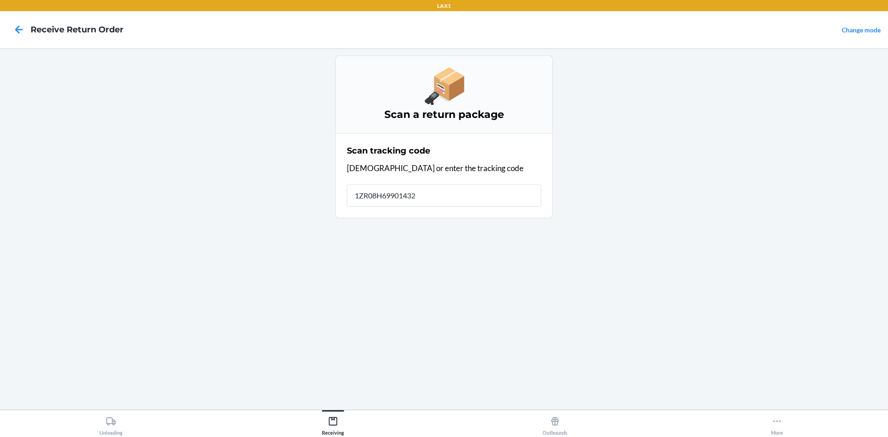
type input "1ZR08H699014323"
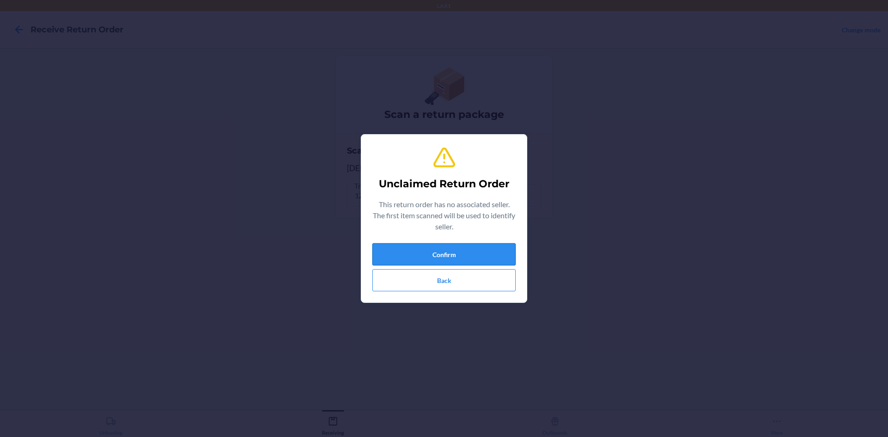
click at [443, 251] on button "Confirm" at bounding box center [443, 254] width 143 height 22
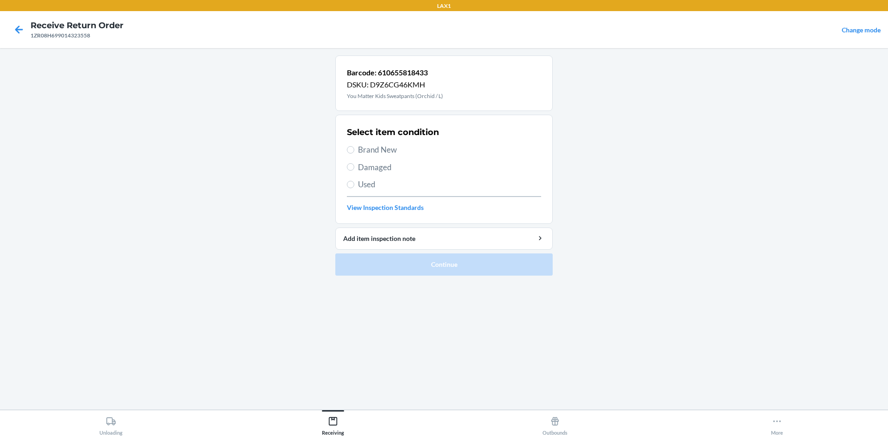
click at [371, 147] on span "Brand New" at bounding box center [449, 150] width 183 height 12
click at [354, 147] on input "Brand New" at bounding box center [350, 149] width 7 height 7
radio input "true"
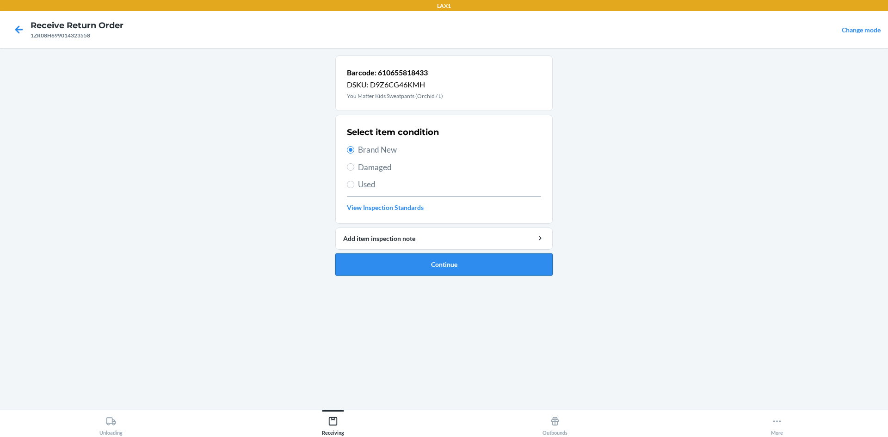
click at [443, 258] on button "Continue" at bounding box center [443, 264] width 217 height 22
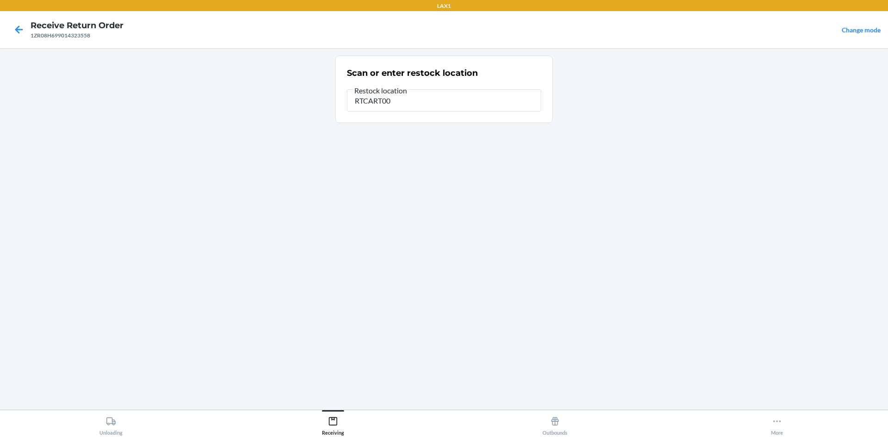
type input "RTCART008"
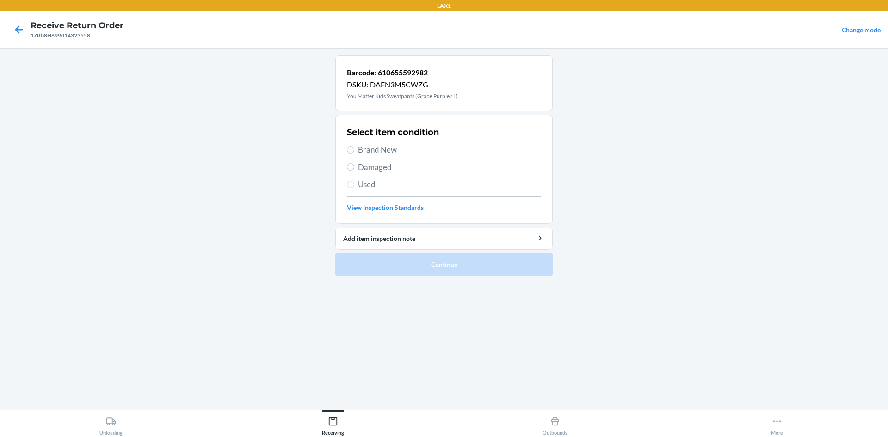
click at [362, 150] on span "Brand New" at bounding box center [449, 150] width 183 height 12
click at [354, 150] on input "Brand New" at bounding box center [350, 149] width 7 height 7
radio input "true"
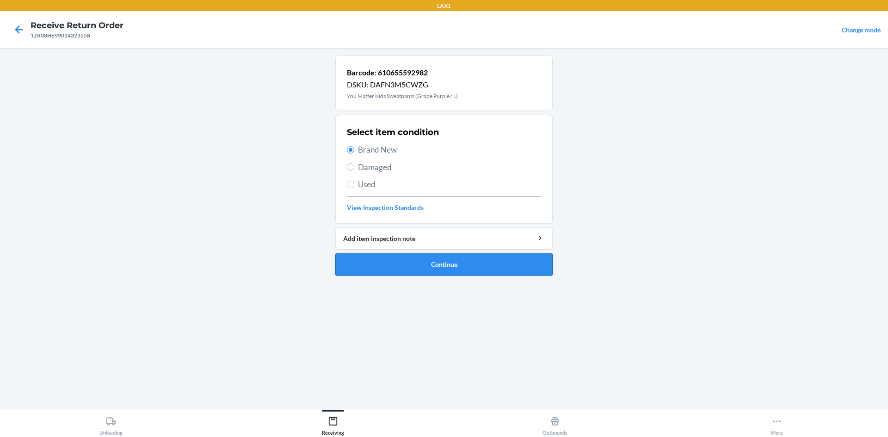
click at [432, 269] on button "Continue" at bounding box center [443, 264] width 217 height 22
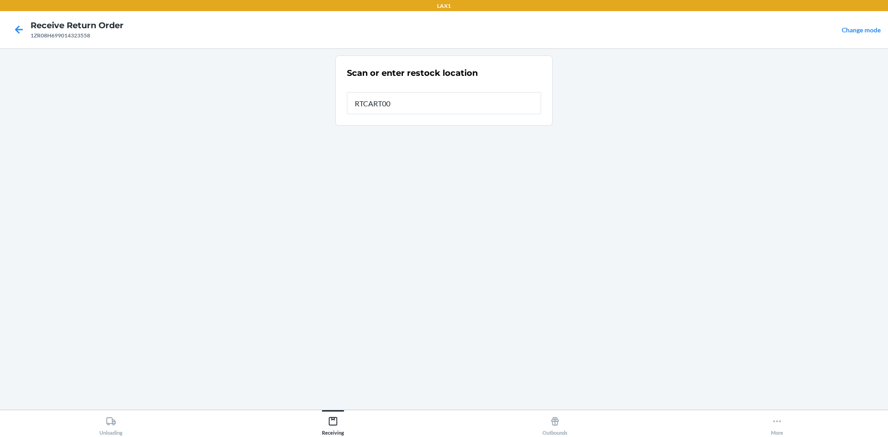
type input "RTCART008"
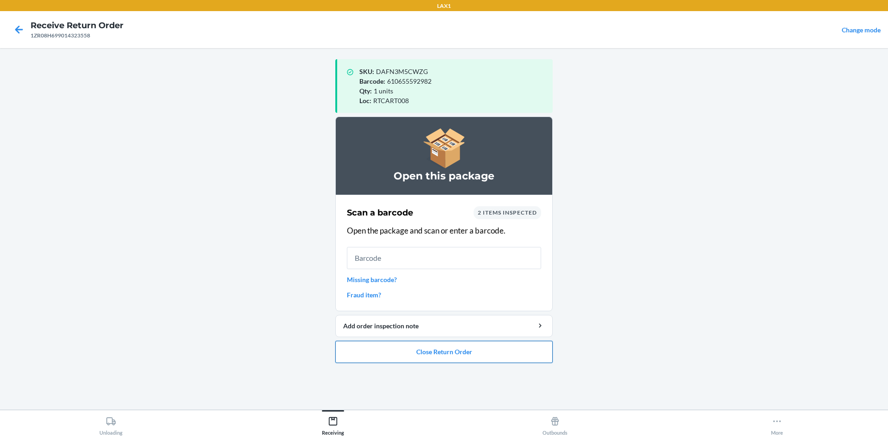
click at [432, 356] on button "Close Return Order" at bounding box center [443, 352] width 217 height 22
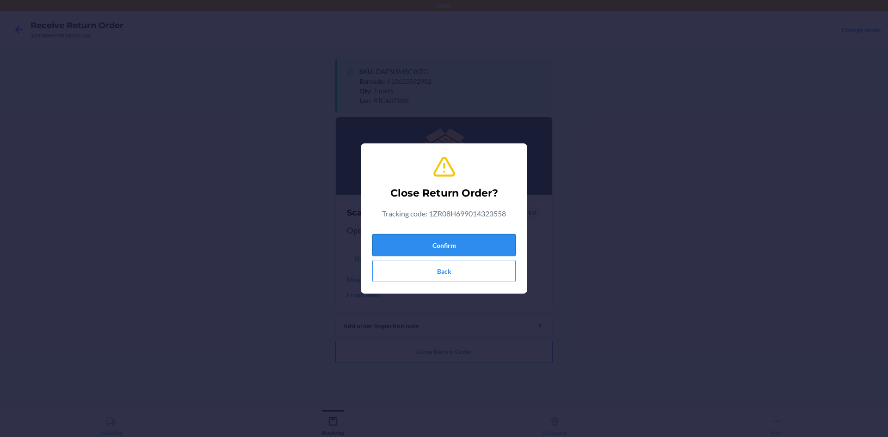
click at [442, 240] on button "Confirm" at bounding box center [443, 245] width 143 height 22
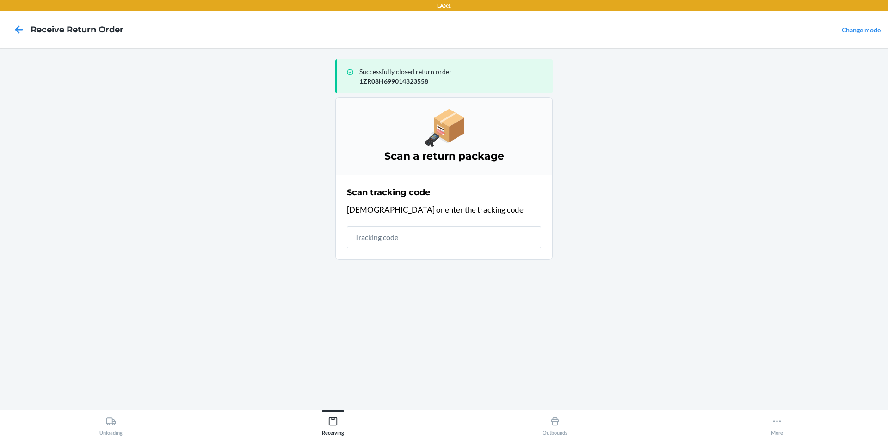
click at [432, 243] on input "text" at bounding box center [444, 237] width 194 height 22
type input "96320131002049558481"
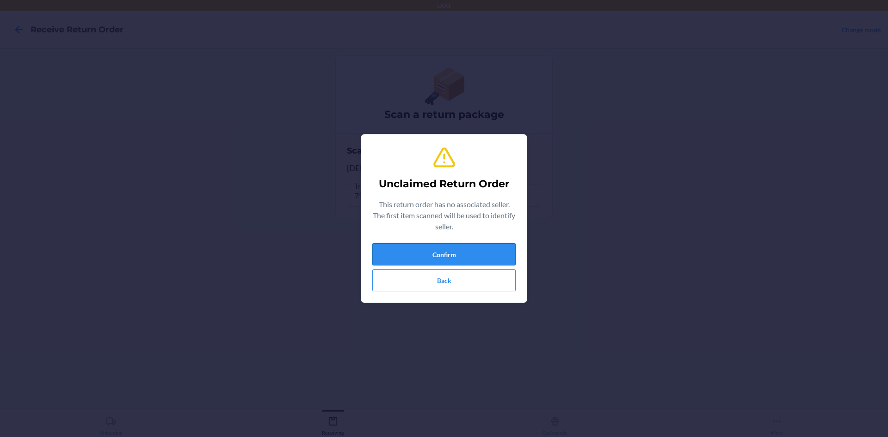
click at [406, 251] on button "Confirm" at bounding box center [443, 254] width 143 height 22
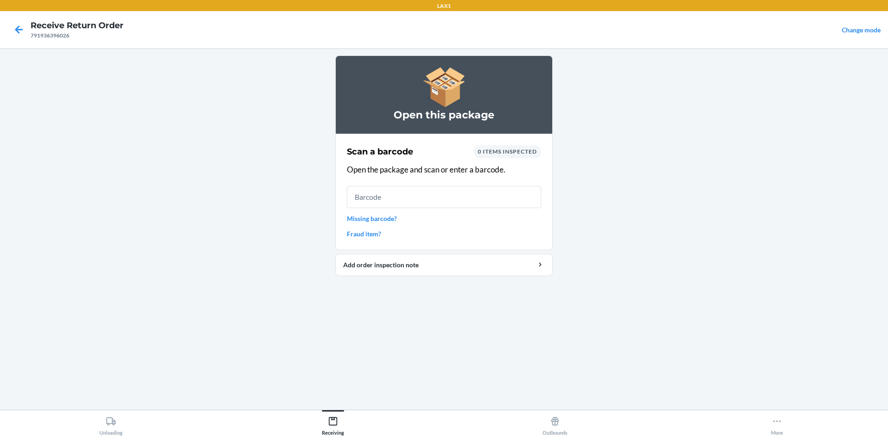
click at [373, 231] on link "Fraud item?" at bounding box center [444, 234] width 194 height 10
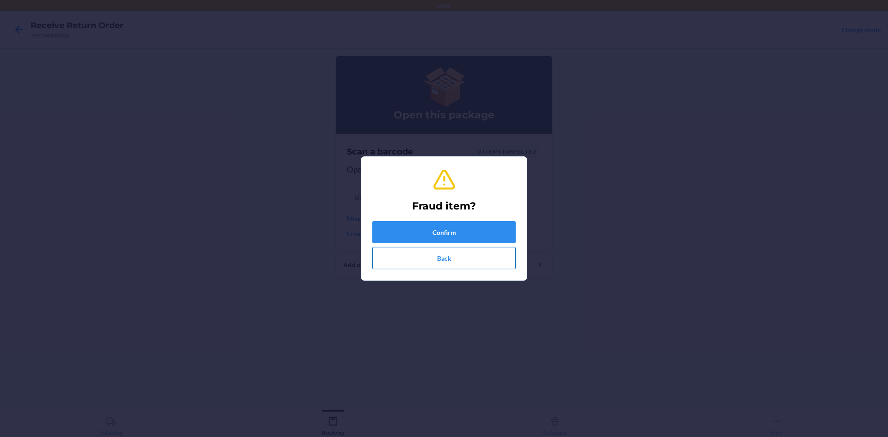
click at [407, 265] on button "Back" at bounding box center [443, 258] width 143 height 22
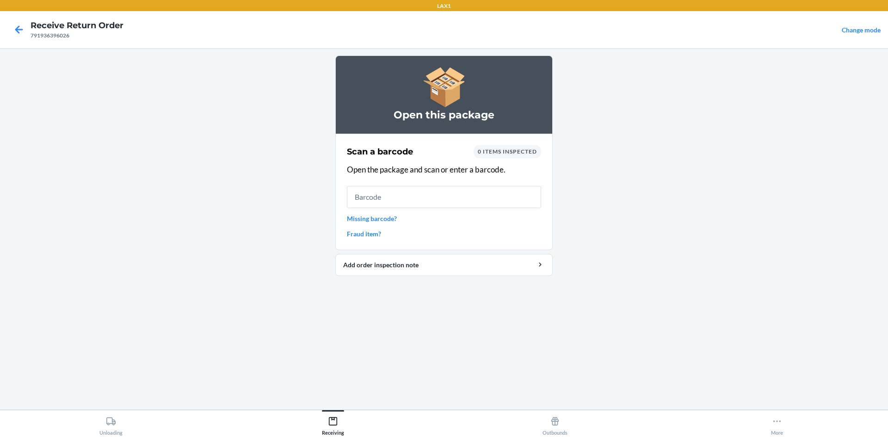
click at [382, 221] on link "Missing barcode?" at bounding box center [444, 219] width 194 height 10
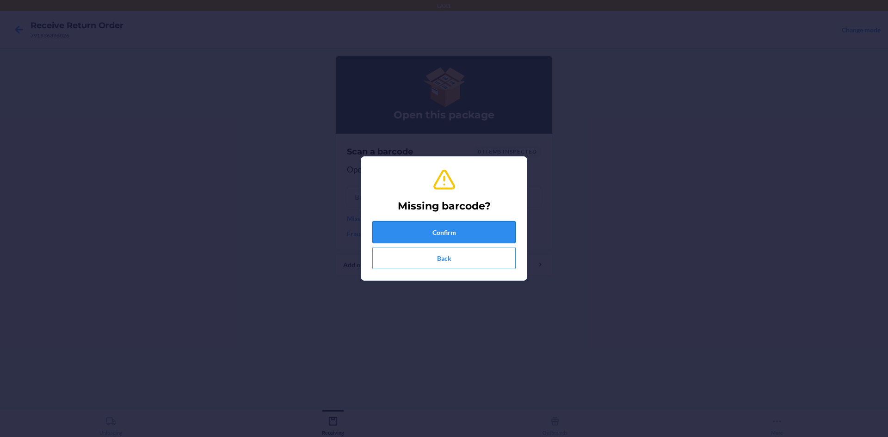
click at [426, 235] on button "Confirm" at bounding box center [443, 232] width 143 height 22
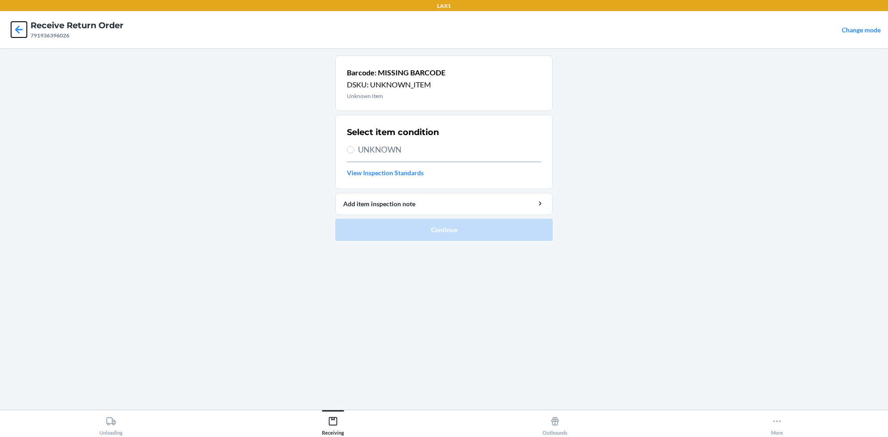
click at [16, 24] on icon at bounding box center [19, 30] width 16 height 16
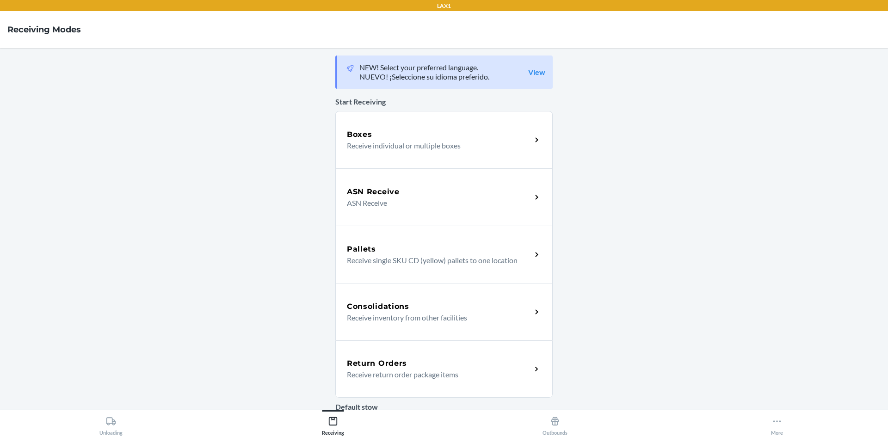
click at [425, 382] on div "Return Orders Receive return order package items" at bounding box center [443, 368] width 217 height 57
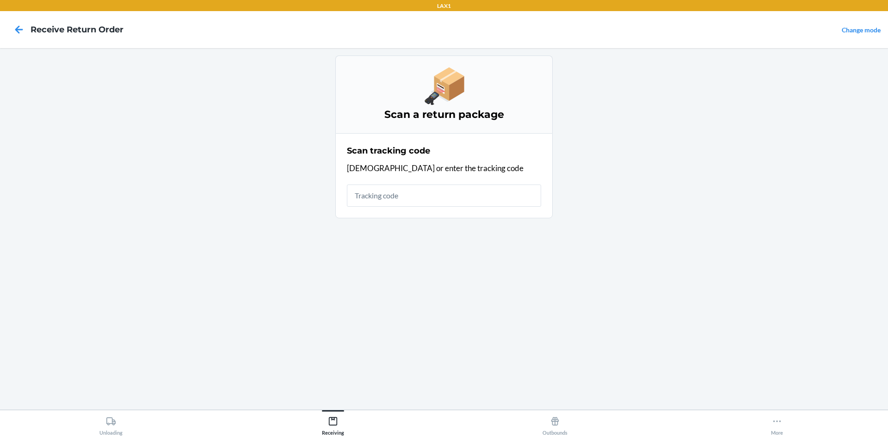
click at [367, 198] on input "text" at bounding box center [444, 196] width 194 height 22
type input "963201310020495584"
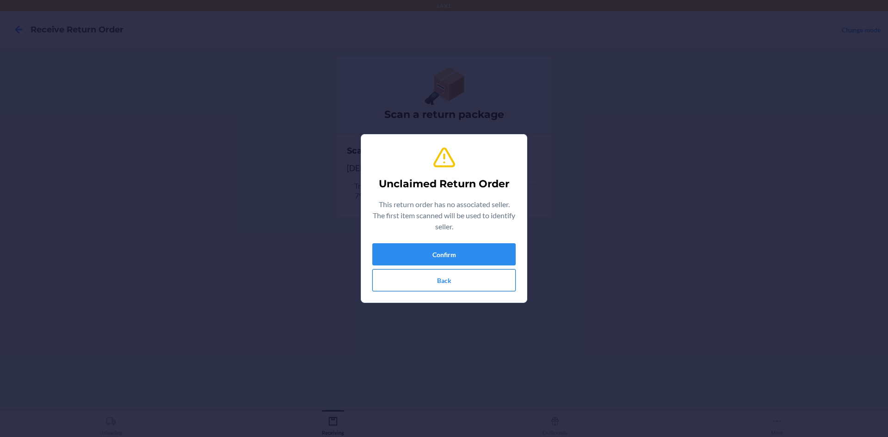
click at [430, 284] on button "Back" at bounding box center [443, 280] width 143 height 22
click at [432, 257] on button "Confirm" at bounding box center [443, 254] width 143 height 22
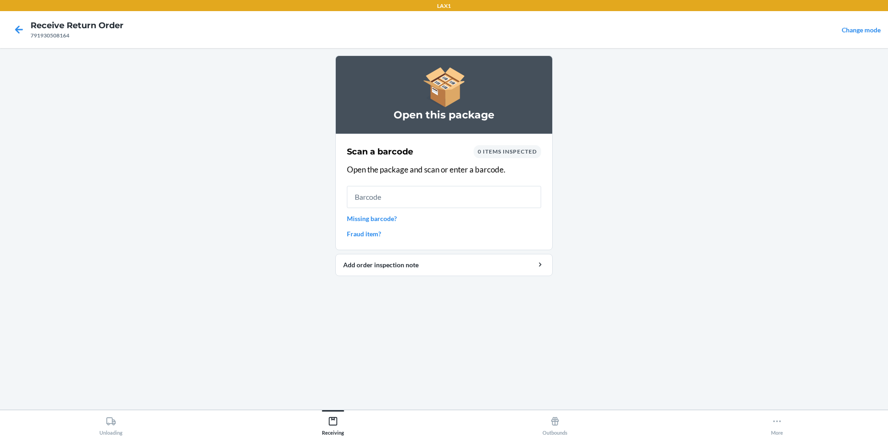
click at [418, 207] on input "text" at bounding box center [444, 197] width 194 height 22
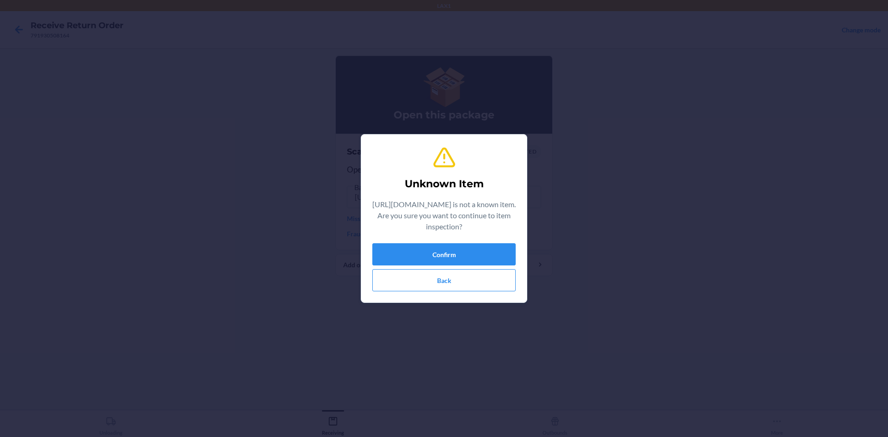
click at [422, 243] on div "Unknown Item [URL][DOMAIN_NAME] is not a known item. Are you sure you want to c…" at bounding box center [443, 218] width 143 height 153
click at [421, 245] on button "Confirm" at bounding box center [443, 254] width 143 height 22
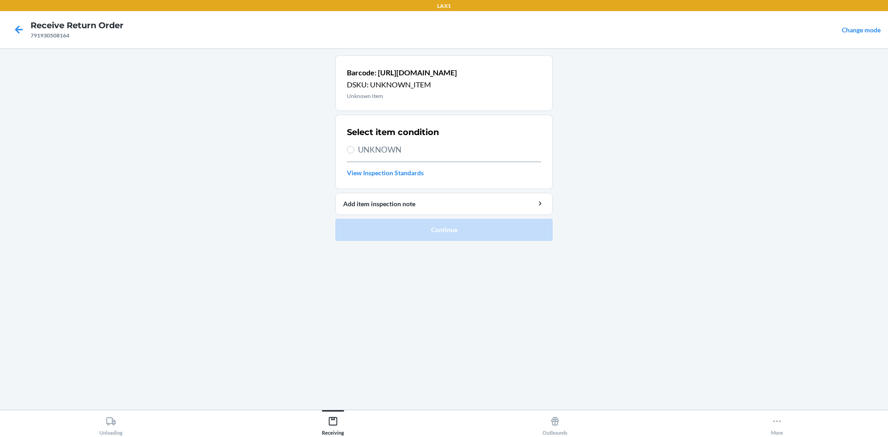
drag, startPoint x: 13, startPoint y: 17, endPoint x: 17, endPoint y: 29, distance: 12.0
click at [13, 18] on nav "Receive Return Order 791930508164 Change mode" at bounding box center [444, 29] width 888 height 37
click at [17, 29] on icon at bounding box center [19, 29] width 8 height 8
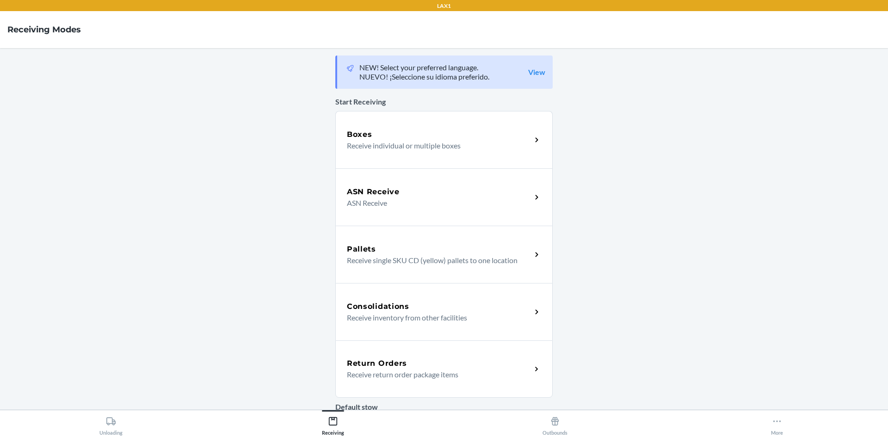
click at [410, 377] on p "Receive return order package items" at bounding box center [435, 374] width 177 height 11
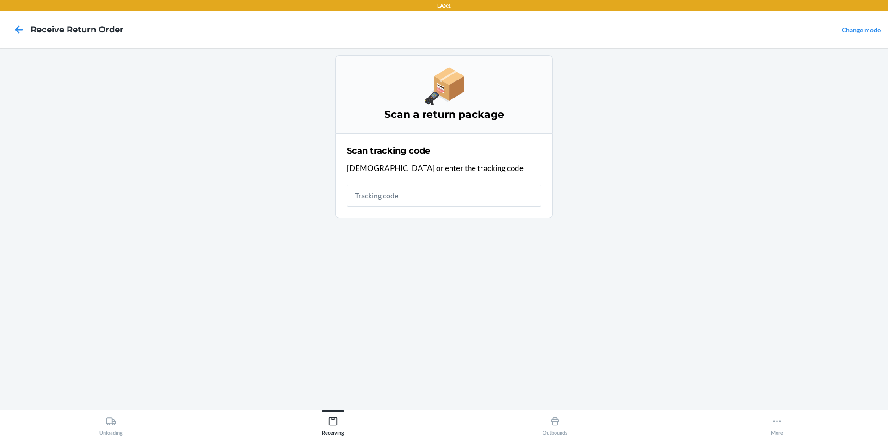
click at [396, 181] on div "Scan tracking code Scan or enter the tracking code" at bounding box center [444, 176] width 194 height 68
click at [394, 185] on input "text" at bounding box center [444, 196] width 194 height 22
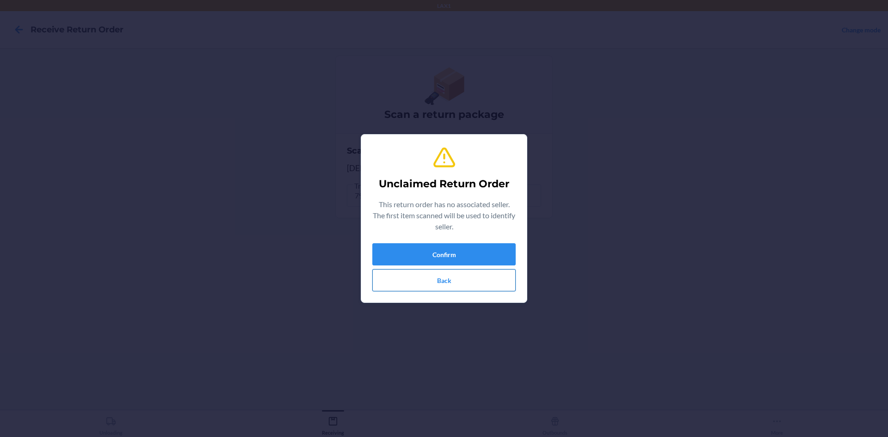
click at [501, 285] on button "Back" at bounding box center [443, 280] width 143 height 22
click at [406, 249] on button "Confirm" at bounding box center [443, 254] width 143 height 22
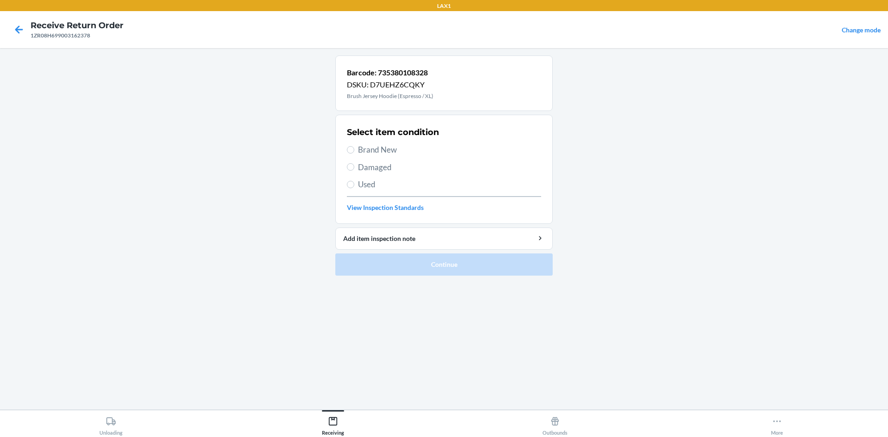
click at [400, 150] on span "Brand New" at bounding box center [449, 150] width 183 height 12
click at [354, 150] on input "Brand New" at bounding box center [350, 149] width 7 height 7
radio input "true"
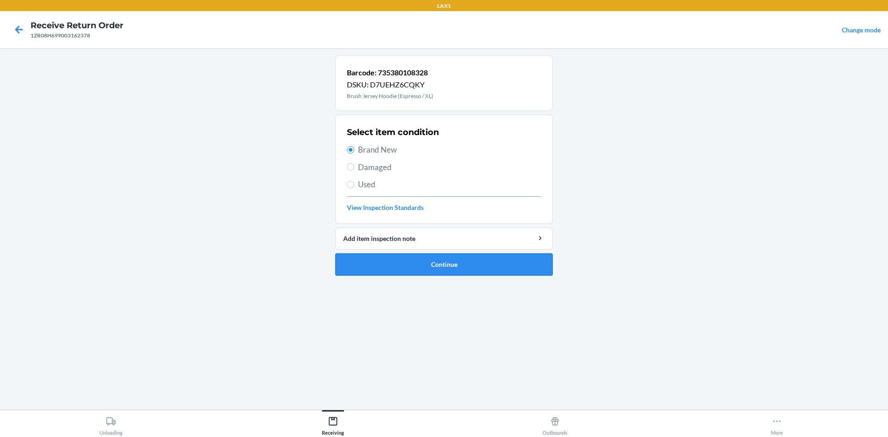
click at [436, 262] on button "Continue" at bounding box center [443, 264] width 217 height 22
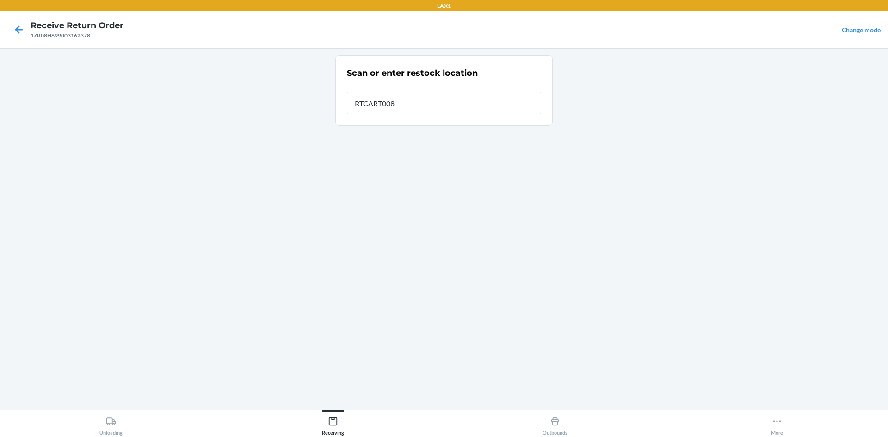
type input "RTCART008"
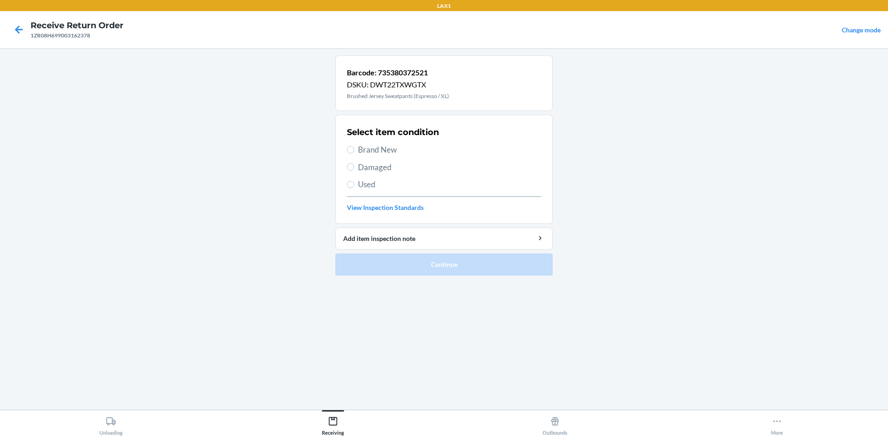
click at [385, 146] on span "Brand New" at bounding box center [449, 150] width 183 height 12
click at [354, 146] on input "Brand New" at bounding box center [350, 149] width 7 height 7
radio input "true"
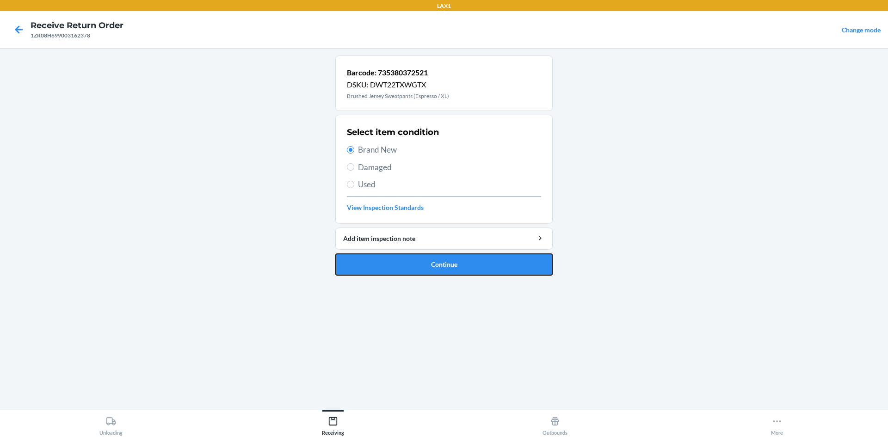
drag, startPoint x: 406, startPoint y: 265, endPoint x: 395, endPoint y: 243, distance: 24.0
click at [406, 264] on button "Continue" at bounding box center [443, 264] width 217 height 22
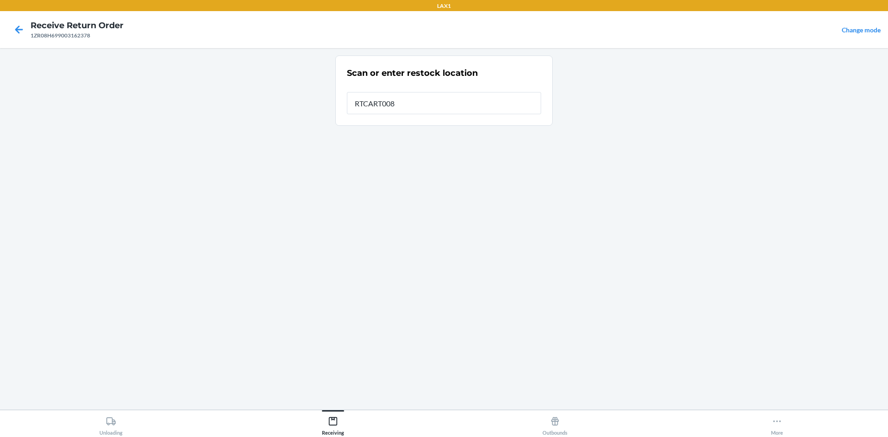
type input "RTCART008"
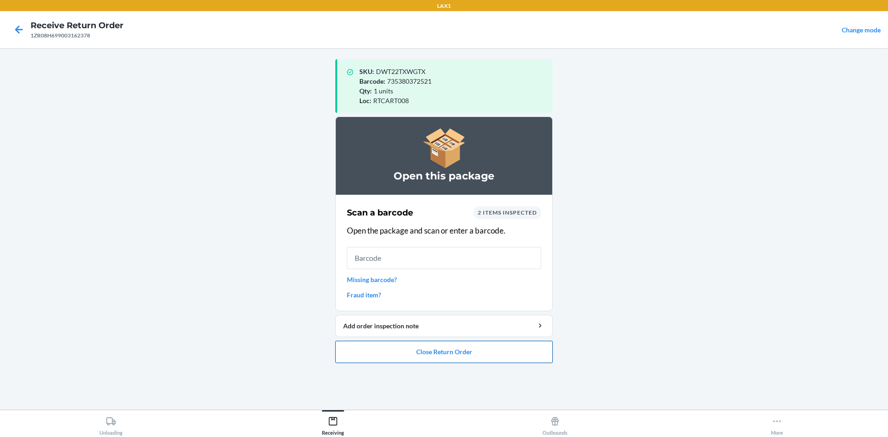
click at [360, 345] on button "Close Return Order" at bounding box center [443, 352] width 217 height 22
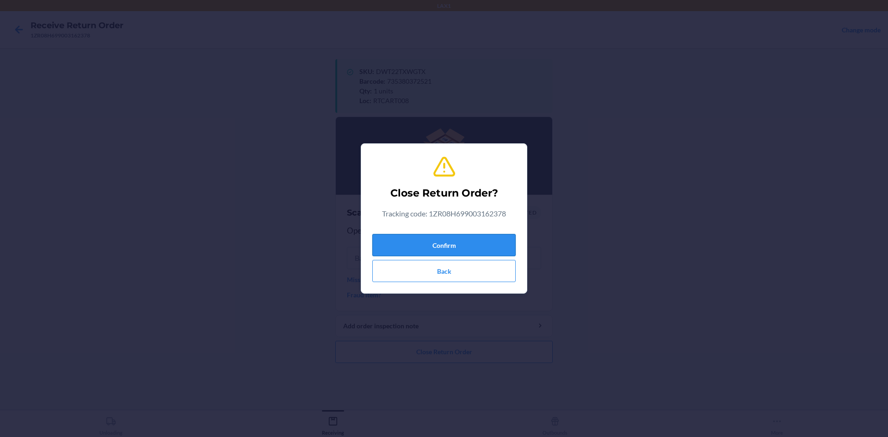
click at [483, 250] on button "Confirm" at bounding box center [443, 245] width 143 height 22
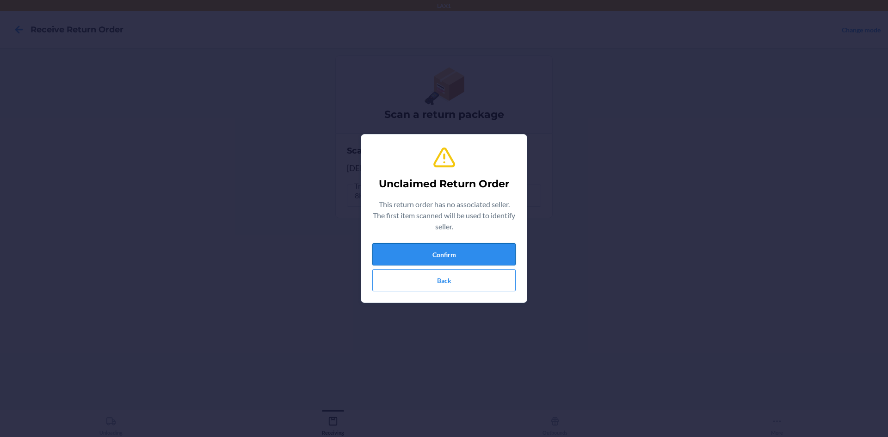
drag, startPoint x: 432, startPoint y: 246, endPoint x: 433, endPoint y: 253, distance: 7.1
click at [433, 253] on button "Confirm" at bounding box center [443, 254] width 143 height 22
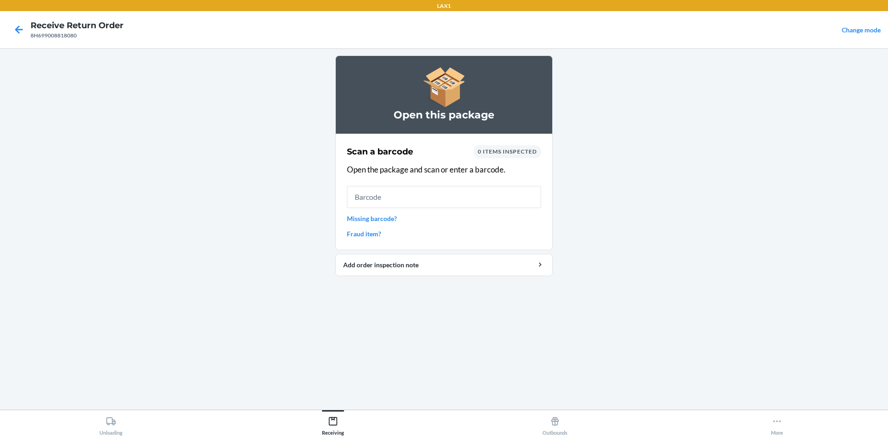
drag, startPoint x: 418, startPoint y: 208, endPoint x: 377, endPoint y: 295, distance: 96.4
click at [406, 240] on div "Scan a barcode 0 items inspected Open the package and scan or enter a barcode. …" at bounding box center [444, 191] width 194 height 99
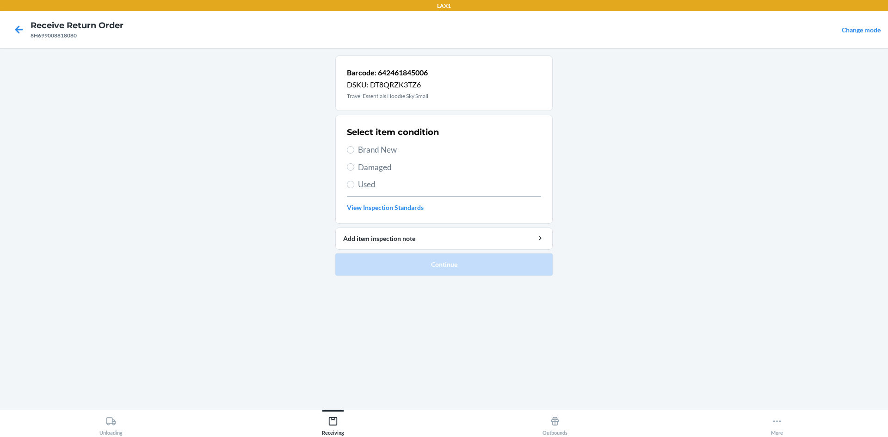
click at [366, 149] on span "Brand New" at bounding box center [449, 150] width 183 height 12
click at [354, 149] on input "Brand New" at bounding box center [350, 149] width 7 height 7
radio input "true"
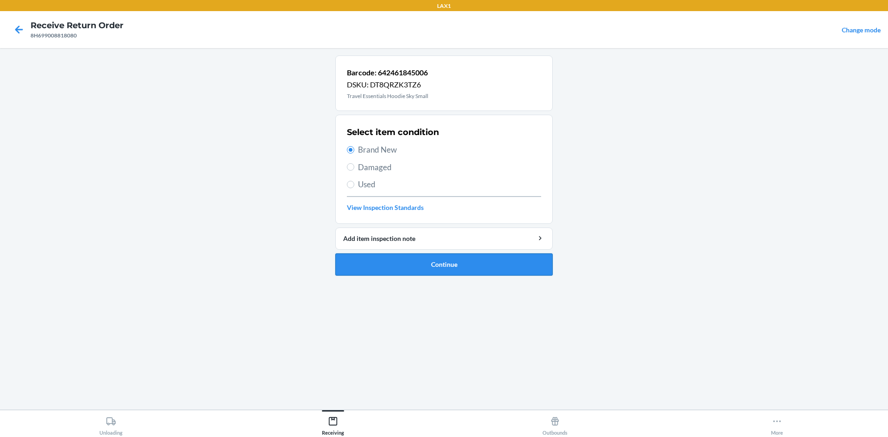
click at [407, 269] on button "Continue" at bounding box center [443, 264] width 217 height 22
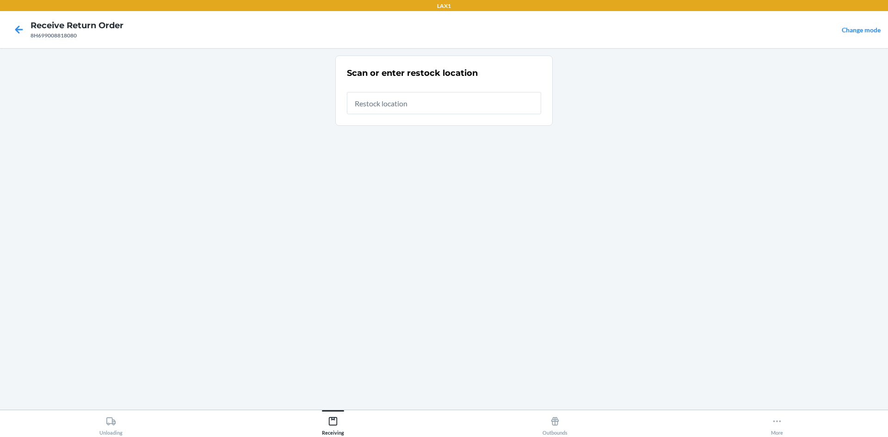
click at [374, 109] on input "text" at bounding box center [444, 103] width 194 height 22
type input "RTCART008"
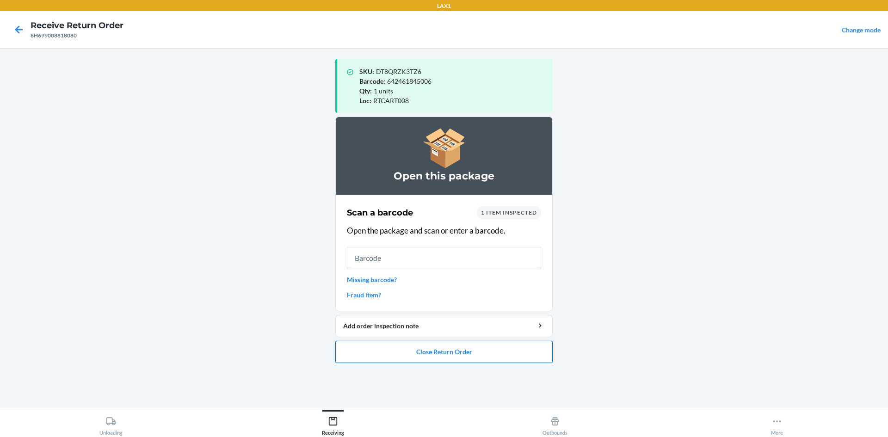
click at [481, 359] on button "Close Return Order" at bounding box center [443, 352] width 217 height 22
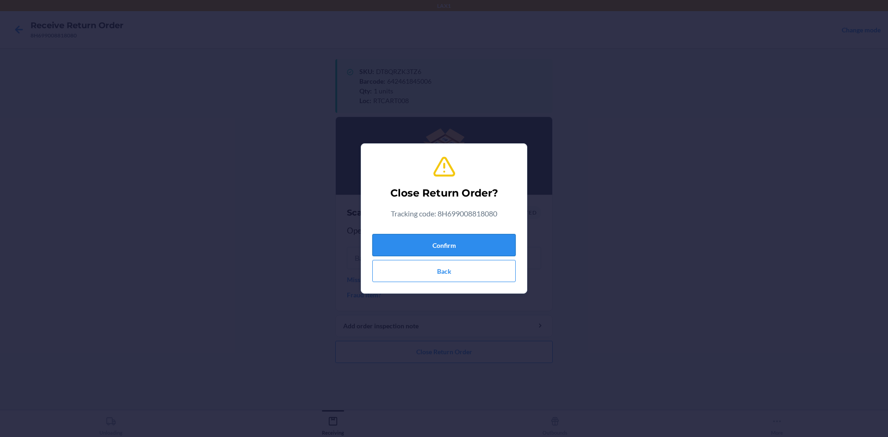
click at [464, 239] on button "Confirm" at bounding box center [443, 245] width 143 height 22
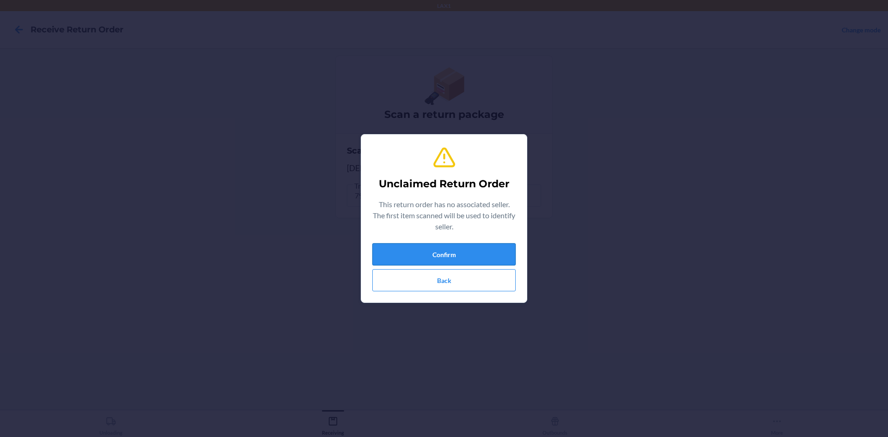
click at [419, 253] on button "Confirm" at bounding box center [443, 254] width 143 height 22
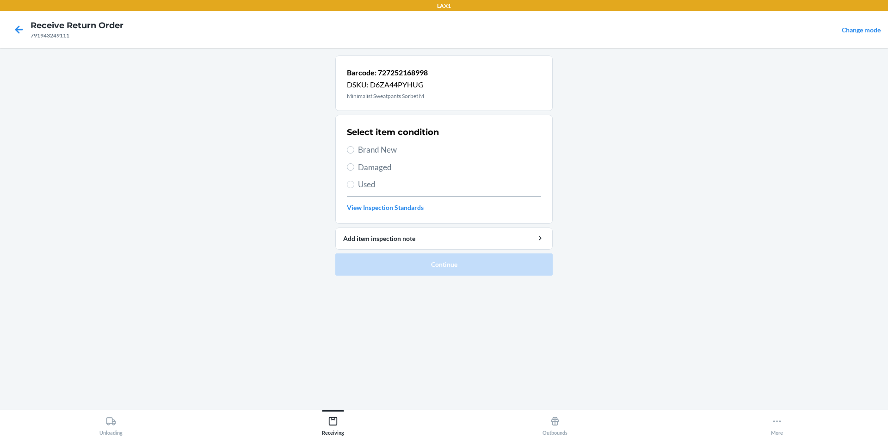
click at [388, 148] on span "Brand New" at bounding box center [449, 150] width 183 height 12
click at [354, 148] on input "Brand New" at bounding box center [350, 149] width 7 height 7
radio input "true"
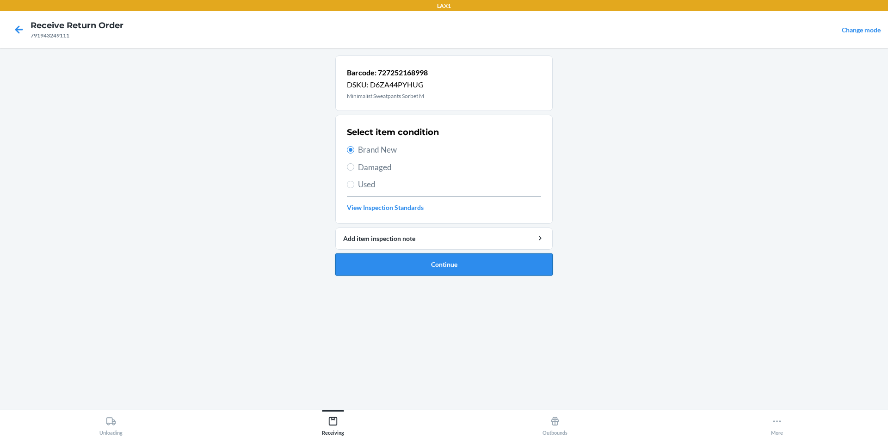
click at [403, 256] on button "Continue" at bounding box center [443, 264] width 217 height 22
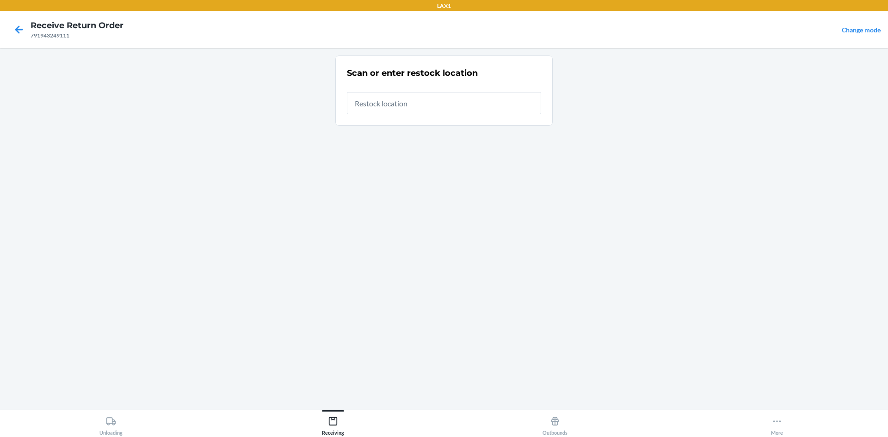
click at [405, 109] on input "text" at bounding box center [444, 103] width 194 height 22
type input "RTCART008"
